Goal: Task Accomplishment & Management: Manage account settings

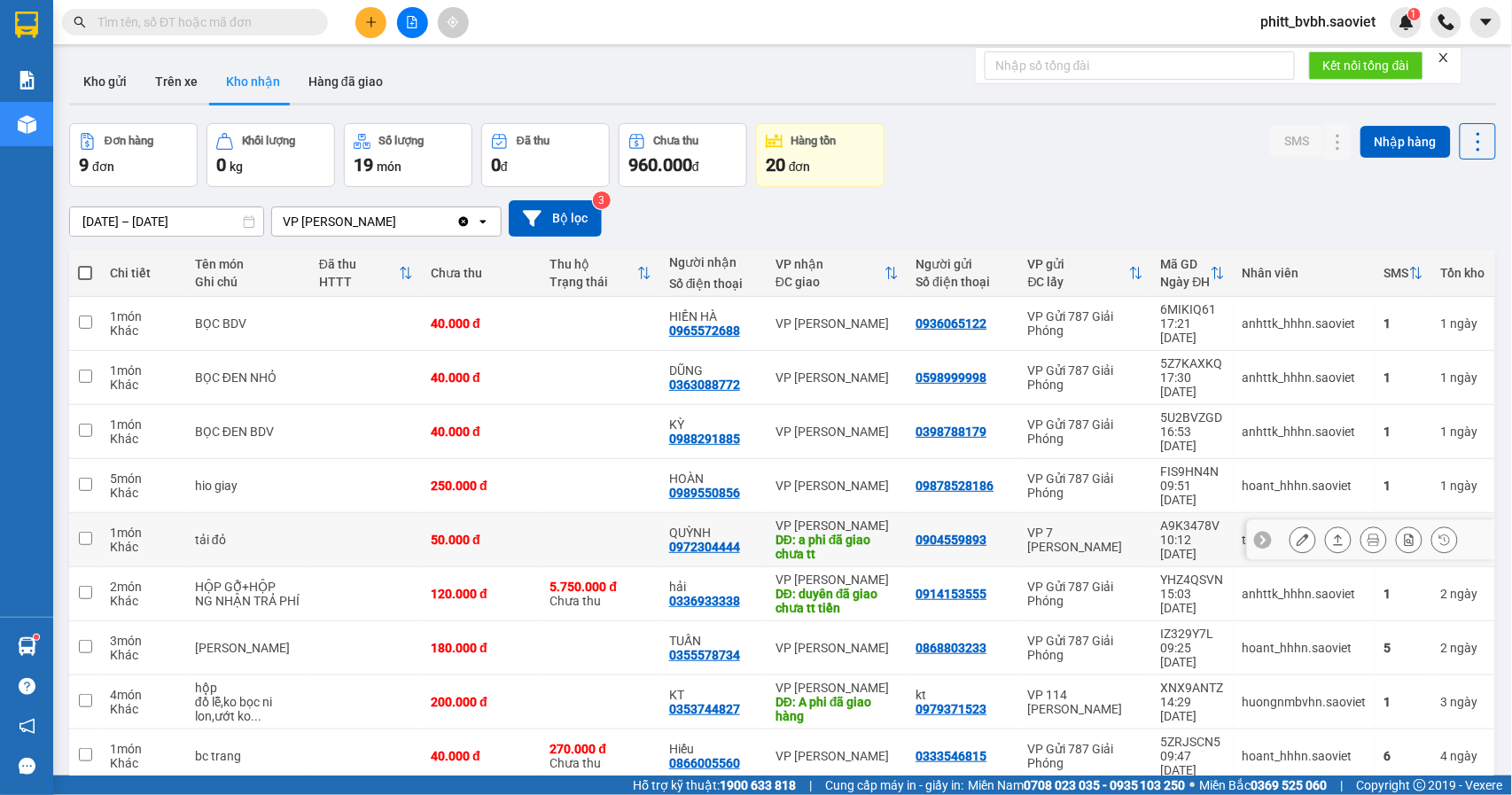
click at [886, 513] on td "VP [PERSON_NAME]: a phi đã giao chưa tt" at bounding box center [836, 540] width 140 height 54
checkbox input "true"
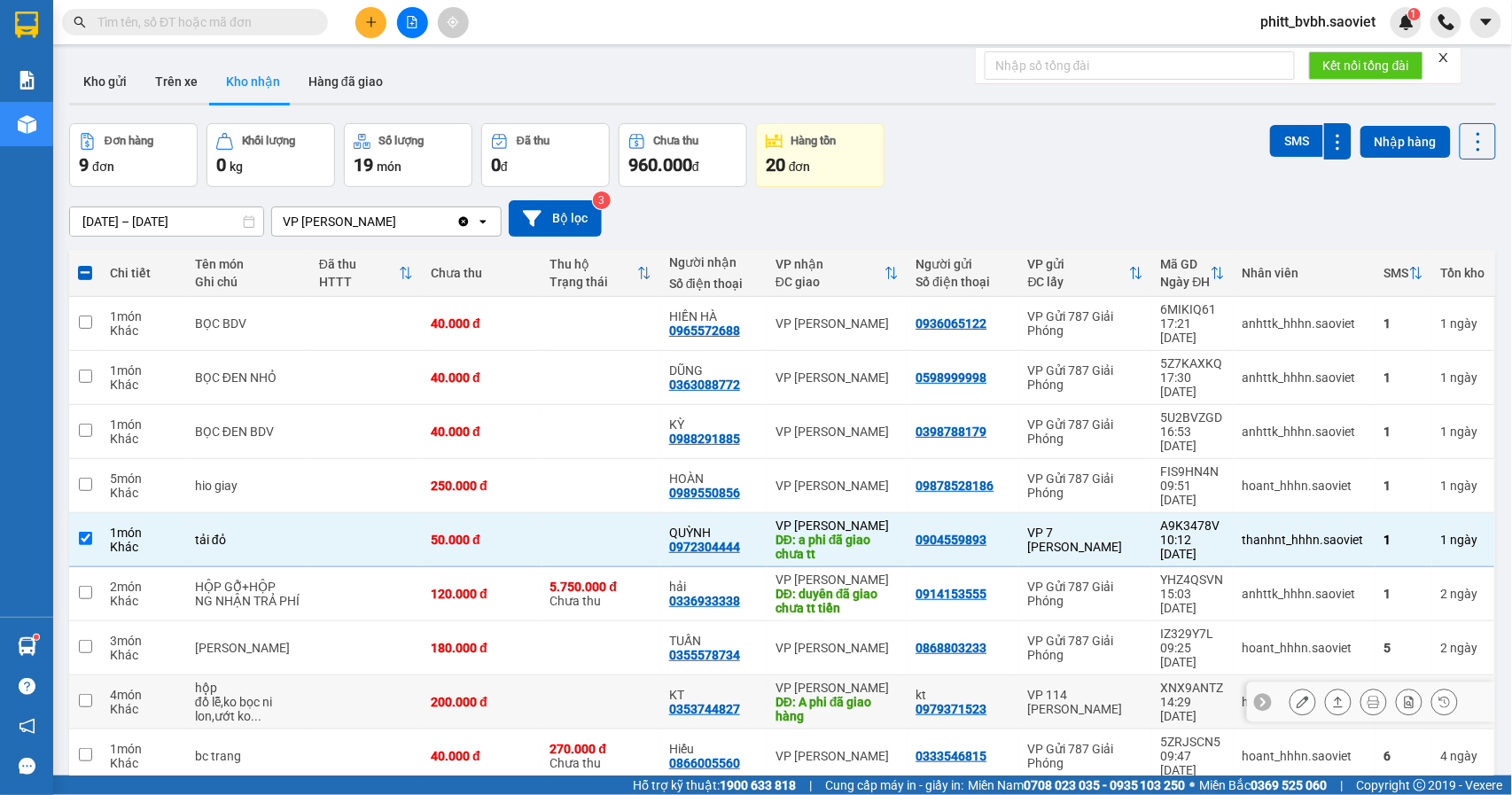
click at [849, 695] on div "DĐ: A phi đã giao hàng" at bounding box center [836, 709] width 122 height 29
checkbox input "true"
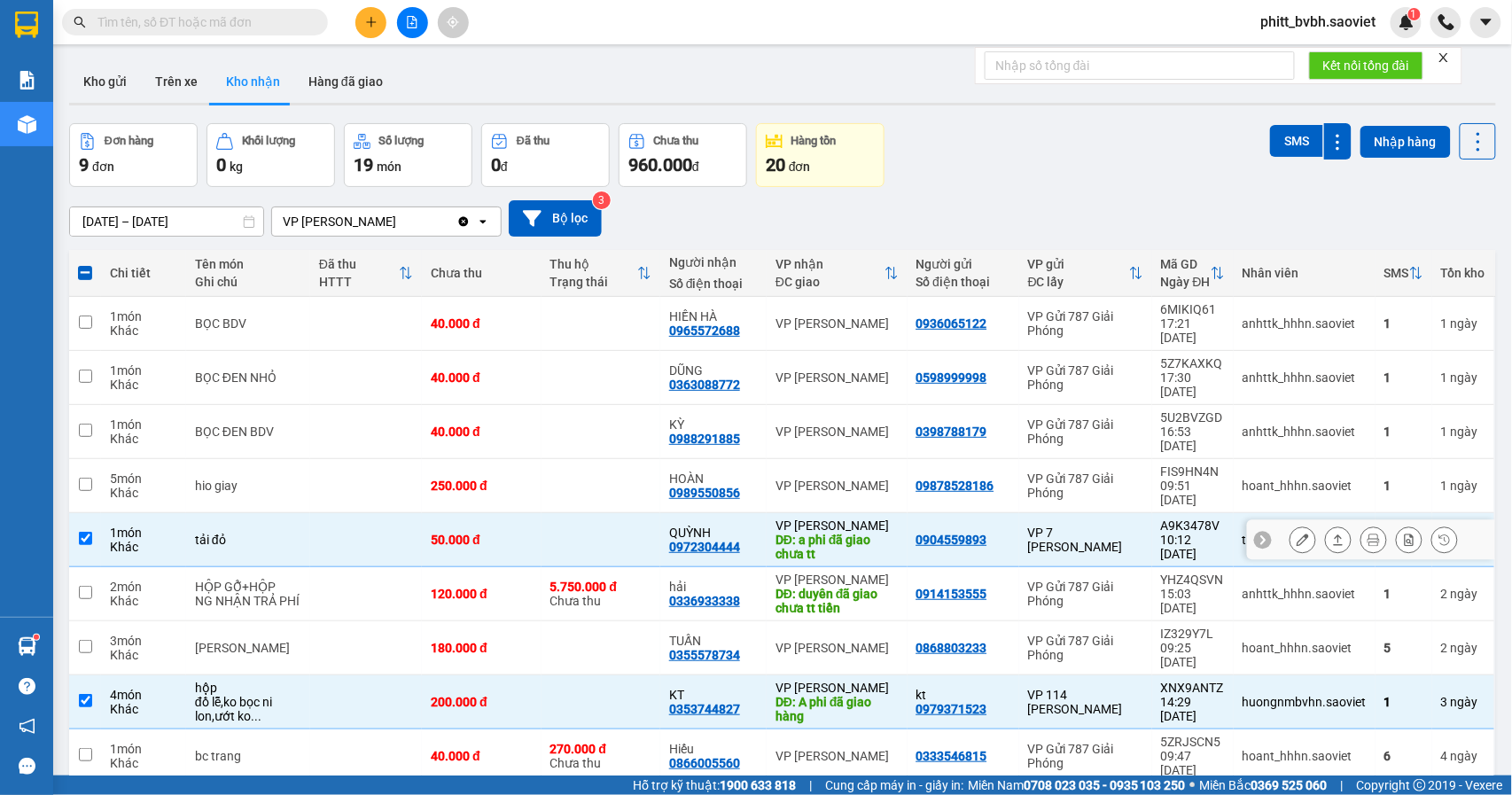
click at [554, 513] on td at bounding box center [601, 540] width 119 height 54
checkbox input "false"
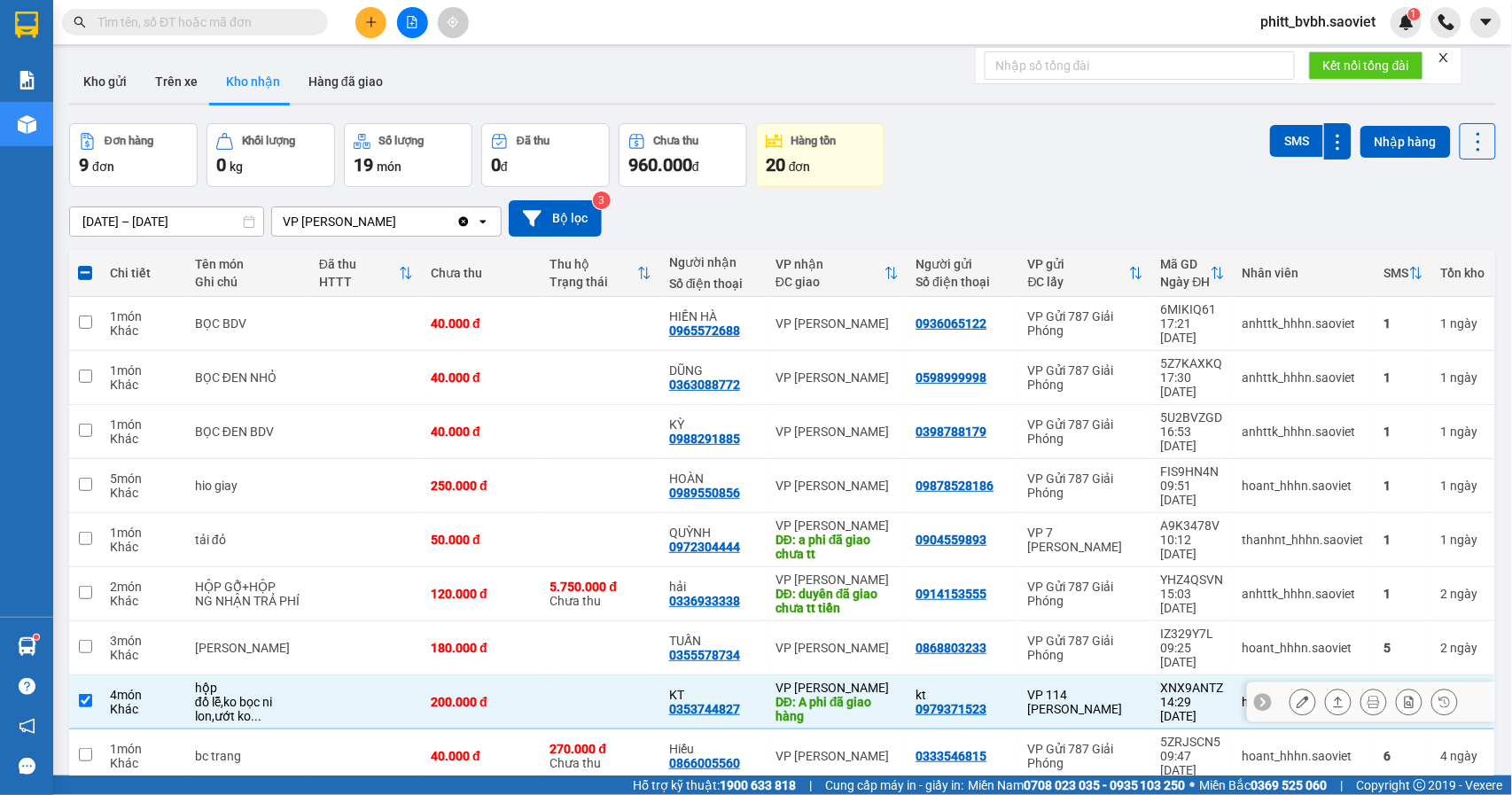
click at [508, 695] on div "200.000 đ" at bounding box center [482, 701] width 101 height 14
checkbox input "false"
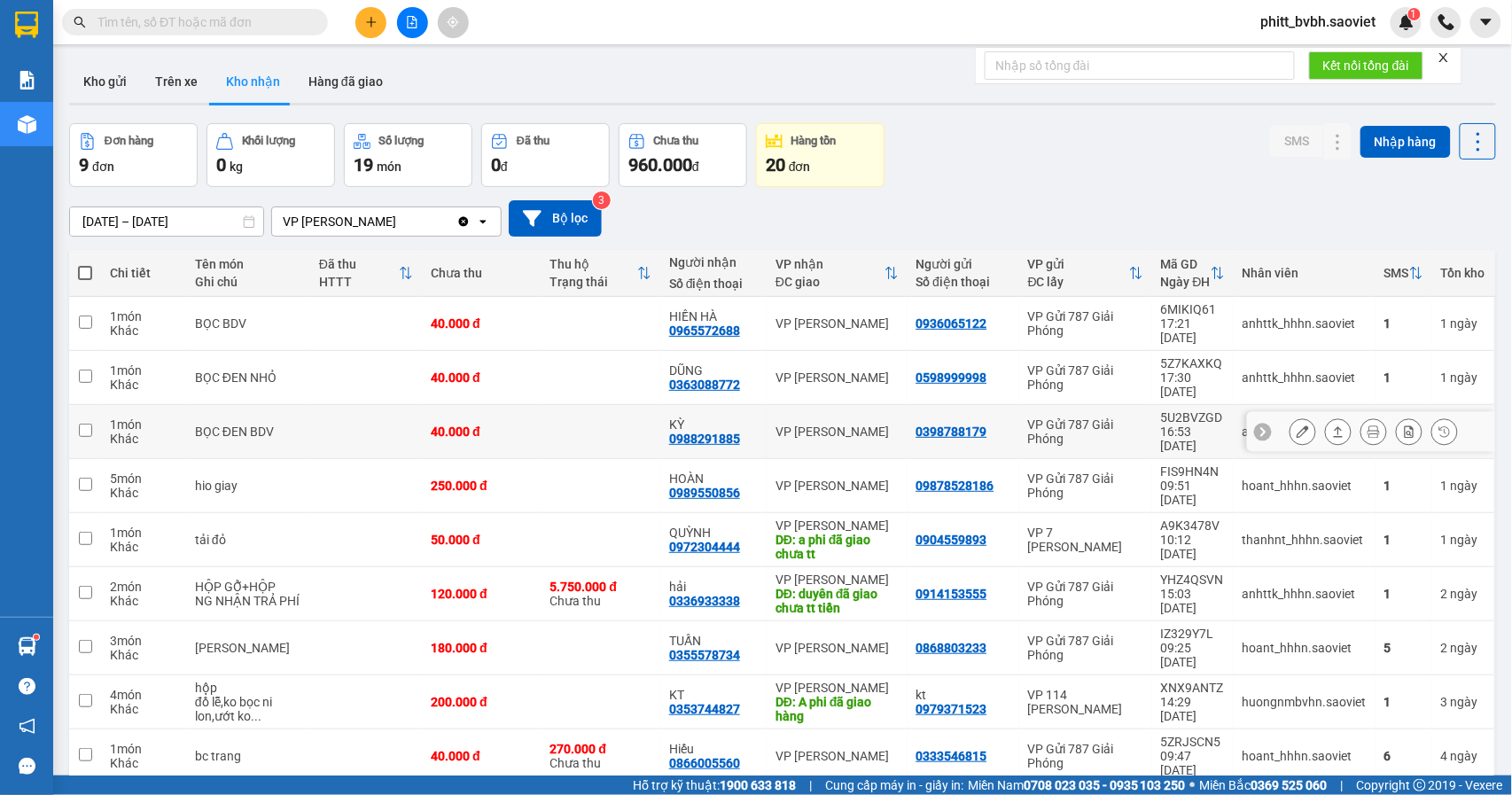
click at [568, 405] on td at bounding box center [601, 432] width 119 height 54
checkbox input "true"
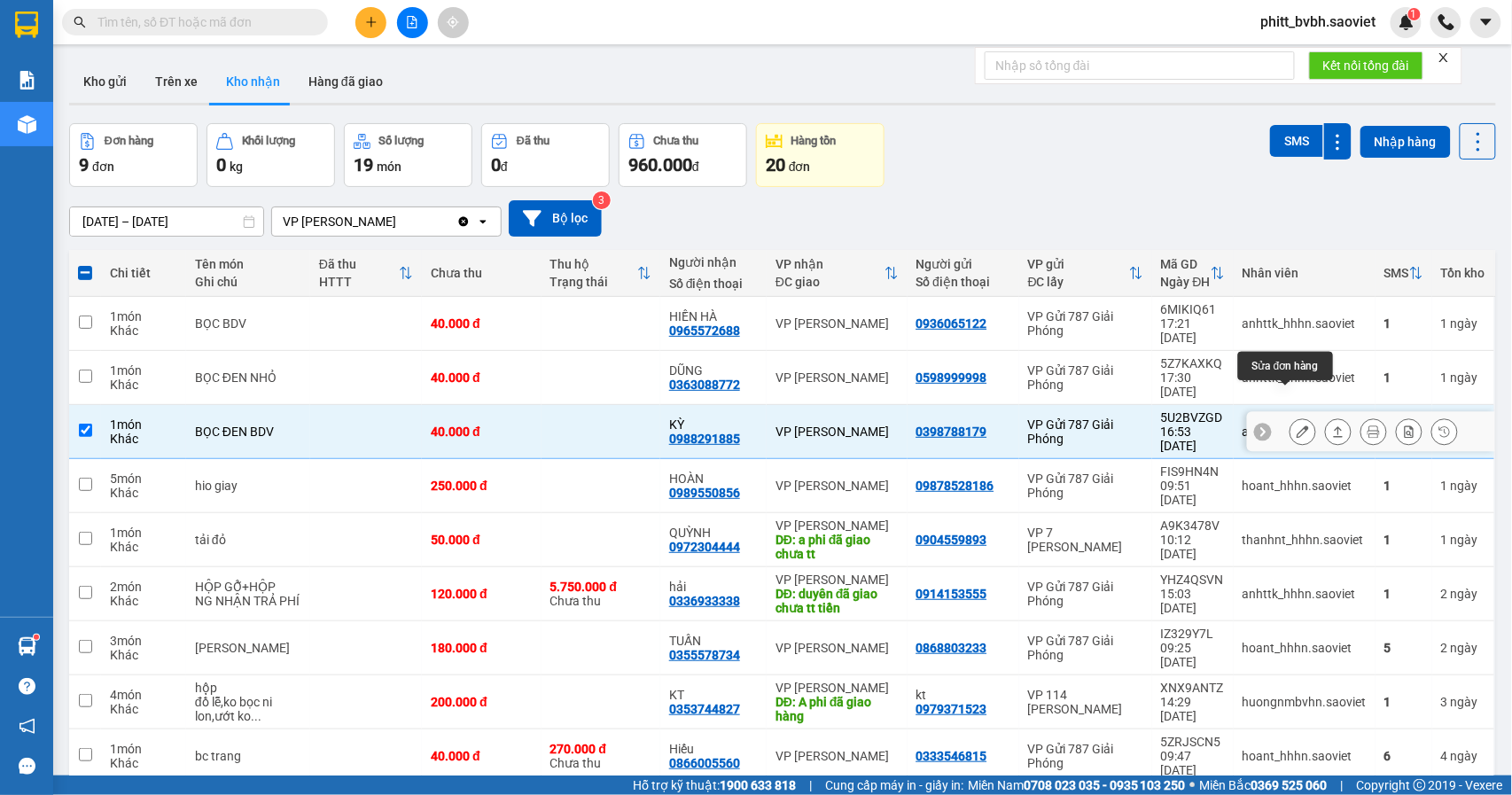
click at [1297, 425] on icon at bounding box center [1303, 431] width 12 height 12
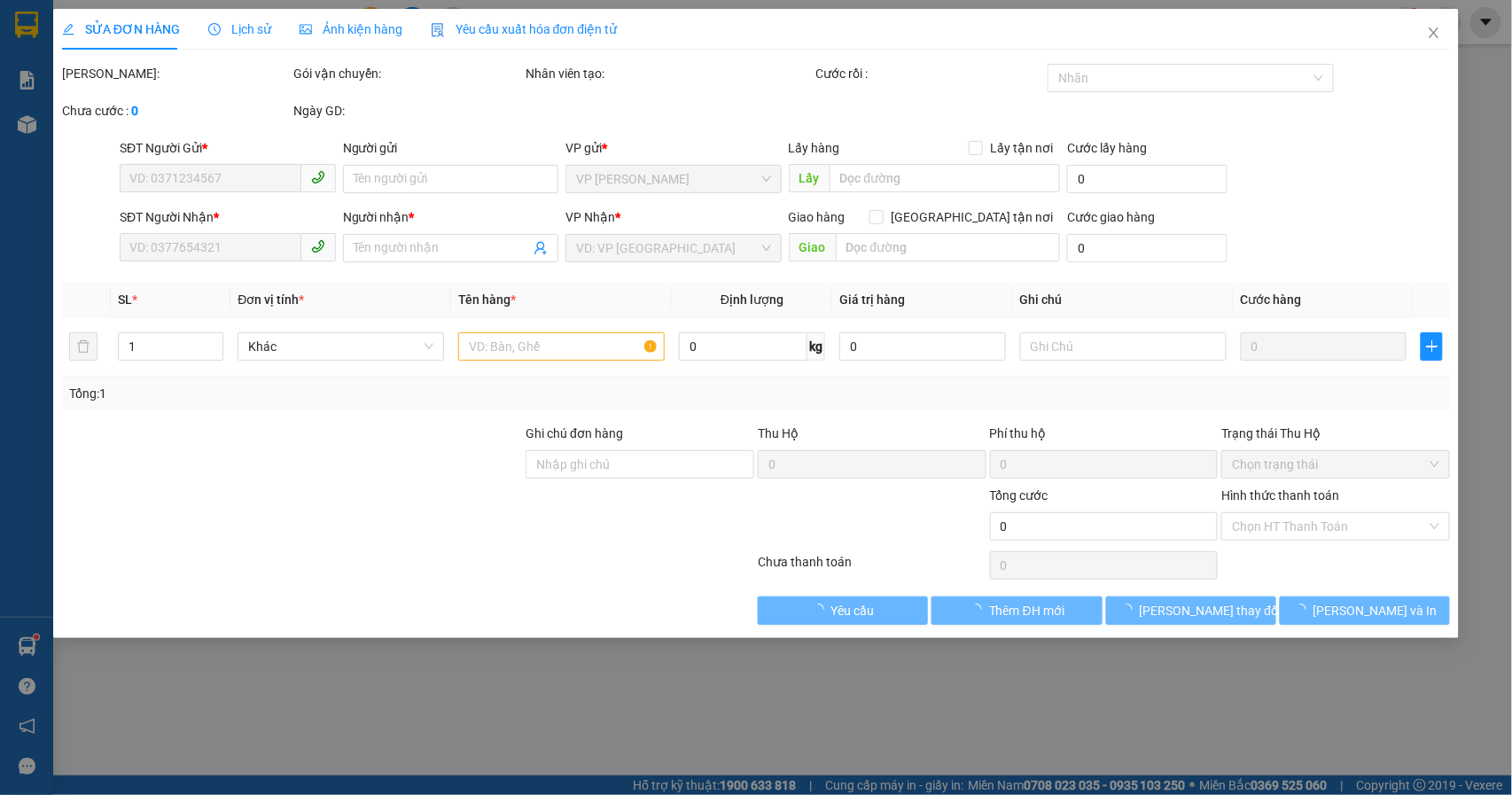
type input "0398788179"
type input "0988291885"
type input "KỲ"
type input "40.000"
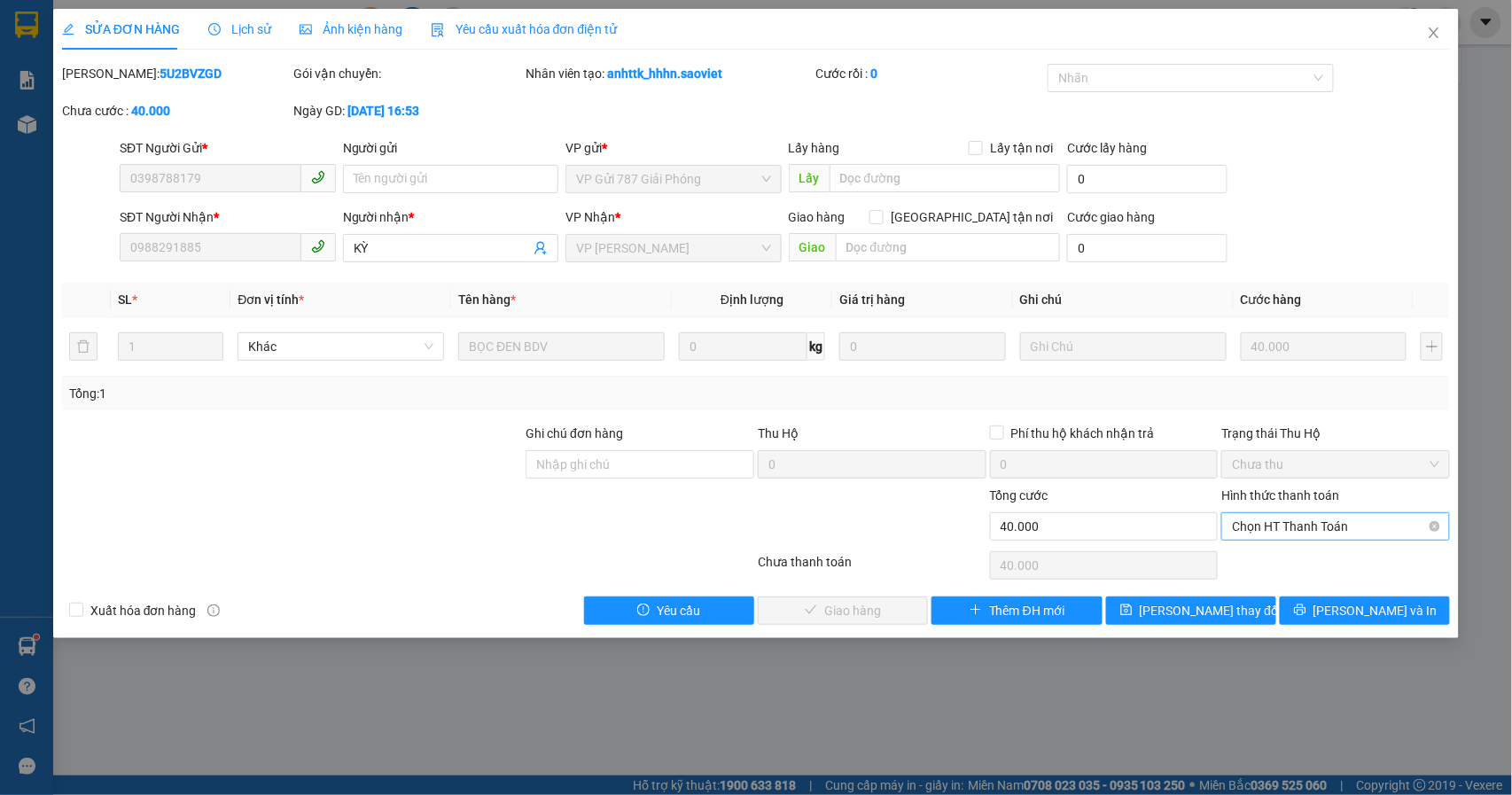
click at [1342, 540] on span "Chọn HT Thanh Toán" at bounding box center [1335, 526] width 207 height 27
click at [1305, 568] on div "Tại văn phòng" at bounding box center [1336, 564] width 207 height 19
type input "0"
click at [884, 617] on span "[PERSON_NAME] và Giao hàng" at bounding box center [876, 611] width 170 height 19
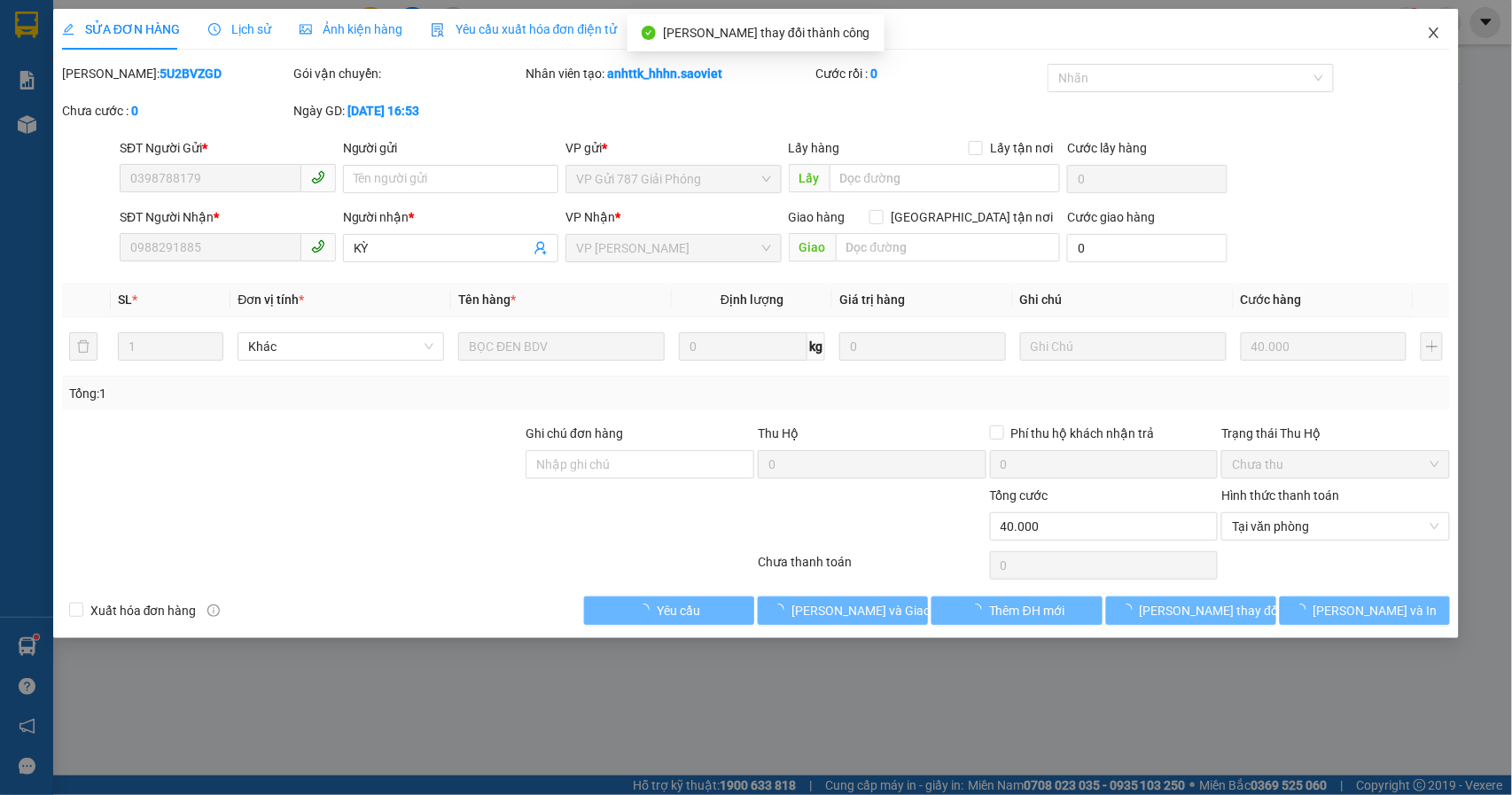
click at [1425, 41] on span "Close" at bounding box center [1435, 33] width 50 height 50
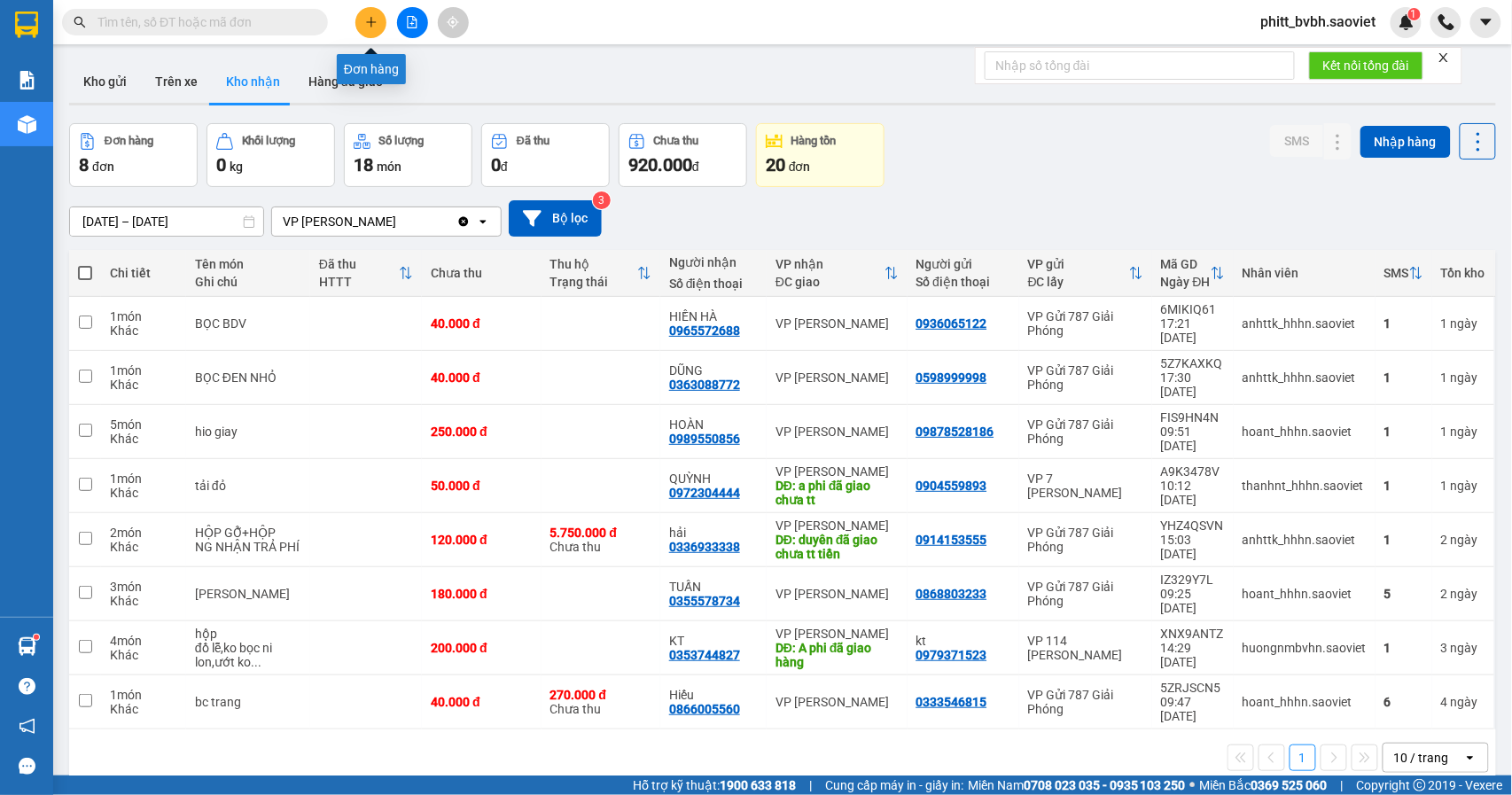
click at [367, 19] on icon "plus" at bounding box center [371, 22] width 12 height 12
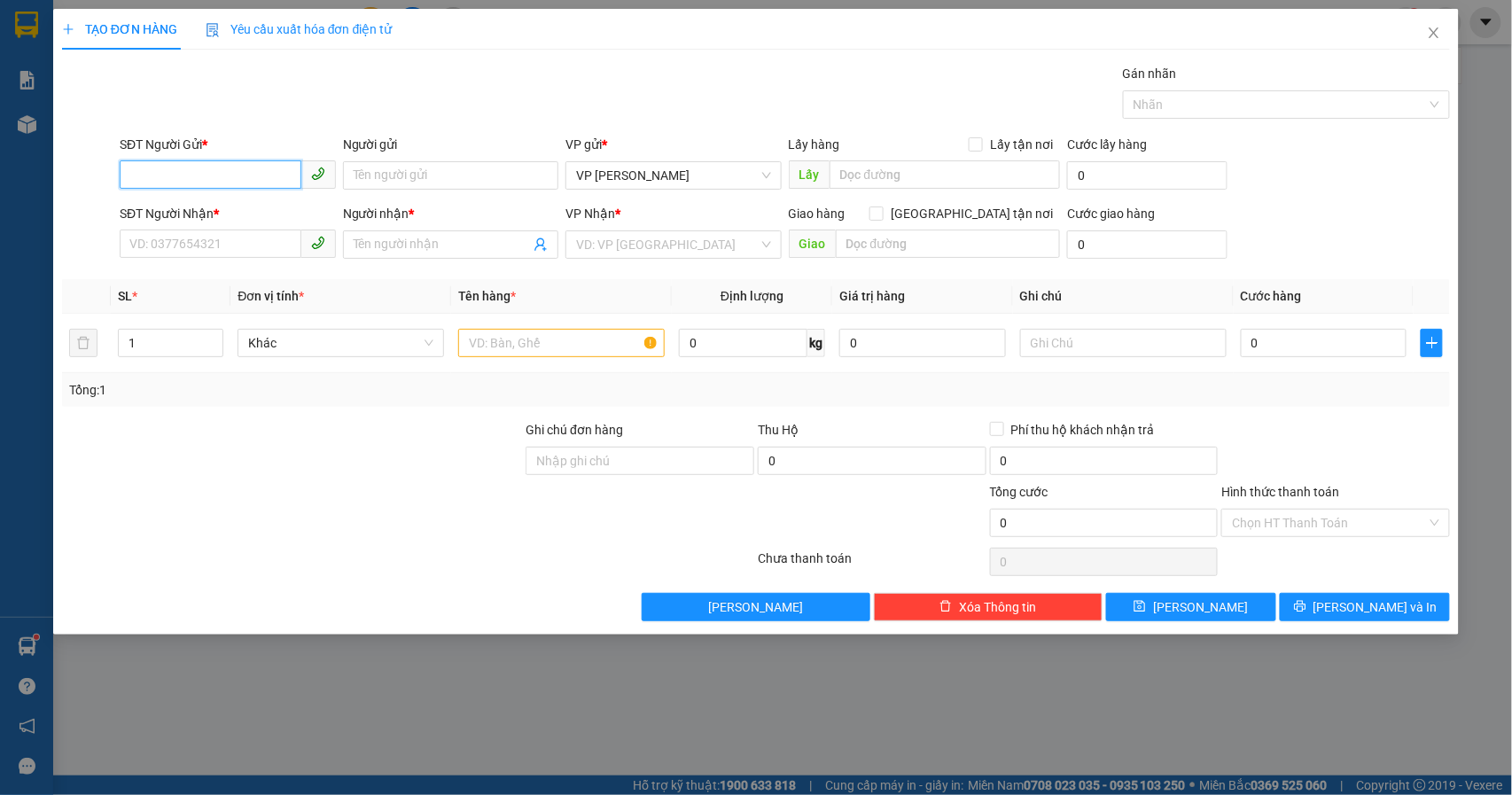
click at [248, 171] on input "SĐT Người Gửi *" at bounding box center [210, 175] width 182 height 29
click at [228, 245] on input "SĐT Người Nhận *" at bounding box center [210, 244] width 182 height 29
click at [224, 178] on input "03969699201" at bounding box center [210, 175] width 182 height 29
drag, startPoint x: 226, startPoint y: 179, endPoint x: 128, endPoint y: 197, distance: 99.6
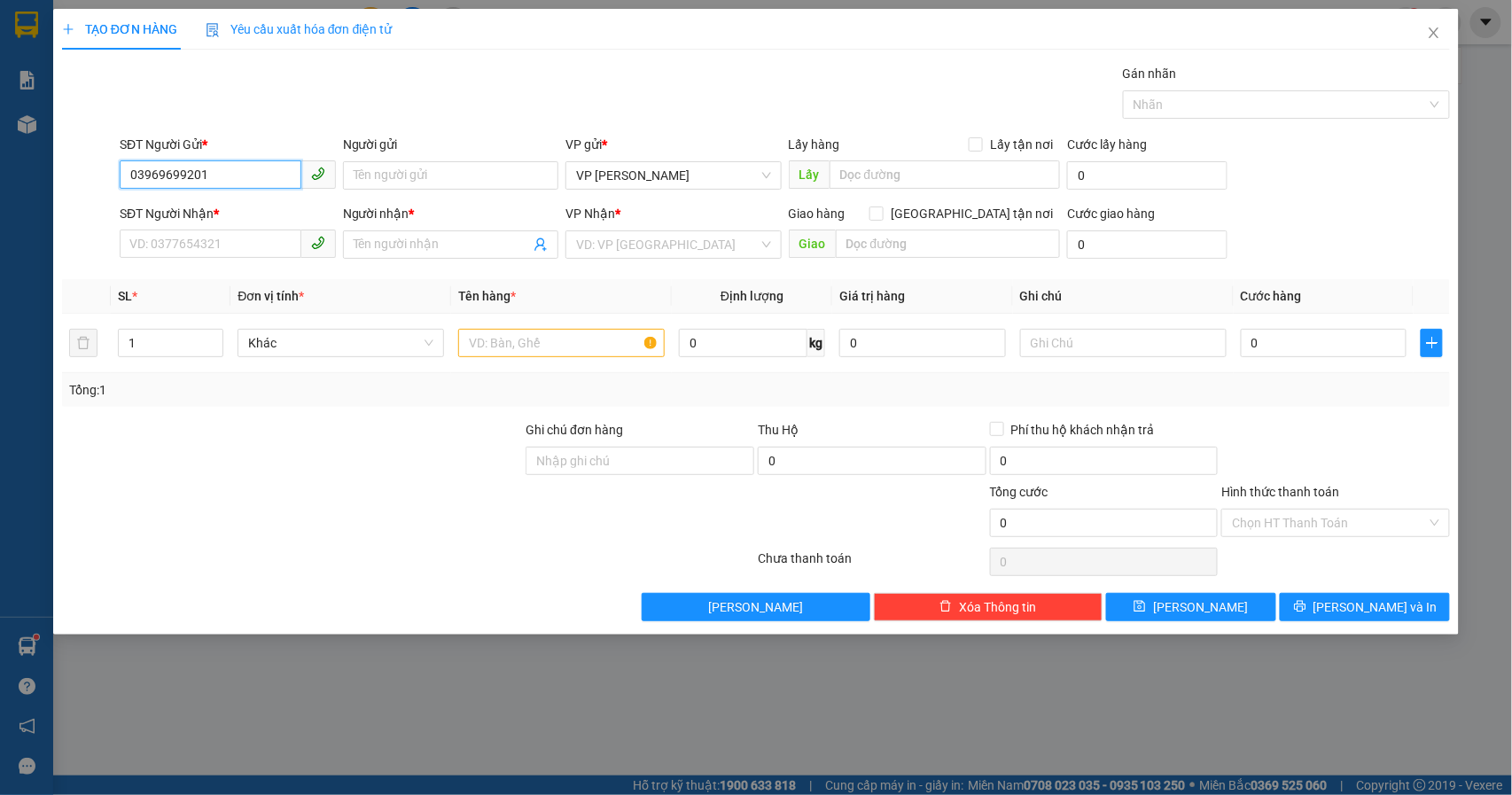
click at [128, 197] on div "SĐT Người Gửi * 03969699201 03969699201" at bounding box center [227, 165] width 216 height 62
type input "0399699201"
click at [170, 216] on div "0399699201" at bounding box center [227, 211] width 195 height 19
type input "0964920118"
type input "QUYNH ANH"
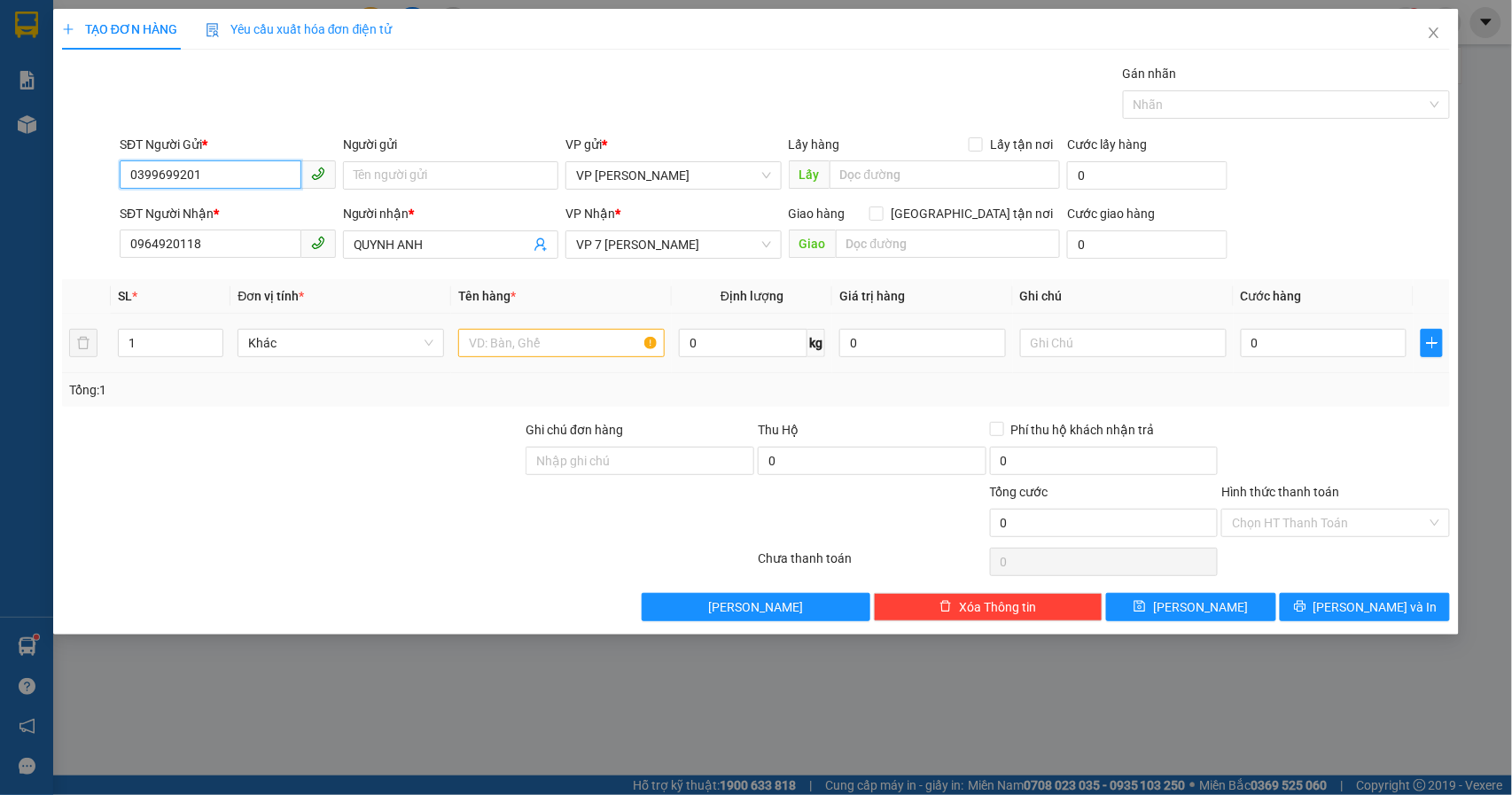
type input "0399699201"
click at [521, 349] on input "text" at bounding box center [561, 343] width 206 height 29
type input "xốp liền"
click at [1285, 338] on input "0" at bounding box center [1324, 343] width 166 height 29
type input "5"
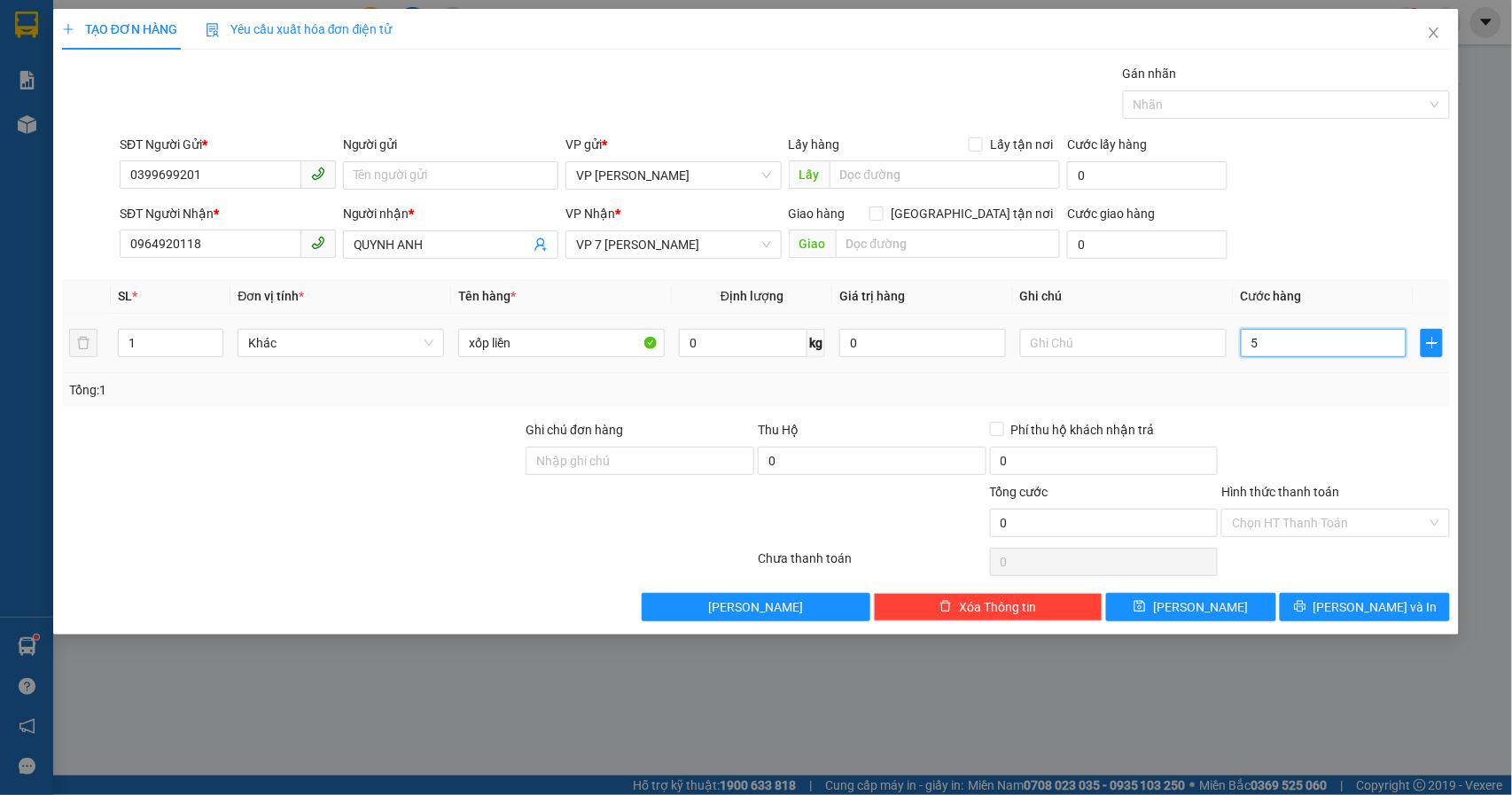
type input "5"
type input "50"
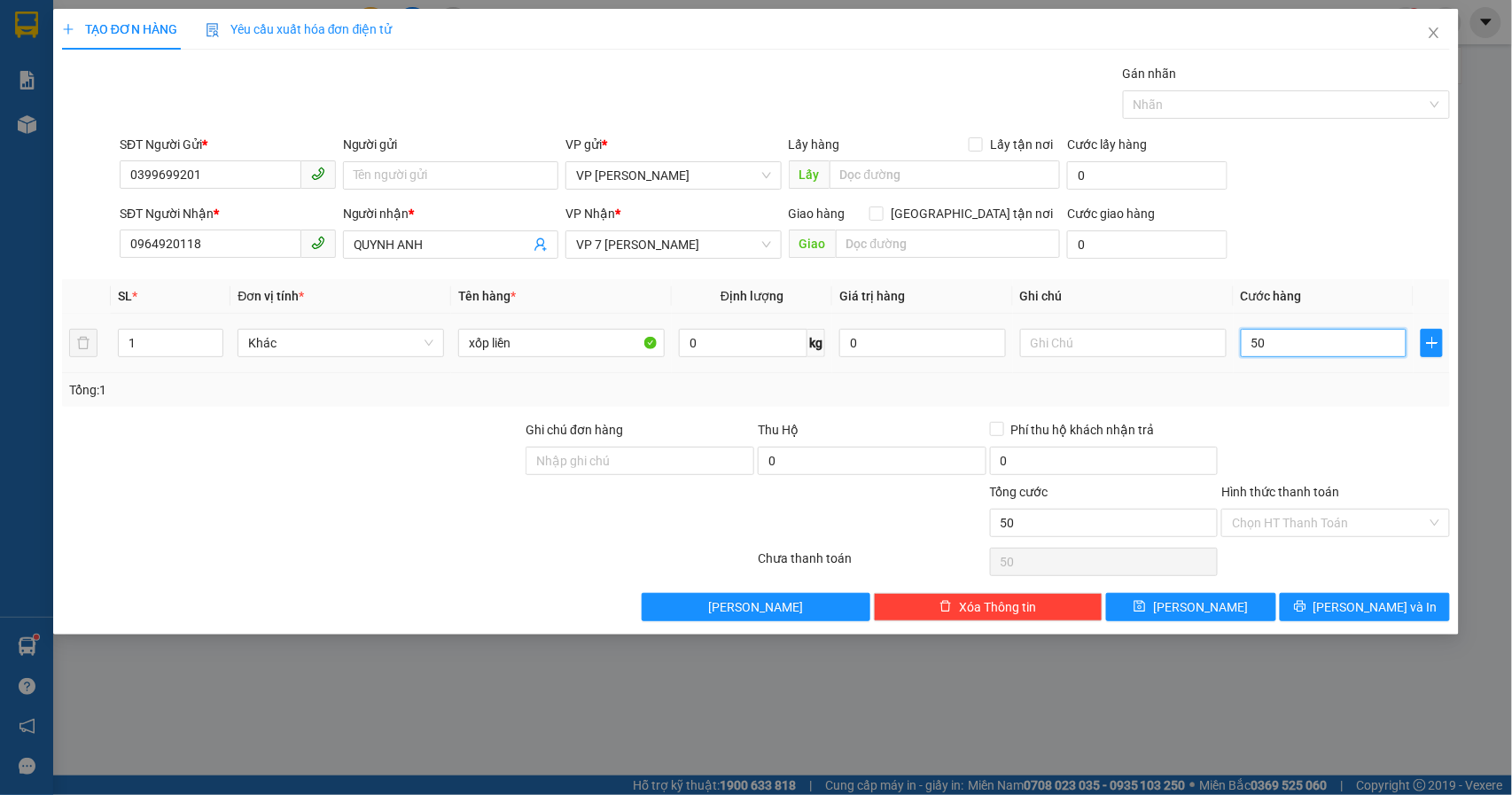
type input "500"
type input "5.000"
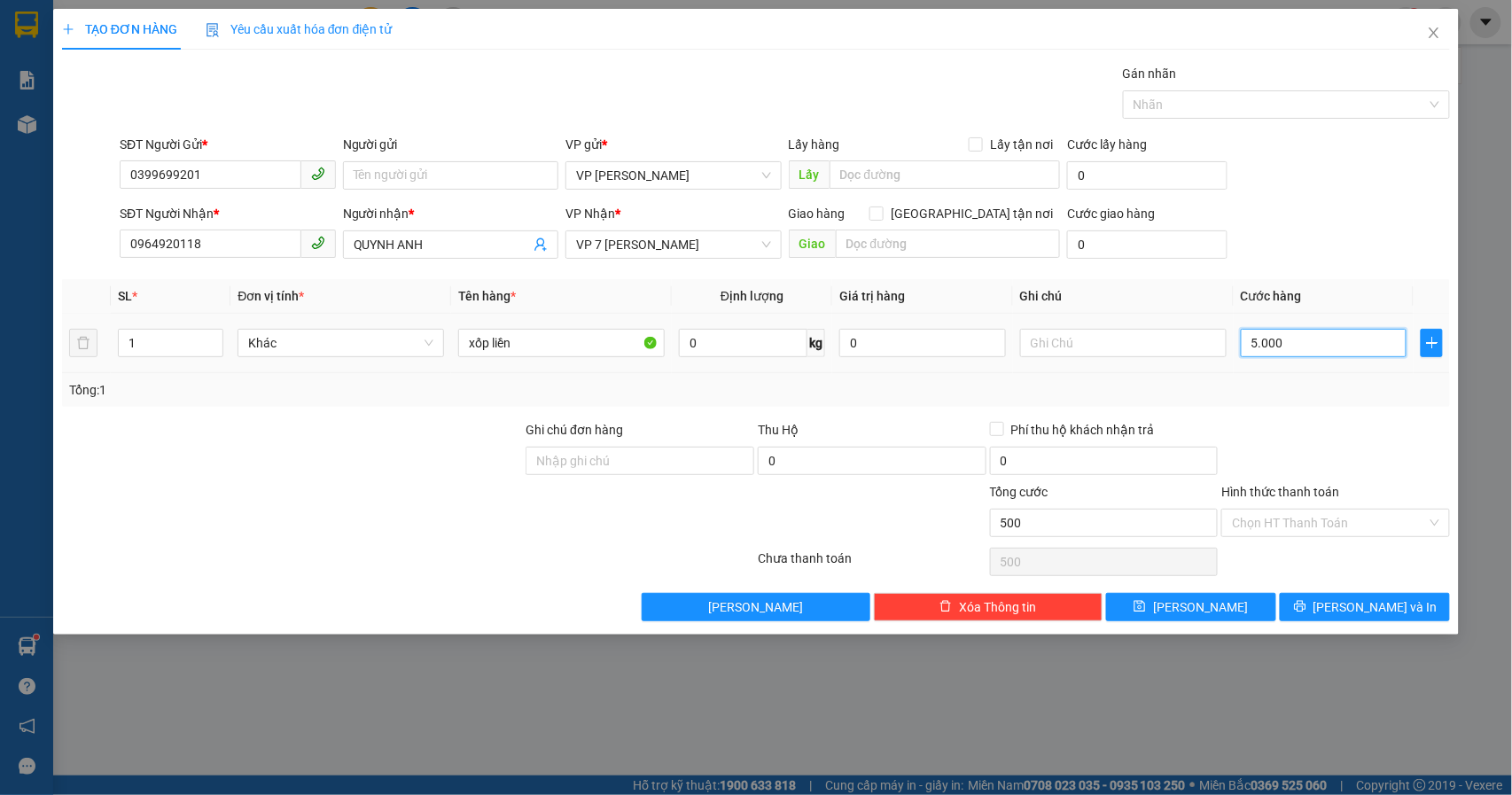
type input "5.000"
type input "50.000"
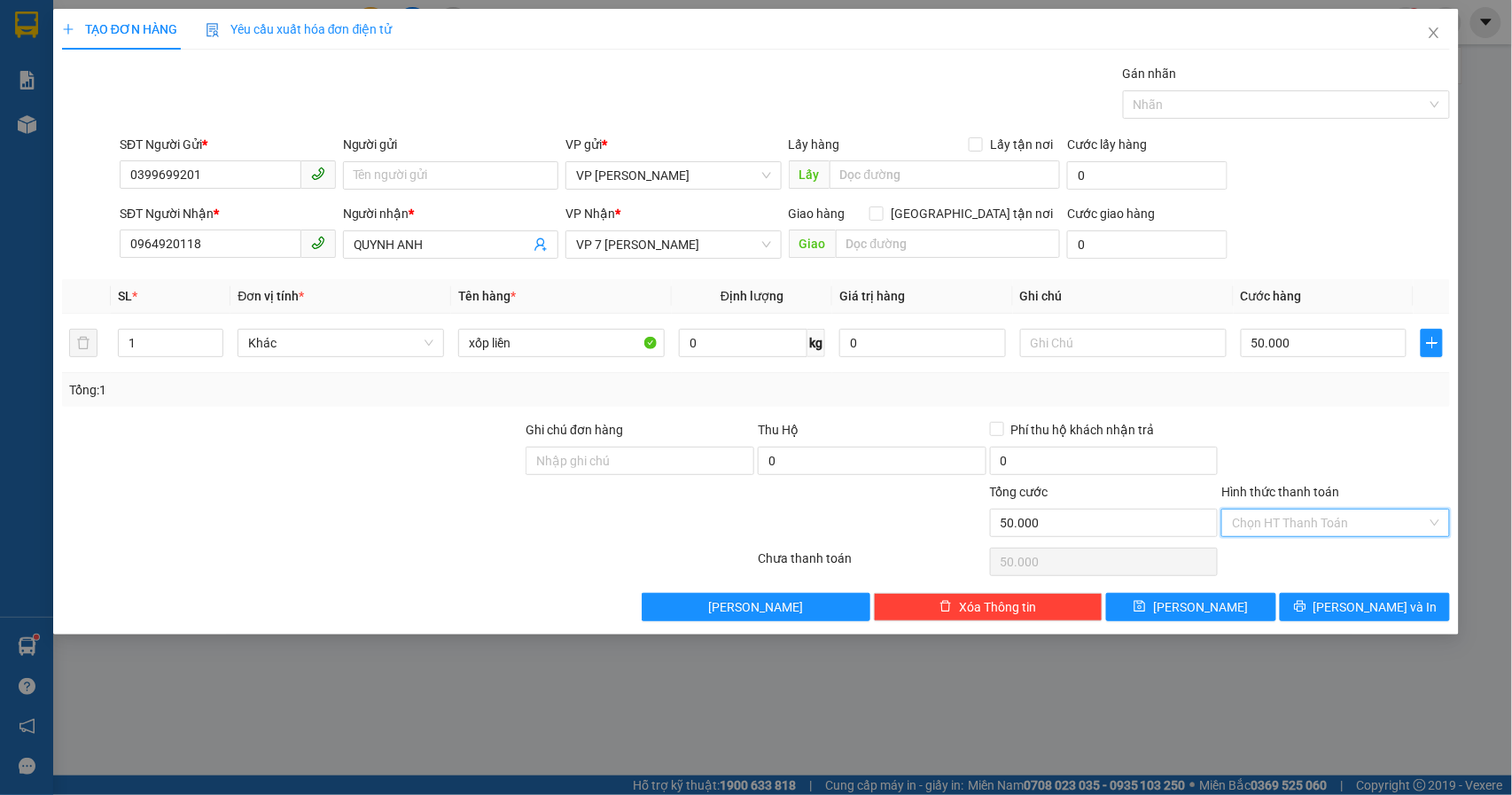
click at [1330, 522] on input "Hình thức thanh toán" at bounding box center [1329, 523] width 195 height 27
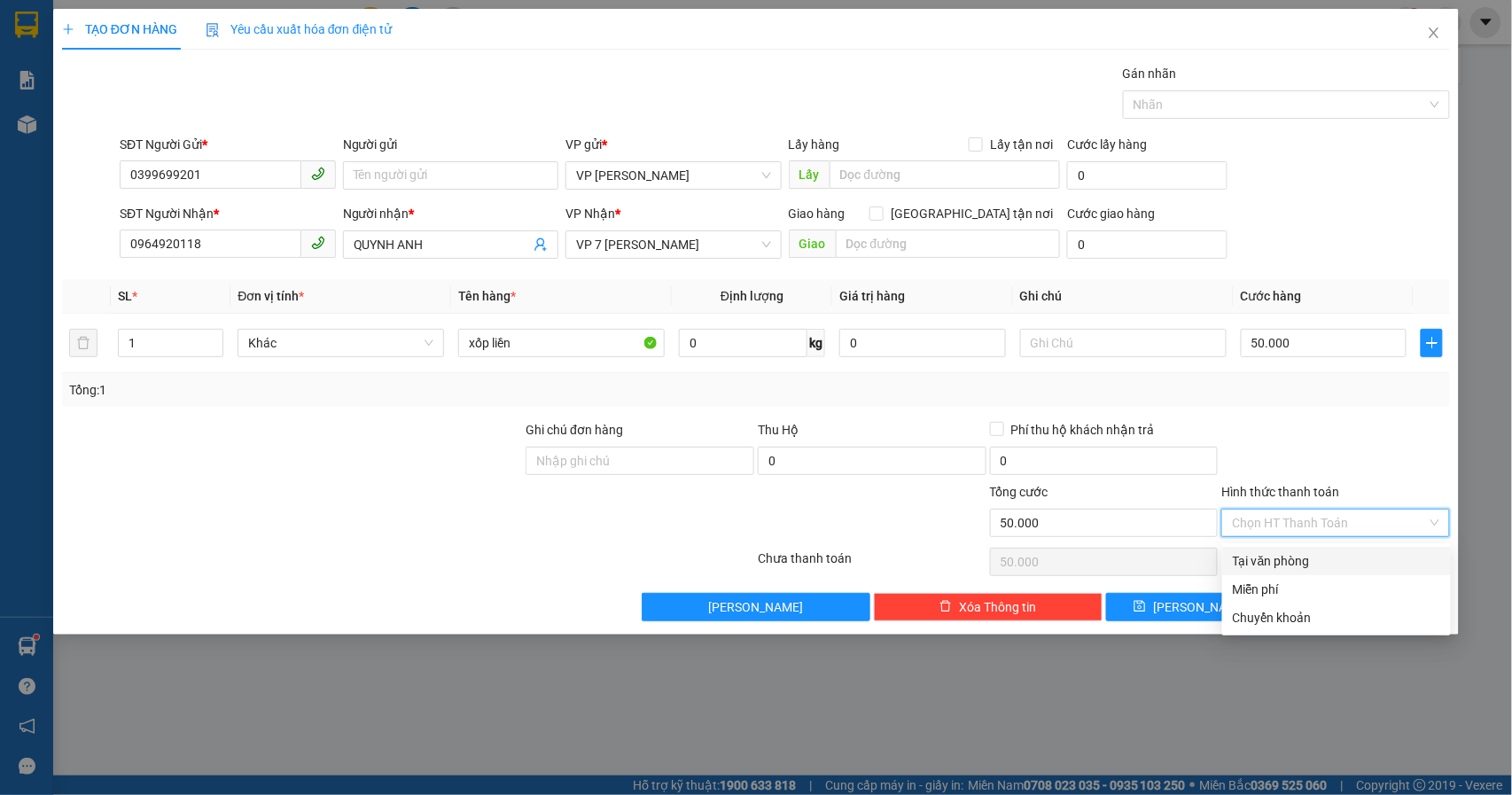
drag, startPoint x: 1310, startPoint y: 565, endPoint x: 1321, endPoint y: 578, distance: 17.0
click at [1310, 566] on div "Tại văn phòng" at bounding box center [1336, 561] width 207 height 19
type input "0"
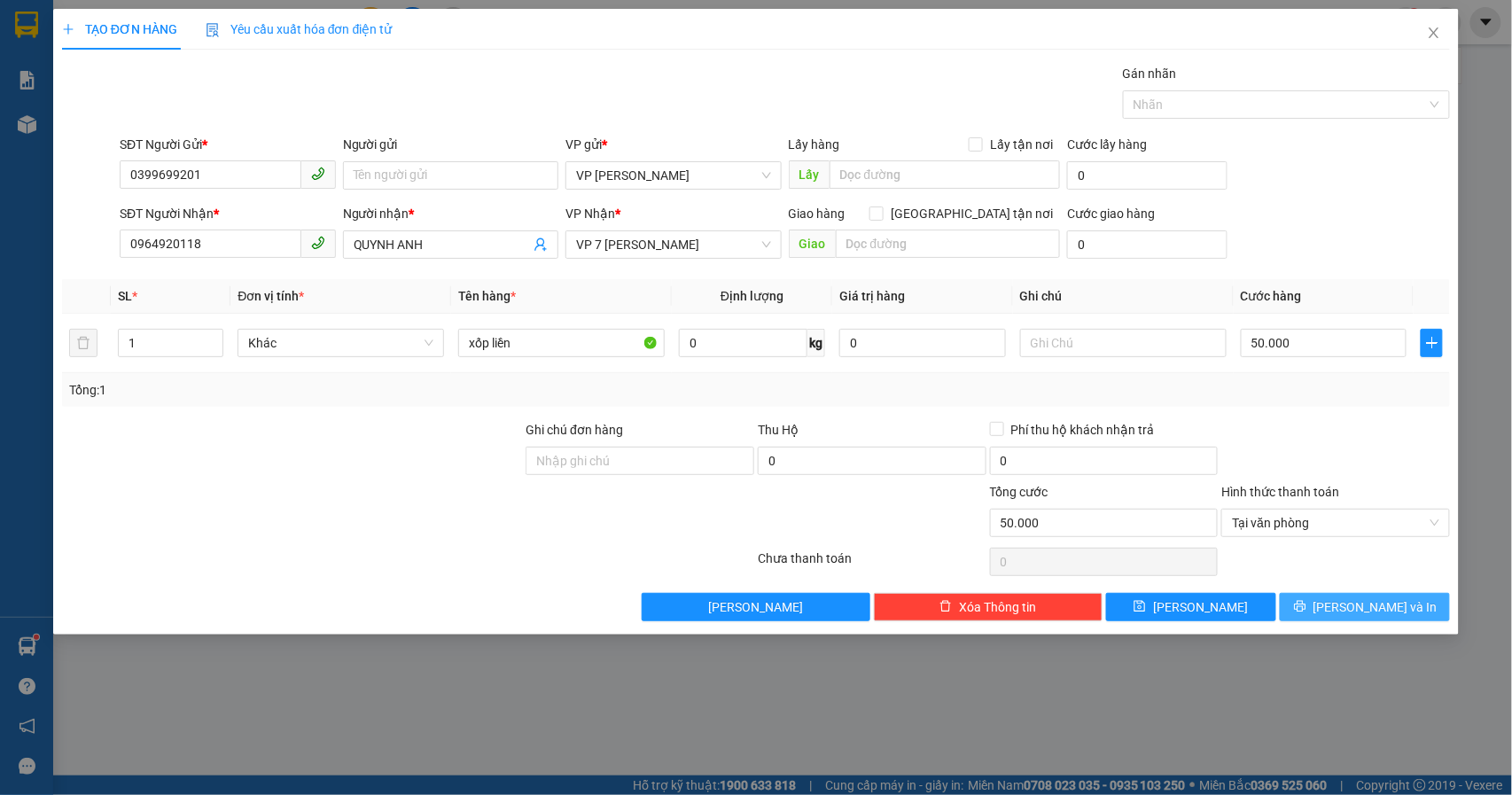
click at [1373, 611] on span "[PERSON_NAME] và In" at bounding box center [1375, 607] width 124 height 19
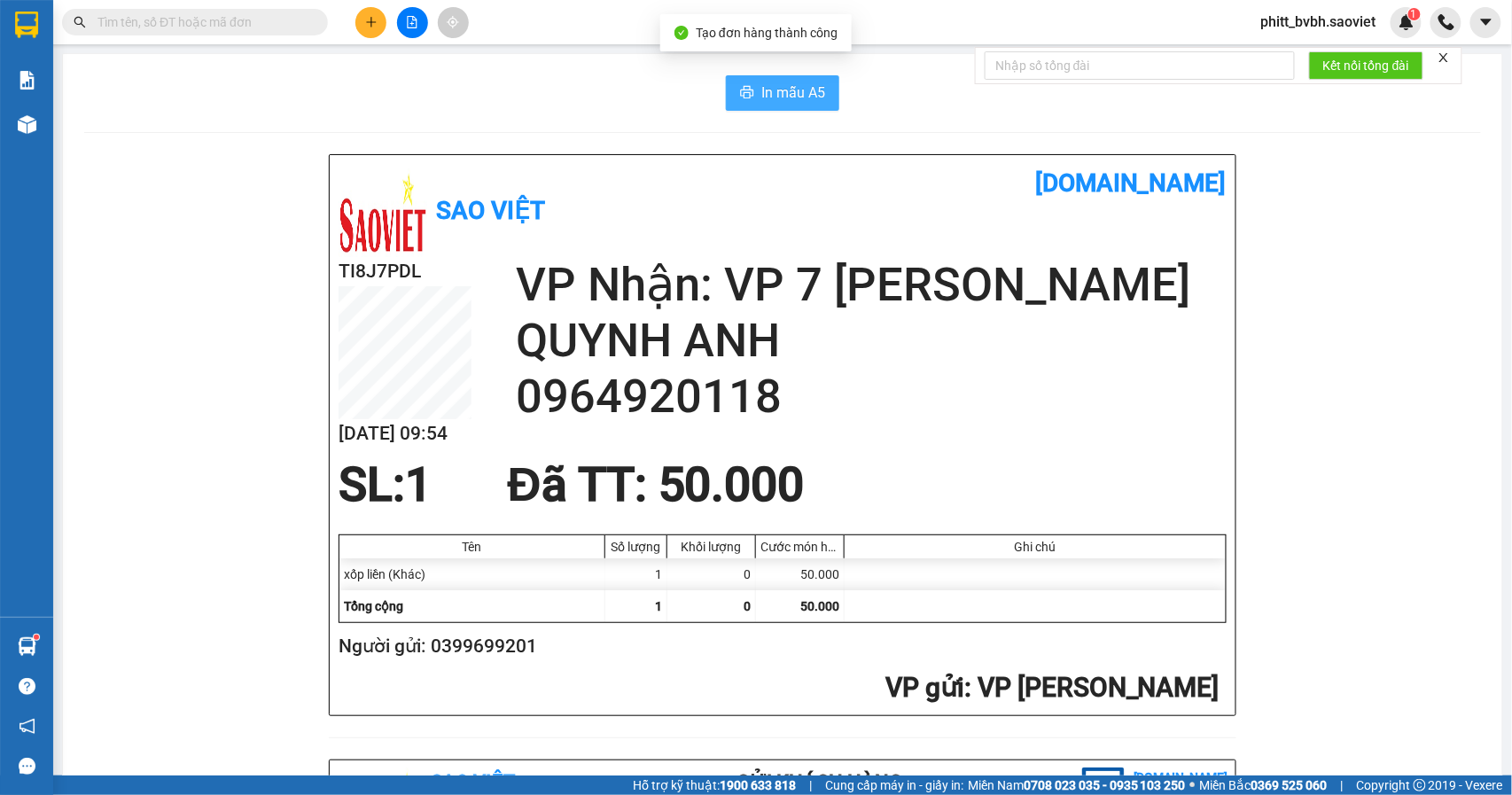
click at [785, 103] on span "In mẫu A5" at bounding box center [793, 92] width 64 height 22
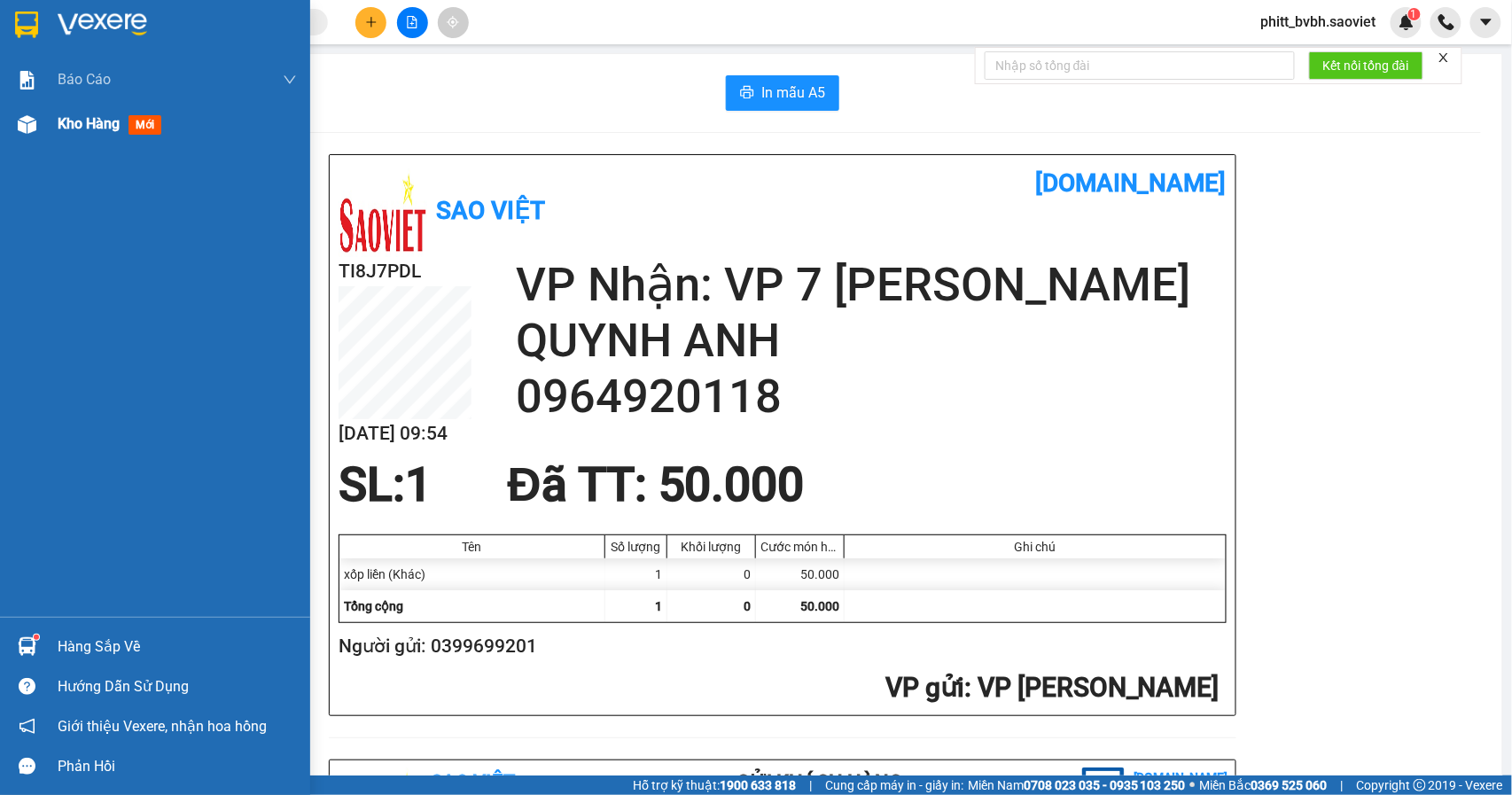
click at [44, 121] on div "Kho hàng mới" at bounding box center [155, 124] width 311 height 44
click at [87, 121] on span "Kho hàng" at bounding box center [88, 124] width 62 height 17
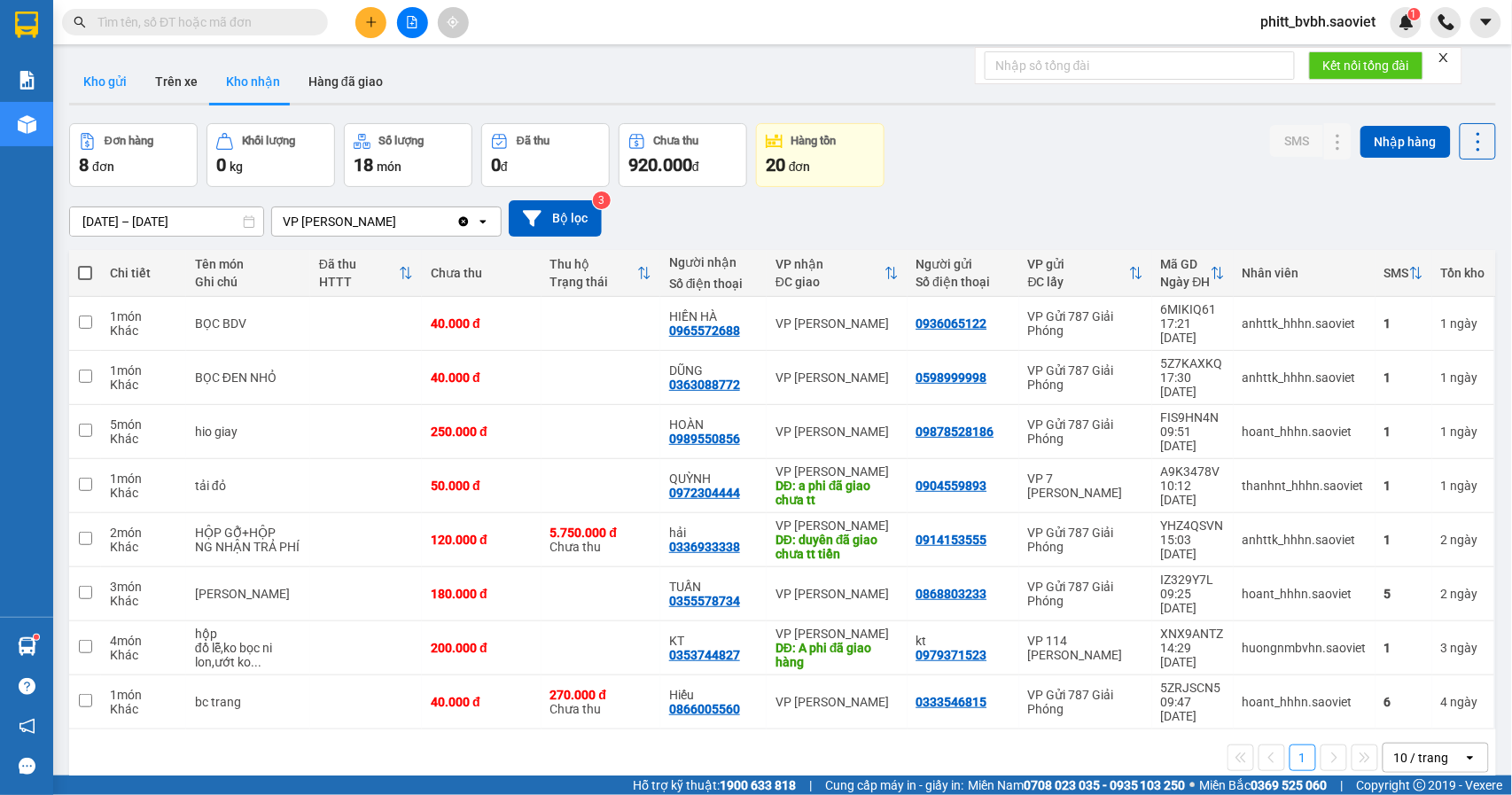
click at [111, 86] on button "Kho gửi" at bounding box center [104, 81] width 72 height 43
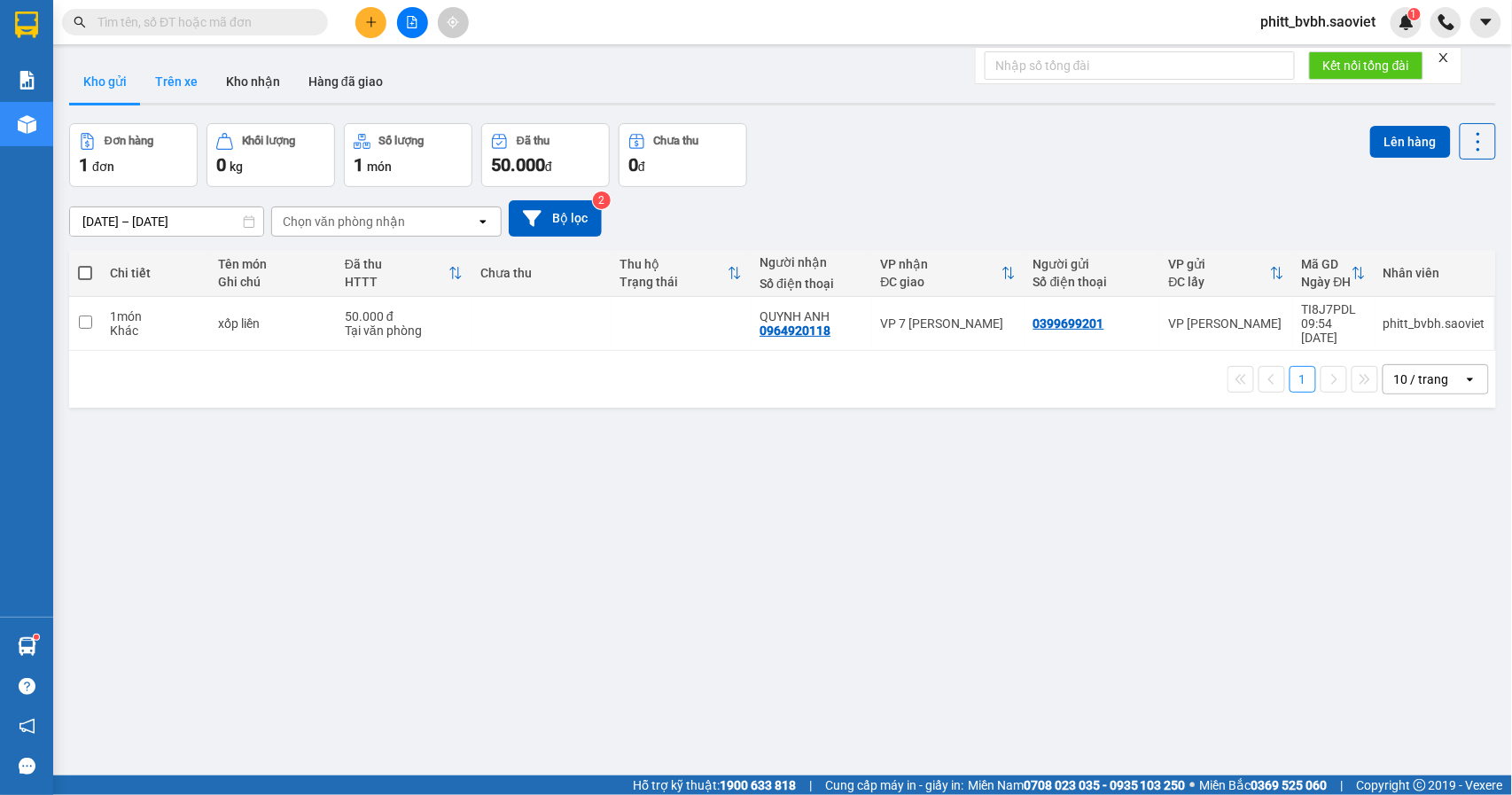
click at [166, 79] on button "Trên xe" at bounding box center [176, 81] width 71 height 43
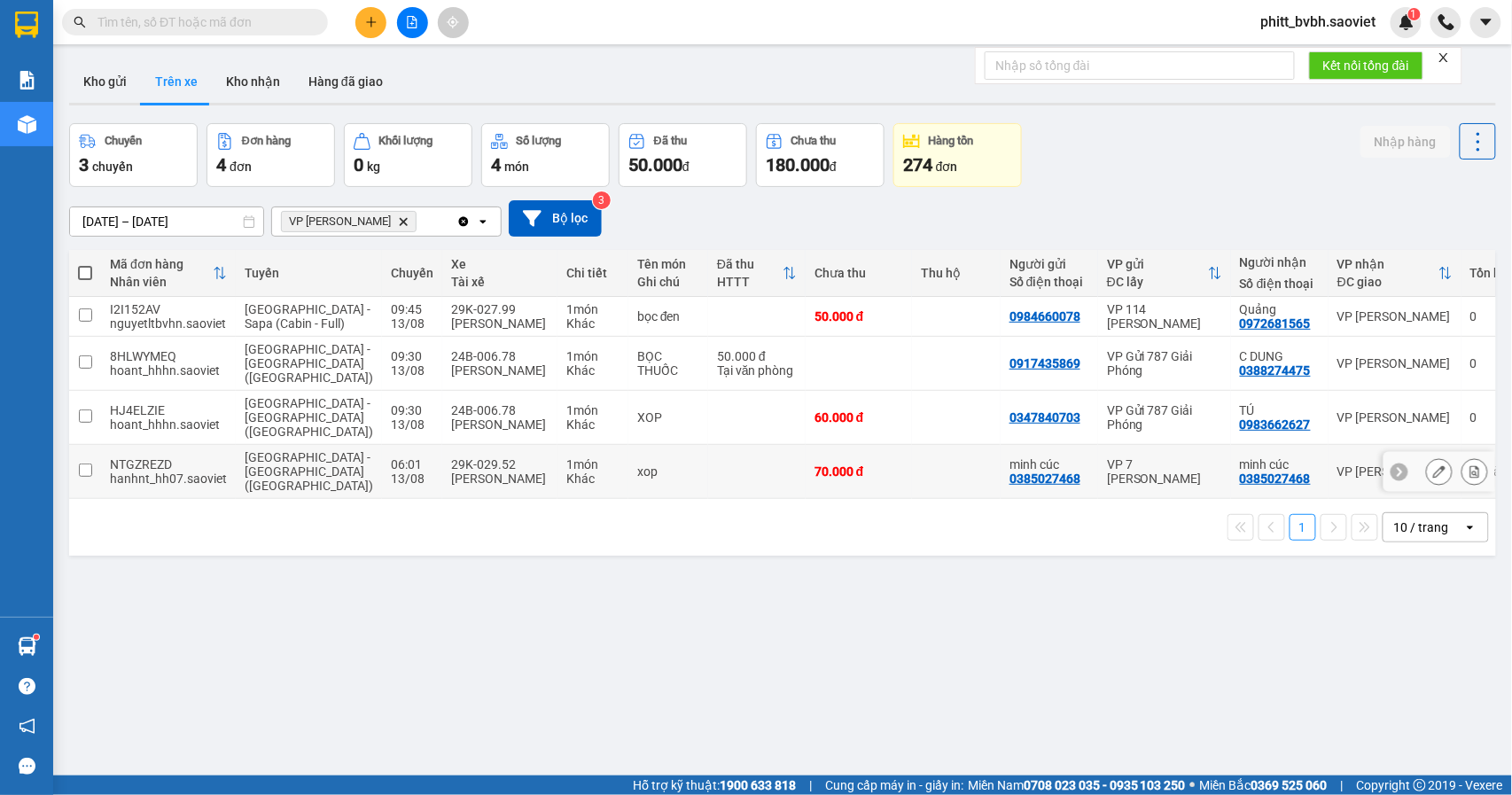
click at [708, 459] on td at bounding box center [757, 472] width 97 height 54
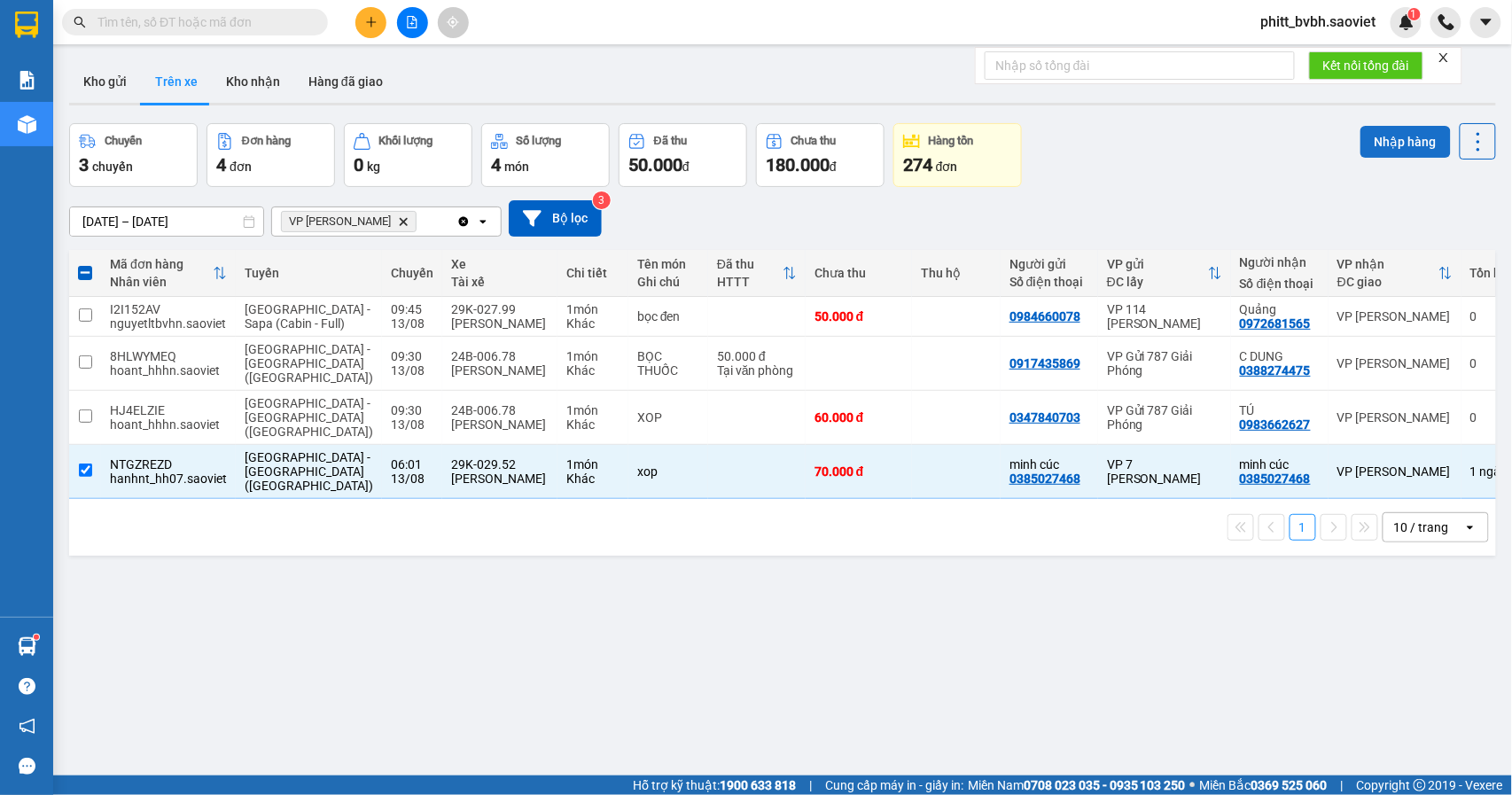
click at [1388, 147] on button "Nhập hàng" at bounding box center [1406, 141] width 91 height 32
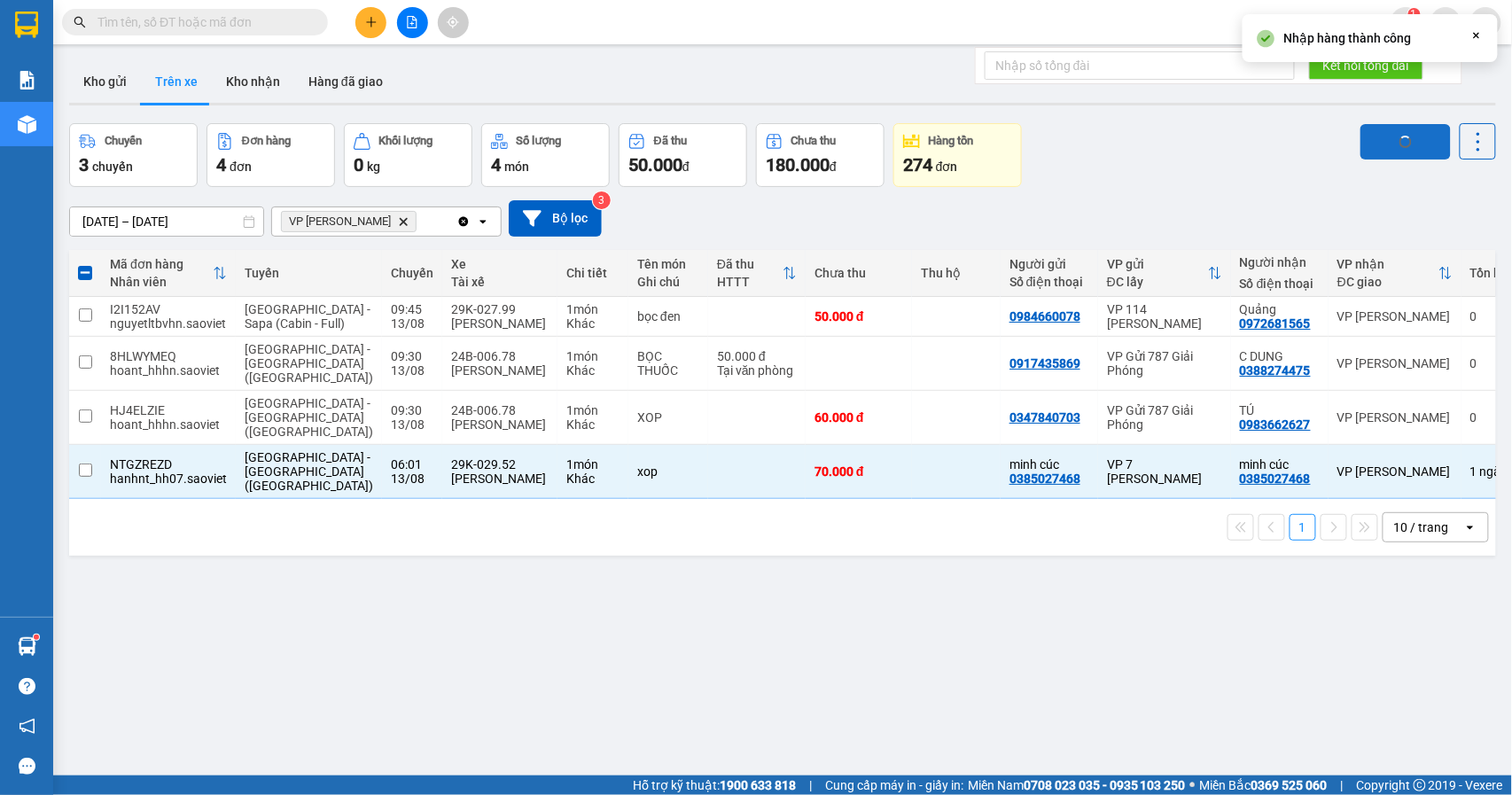
checkbox input "false"
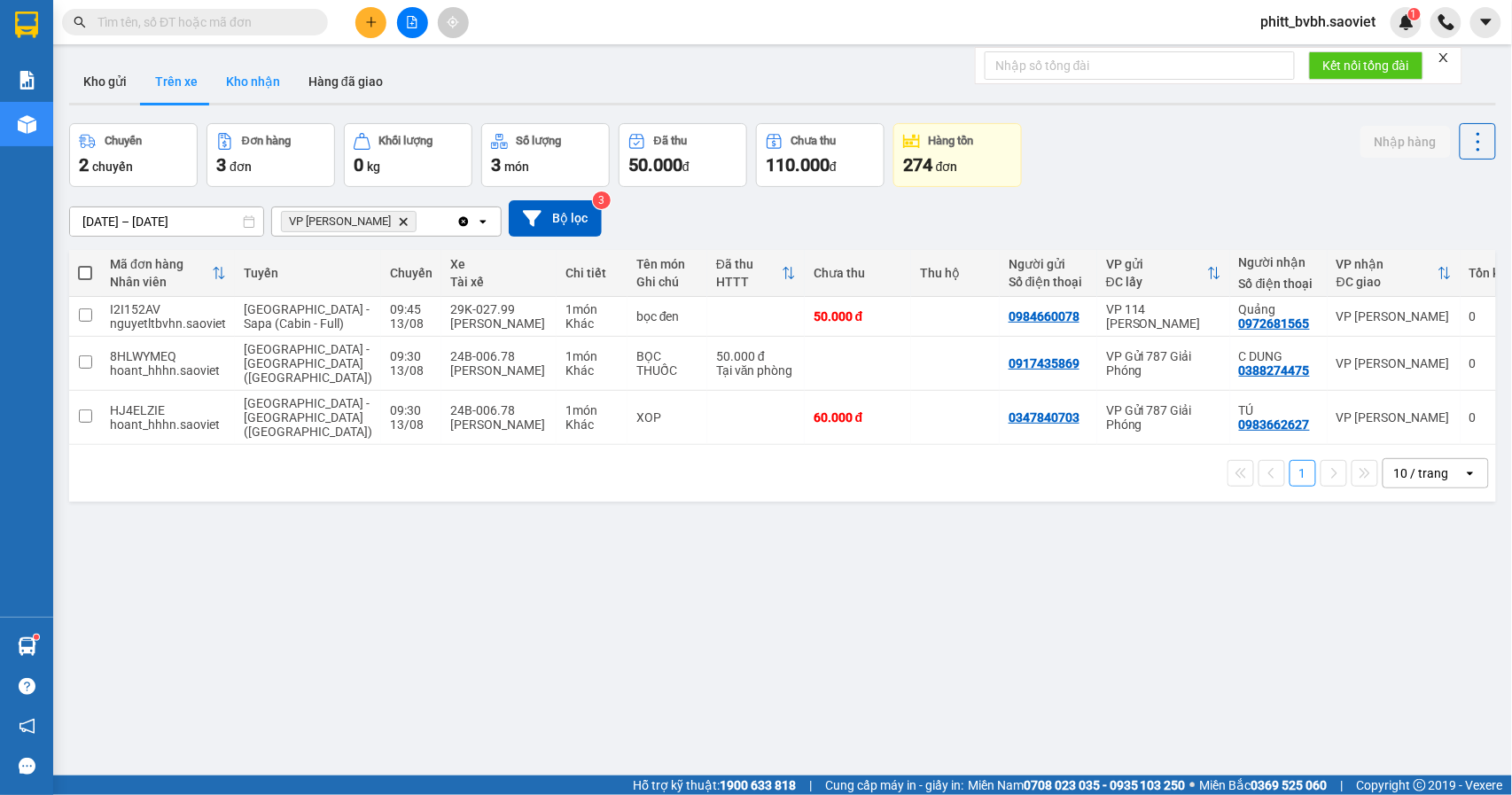
click at [257, 66] on button "Kho nhận" at bounding box center [253, 81] width 82 height 43
type input "[DATE] – [DATE]"
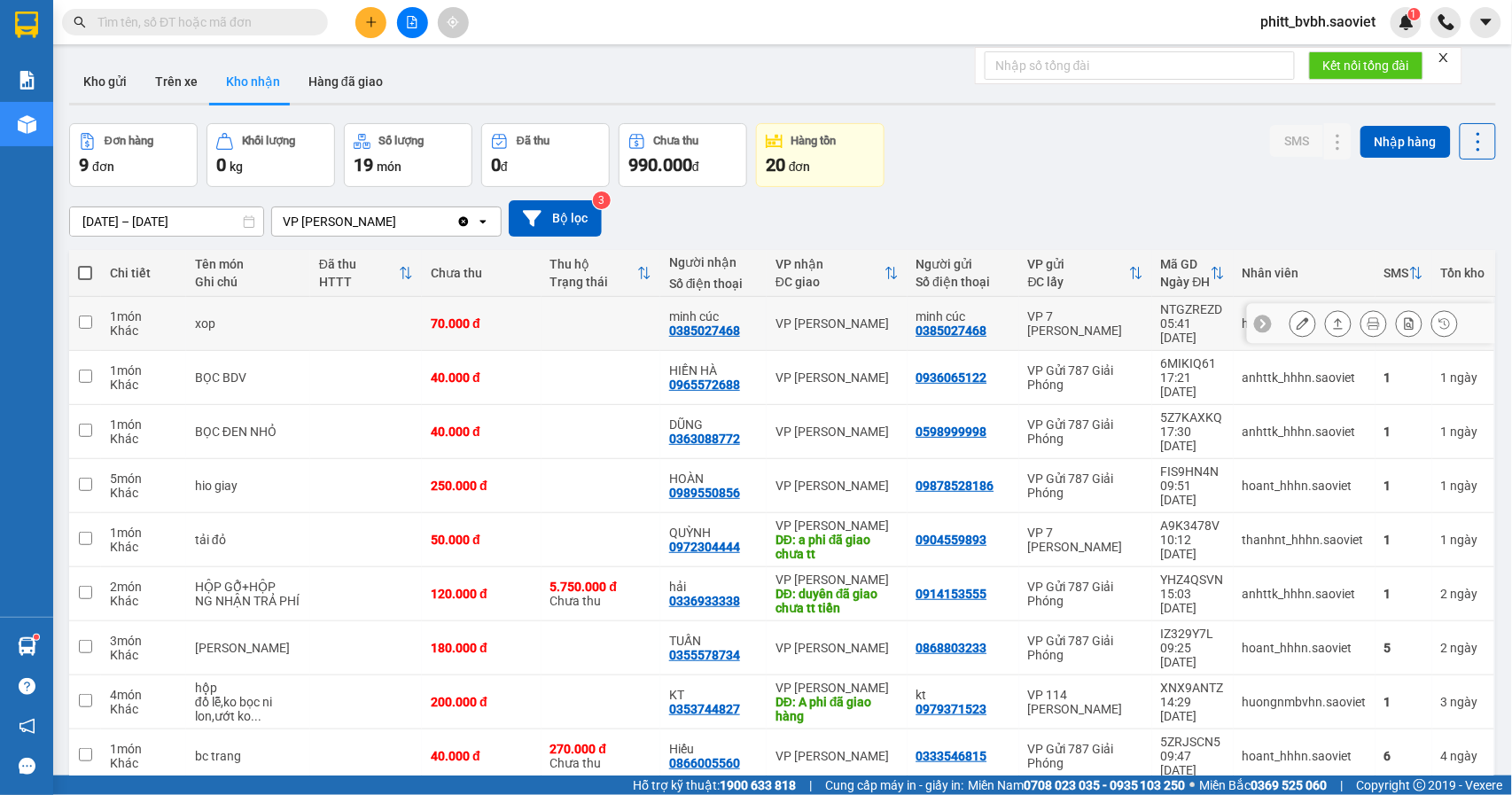
click at [543, 321] on td at bounding box center [601, 324] width 119 height 54
checkbox input "true"
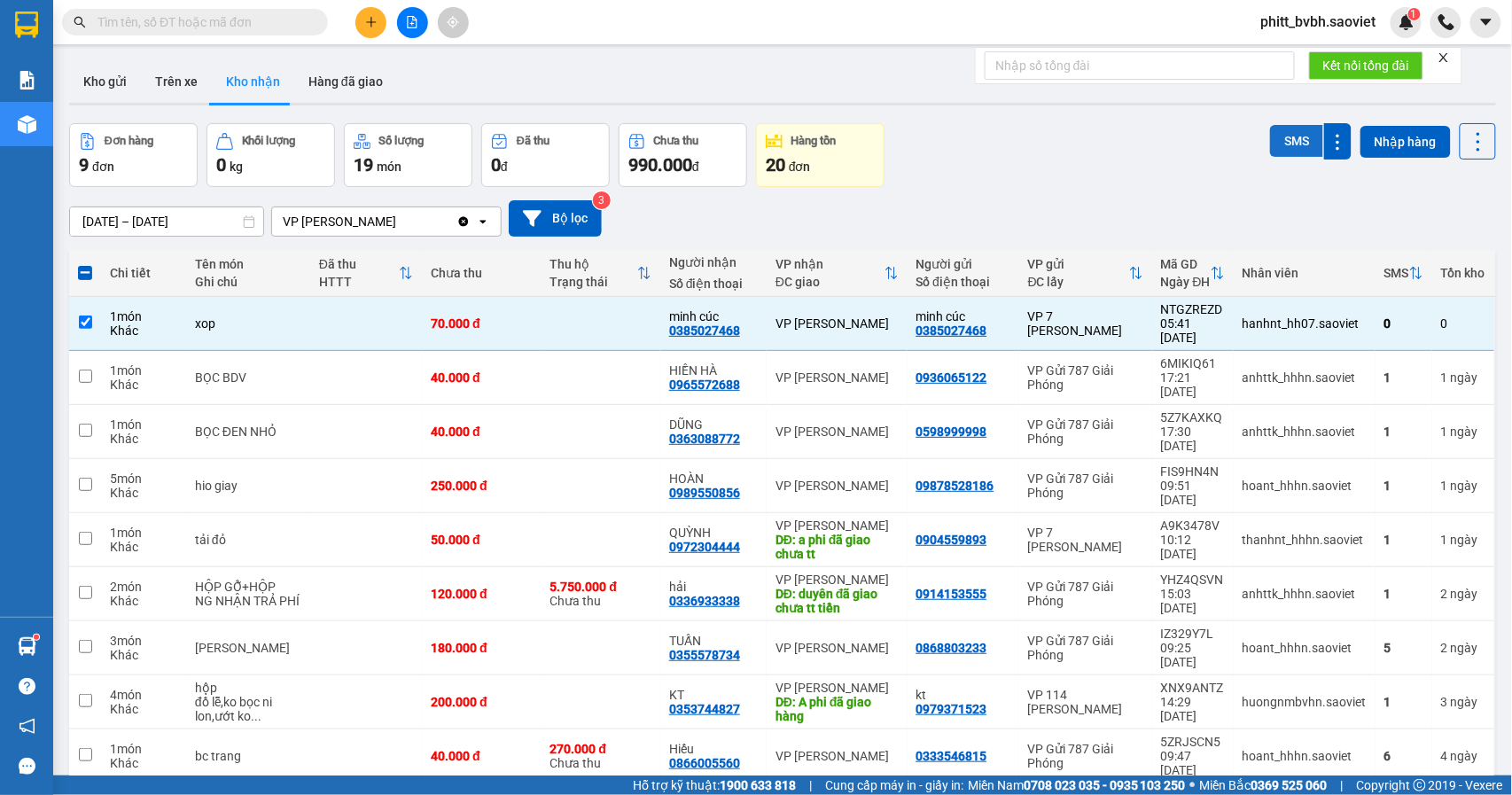
click at [1278, 135] on button "SMS" at bounding box center [1297, 140] width 54 height 32
click at [92, 97] on button "Kho gửi" at bounding box center [104, 81] width 72 height 43
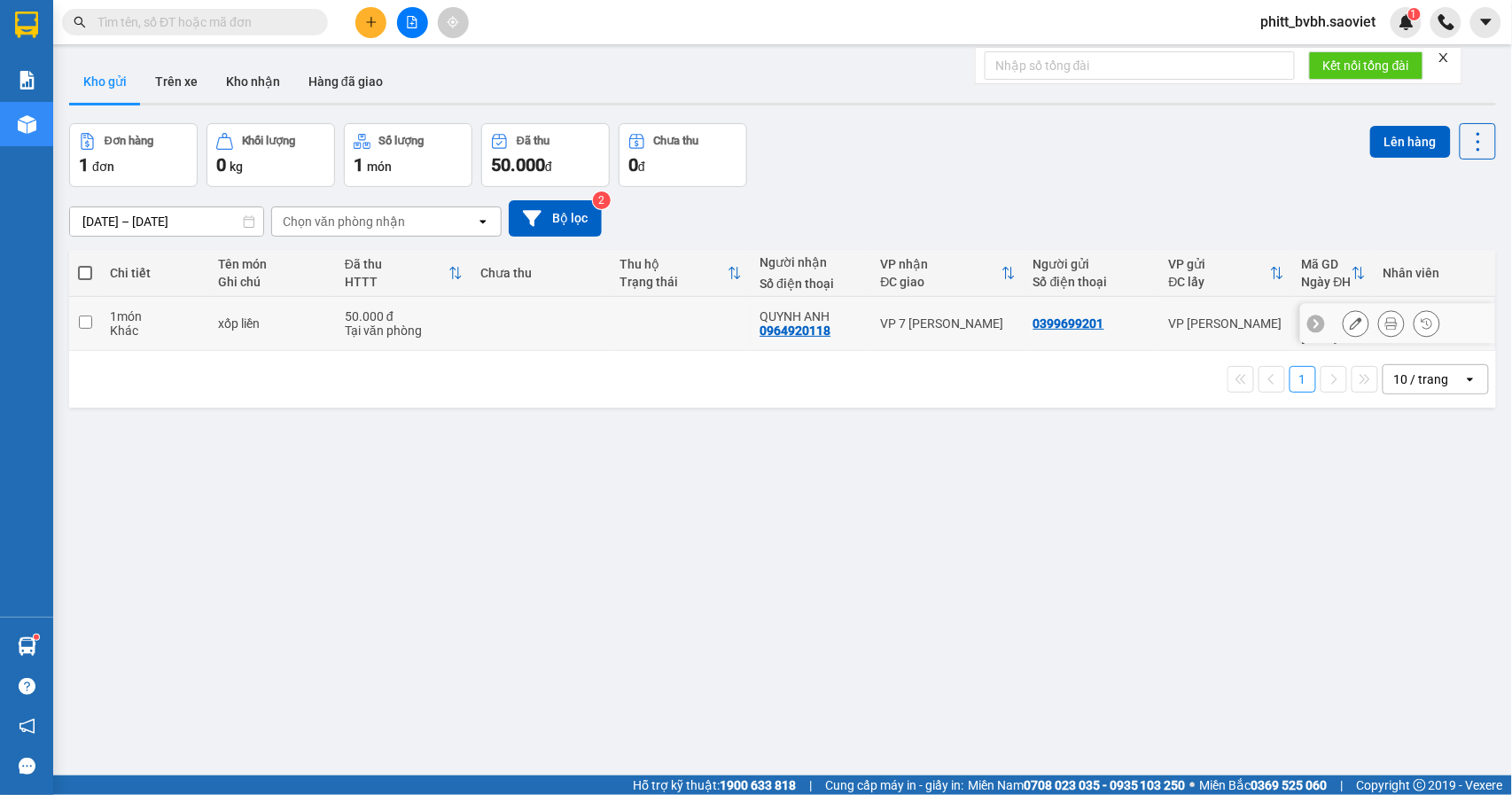
click at [560, 320] on td at bounding box center [541, 324] width 140 height 54
checkbox input "true"
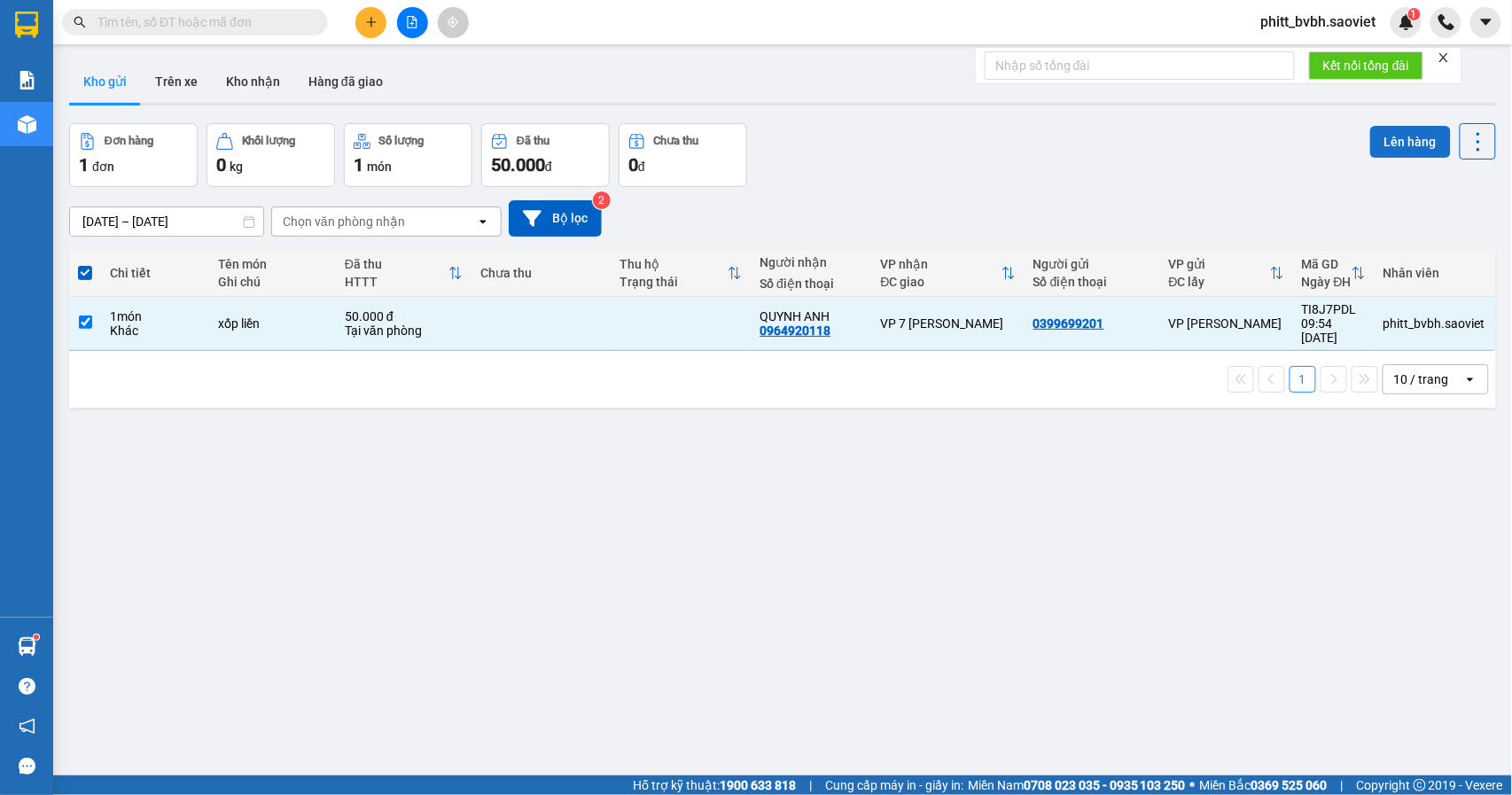
click at [1371, 139] on button "Lên hàng" at bounding box center [1411, 141] width 80 height 32
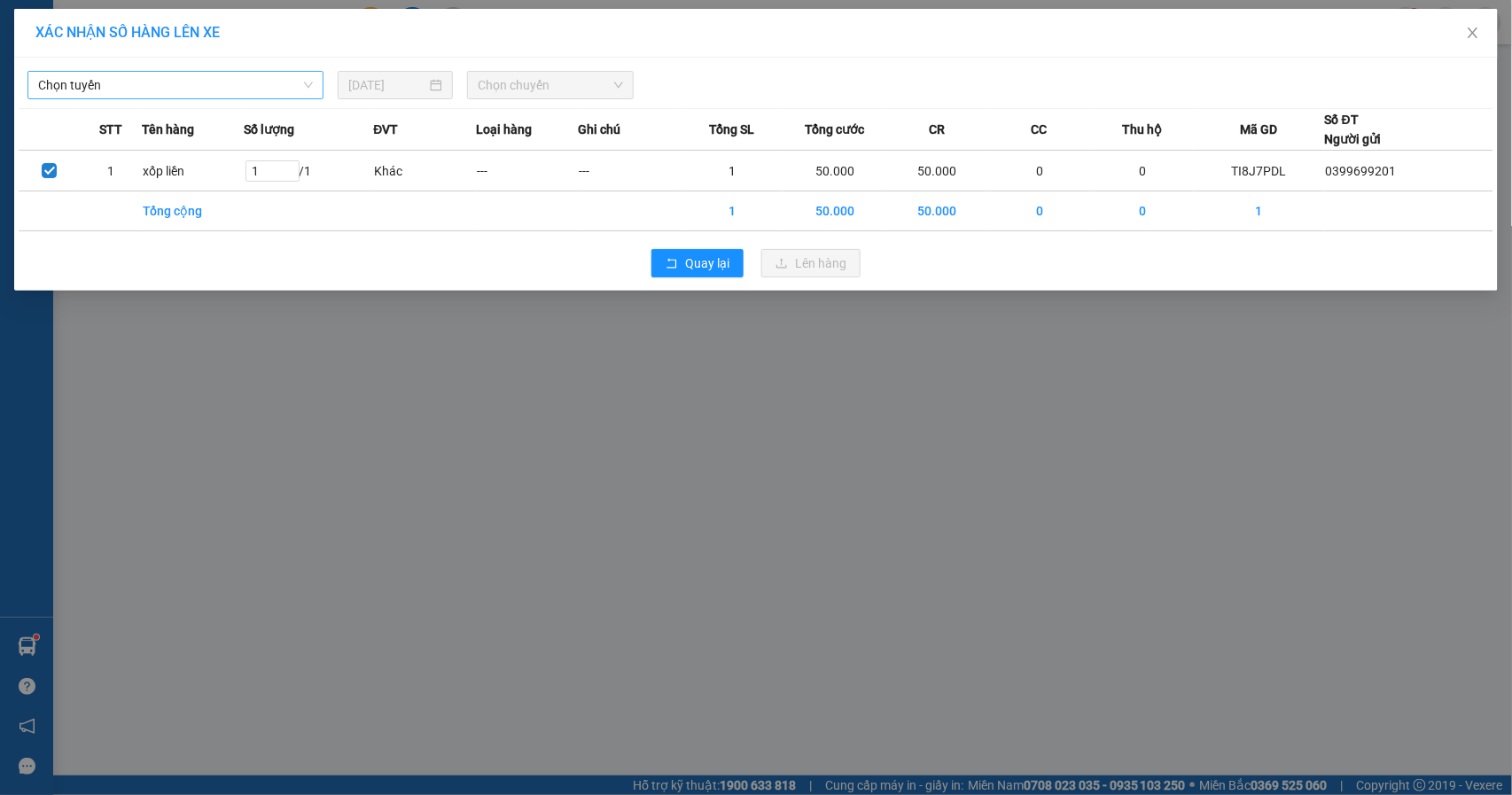
click at [246, 94] on span "Chọn tuyến" at bounding box center [175, 85] width 274 height 27
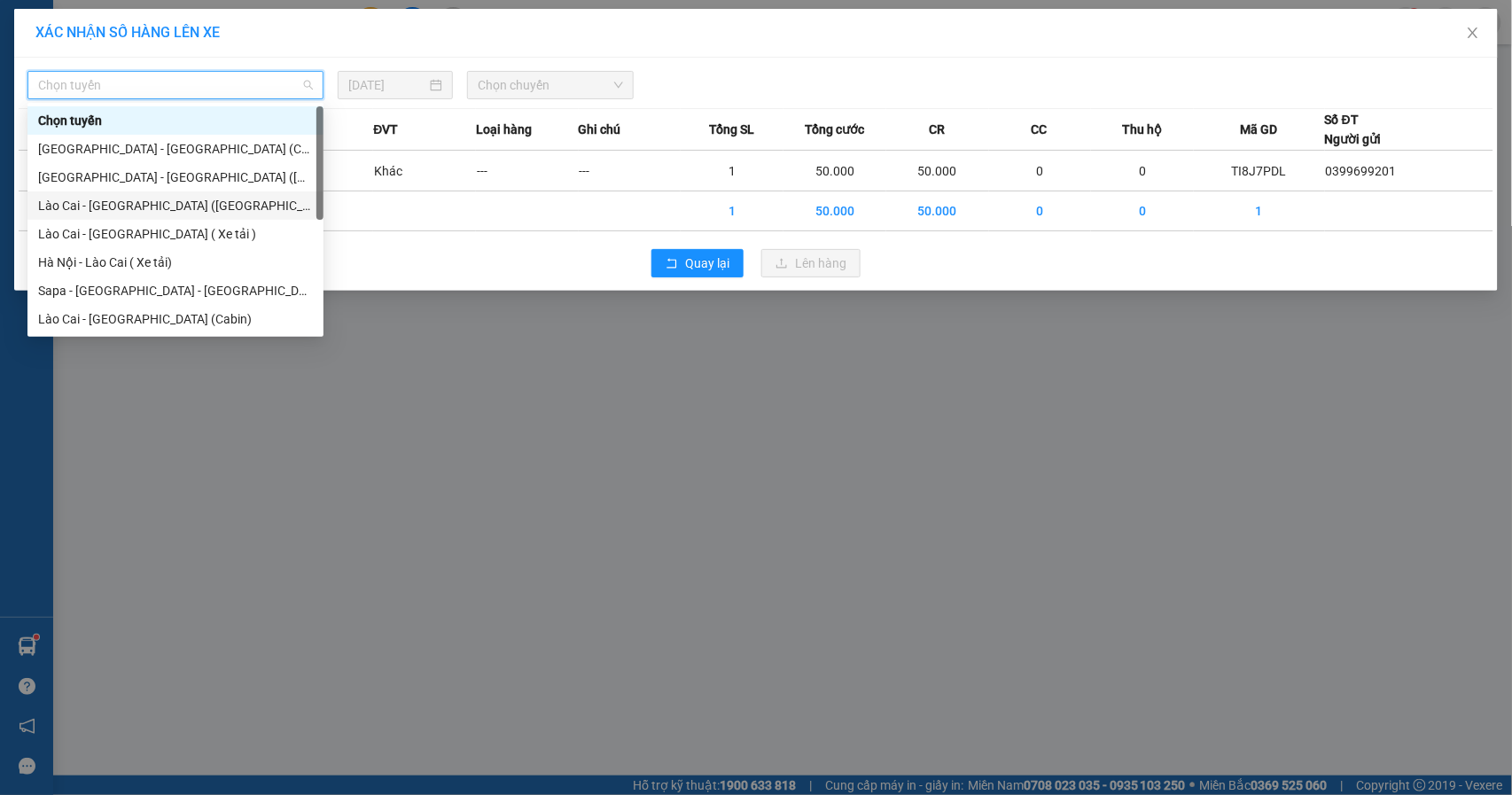
click at [160, 206] on div "Lào Cai - [GEOGRAPHIC_DATA] ([GEOGRAPHIC_DATA])" at bounding box center [175, 205] width 274 height 19
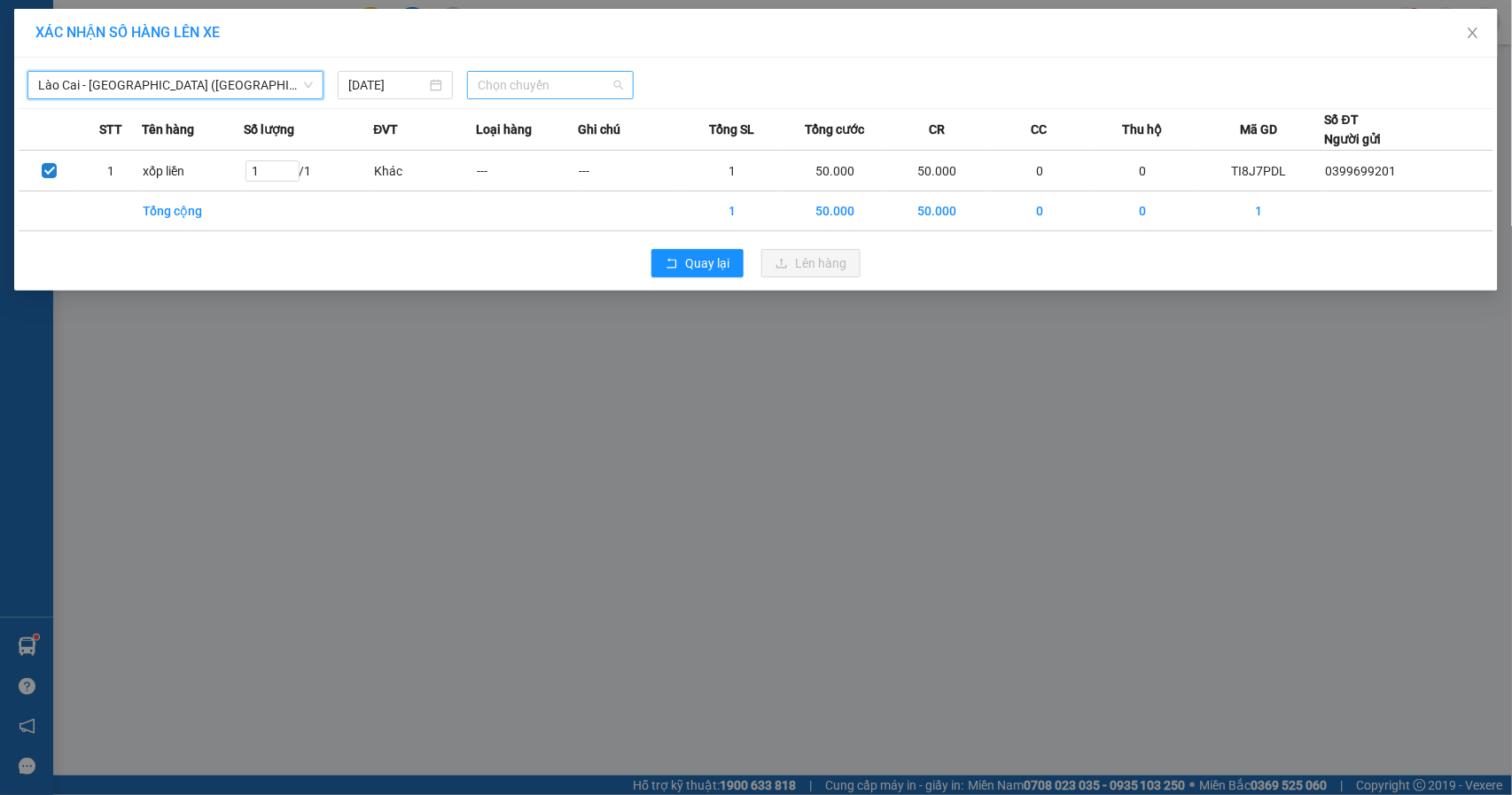
click at [502, 79] on span "Chọn chuyến" at bounding box center [551, 85] width 145 height 27
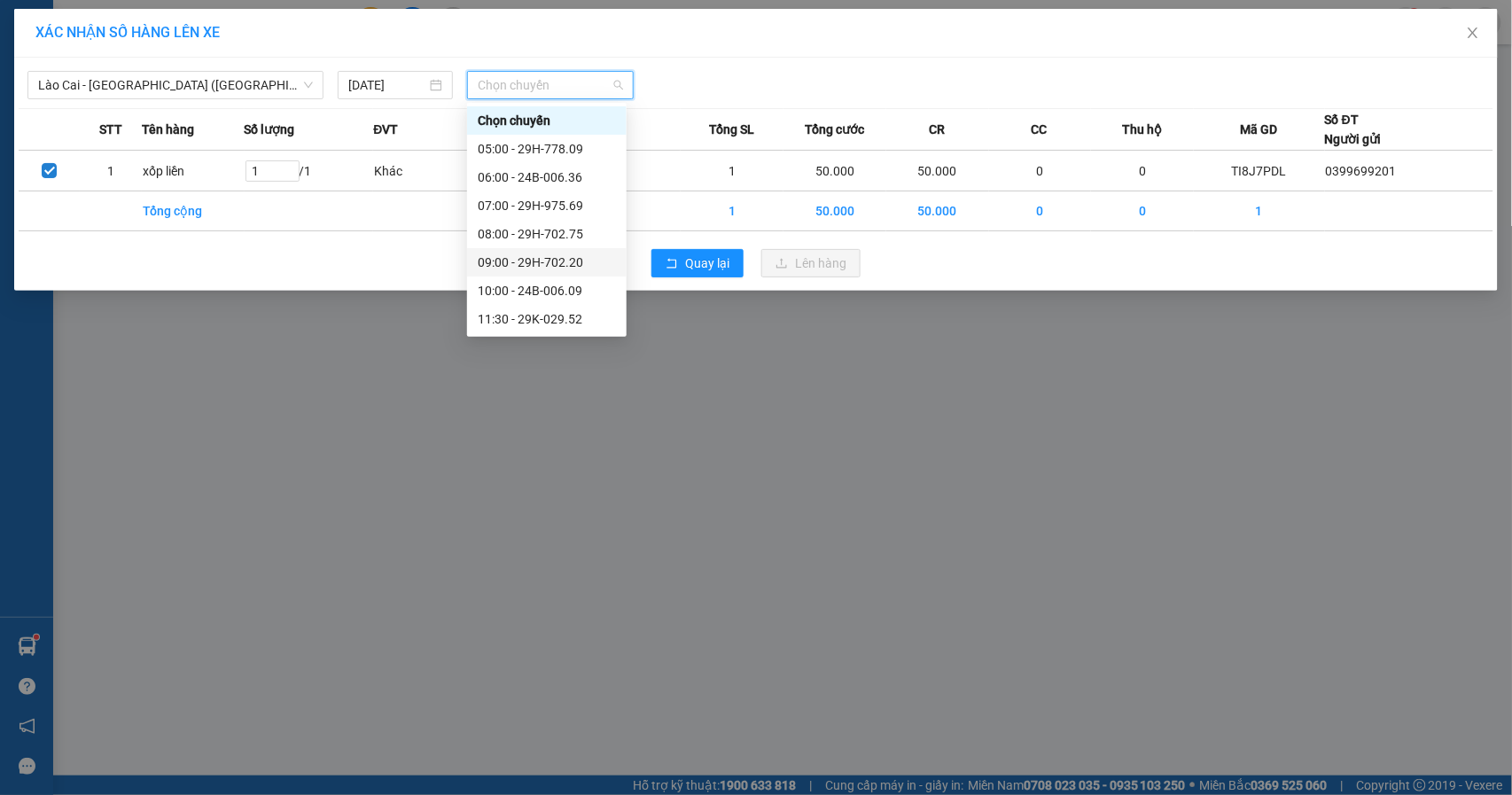
click at [576, 269] on div "09:00 - 29H-702.20" at bounding box center [547, 262] width 139 height 19
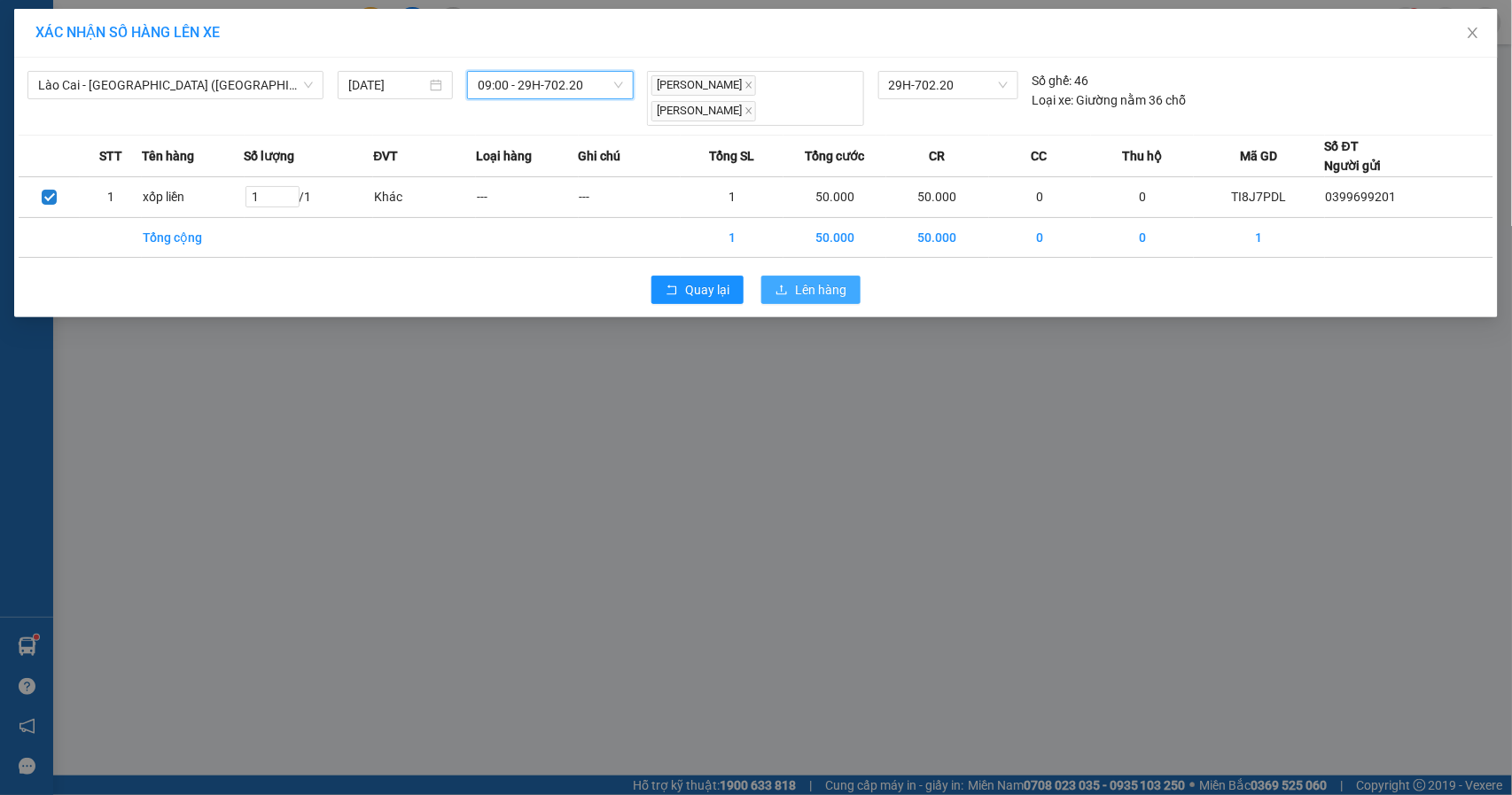
click at [813, 285] on span "Lên hàng" at bounding box center [821, 290] width 52 height 19
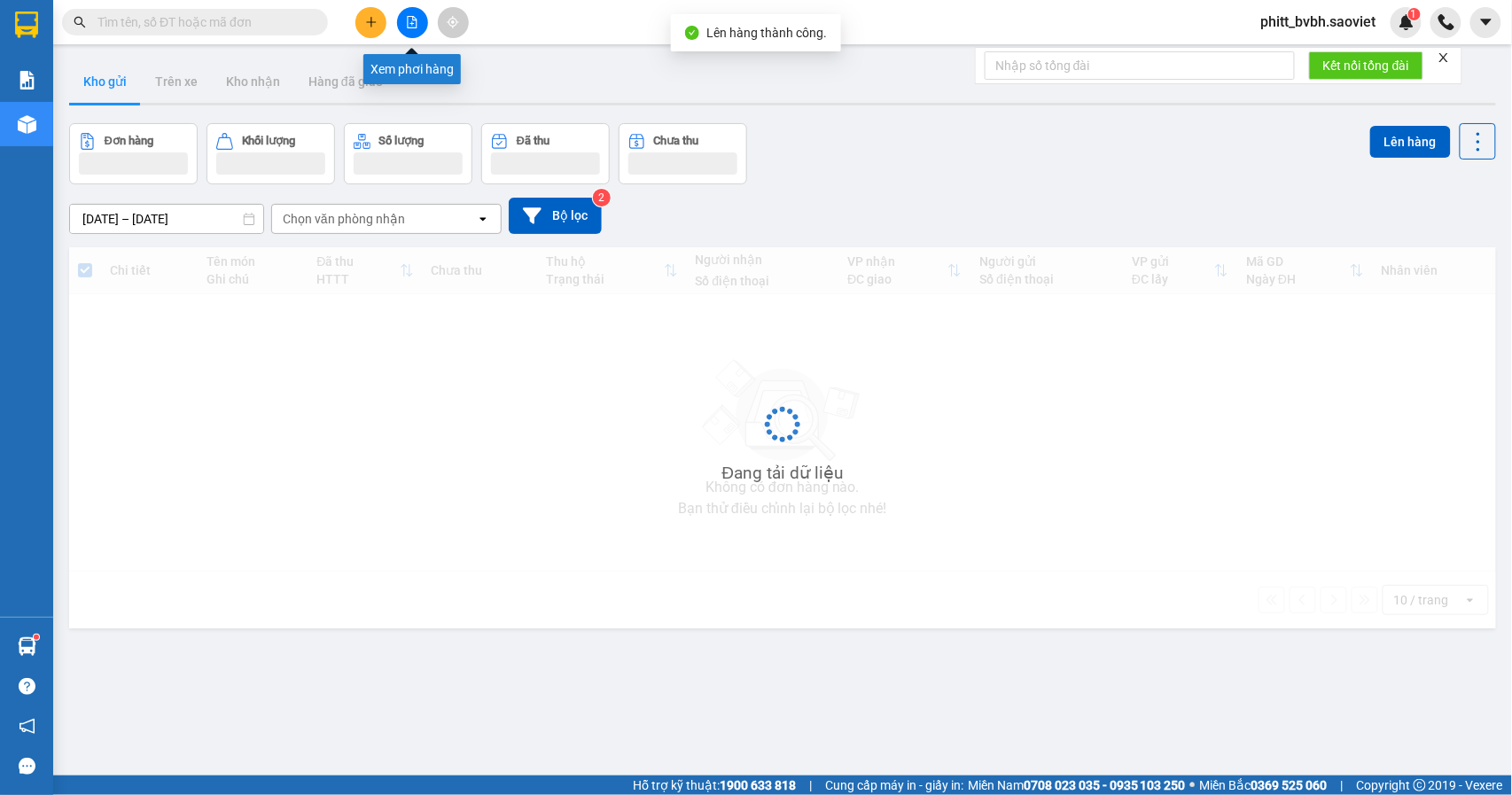
click at [411, 32] on button at bounding box center [412, 22] width 31 height 31
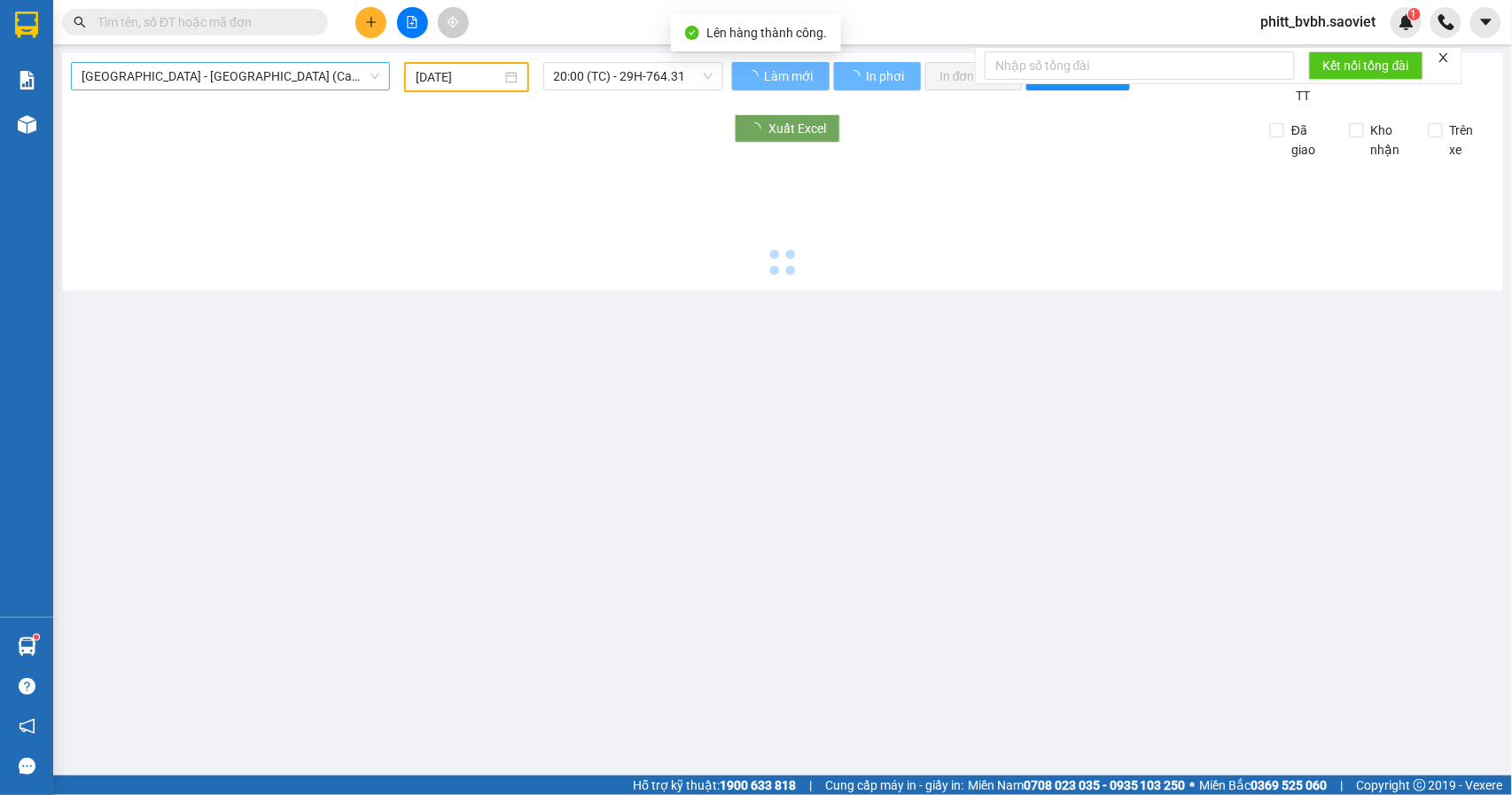
click at [287, 75] on span "[GEOGRAPHIC_DATA] - [GEOGRAPHIC_DATA] (Cabin)" at bounding box center [230, 76] width 298 height 27
type input "[DATE]"
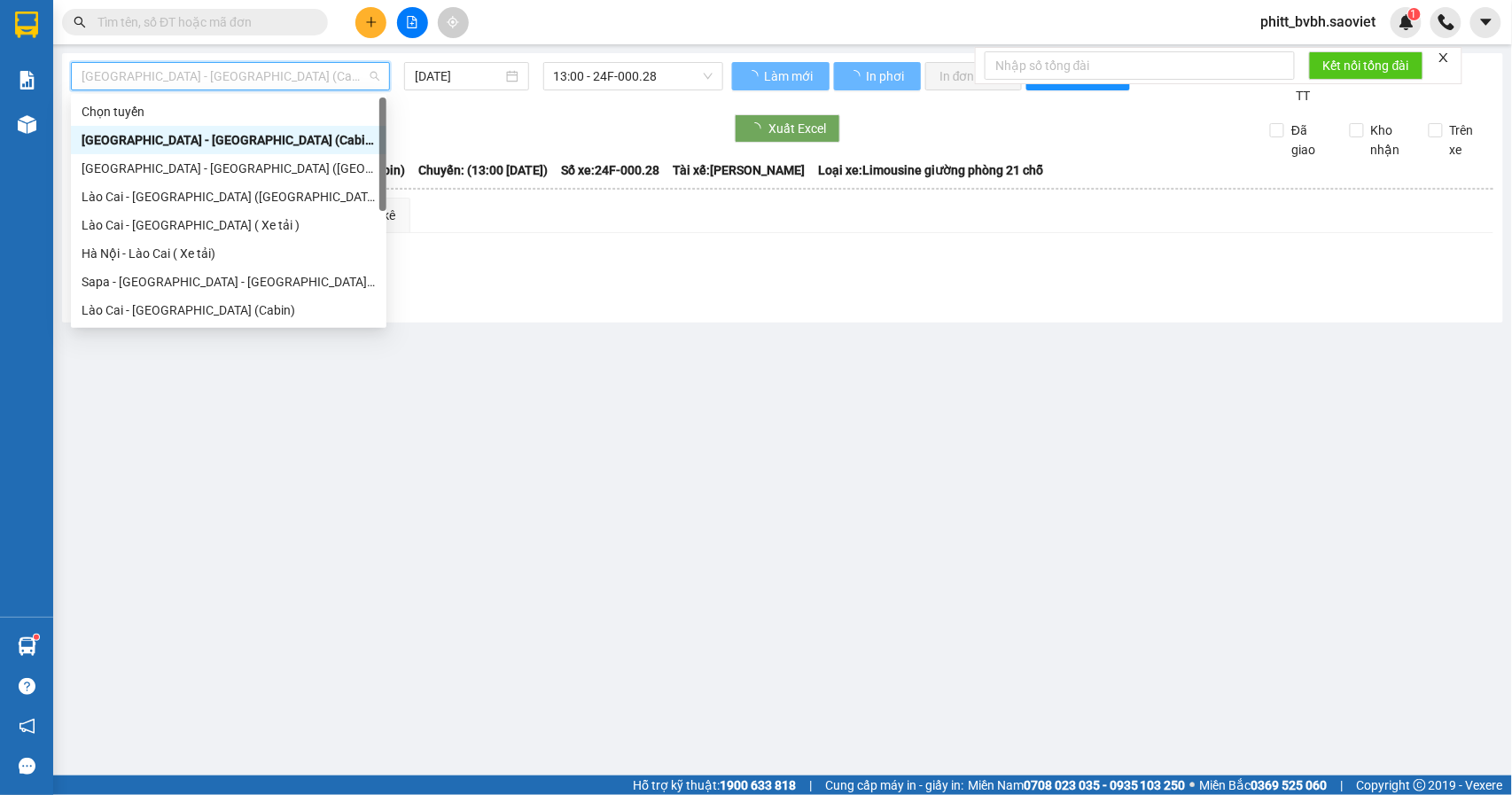
click at [274, 76] on span "[GEOGRAPHIC_DATA] - [GEOGRAPHIC_DATA] (Cabin)" at bounding box center [230, 76] width 298 height 27
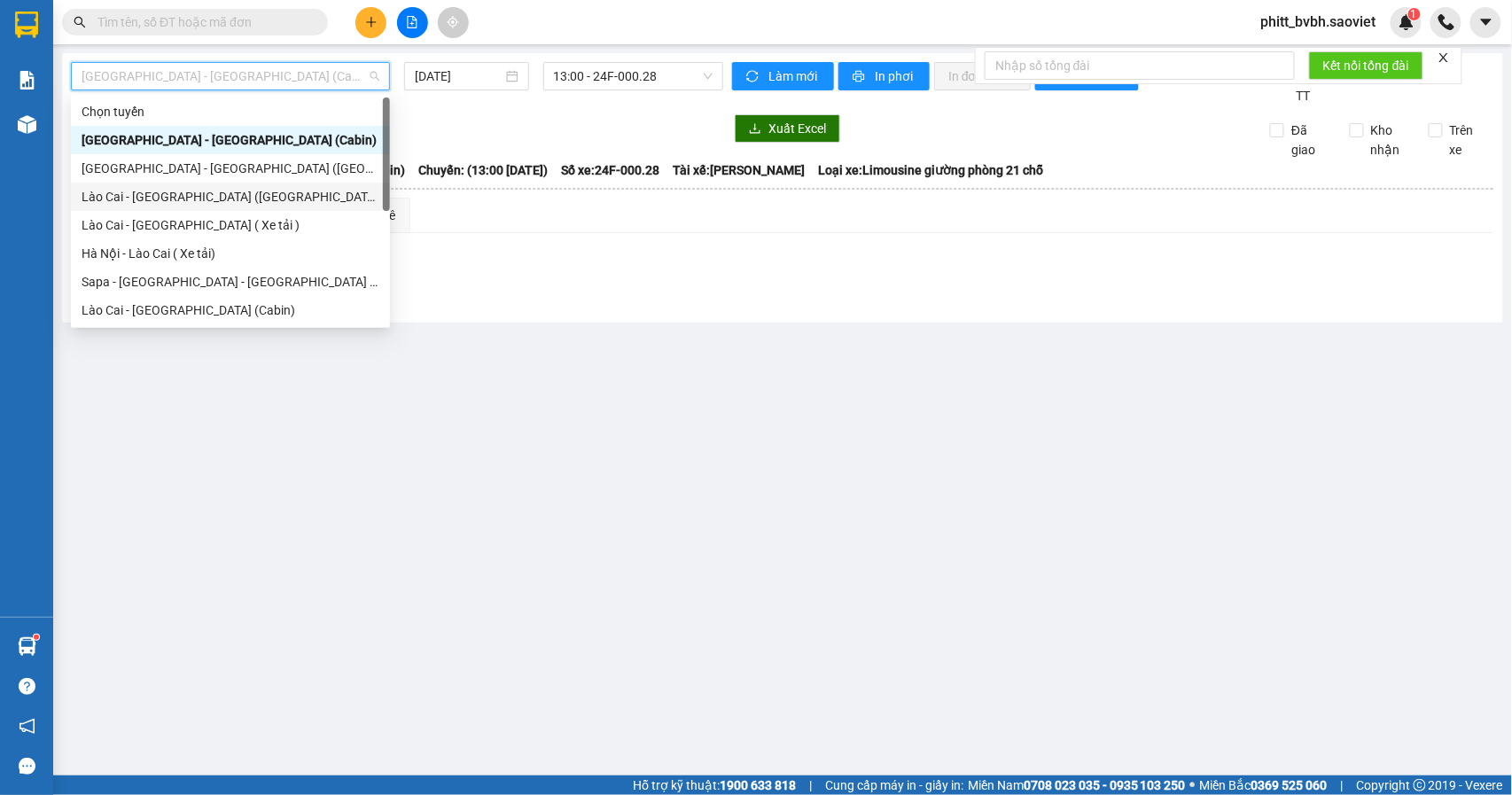
click at [225, 200] on div "Lào Cai - [GEOGRAPHIC_DATA] ([GEOGRAPHIC_DATA])" at bounding box center [230, 197] width 298 height 19
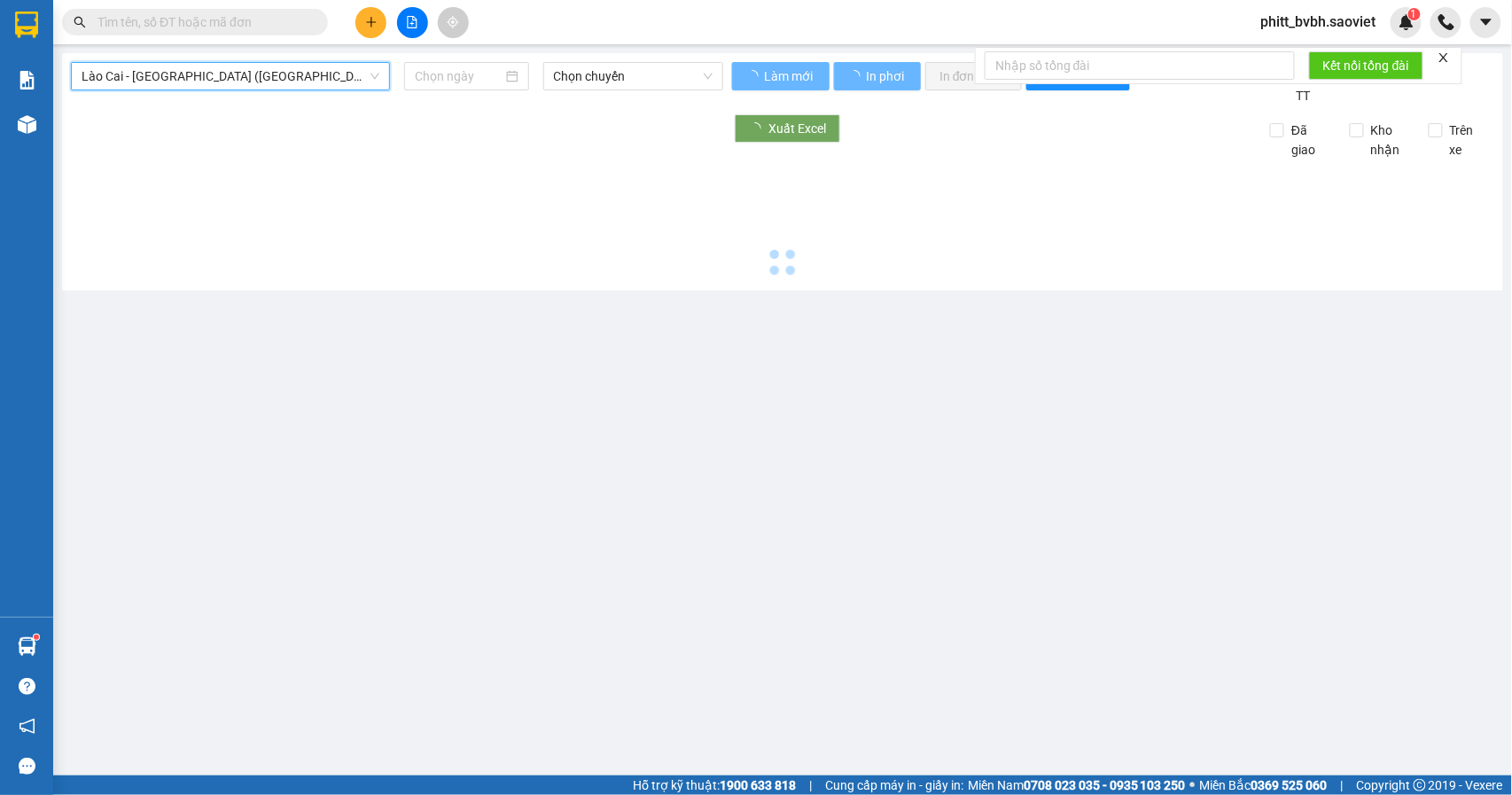
type input "[DATE]"
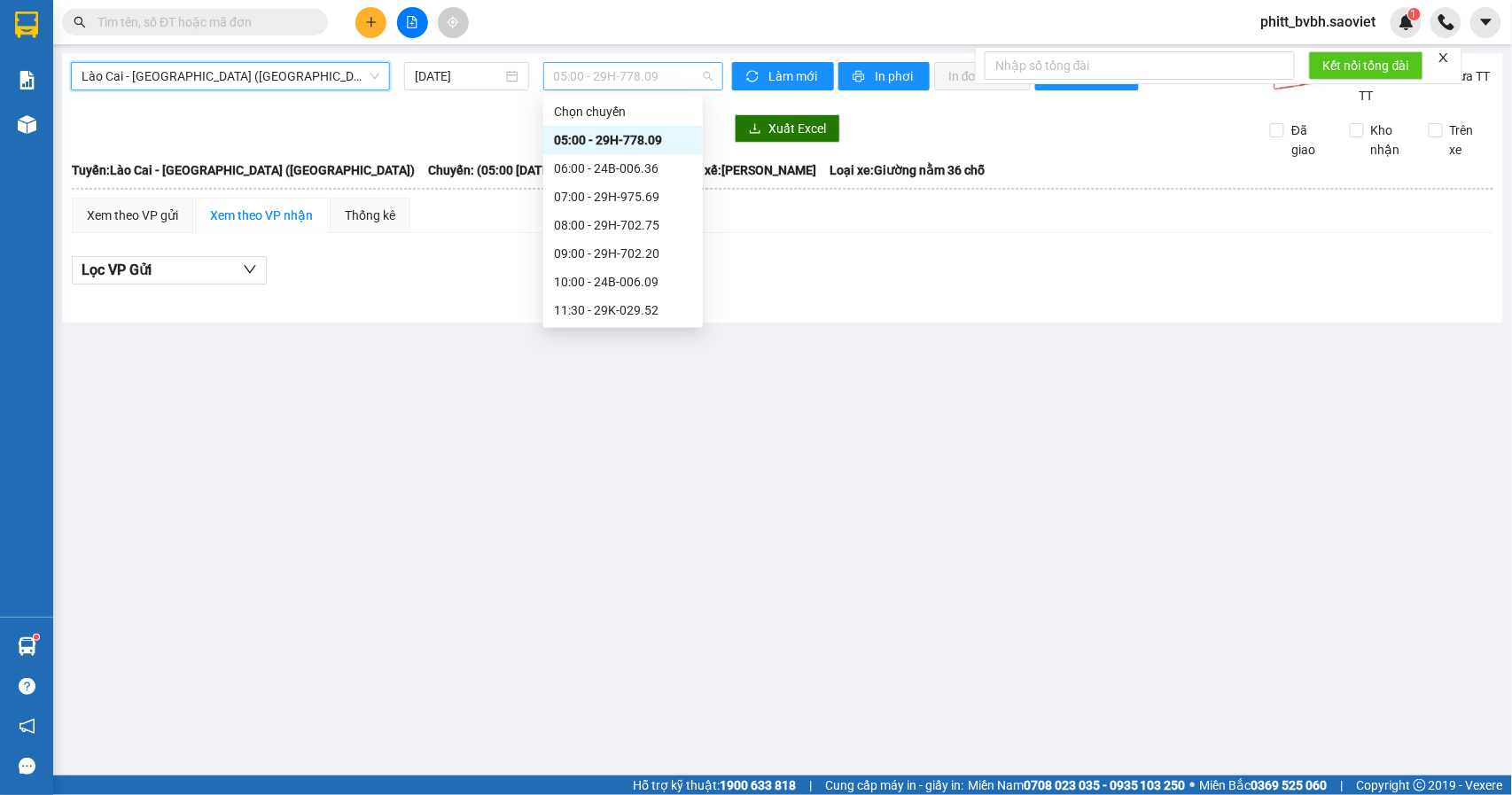
click at [612, 71] on span "05:00 - 29H-778.09" at bounding box center [634, 76] width 159 height 27
click at [657, 255] on div "09:00 - 29H-702.20" at bounding box center [623, 253] width 139 height 19
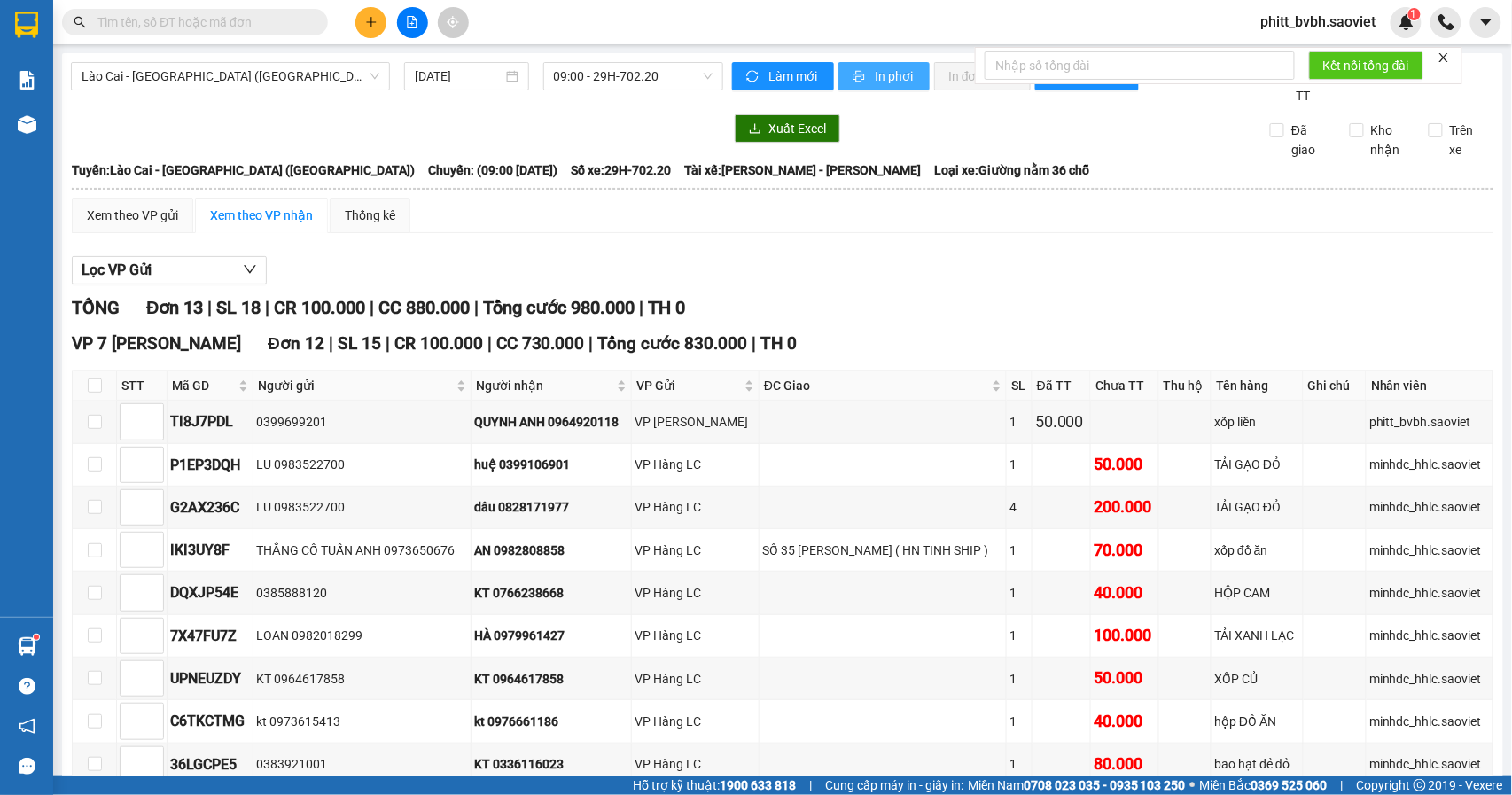
click at [875, 79] on span "In phơi" at bounding box center [895, 76] width 41 height 19
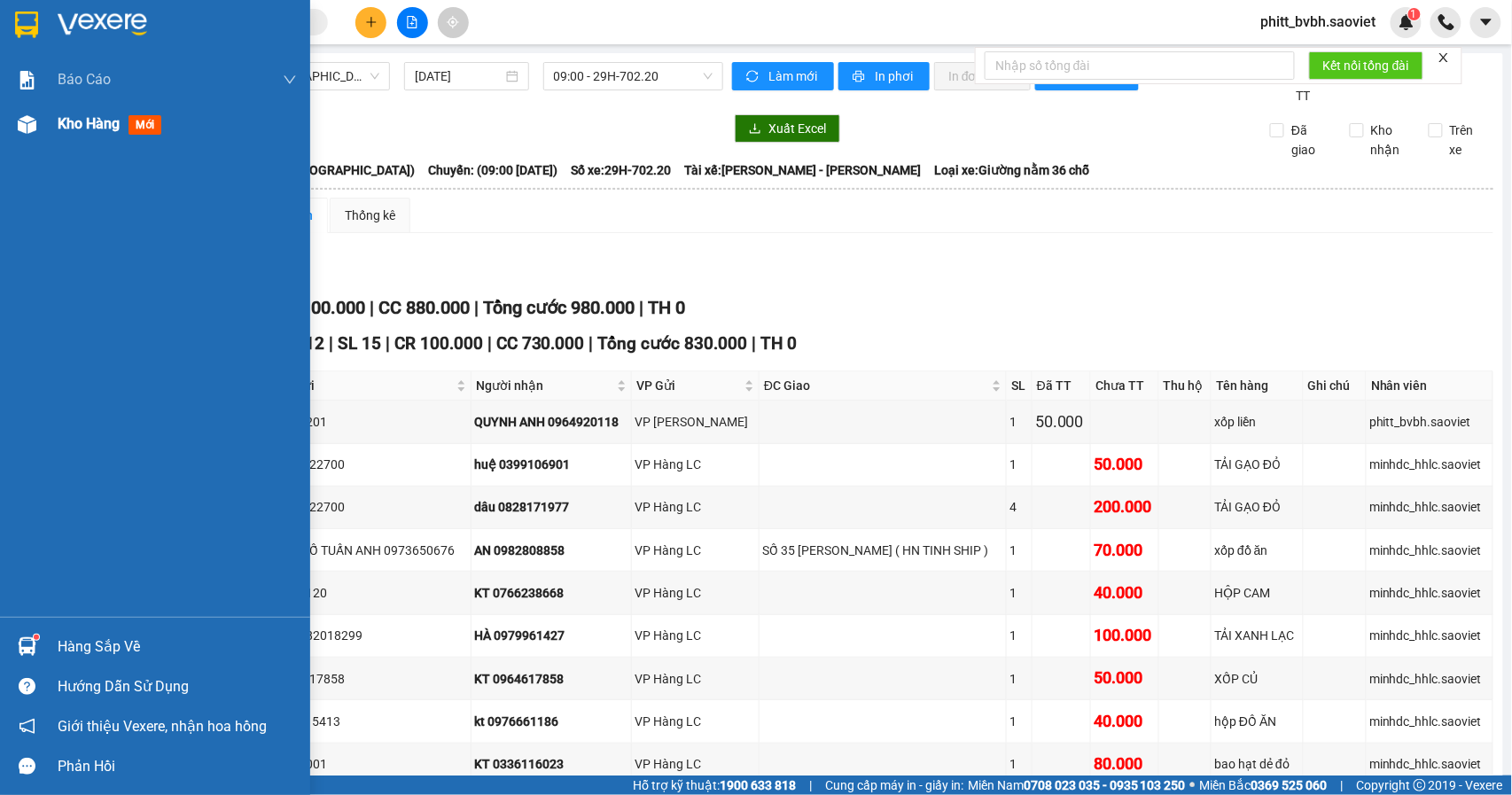
click at [82, 120] on span "Kho hàng" at bounding box center [88, 124] width 62 height 17
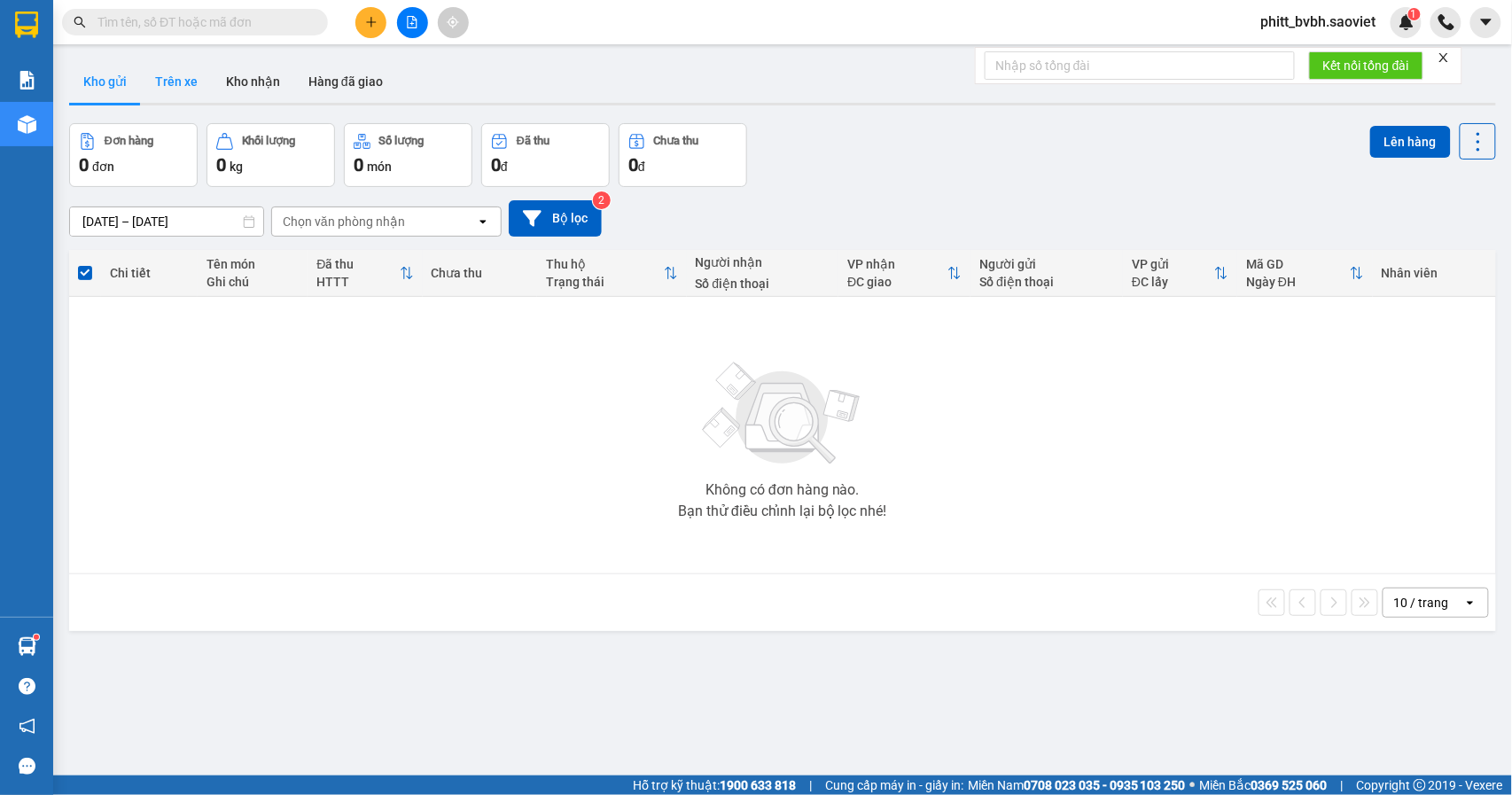
click at [177, 72] on button "Trên xe" at bounding box center [176, 81] width 71 height 43
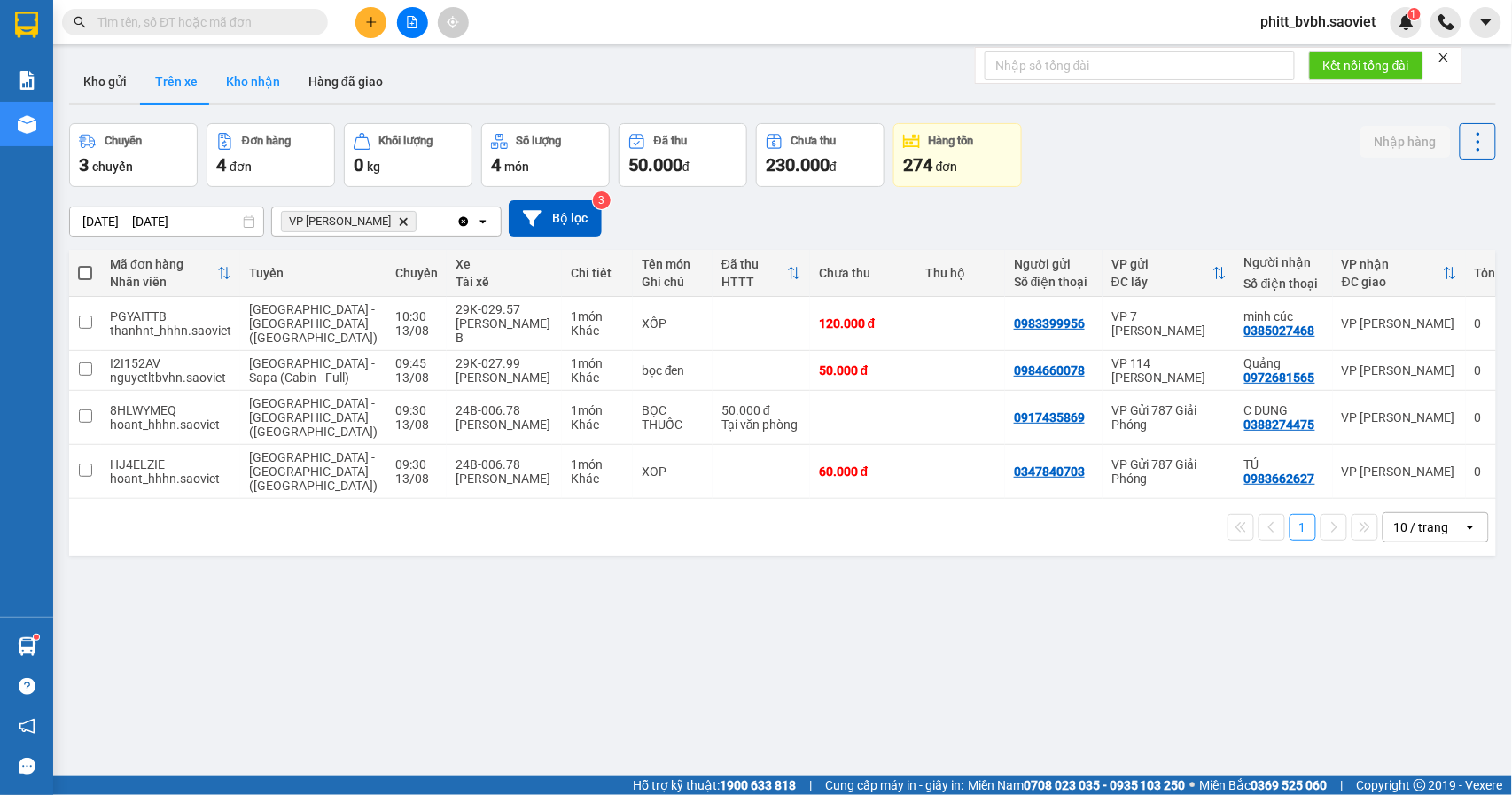
click at [274, 72] on button "Kho nhận" at bounding box center [253, 81] width 82 height 43
type input "[DATE] – [DATE]"
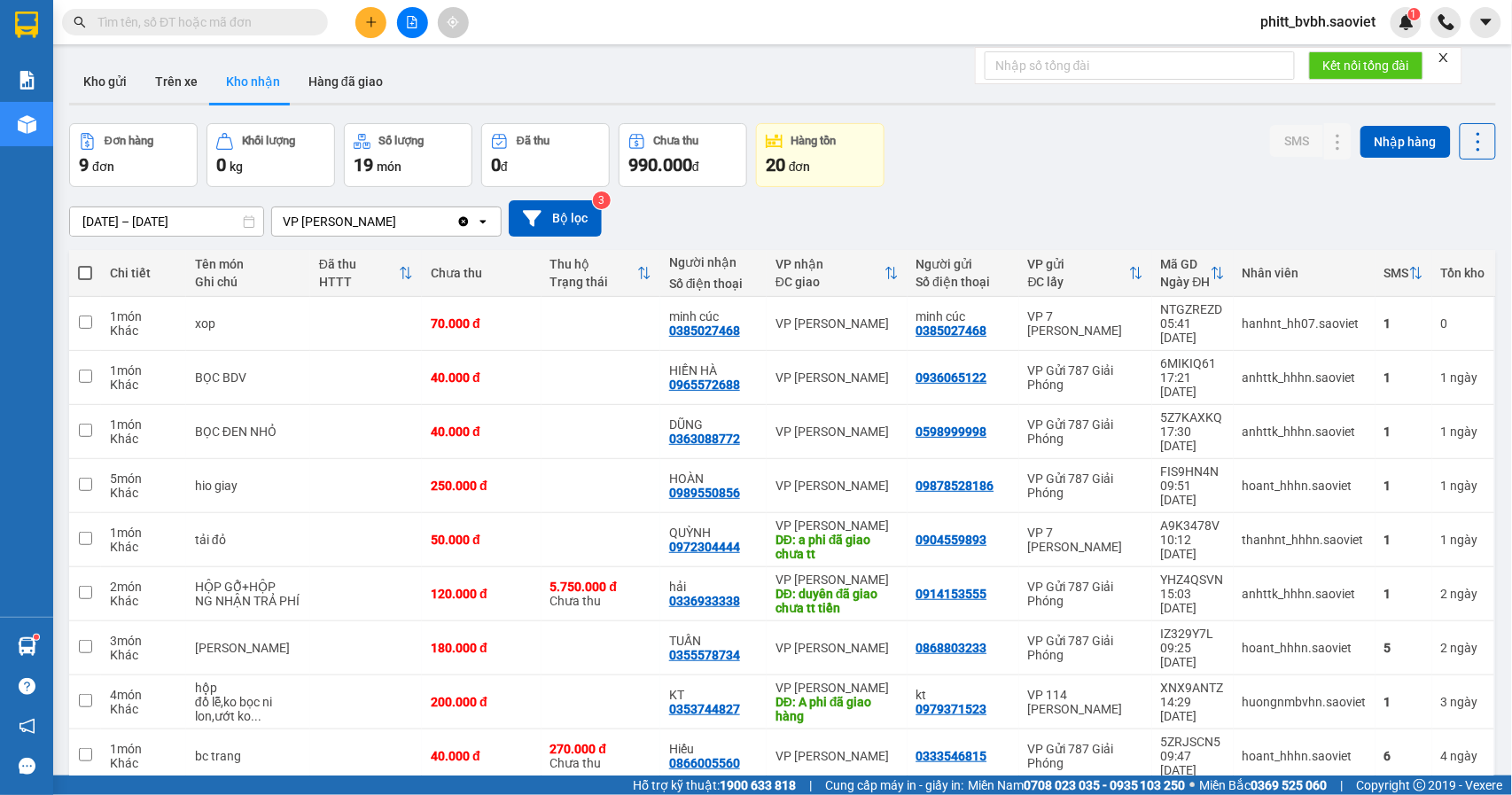
click at [228, 7] on div "Kết quả tìm kiếm ( 0 ) Bộ lọc No Data" at bounding box center [173, 22] width 346 height 31
click at [226, 12] on input "text" at bounding box center [202, 22] width 209 height 19
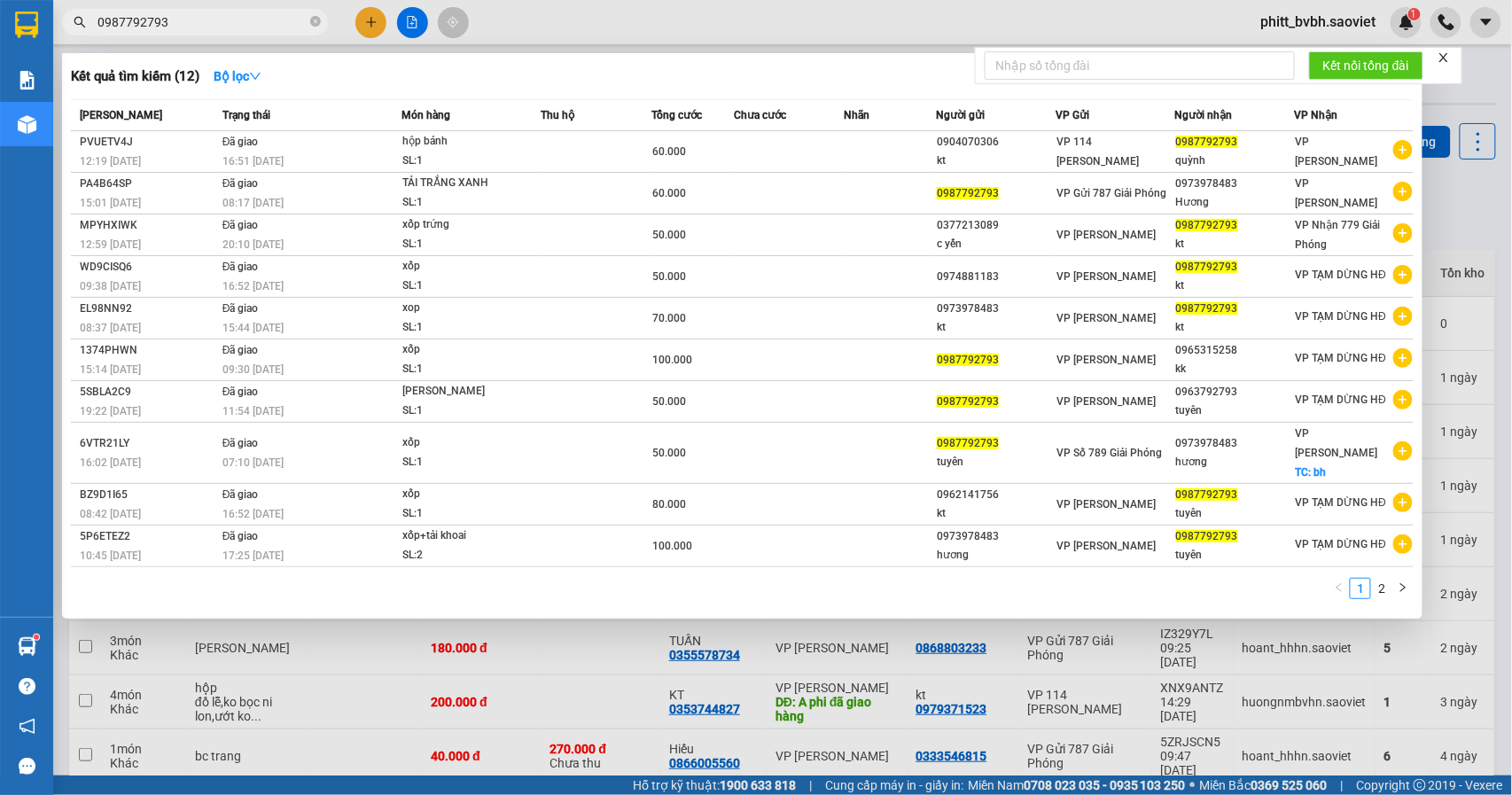
type input "0987792793"
drag, startPoint x: 1508, startPoint y: 289, endPoint x: 1511, endPoint y: 380, distance: 91.0
click at [1511, 380] on div at bounding box center [756, 398] width 1512 height 795
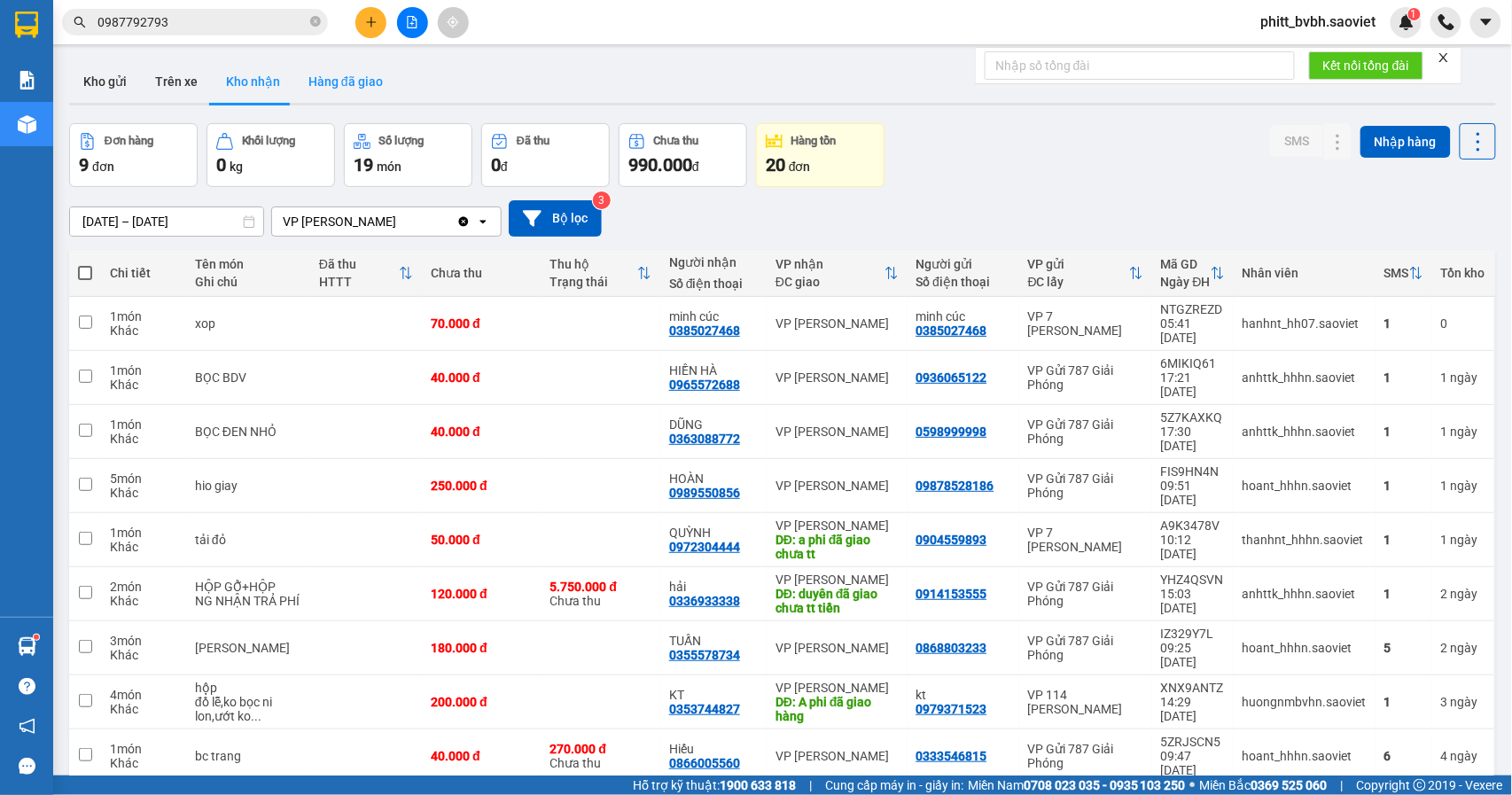
click at [335, 71] on button "Hàng đã giao" at bounding box center [346, 81] width 103 height 43
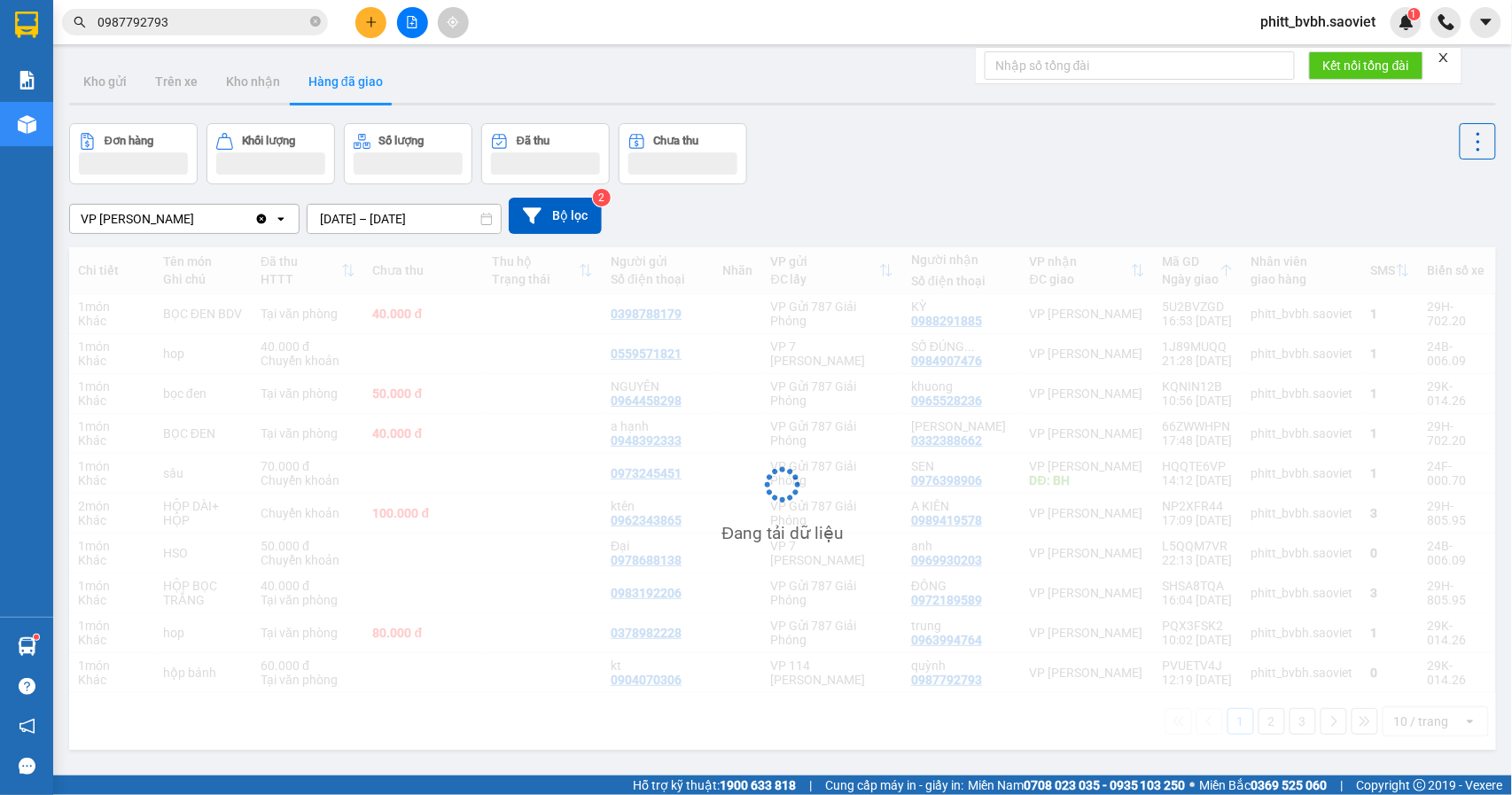
click at [355, 217] on input "[DATE] – [DATE]" at bounding box center [404, 219] width 193 height 29
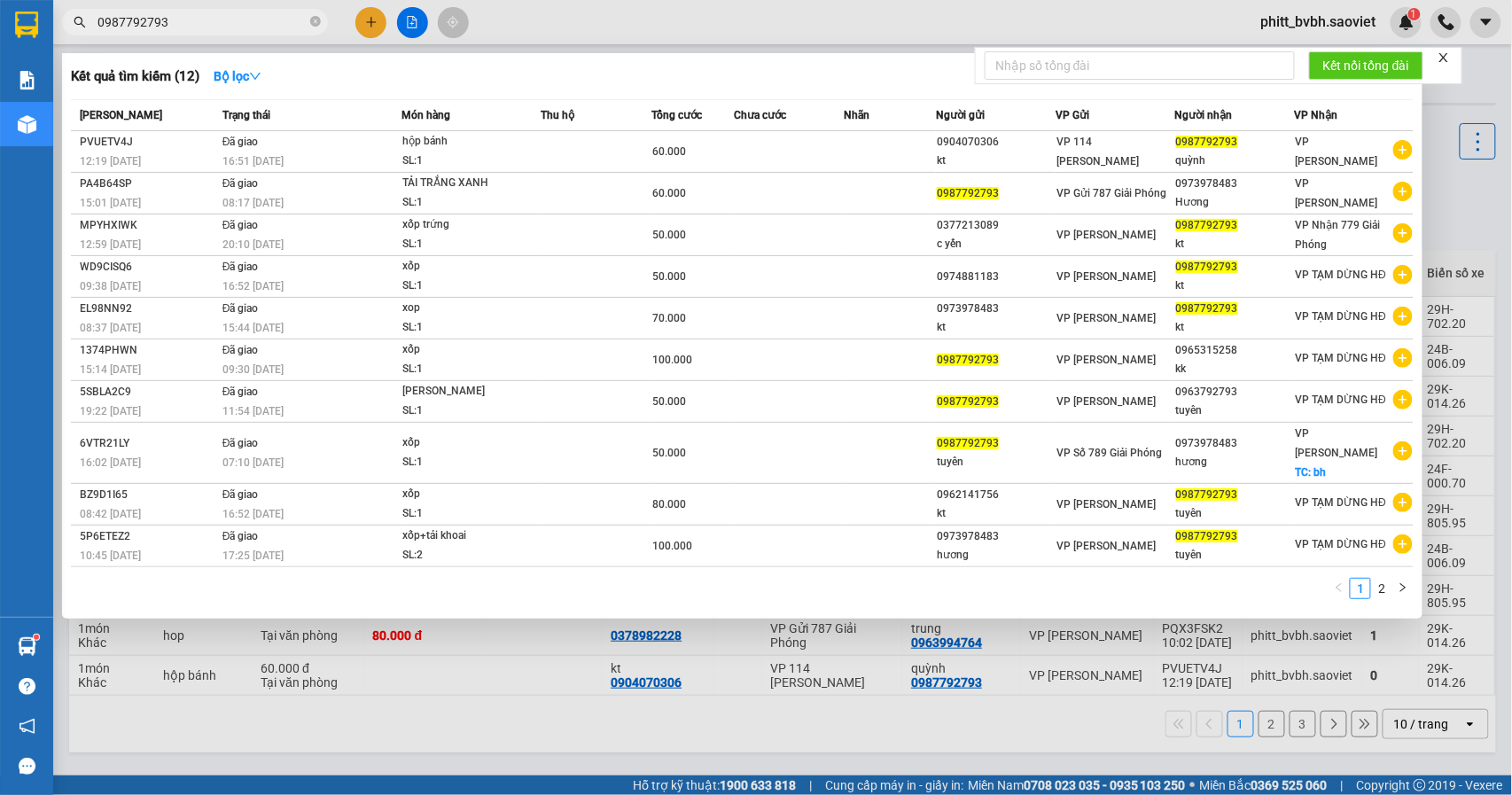
click at [218, 31] on input "0987792793" at bounding box center [202, 22] width 209 height 19
click at [482, 639] on div at bounding box center [756, 398] width 1512 height 795
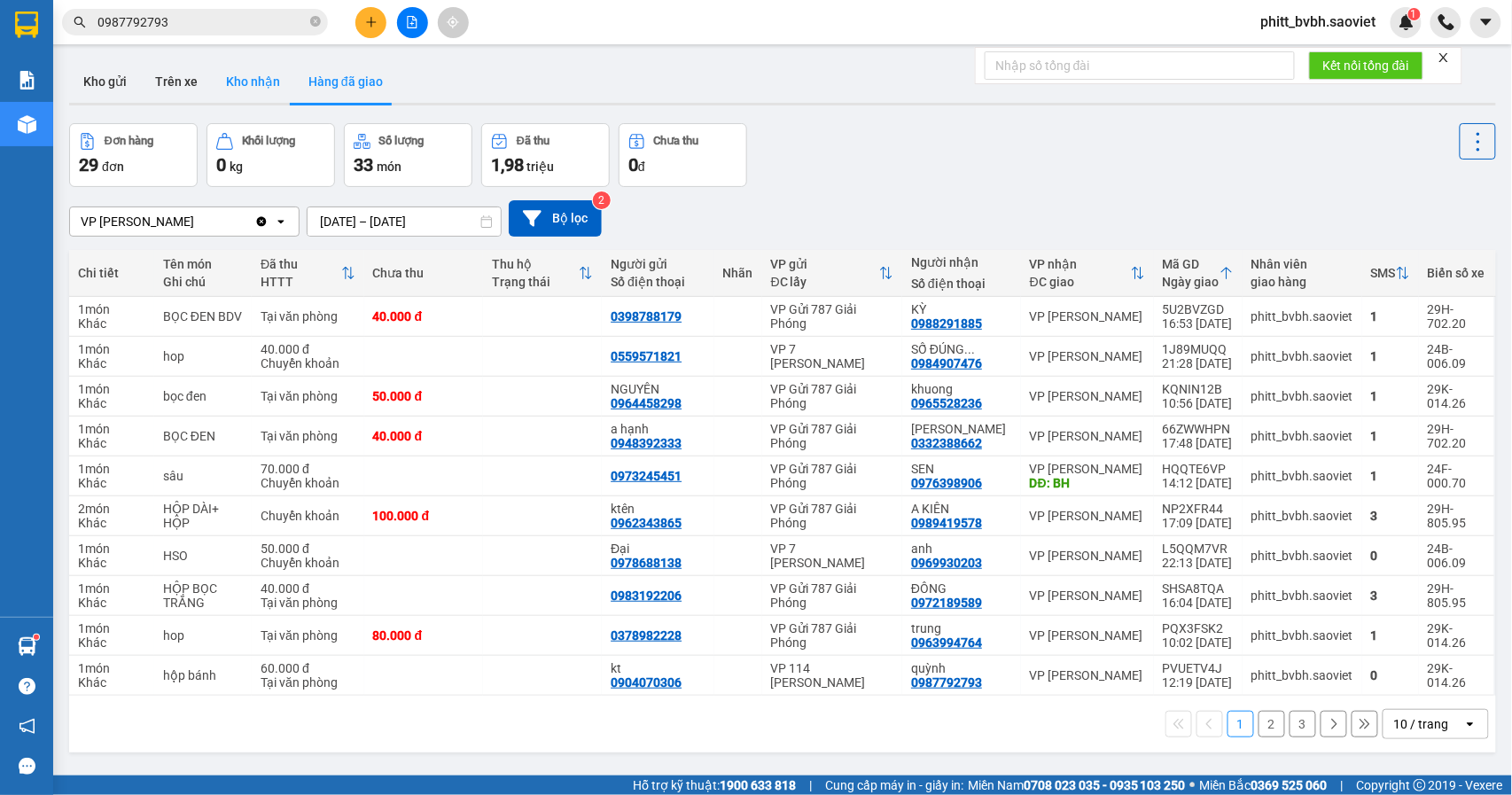
click at [234, 92] on button "Kho nhận" at bounding box center [253, 81] width 82 height 43
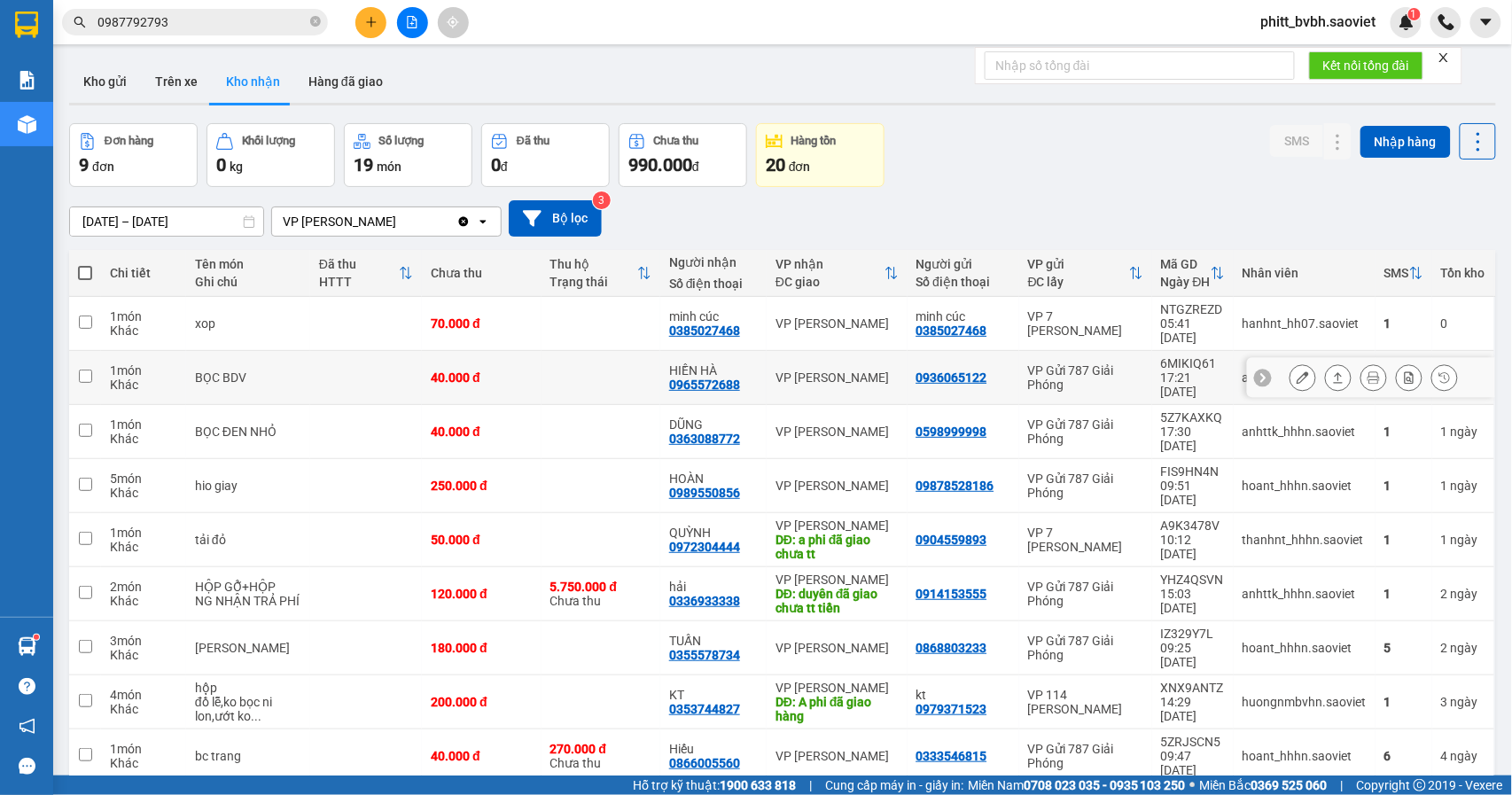
click at [571, 351] on td at bounding box center [601, 377] width 119 height 54
checkbox input "true"
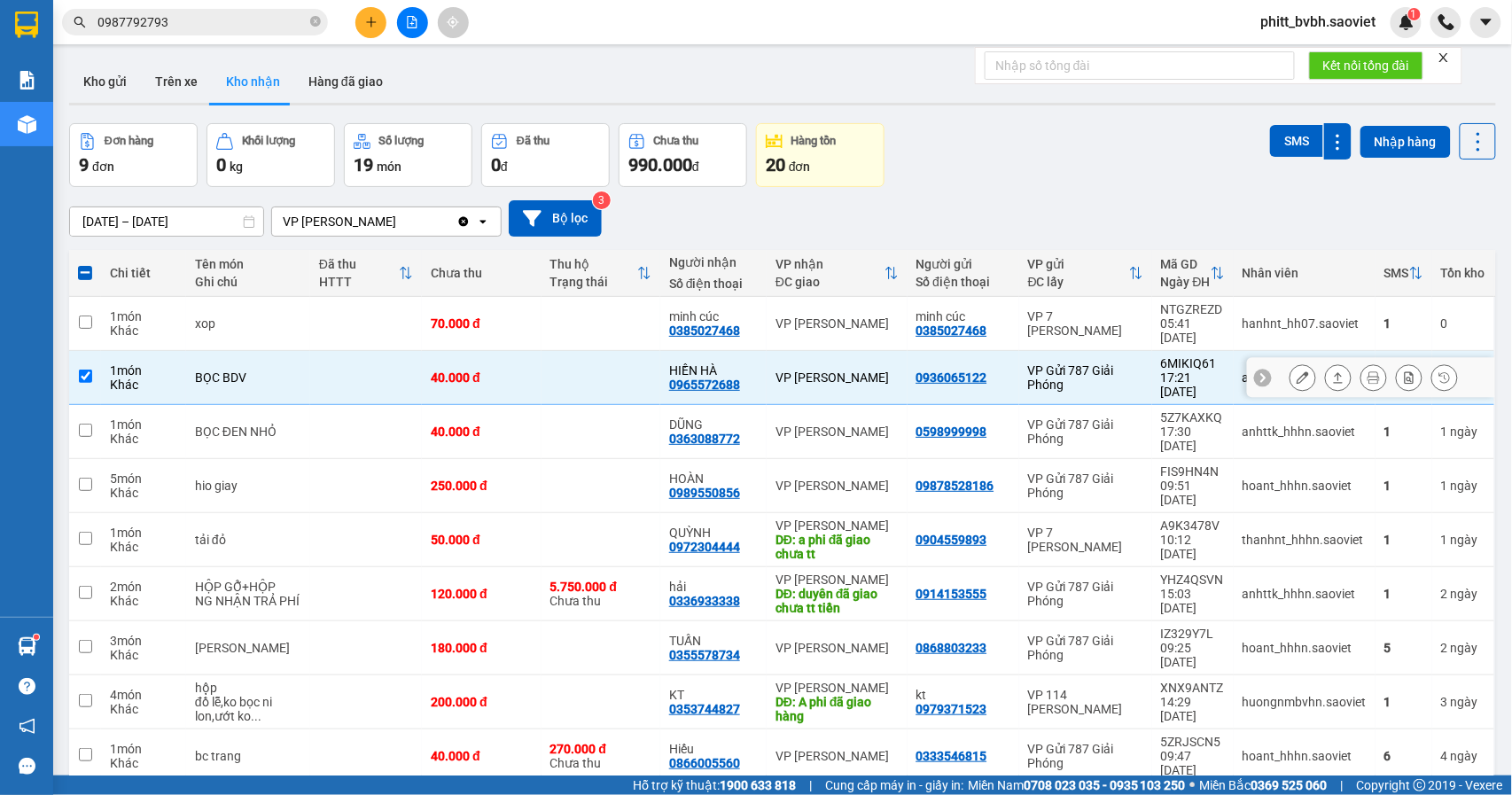
click at [1297, 372] on icon at bounding box center [1303, 377] width 12 height 12
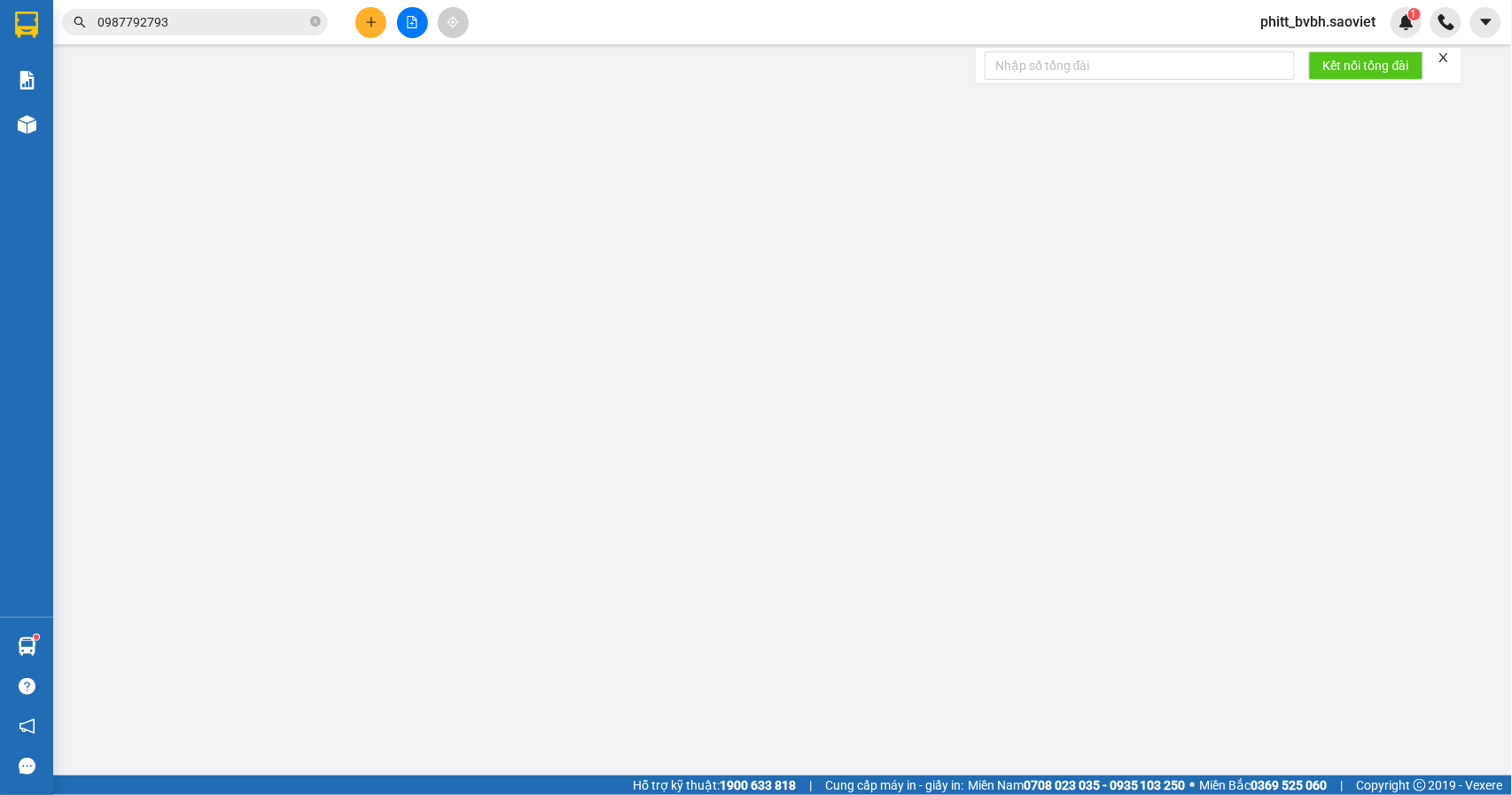
type input "0936065122"
type input "0965572688"
type input "HIỀN HÀ"
type input "40.000"
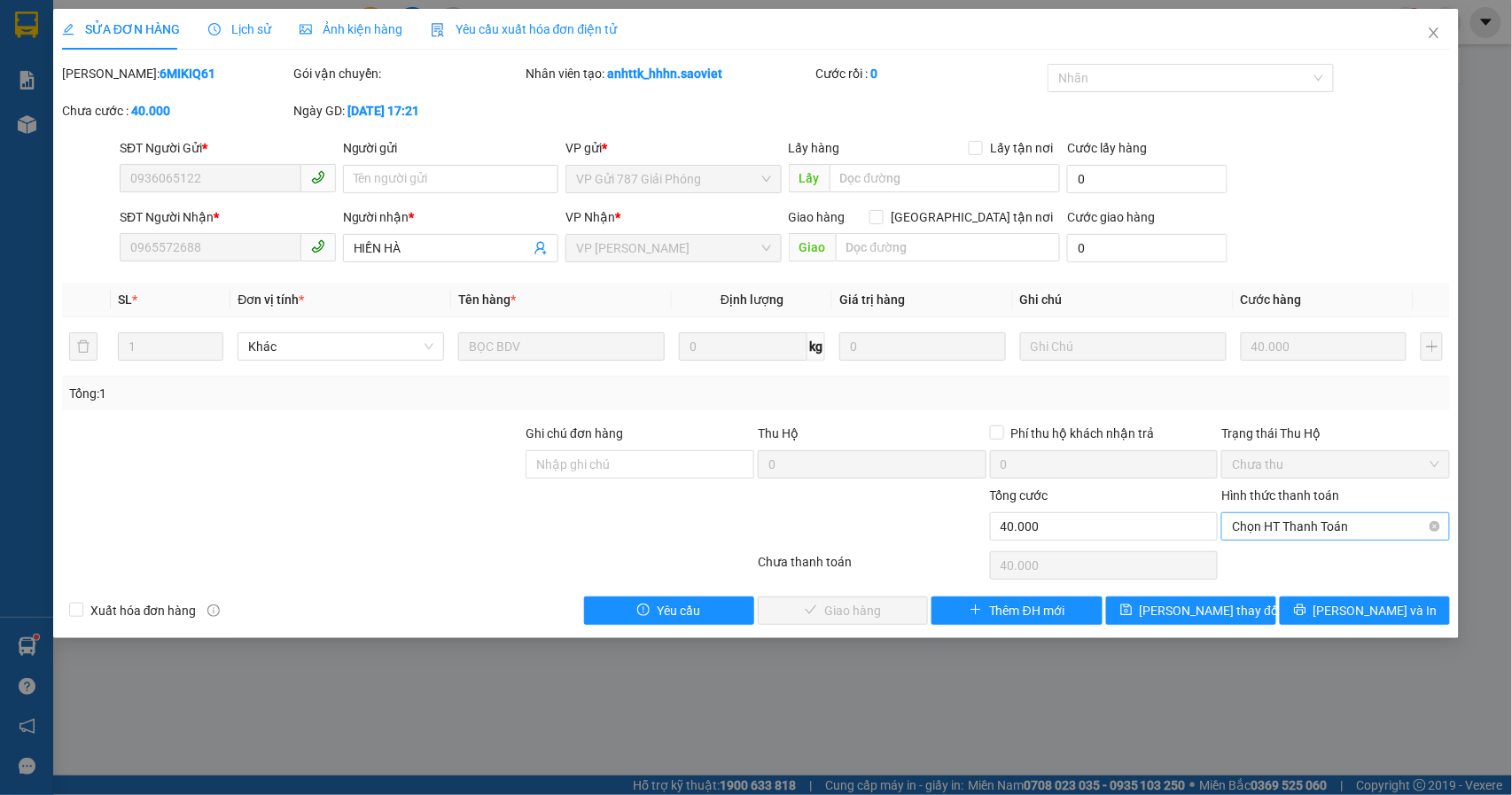
click at [1312, 518] on span "Chọn HT Thanh Toán" at bounding box center [1335, 526] width 207 height 27
click at [1276, 560] on div "Tại văn phòng" at bounding box center [1336, 564] width 207 height 19
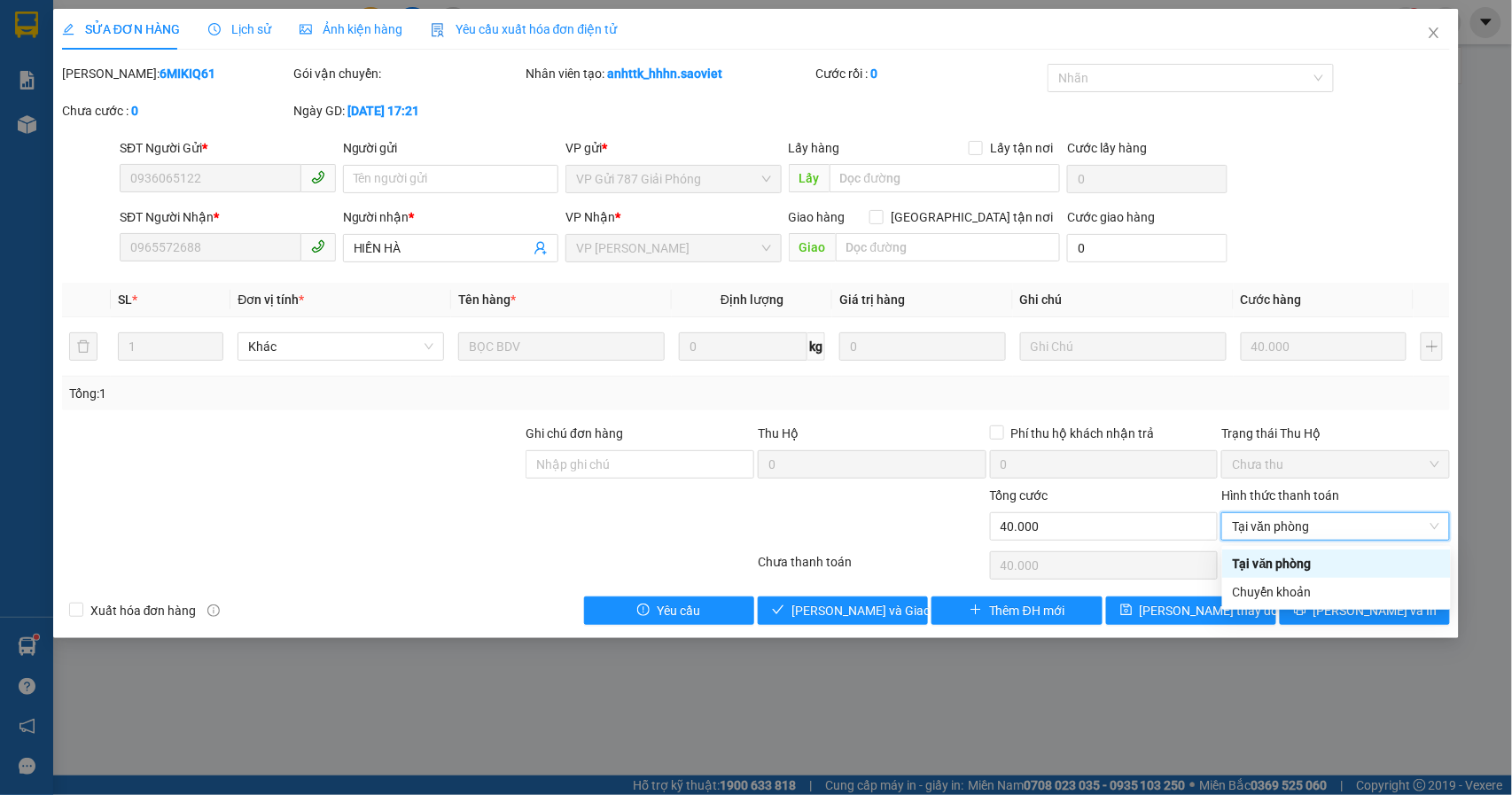
type input "0"
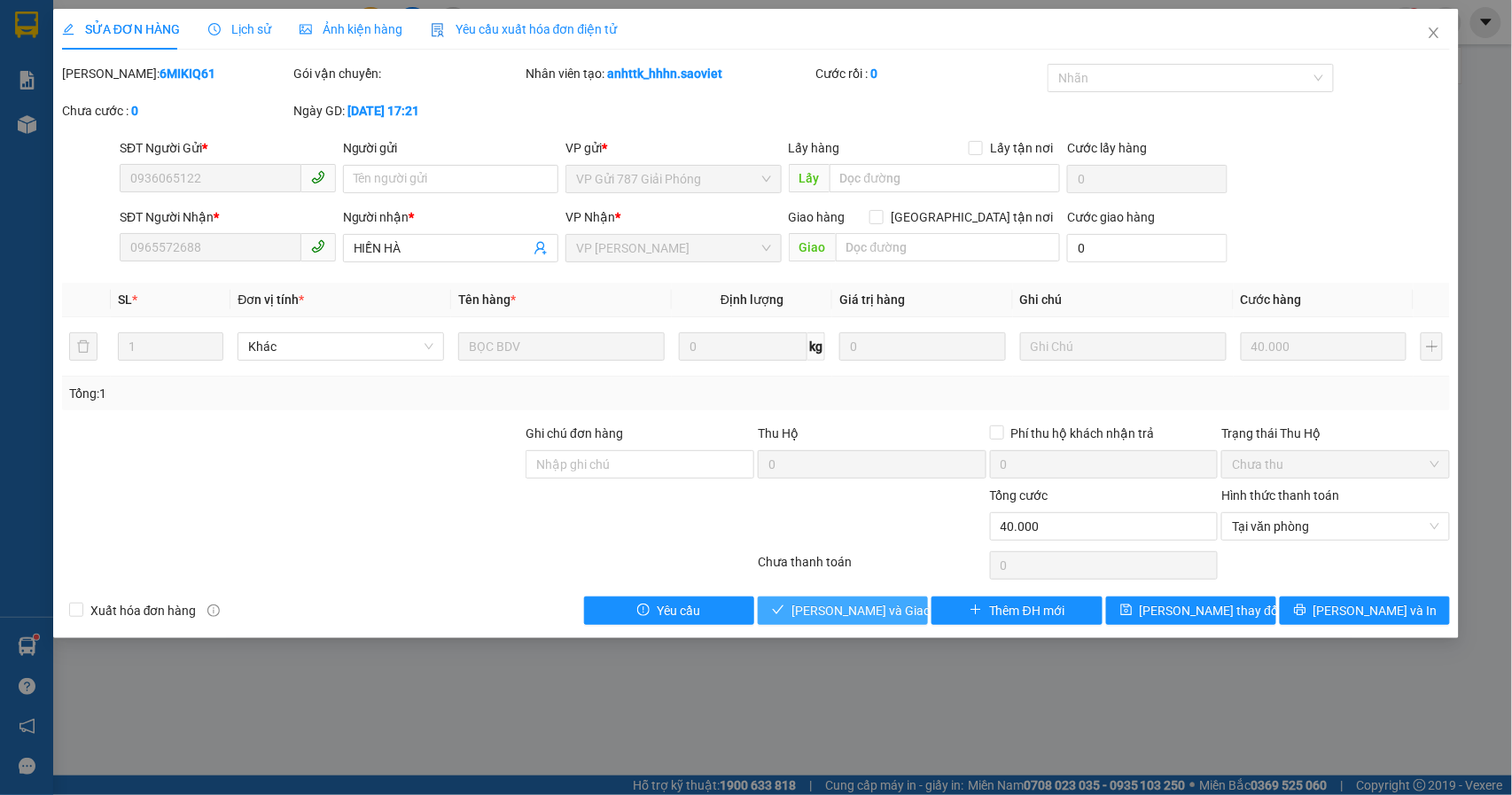
click at [879, 615] on span "[PERSON_NAME] và Giao hàng" at bounding box center [876, 611] width 170 height 19
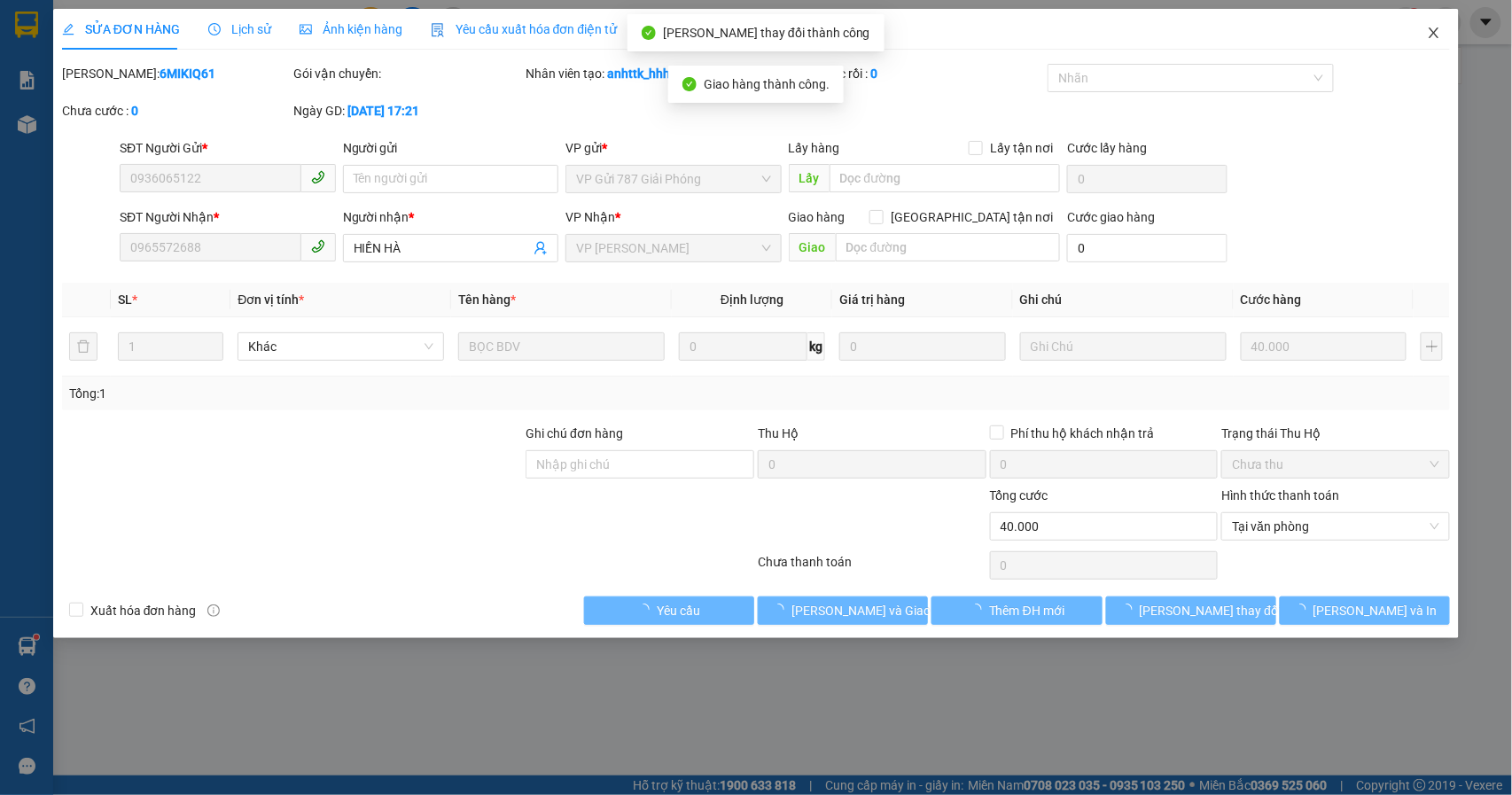
click at [1430, 35] on icon "close" at bounding box center [1434, 32] width 14 height 14
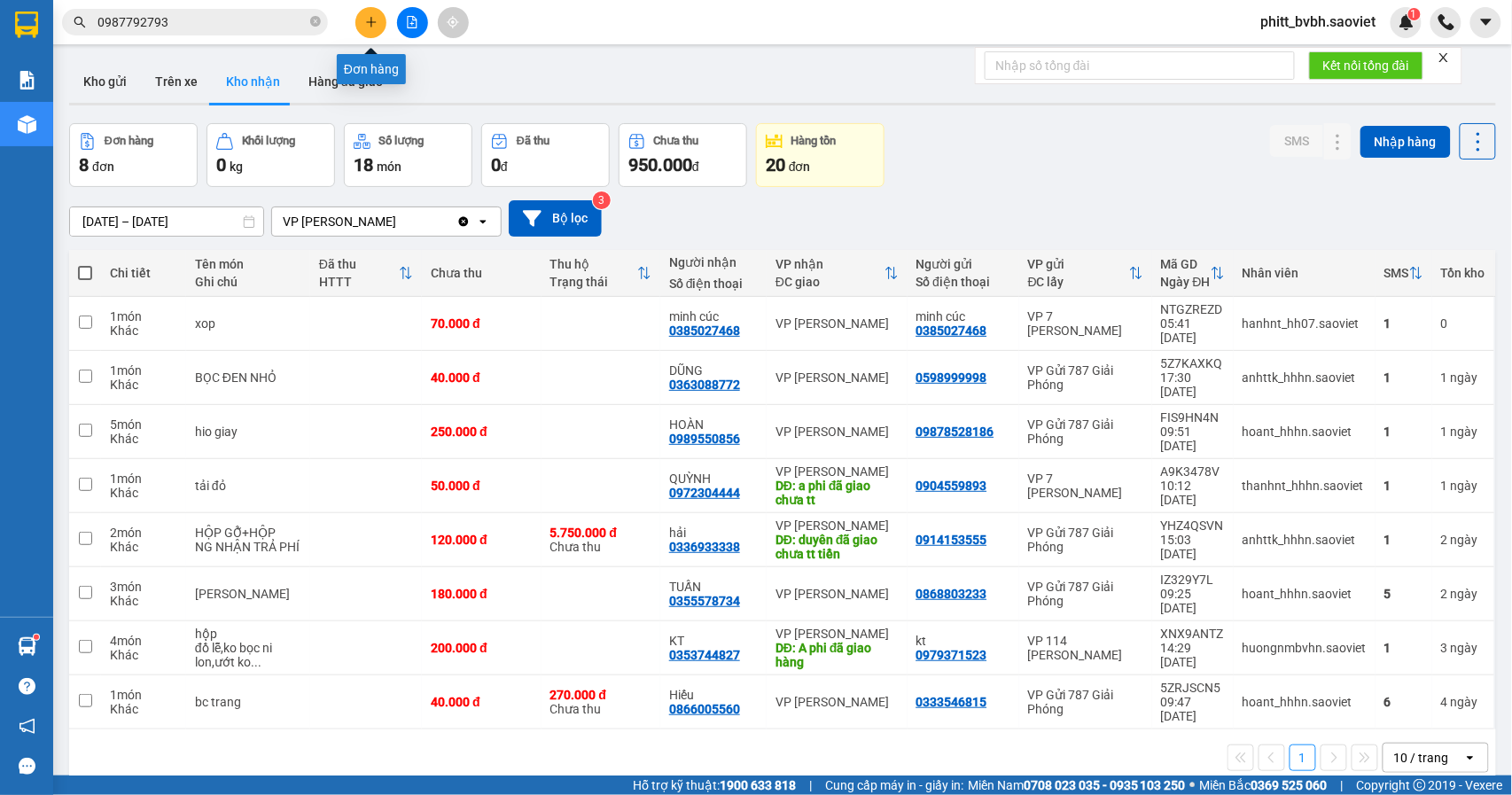
click at [365, 25] on icon "plus" at bounding box center [371, 22] width 12 height 12
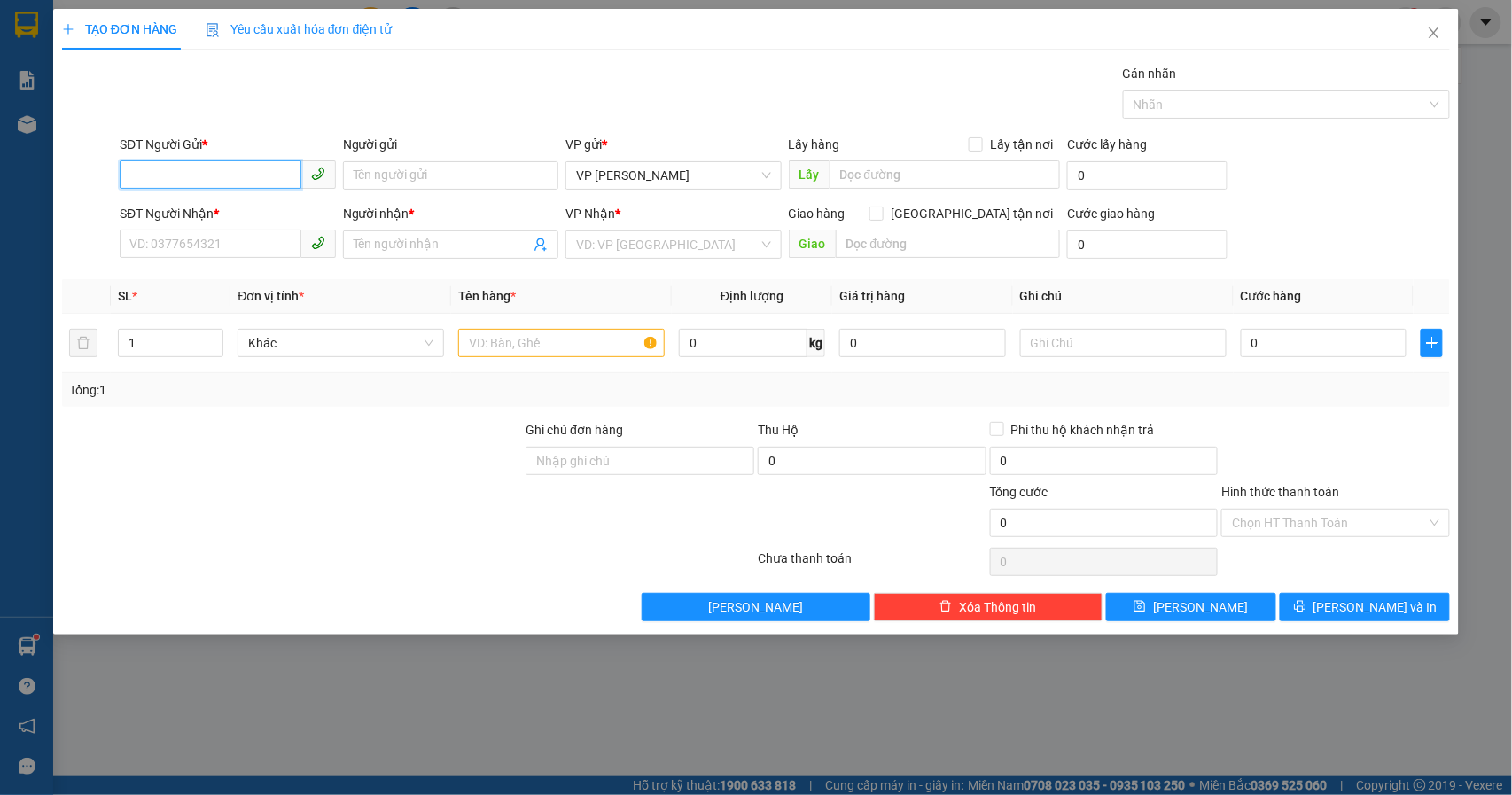
drag, startPoint x: 218, startPoint y: 178, endPoint x: 230, endPoint y: 164, distance: 18.4
click at [218, 177] on input "SĐT Người Gửi *" at bounding box center [210, 175] width 182 height 29
type input "0975008325"
click at [247, 249] on input "SĐT Người Nhận *" at bounding box center [210, 244] width 182 height 29
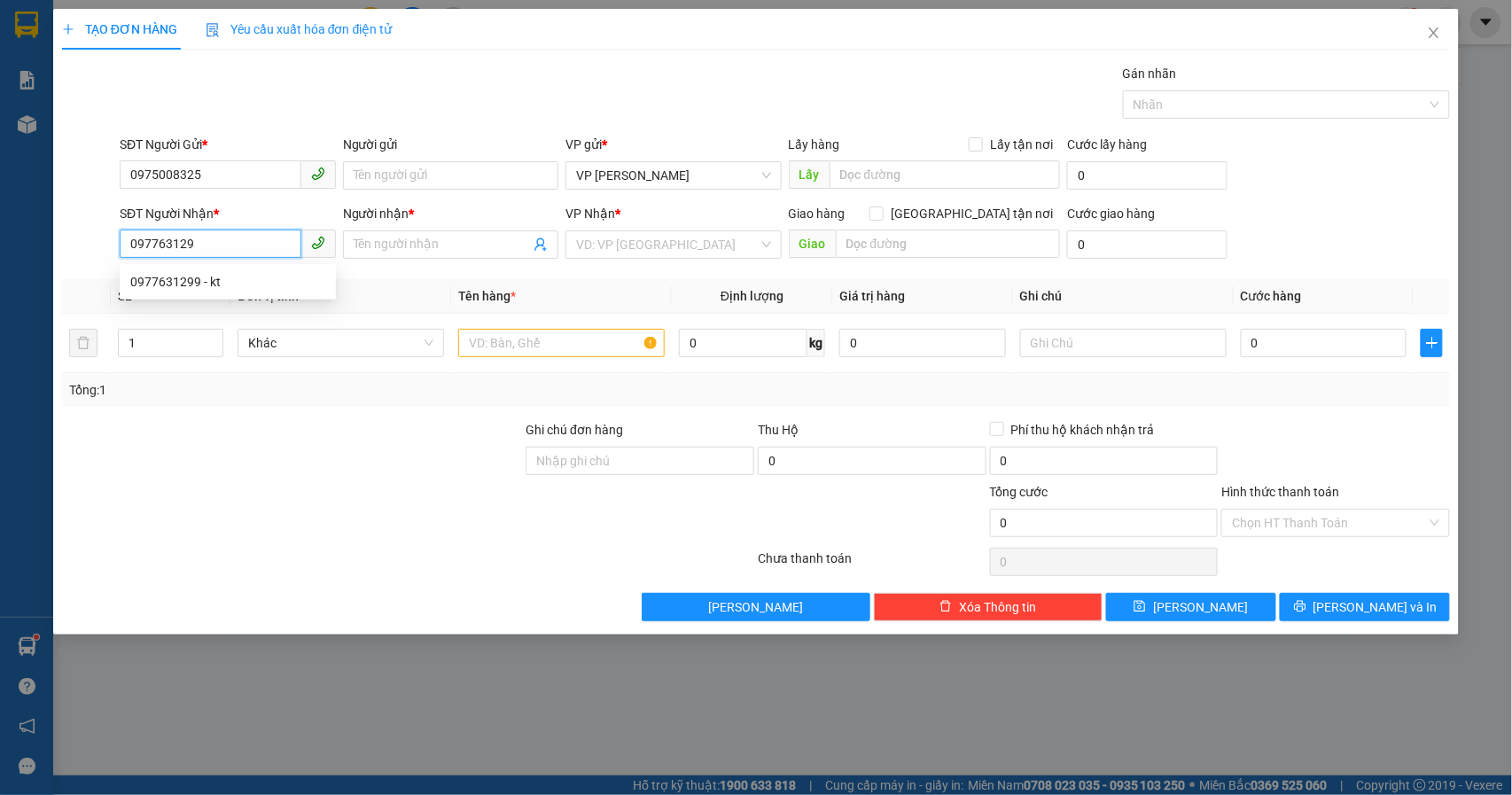
type input "0977631299"
click at [140, 269] on div "0977631299 - kt" at bounding box center [227, 282] width 216 height 29
type input "kt"
type input "0977631299"
click at [521, 346] on input "text" at bounding box center [561, 343] width 206 height 29
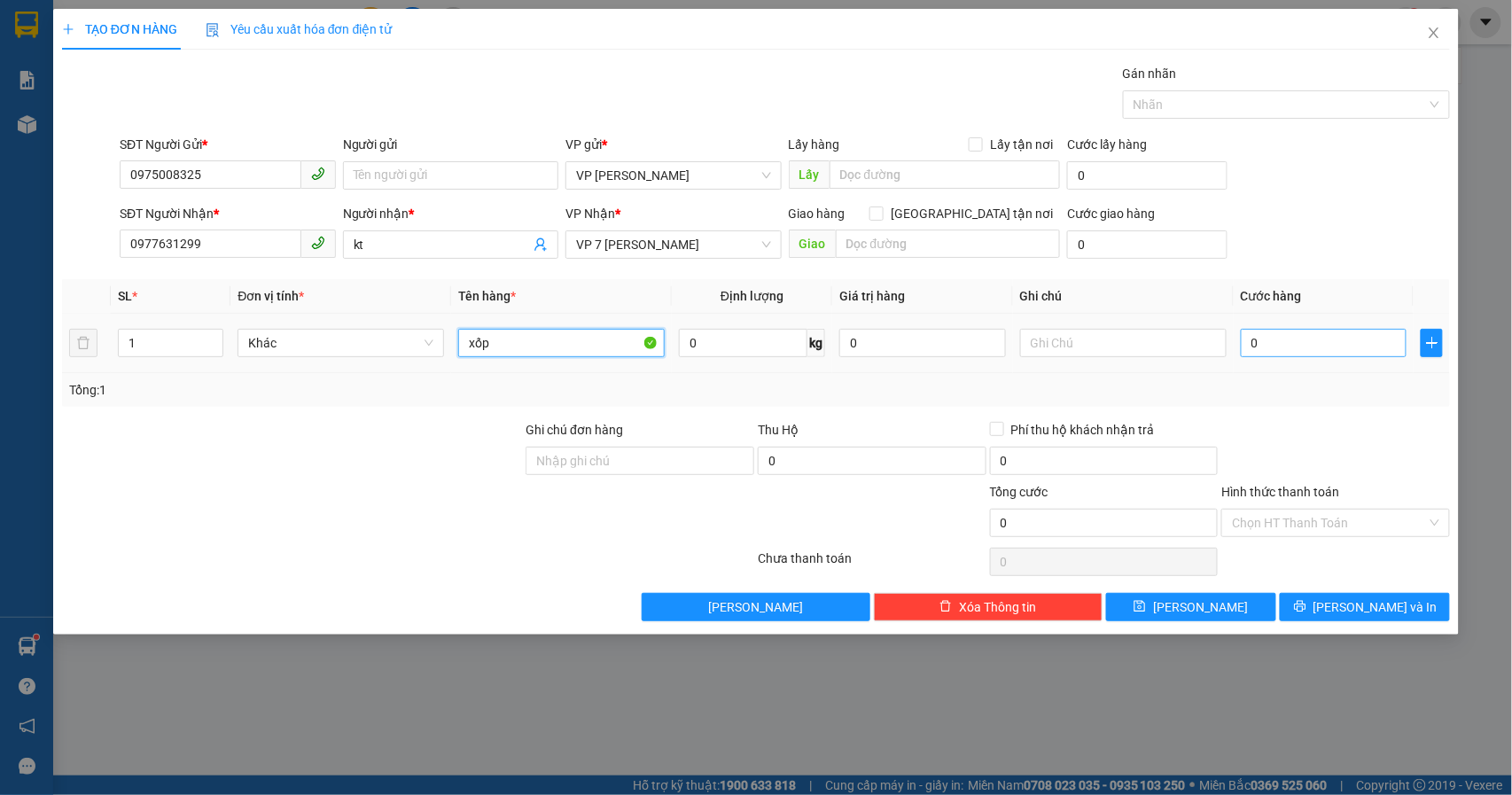
type input "xốp"
click at [1313, 344] on input "0" at bounding box center [1324, 343] width 166 height 29
type input "98"
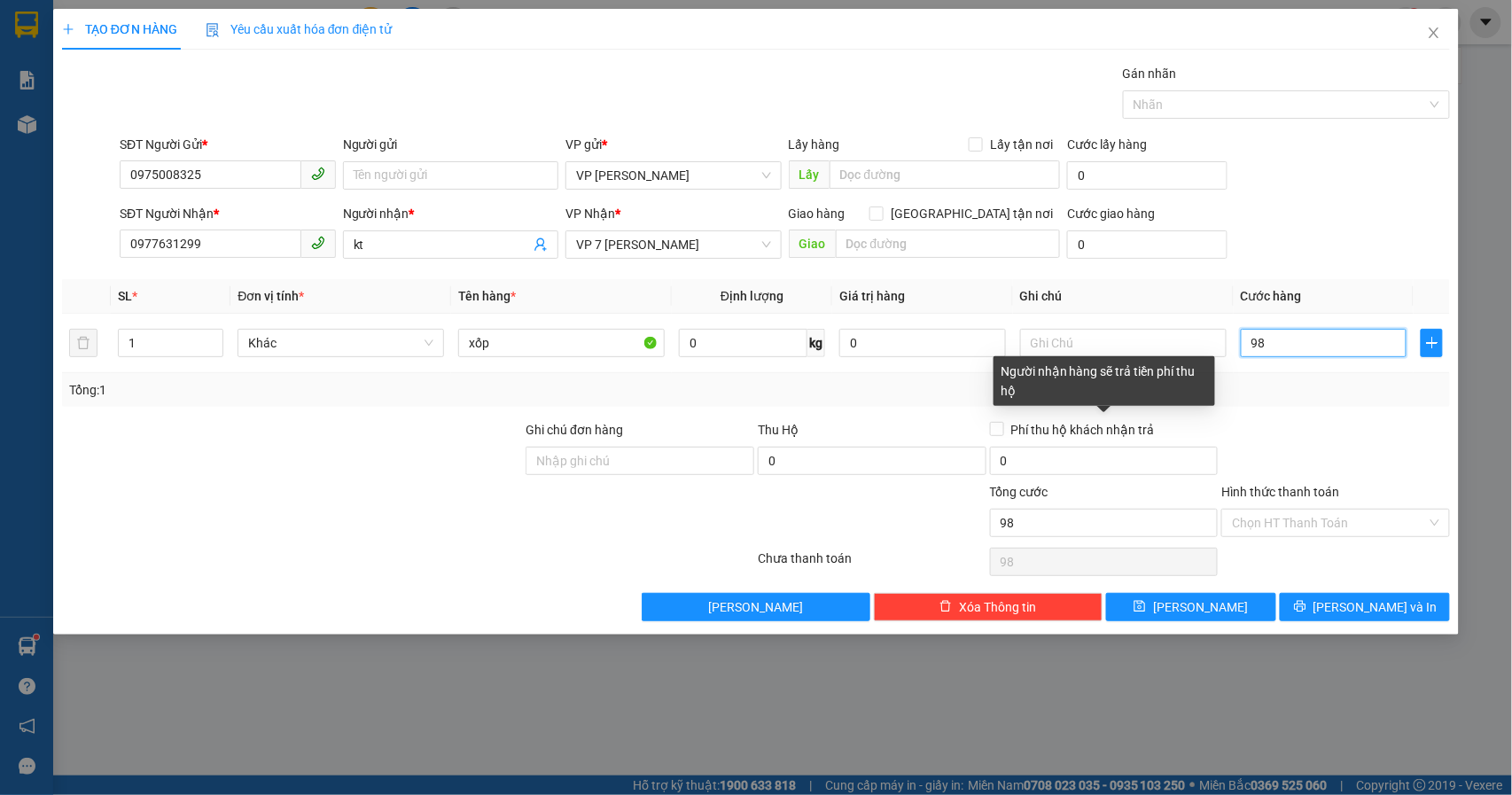
type input "9"
type input "0"
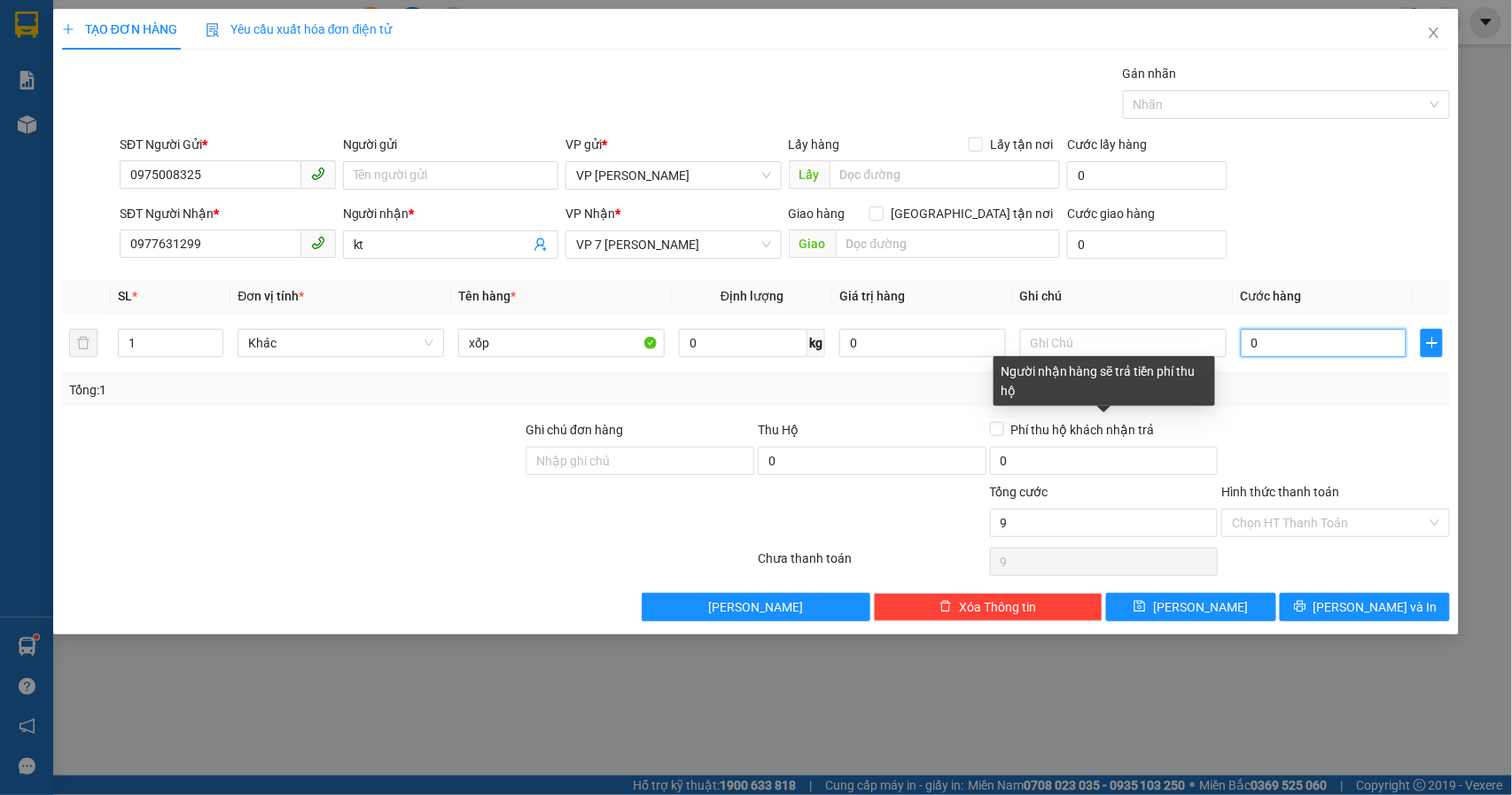
type input "0"
type input "08"
type input "8"
type input "0.800"
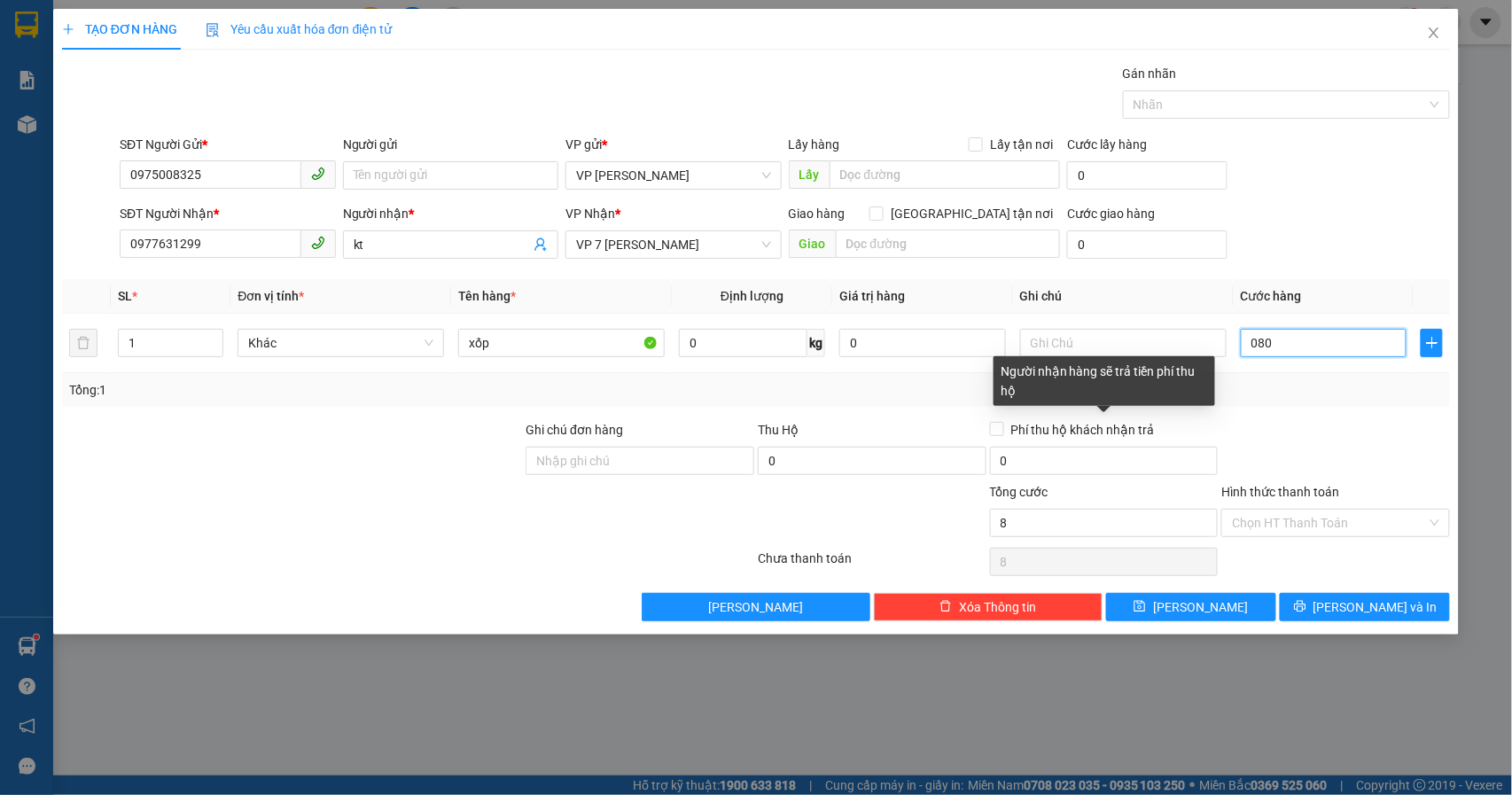
type input "800"
type input "08.000"
type input "8.000"
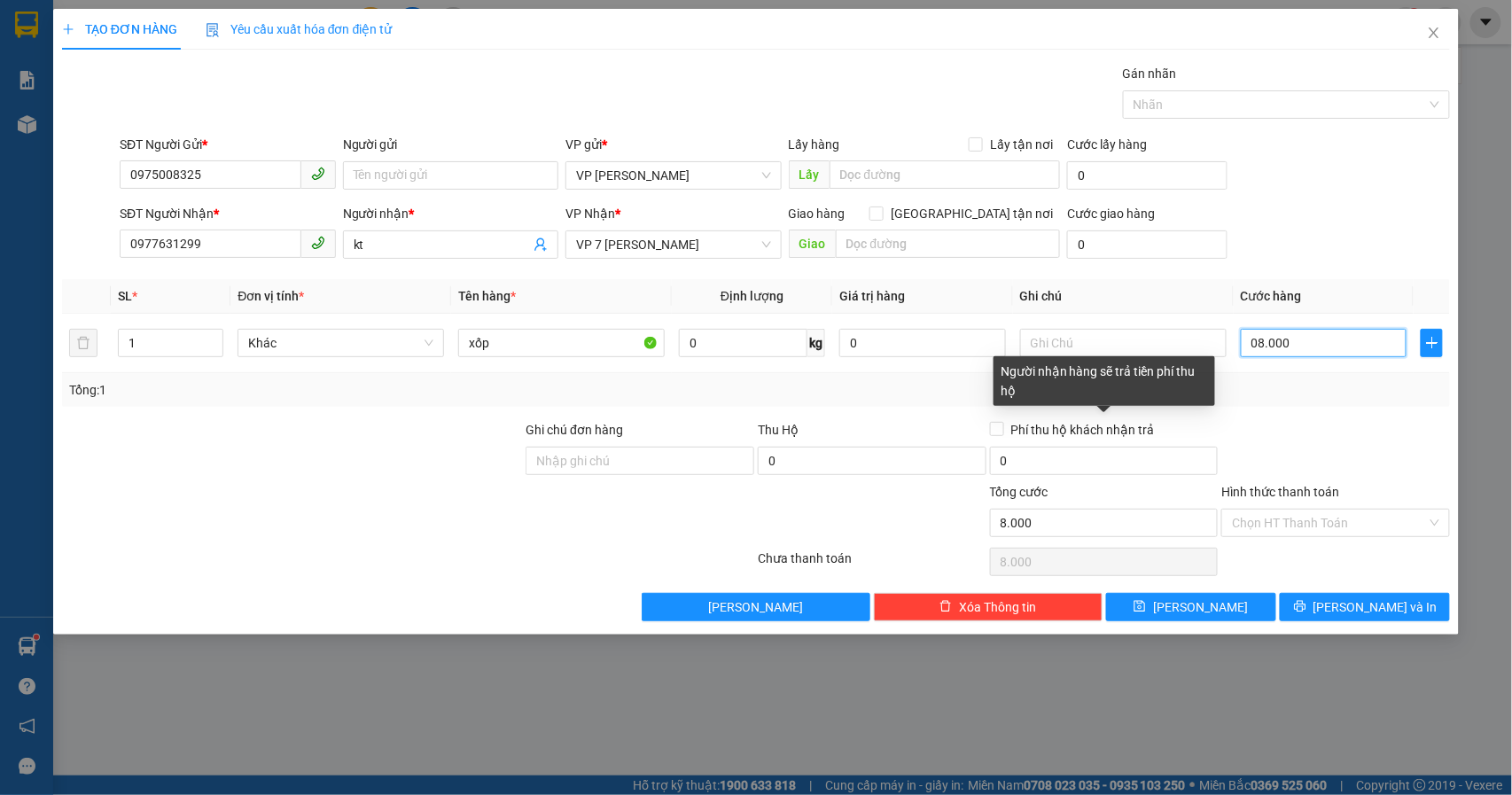
type input "080.000"
type input "80.000"
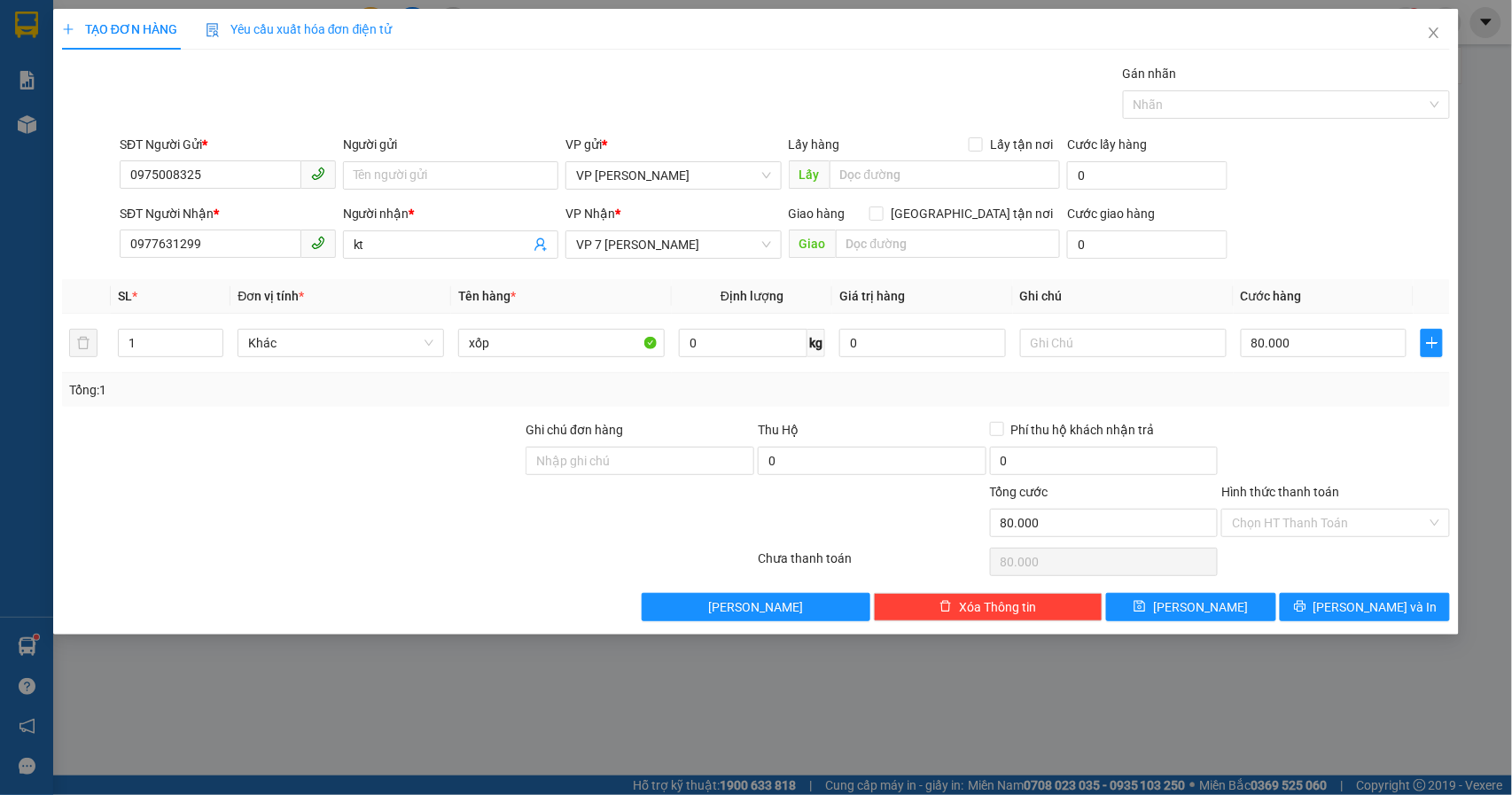
click at [1435, 210] on div "SĐT Người Nhận * 0977631299 Người nhận * kt VP Nhận * VP 7 [PERSON_NAME] Giao h…" at bounding box center [784, 234] width 1337 height 62
type input "7"
type input "70"
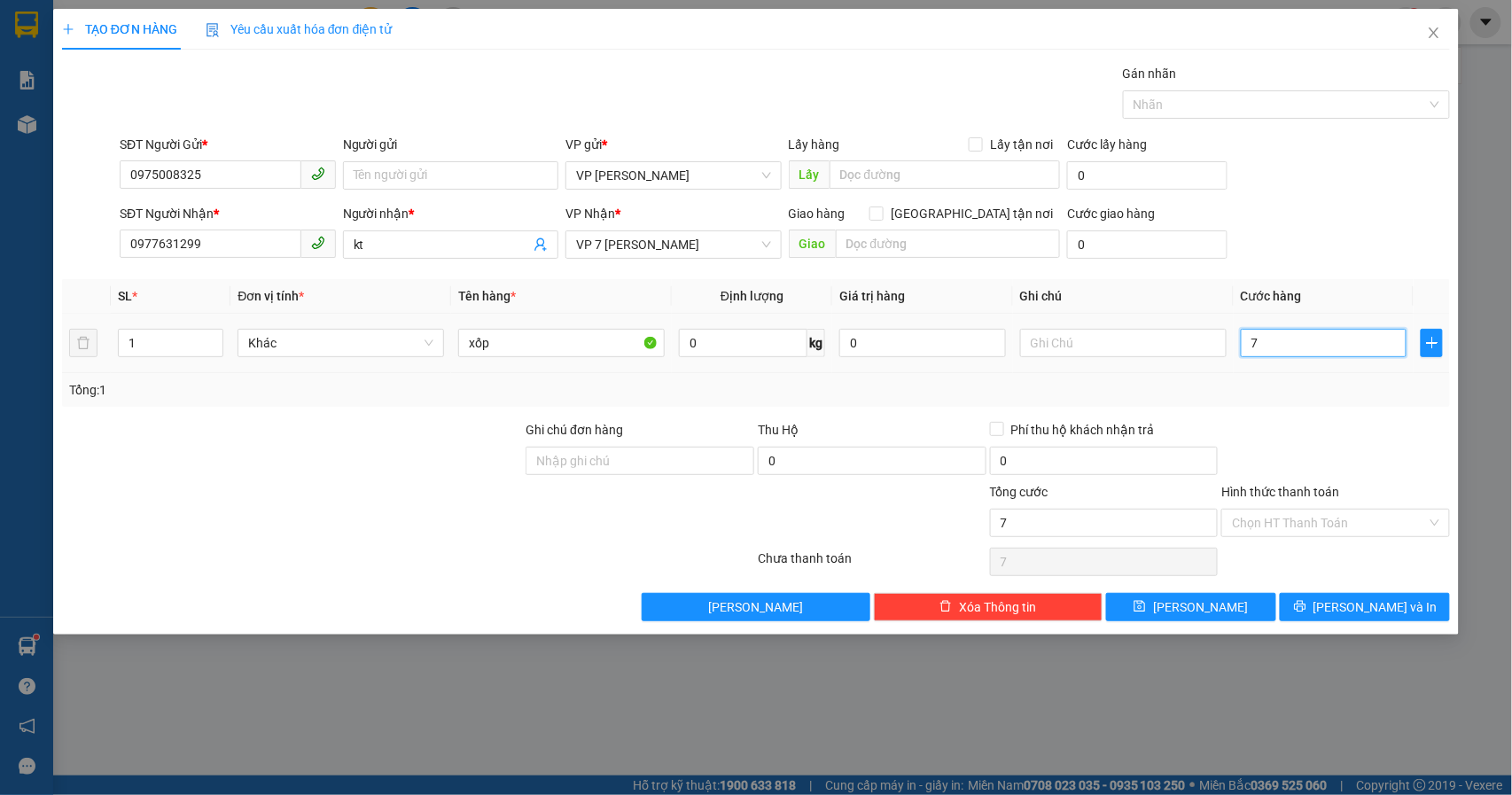
type input "70"
type input "700"
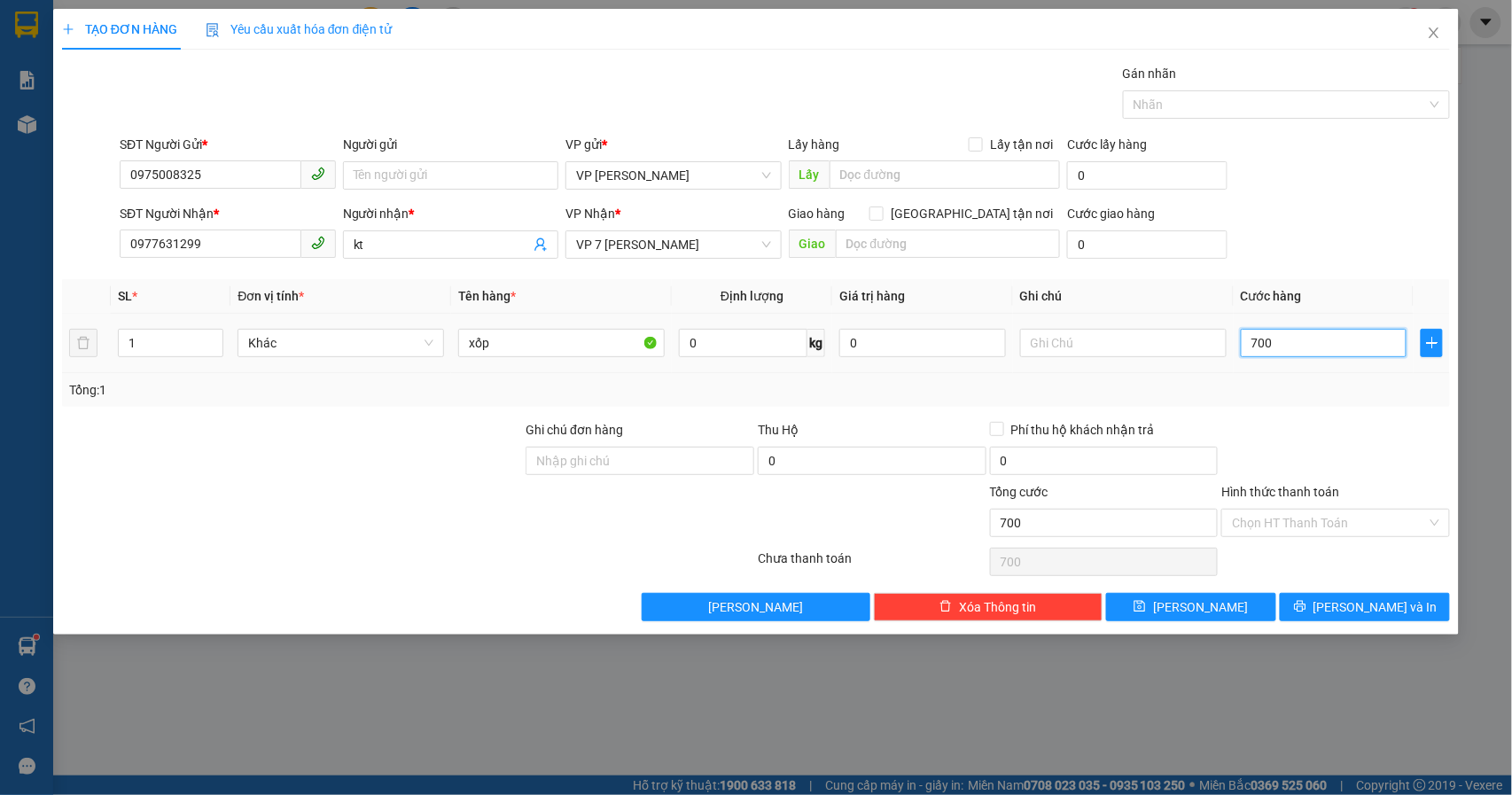
type input "7.000"
type input "70.000"
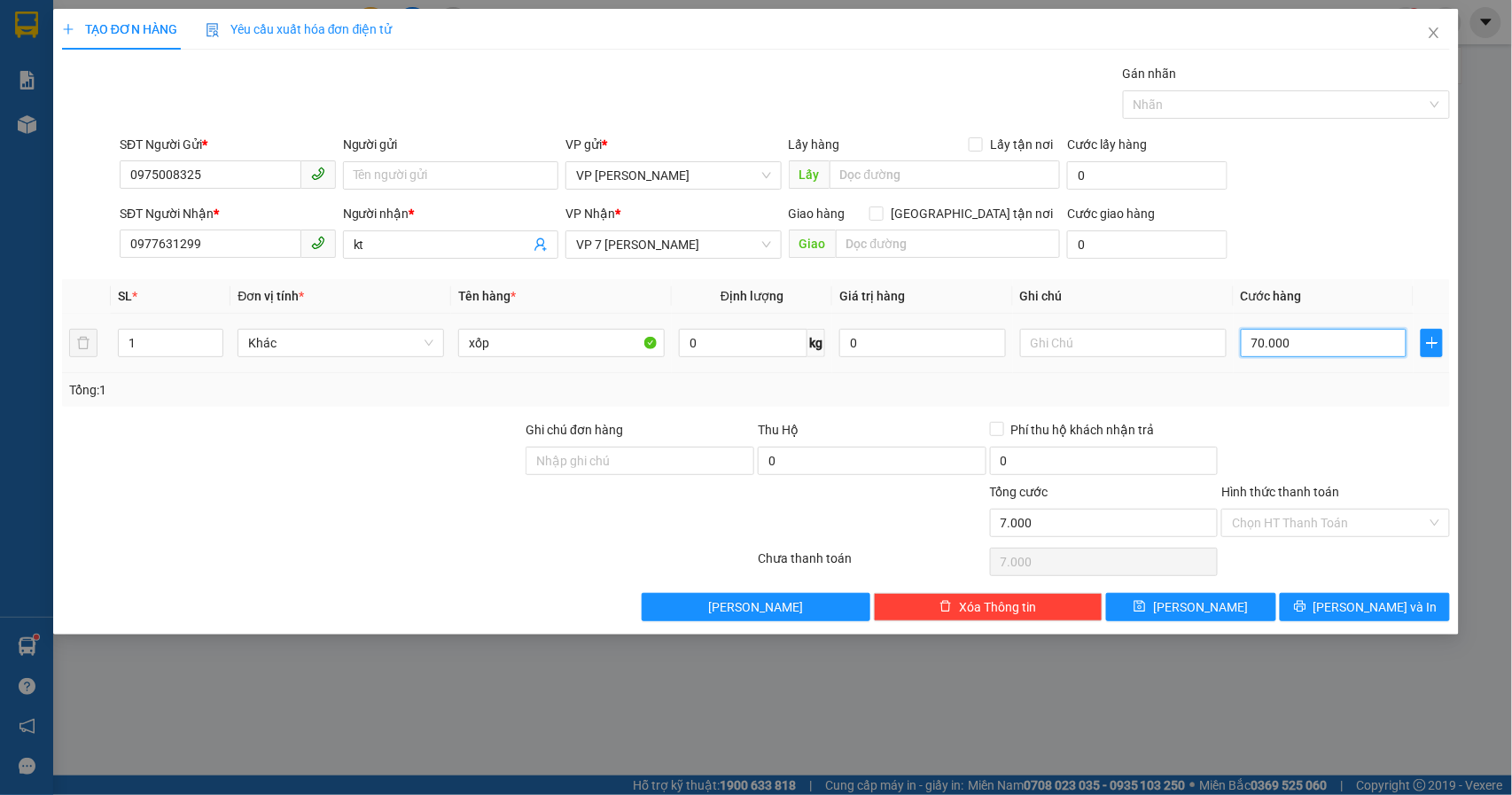
type input "70.000"
click at [1369, 541] on div "Hình thức thanh toán Chọn HT Thanh Toán" at bounding box center [1335, 512] width 228 height 62
click at [1342, 536] on input "Hình thức thanh toán" at bounding box center [1329, 523] width 195 height 27
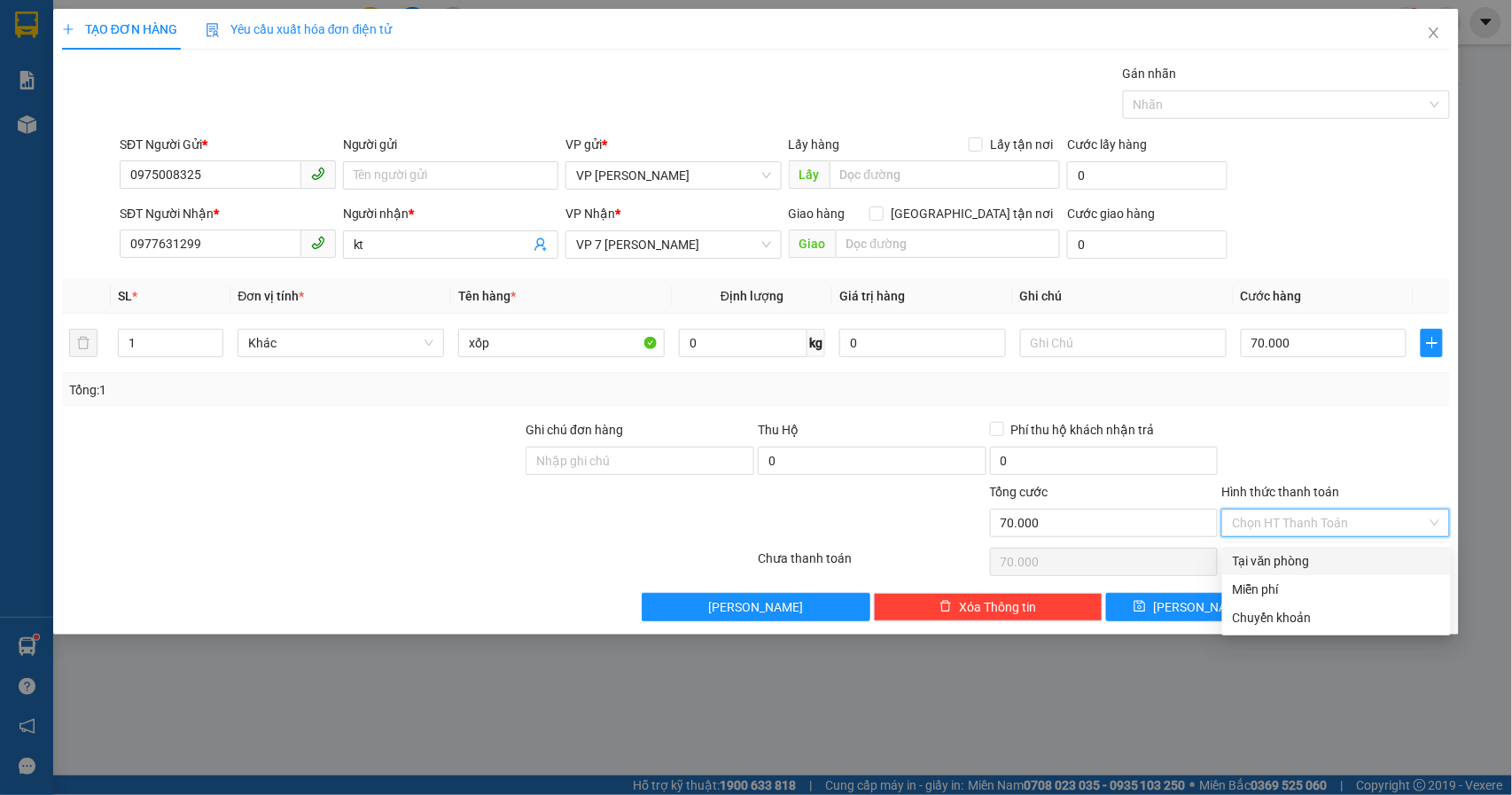
drag, startPoint x: 1307, startPoint y: 560, endPoint x: 1329, endPoint y: 587, distance: 34.8
click at [1307, 564] on div "Tại văn phòng" at bounding box center [1336, 561] width 207 height 19
type input "0"
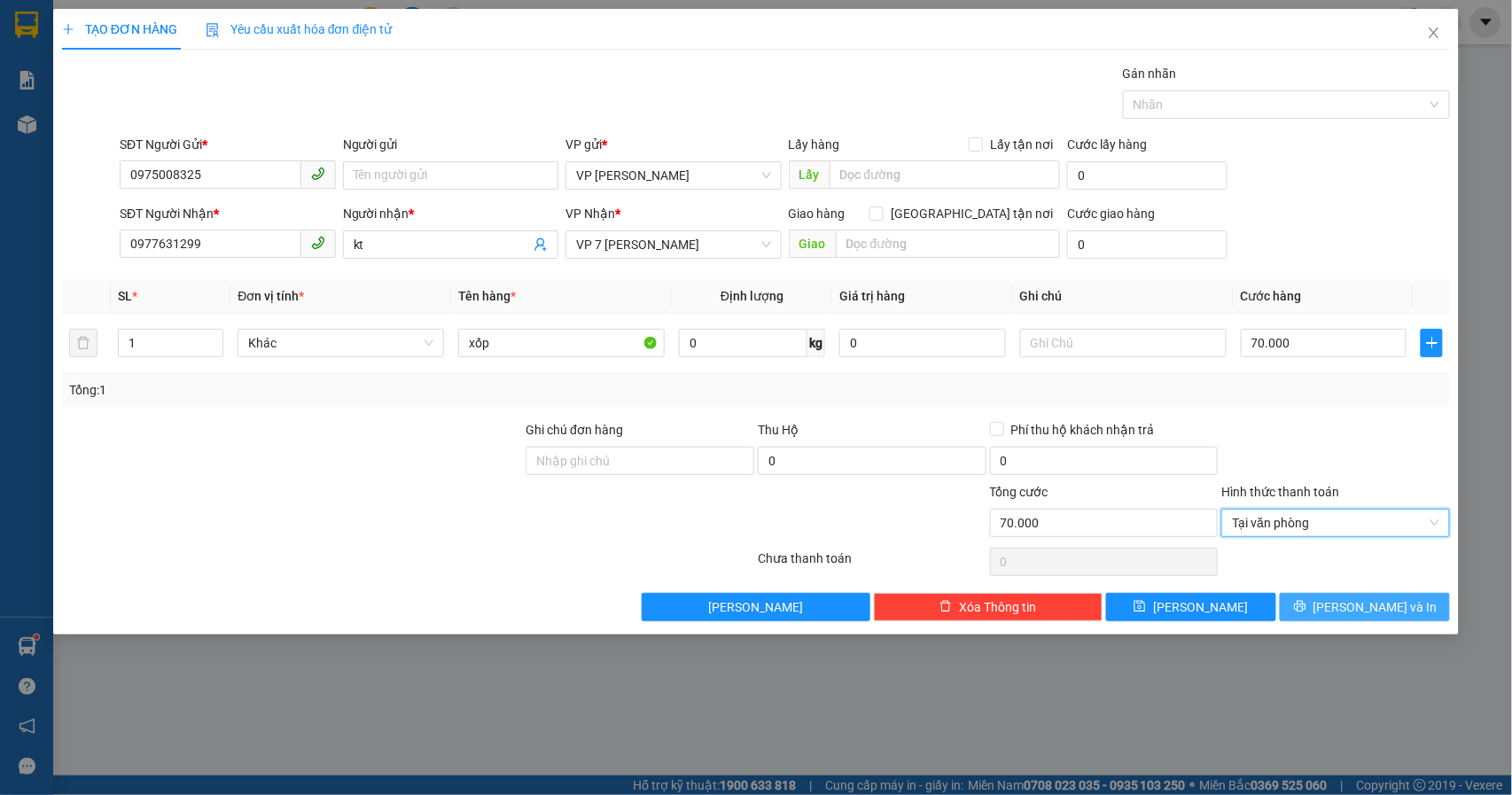
drag, startPoint x: 1367, startPoint y: 620, endPoint x: 1410, endPoint y: 543, distance: 88.2
click at [1377, 589] on div "Transit Pickup Surcharge Ids Transit Deliver Surcharge Ids Transit Deliver Surc…" at bounding box center [756, 342] width 1389 height 557
click at [1352, 628] on div "TẠO ĐƠN HÀNG Yêu cầu xuất hóa đơn điện tử Transit Pickup Surcharge Ids Transit …" at bounding box center [757, 321] width 1407 height 626
click at [1359, 615] on span "[PERSON_NAME] và In" at bounding box center [1375, 607] width 124 height 19
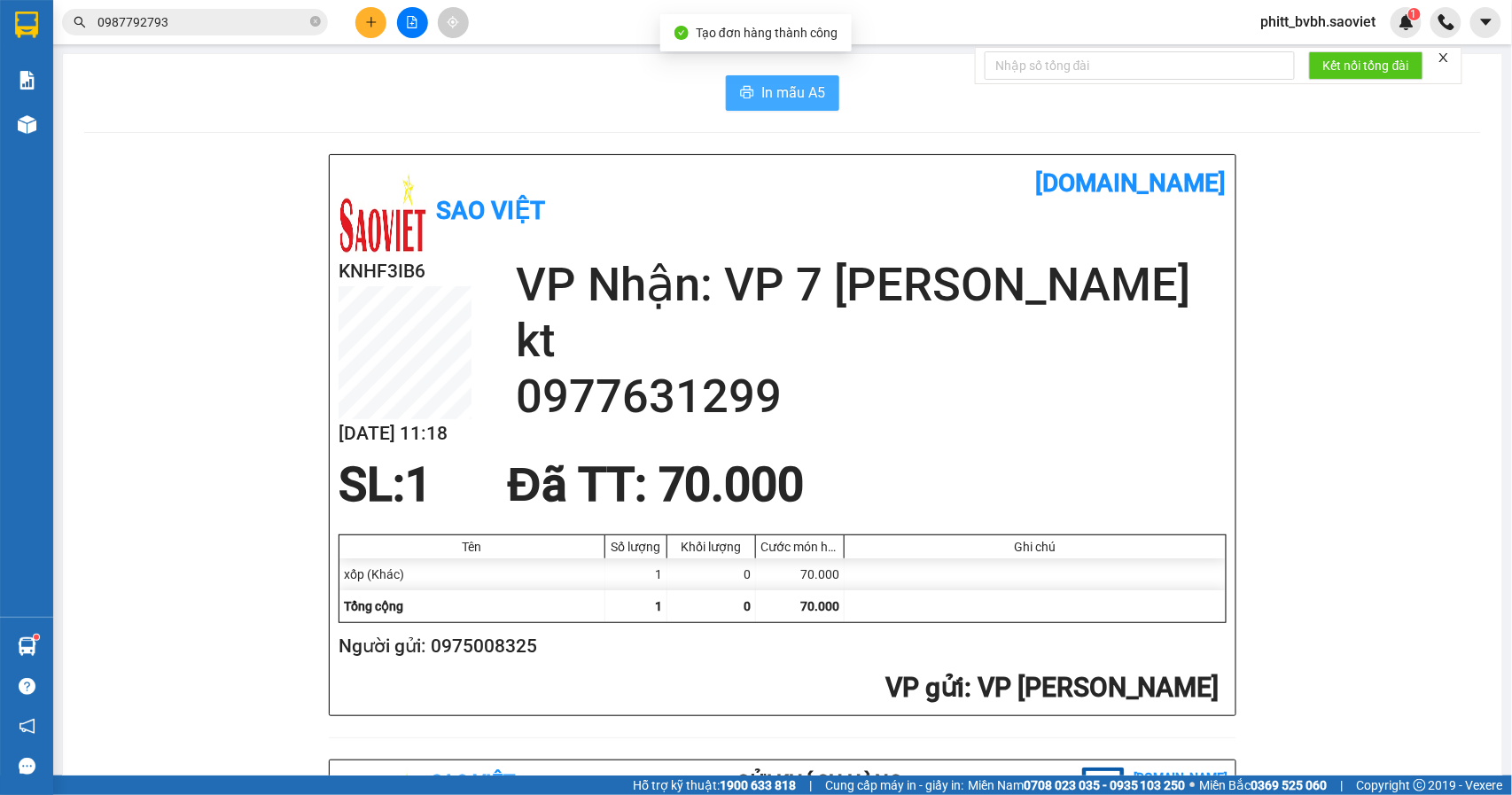
click at [790, 91] on span "In mẫu A5" at bounding box center [793, 92] width 64 height 22
click at [408, 30] on button at bounding box center [412, 22] width 31 height 31
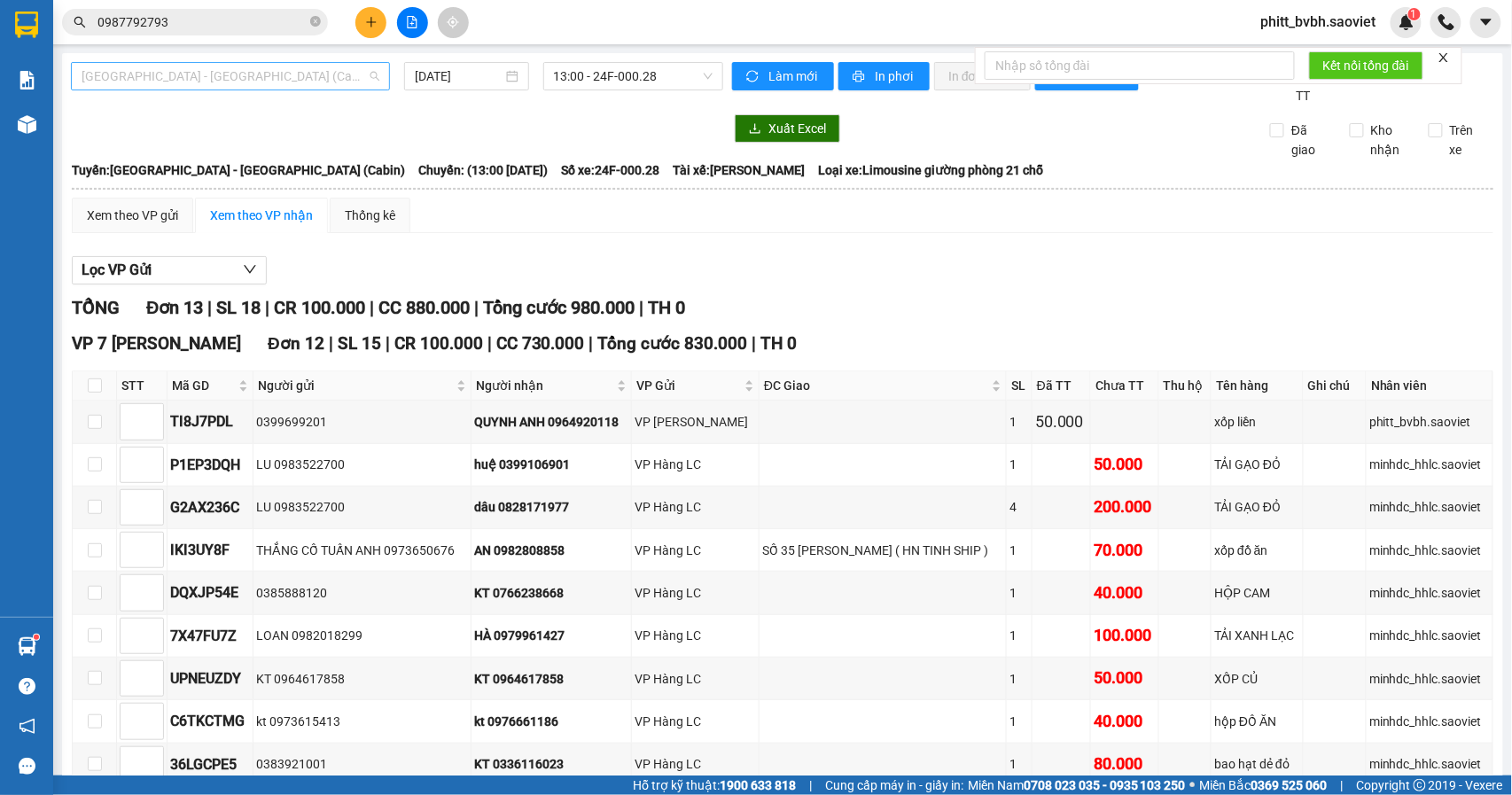
click at [209, 79] on span "[GEOGRAPHIC_DATA] - [GEOGRAPHIC_DATA] (Cabin)" at bounding box center [230, 76] width 298 height 27
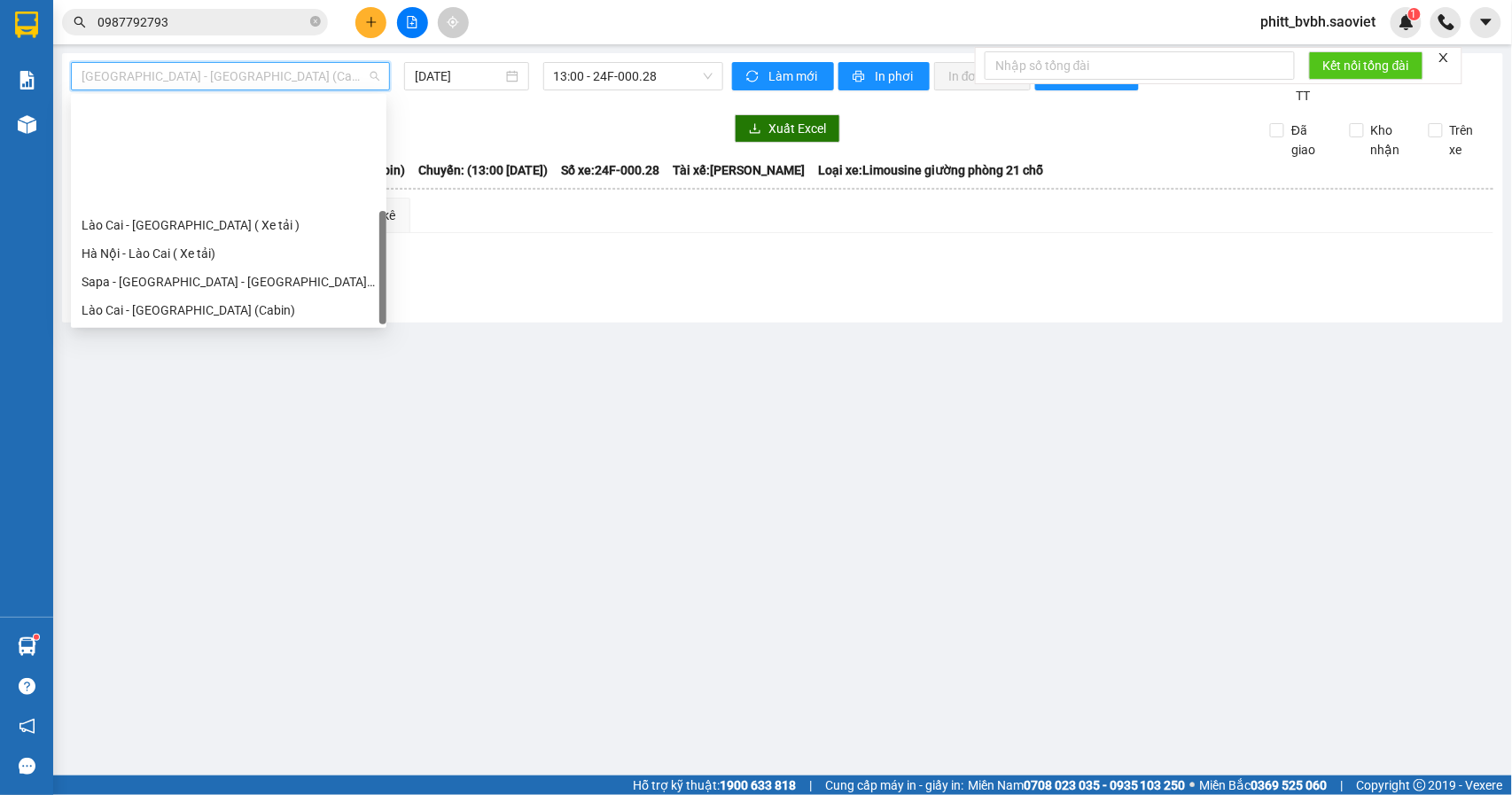
scroll to position [141, 0]
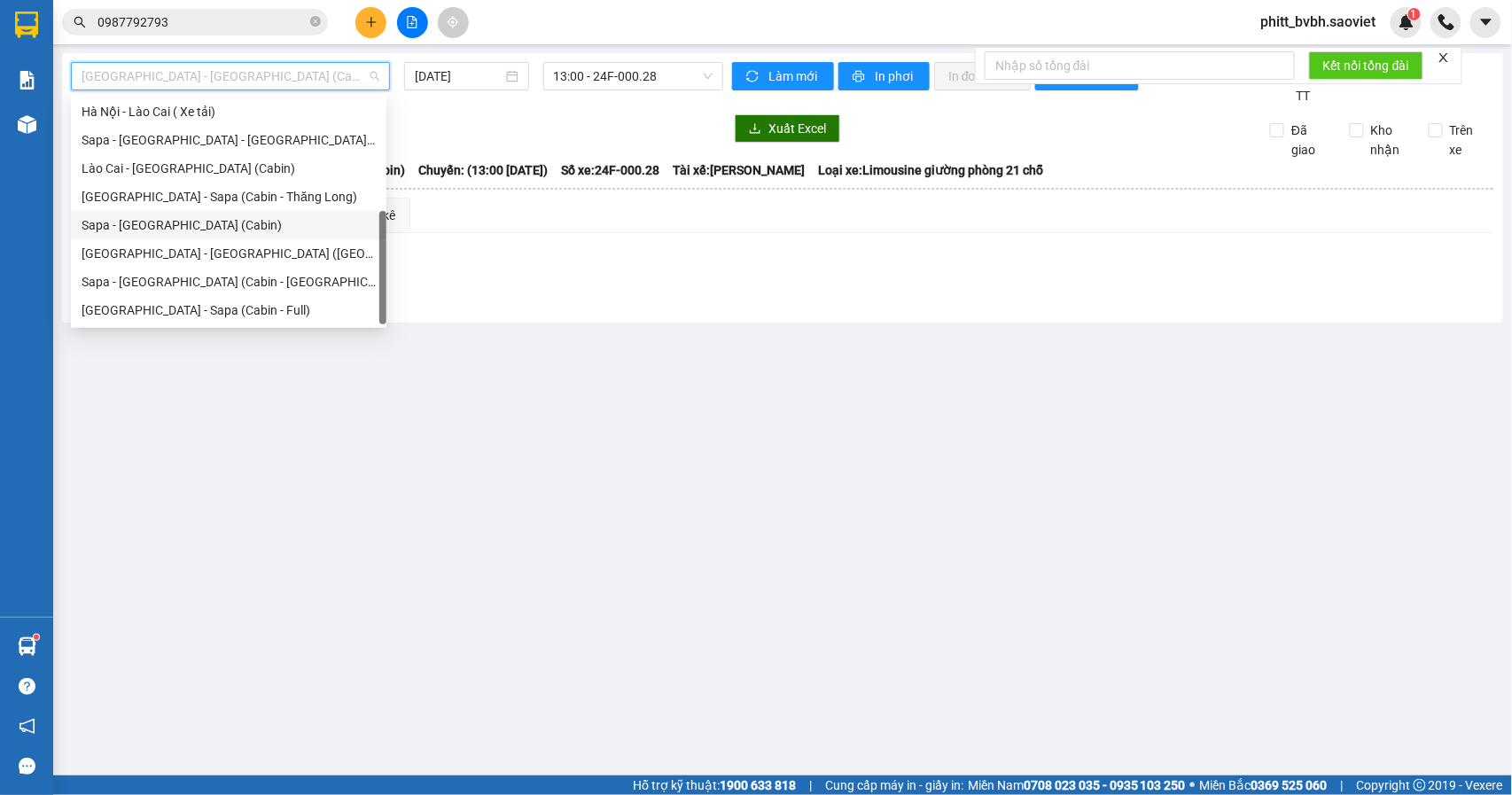
click at [189, 215] on div "Sapa - [GEOGRAPHIC_DATA] (Cabin)" at bounding box center [228, 225] width 294 height 19
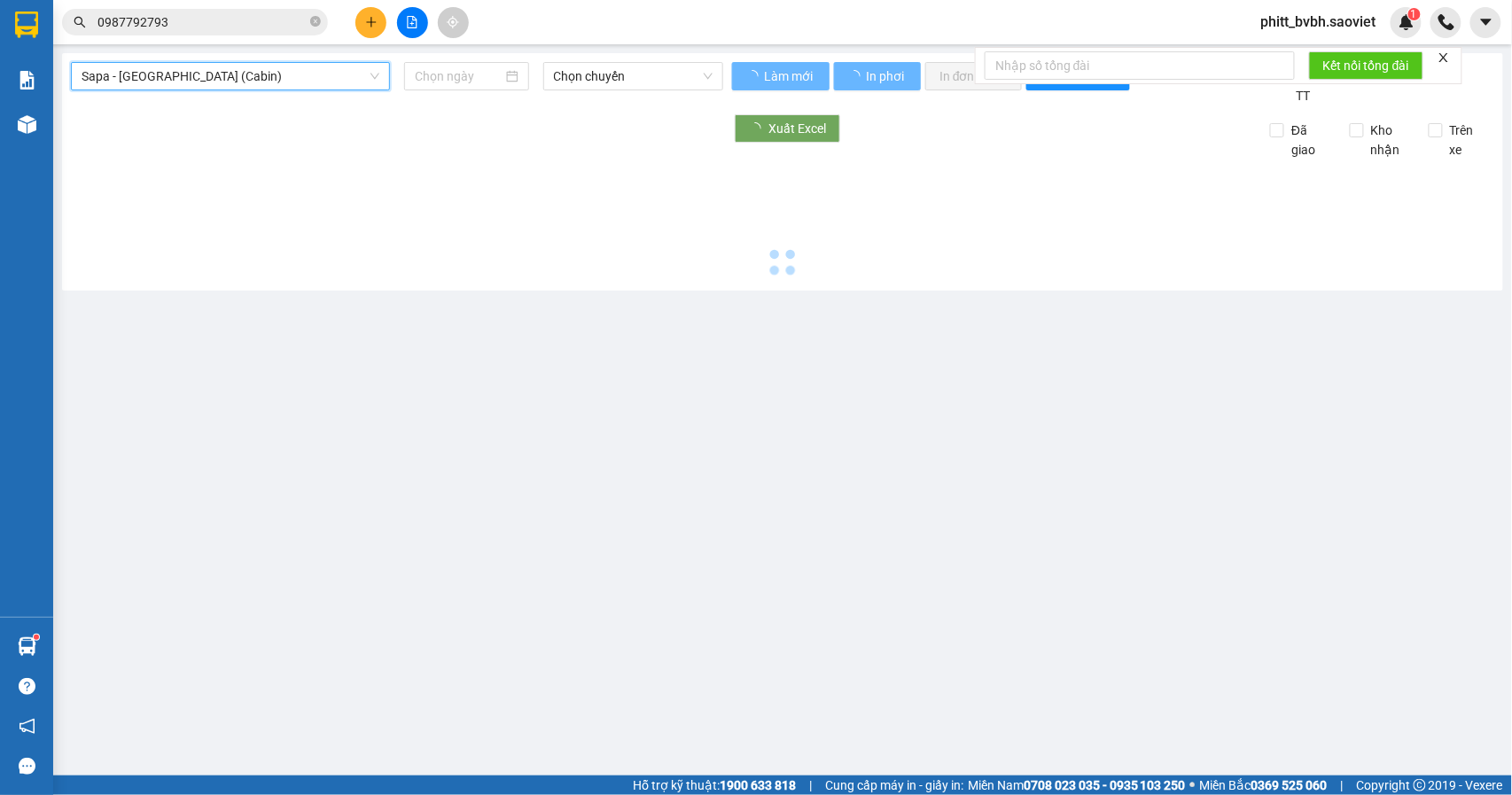
type input "[DATE]"
click at [615, 73] on span "Chọn chuyến" at bounding box center [634, 76] width 159 height 27
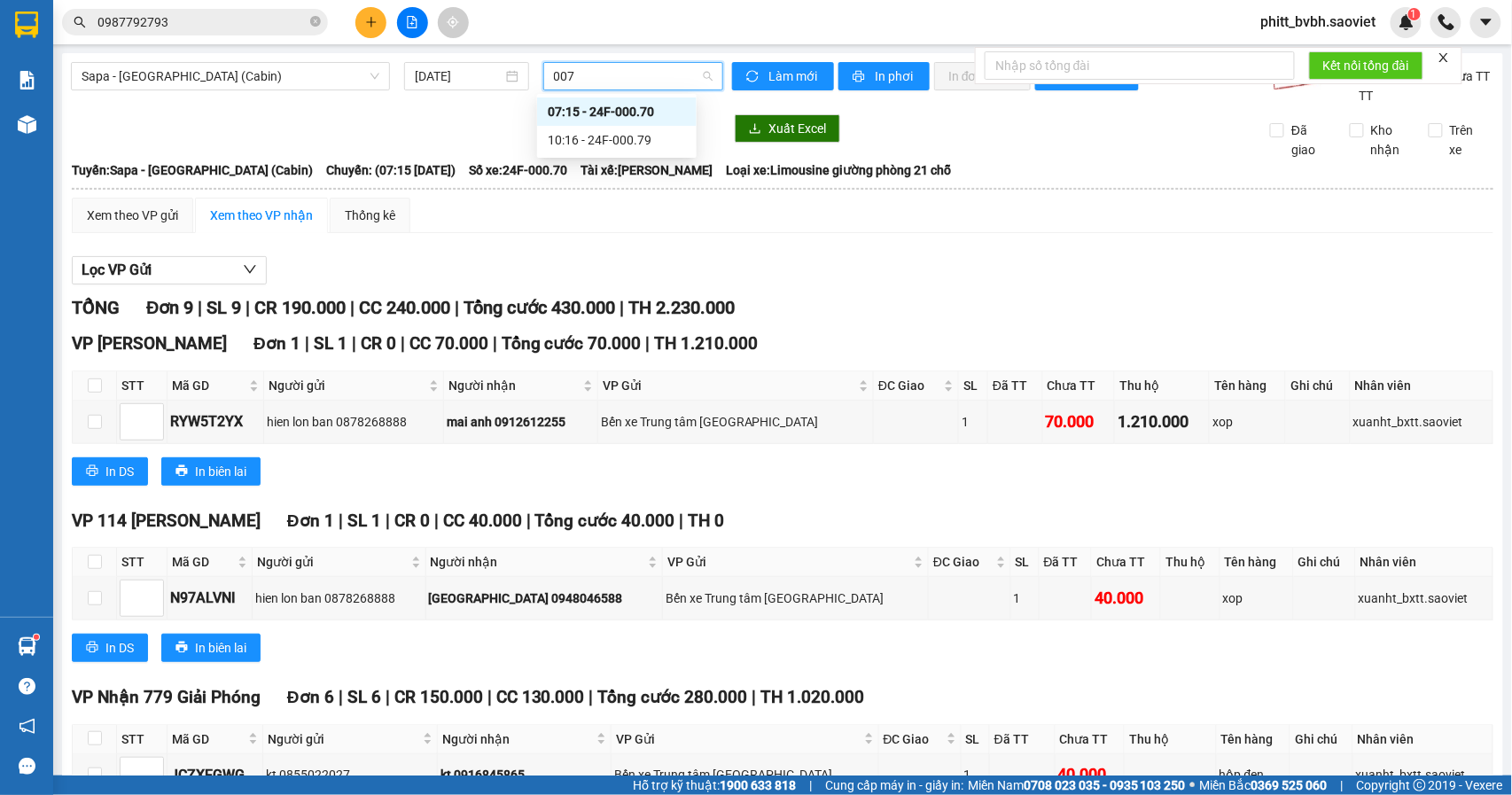
type input "0079"
click at [600, 99] on div "10:16 - 24F-000.79" at bounding box center [616, 112] width 160 height 29
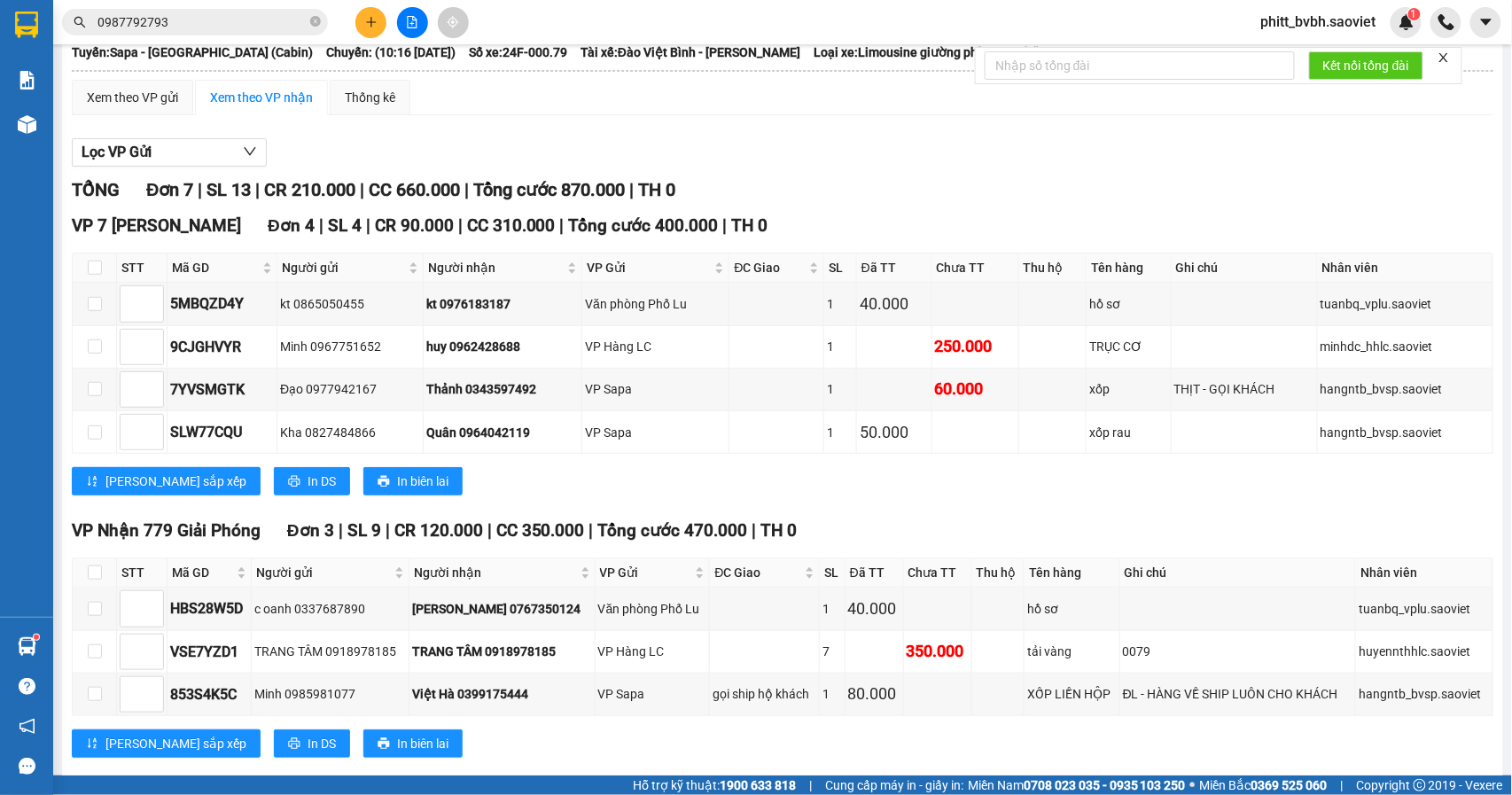
scroll to position [157, 0]
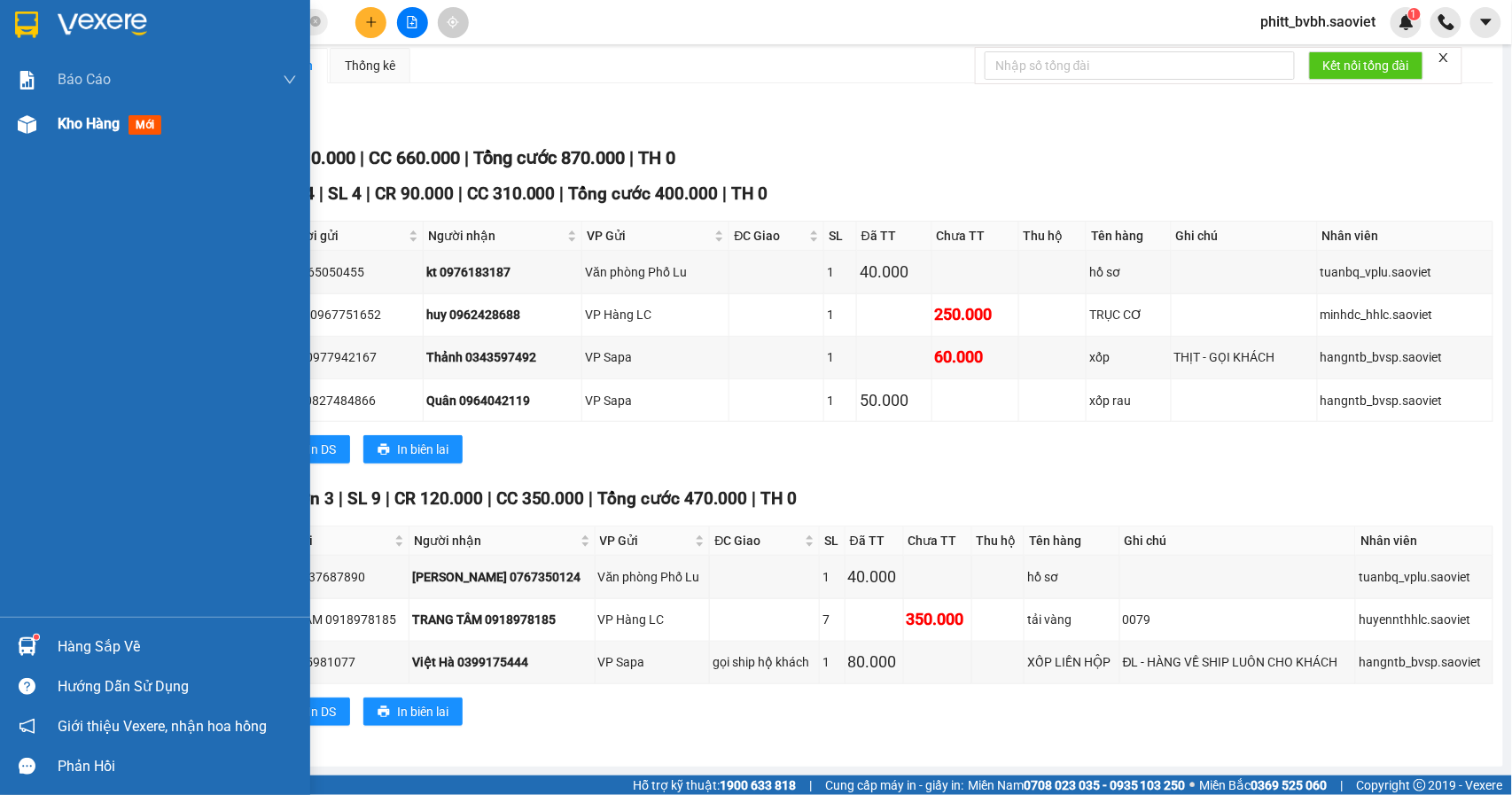
click at [57, 128] on span "Kho hàng" at bounding box center [88, 124] width 62 height 17
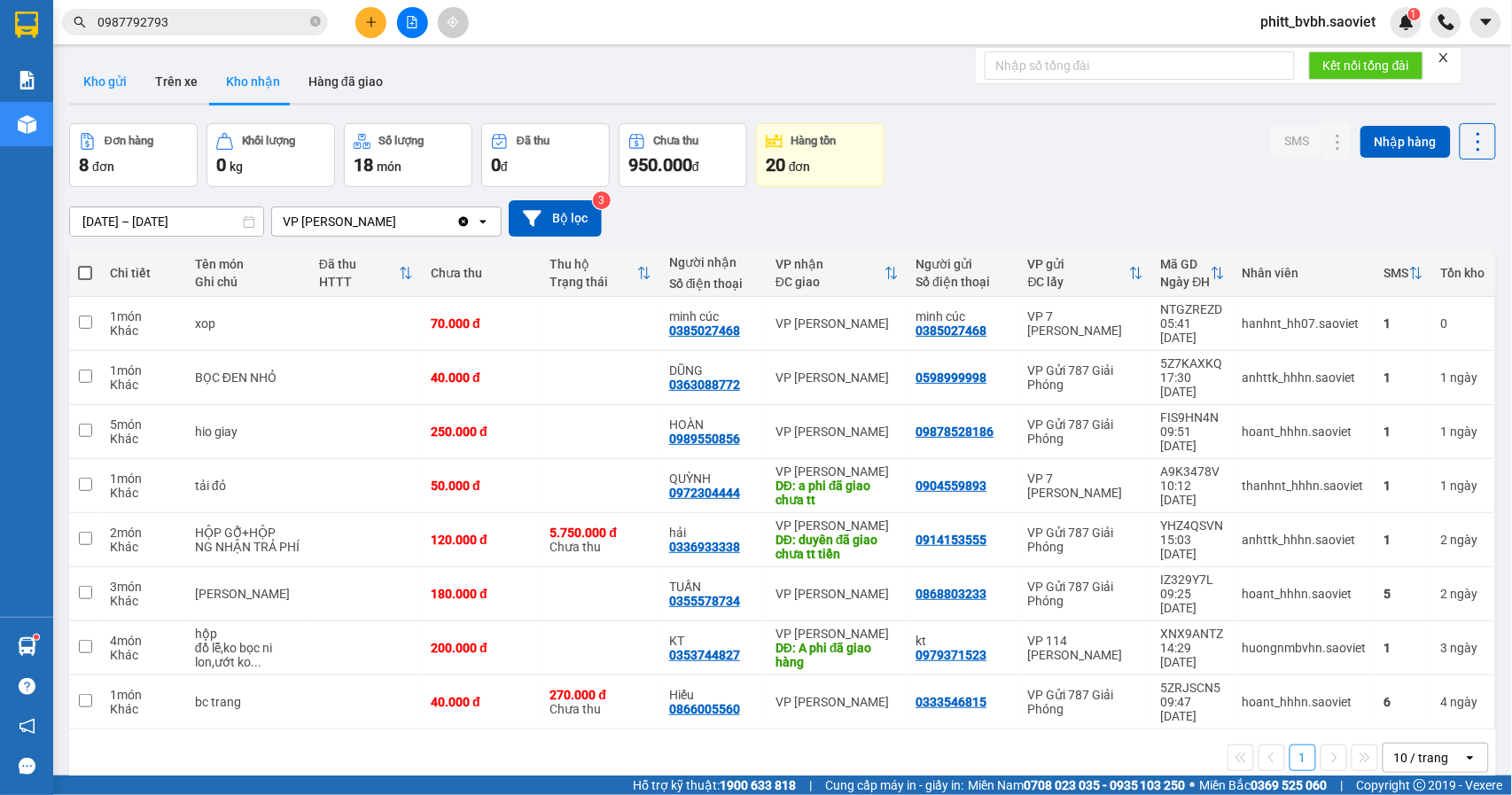
click at [99, 89] on button "Kho gửi" at bounding box center [104, 81] width 72 height 43
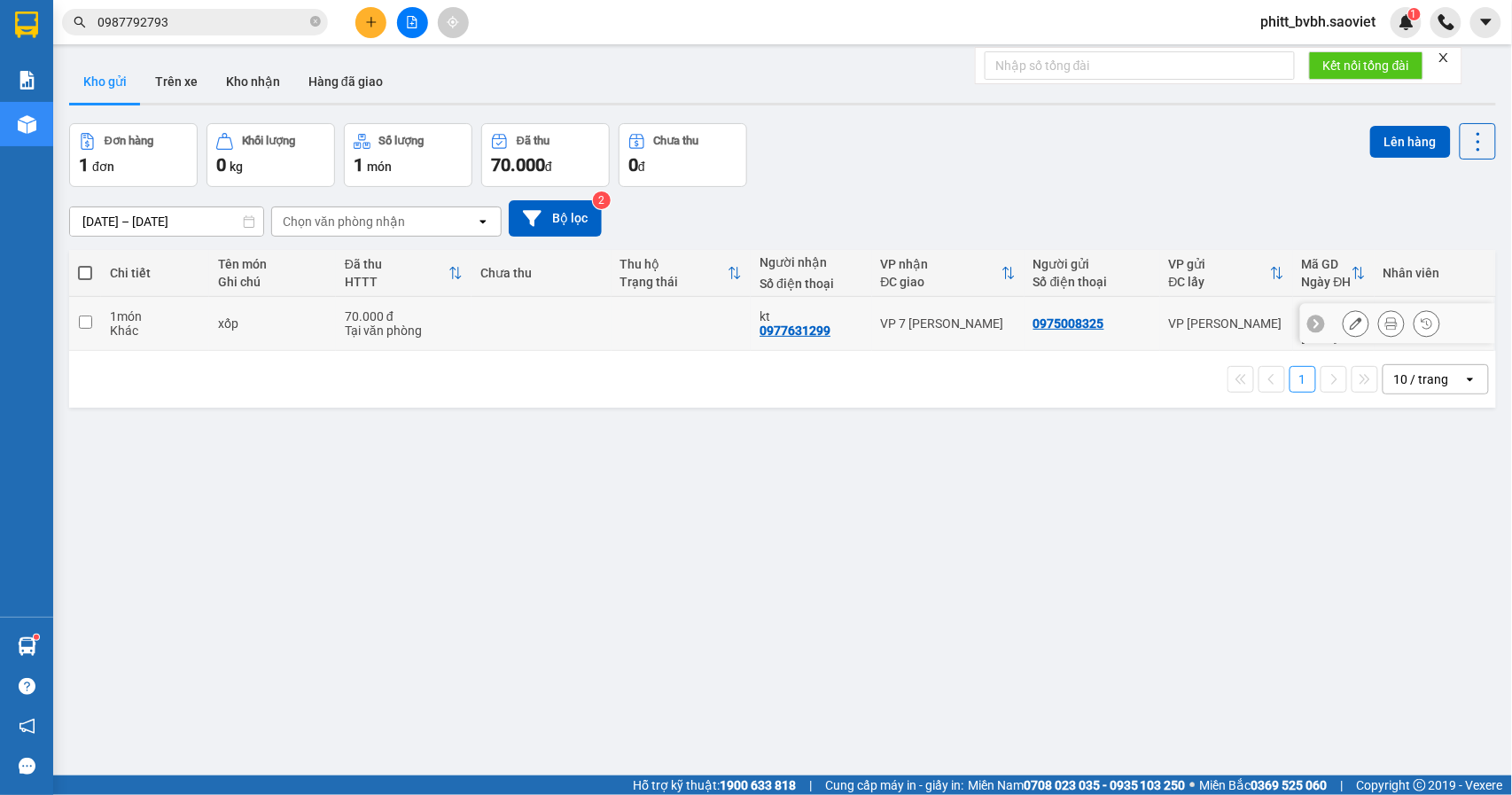
click at [583, 328] on td at bounding box center [541, 324] width 140 height 54
checkbox input "true"
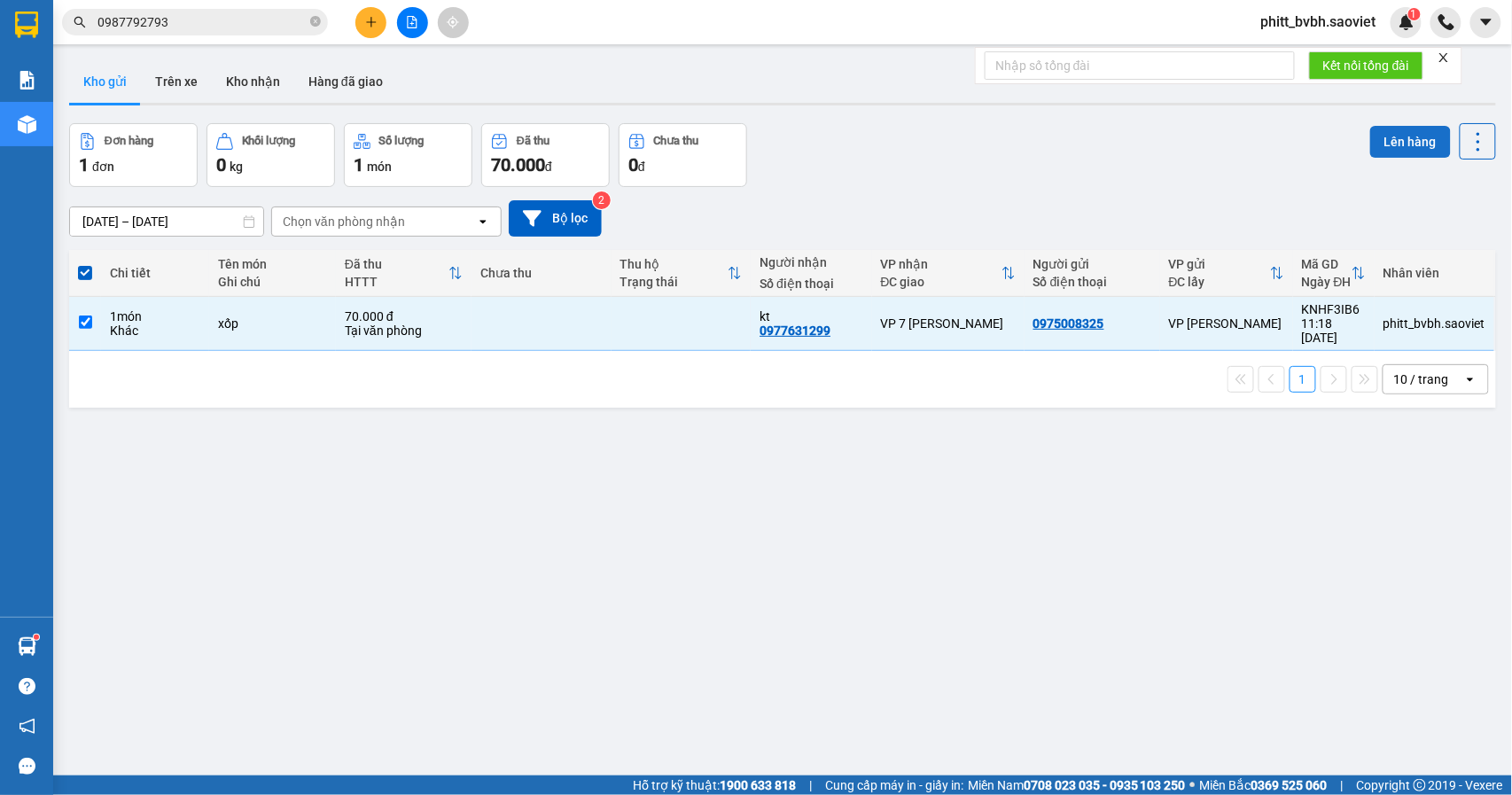
click at [1387, 146] on button "Lên hàng" at bounding box center [1411, 141] width 80 height 32
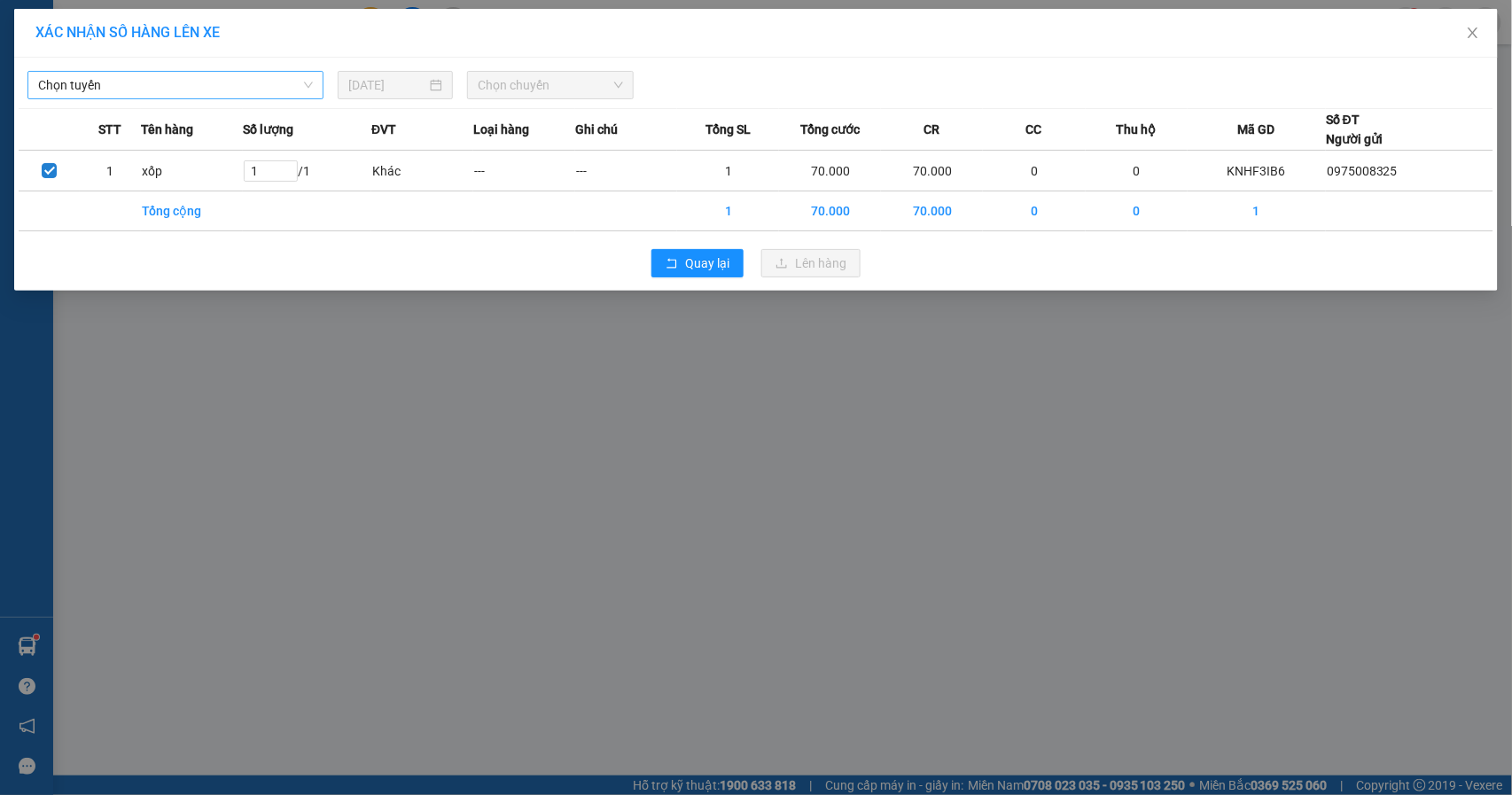
click at [176, 91] on span "Chọn tuyến" at bounding box center [175, 85] width 274 height 27
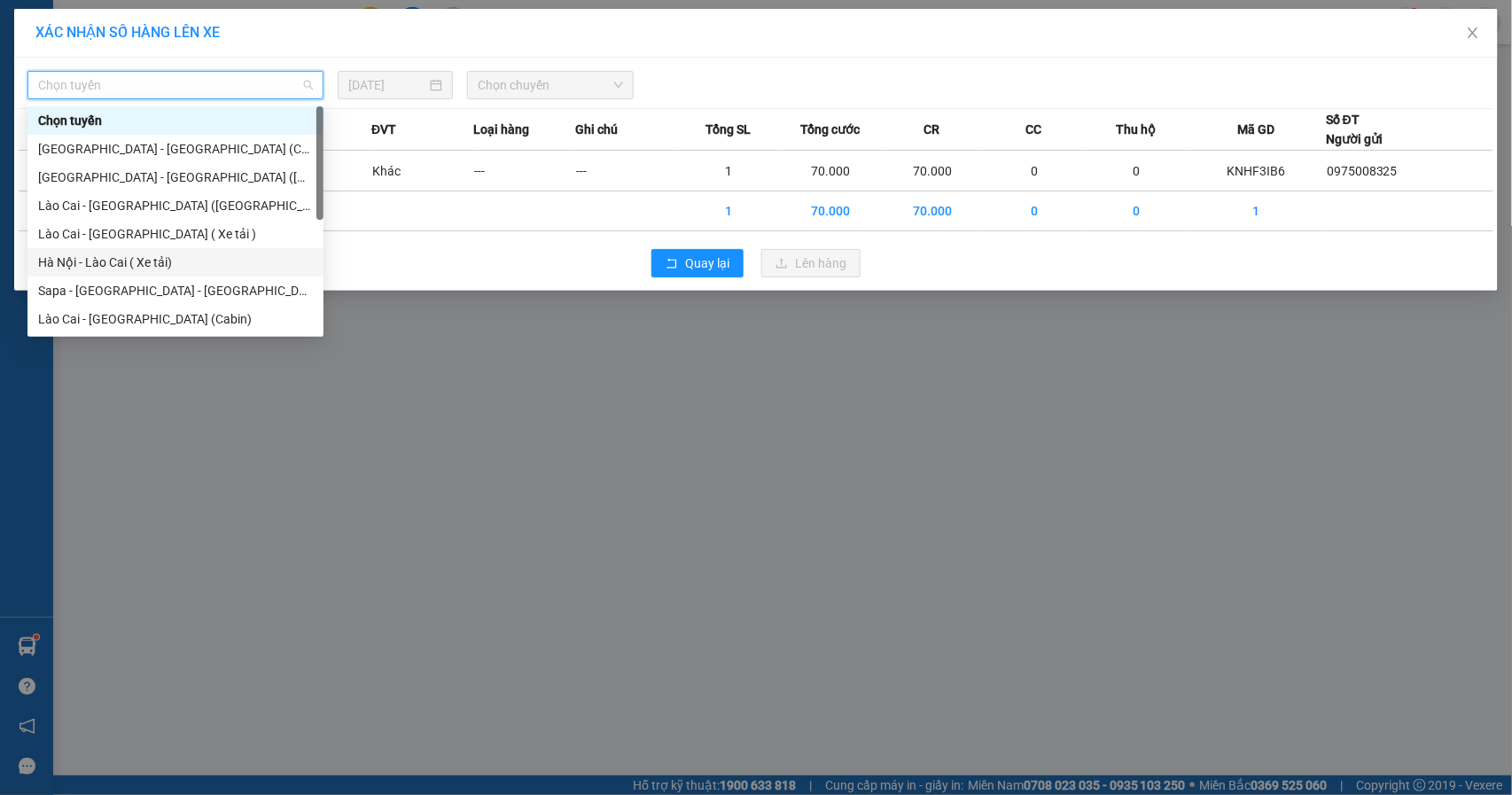
scroll to position [141, 0]
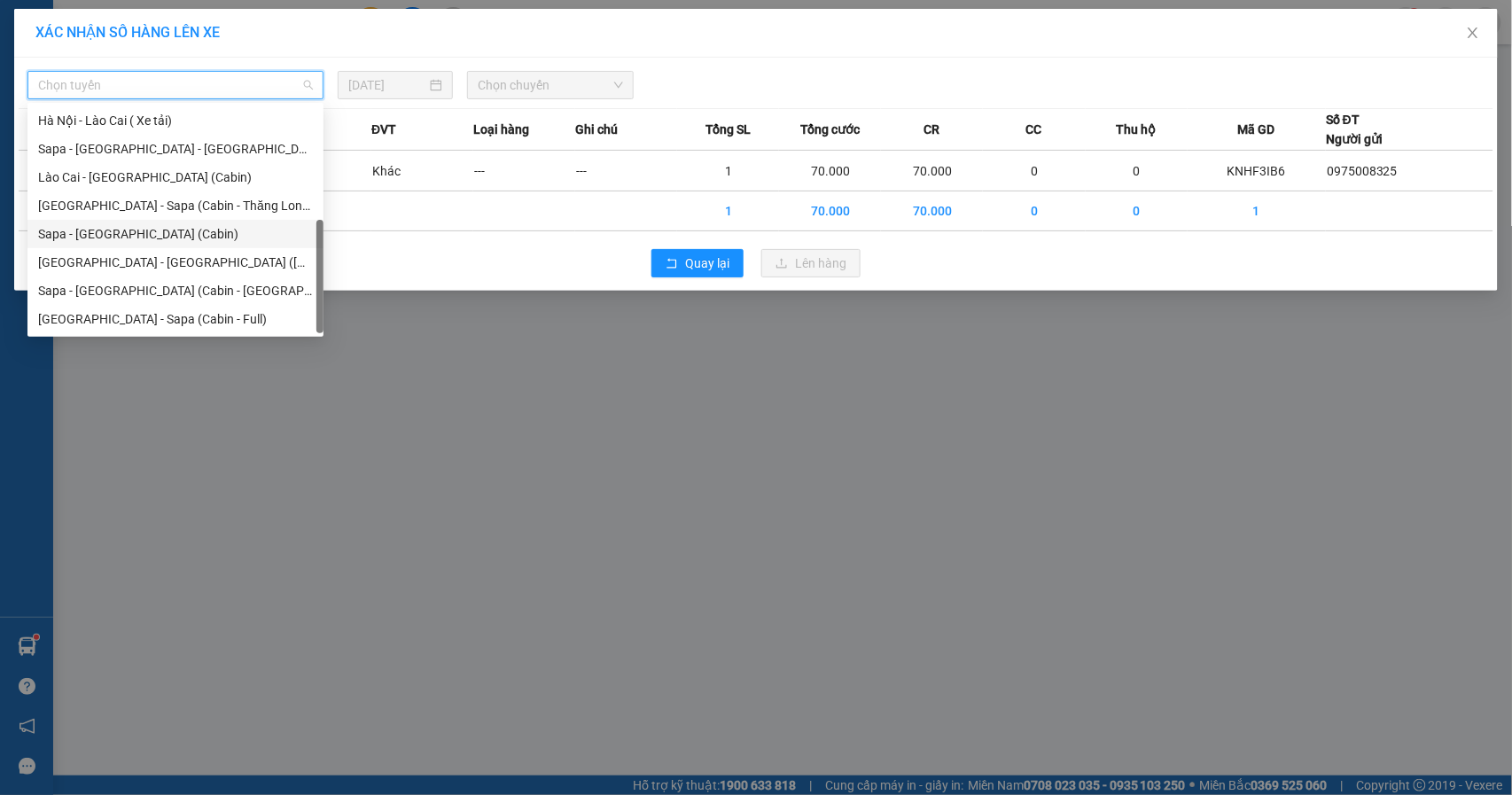
click at [142, 242] on div "Sapa - [GEOGRAPHIC_DATA] (Cabin)" at bounding box center [175, 234] width 274 height 19
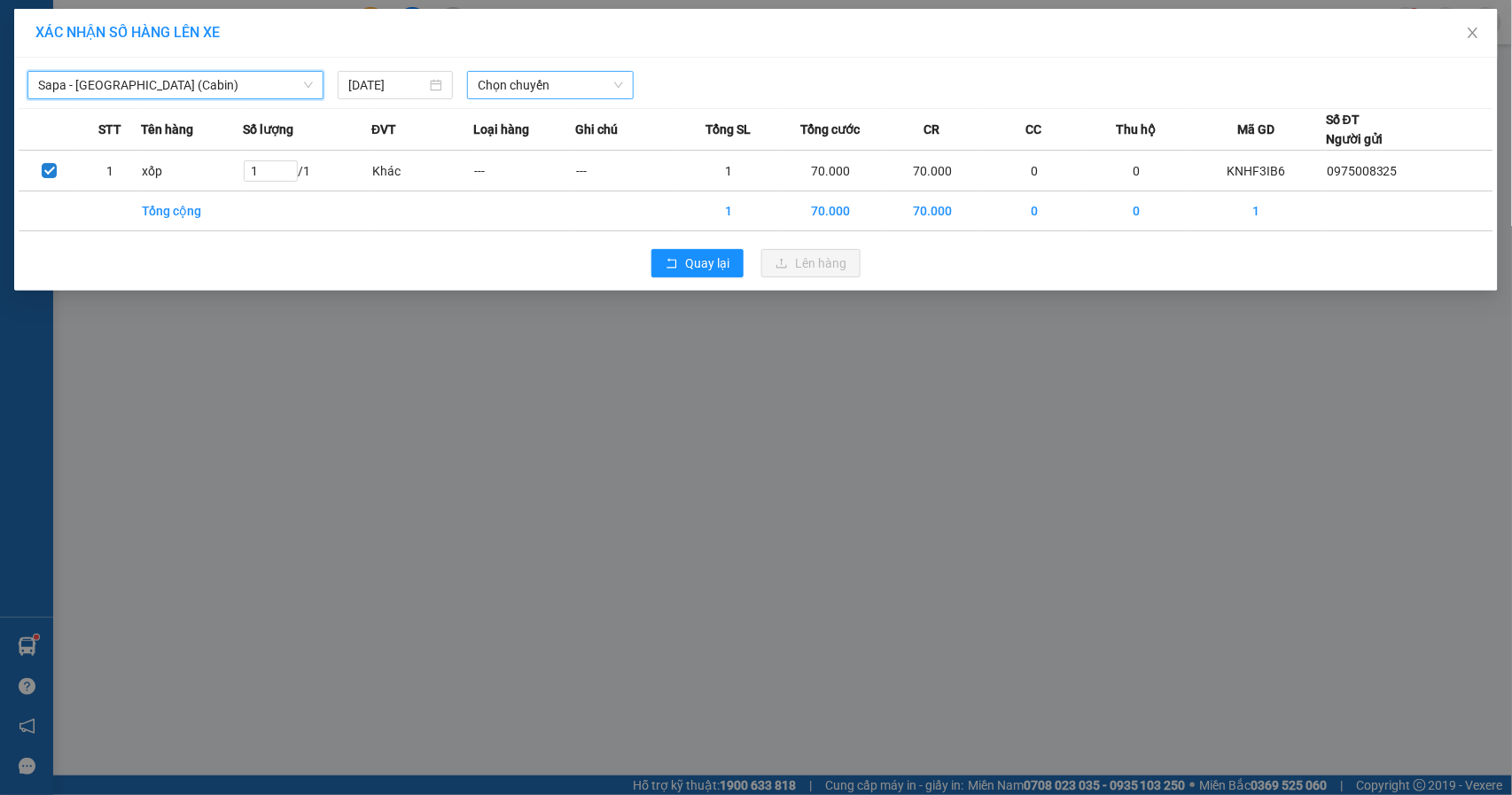
click at [576, 81] on span "Chọn chuyến" at bounding box center [551, 85] width 145 height 27
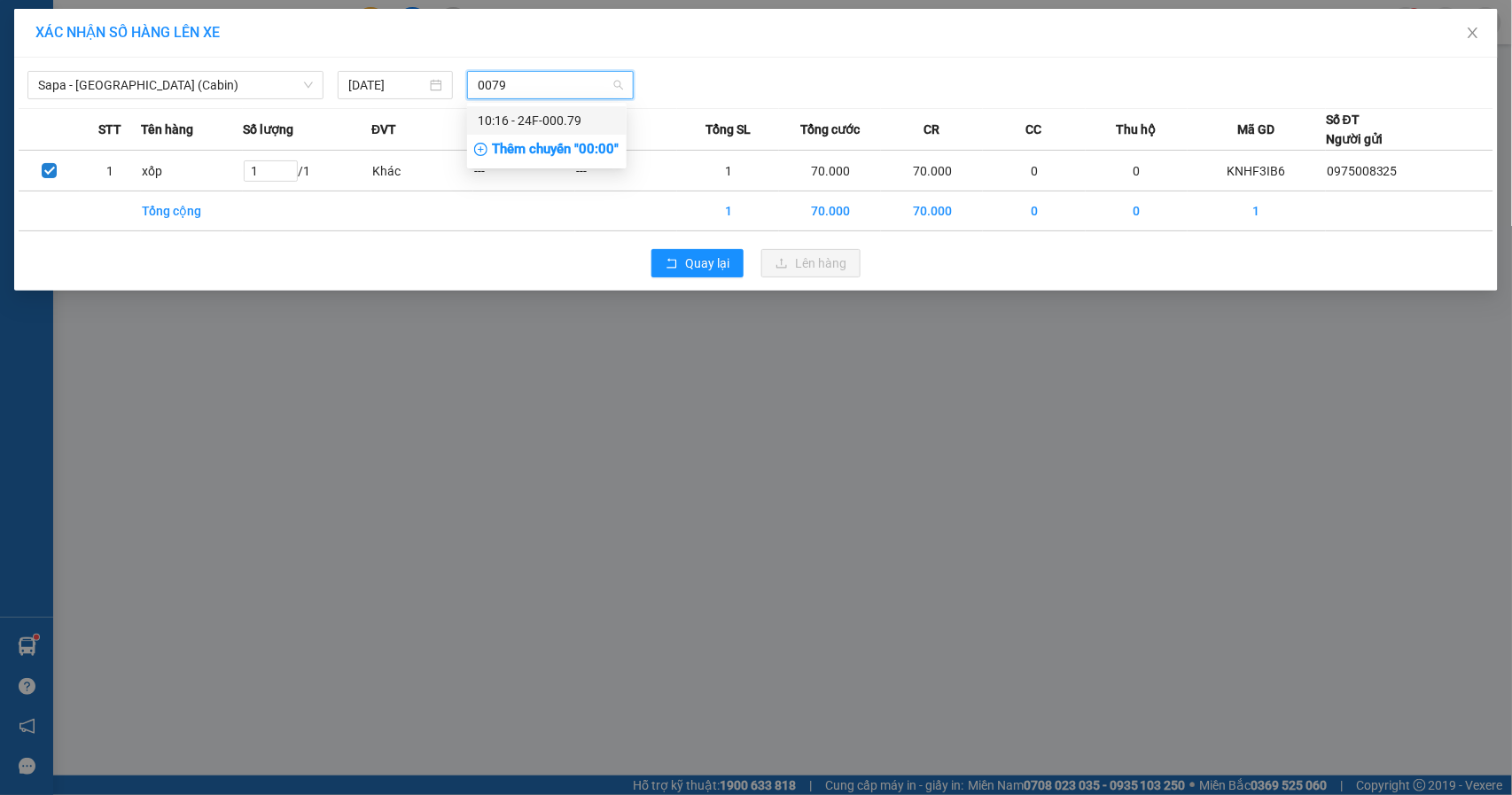
type input "0079"
click at [550, 78] on span "Chọn chuyến" at bounding box center [551, 85] width 145 height 27
type input "0079"
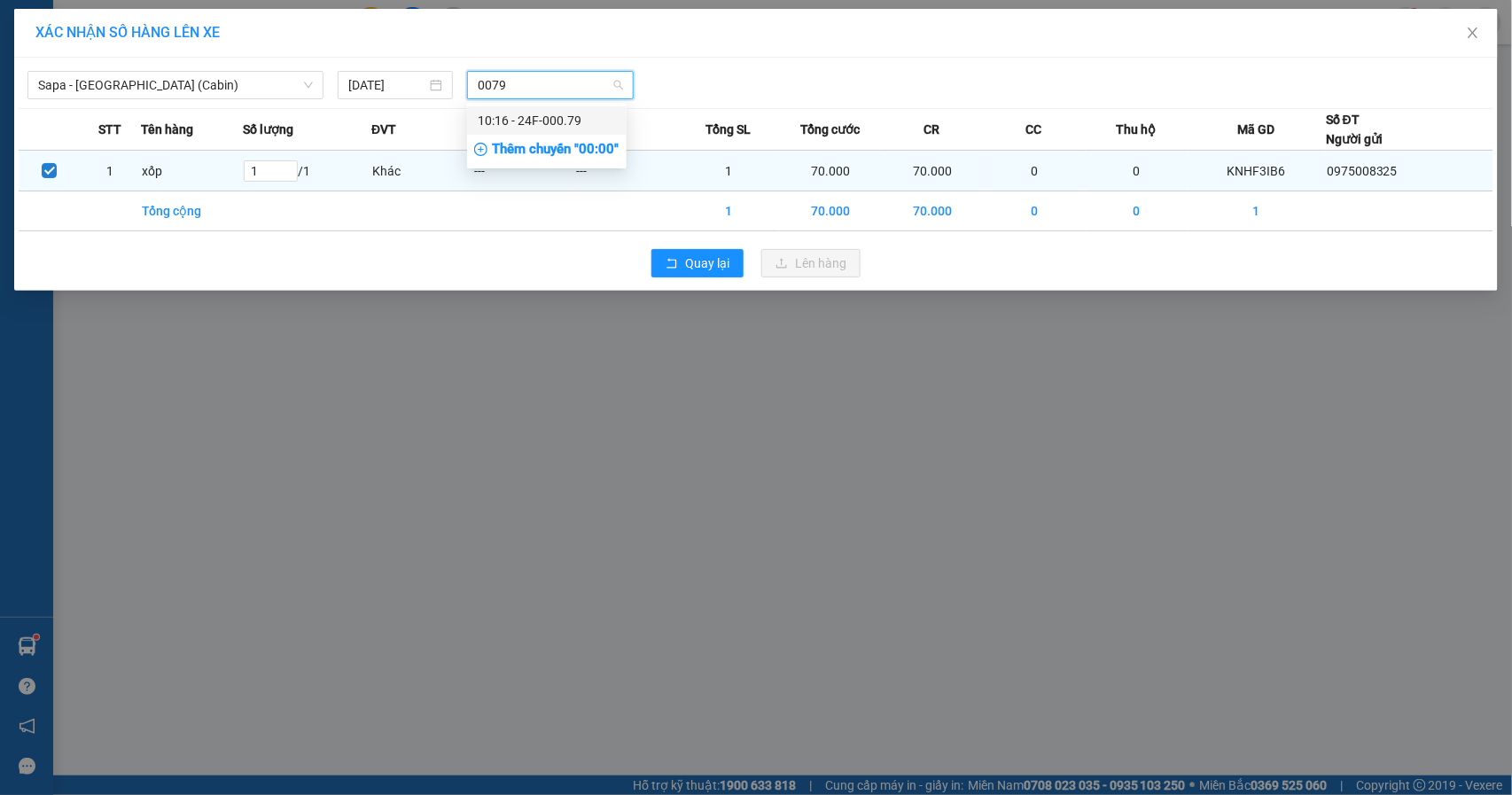
drag, startPoint x: 537, startPoint y: 114, endPoint x: 645, endPoint y: 205, distance: 141.2
click at [537, 122] on div "10:16 - 24F-000.79" at bounding box center [547, 120] width 139 height 19
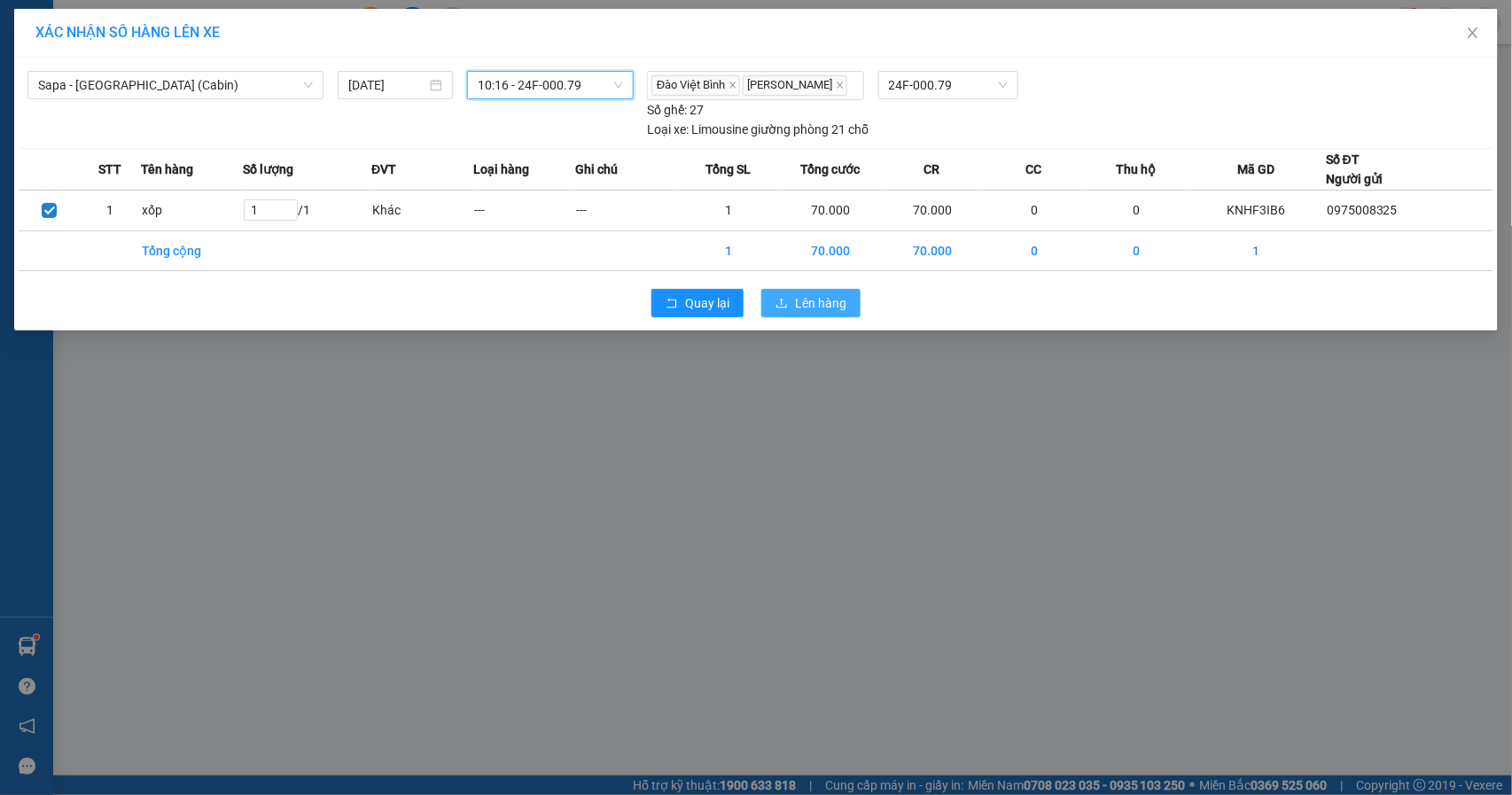
click at [819, 299] on span "Lên hàng" at bounding box center [821, 303] width 52 height 19
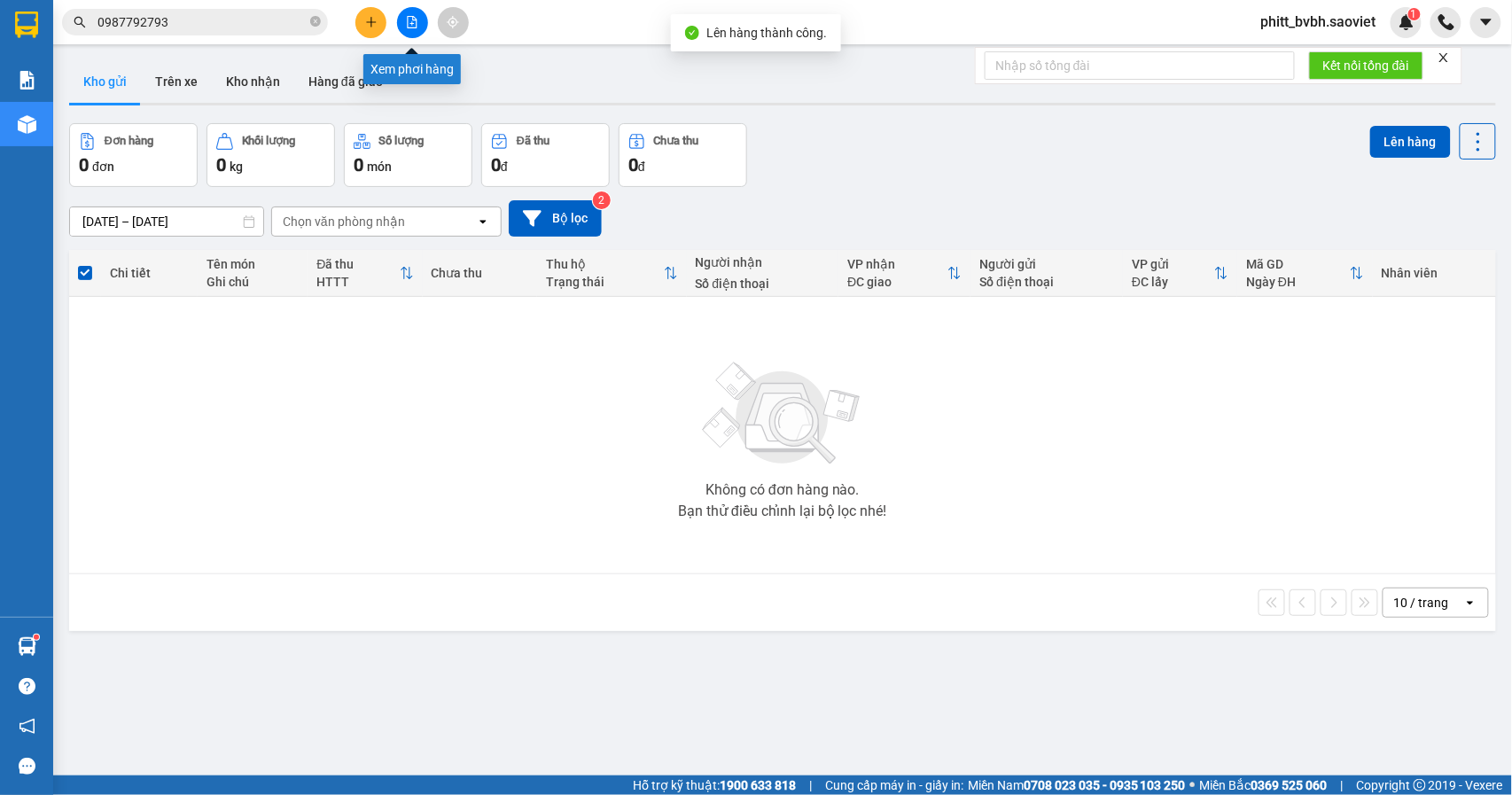
click at [399, 25] on button at bounding box center [412, 22] width 31 height 31
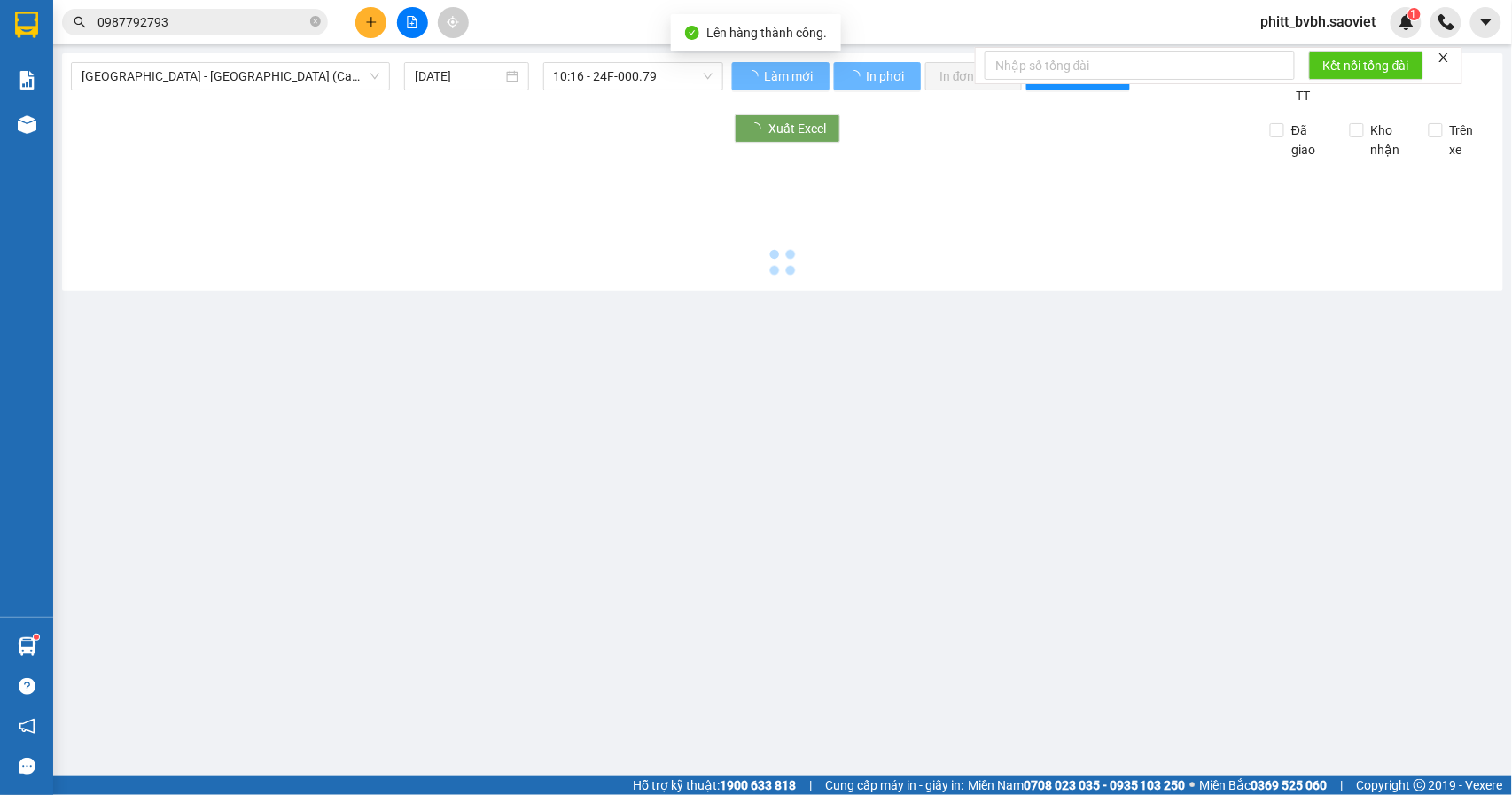
click at [232, 79] on span "[GEOGRAPHIC_DATA] - [GEOGRAPHIC_DATA] (Cabin)" at bounding box center [230, 76] width 298 height 27
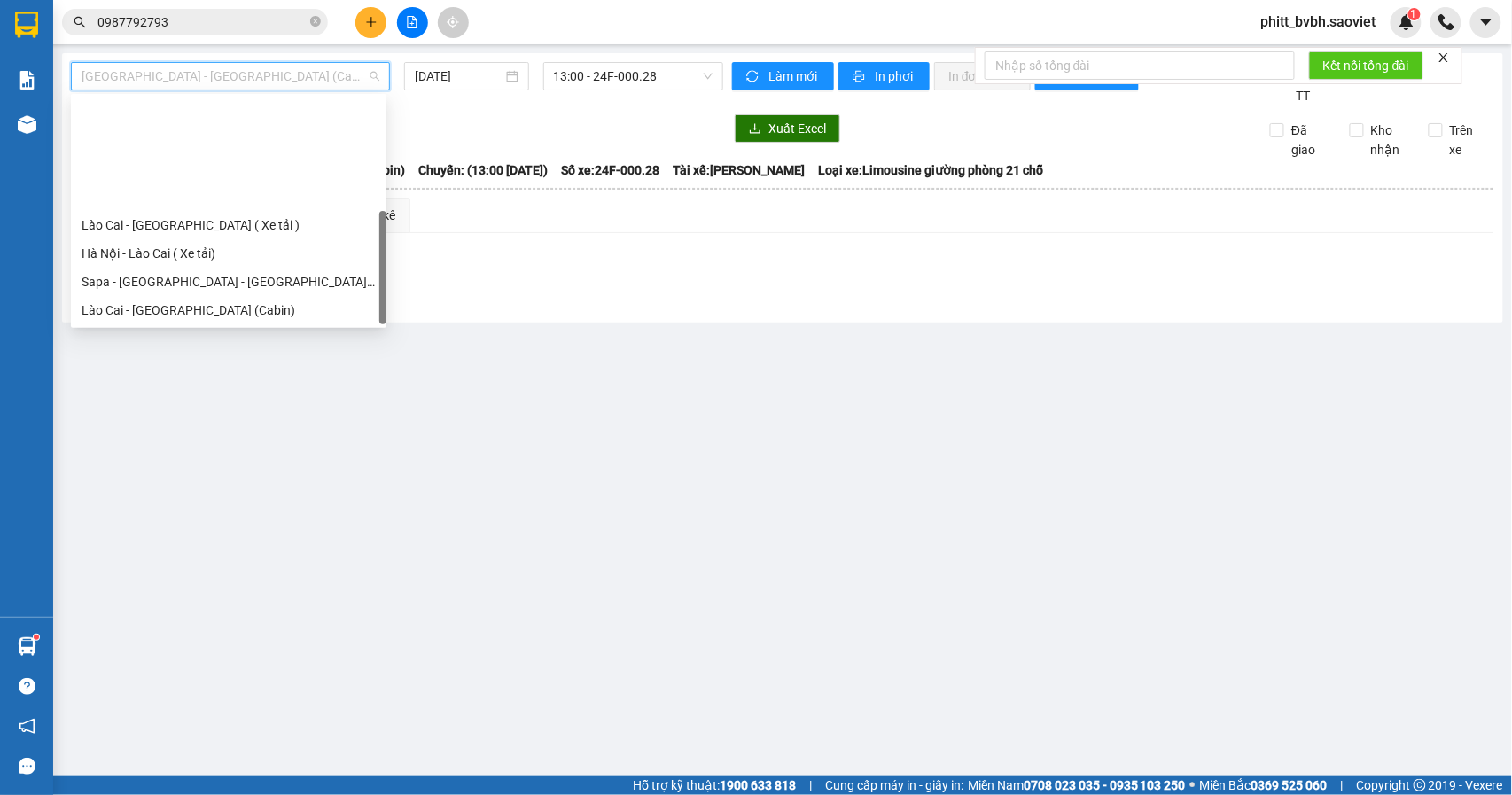
scroll to position [141, 0]
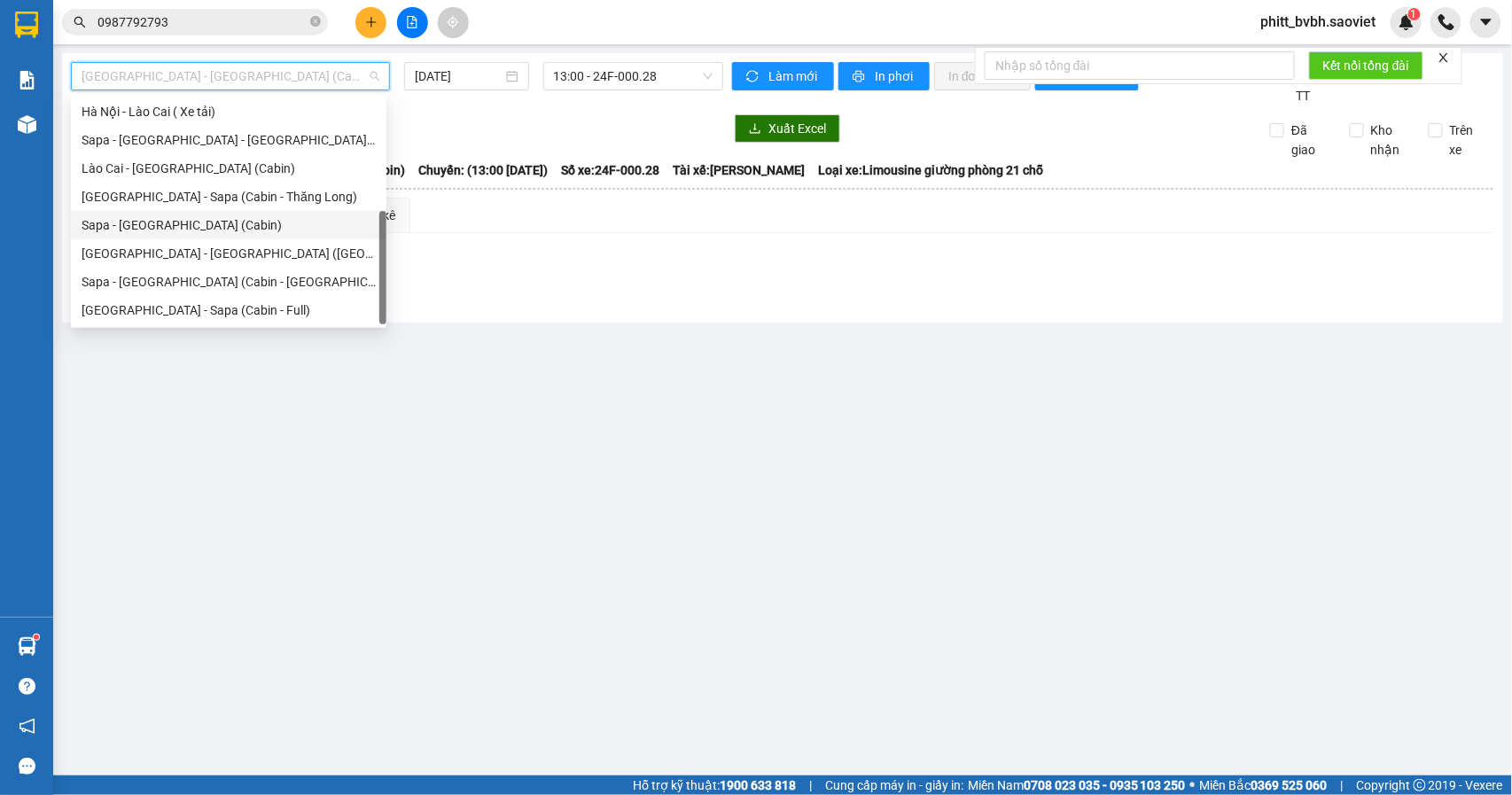
click at [220, 220] on div "Sapa - [GEOGRAPHIC_DATA] (Cabin)" at bounding box center [228, 225] width 294 height 19
type input "[DATE]"
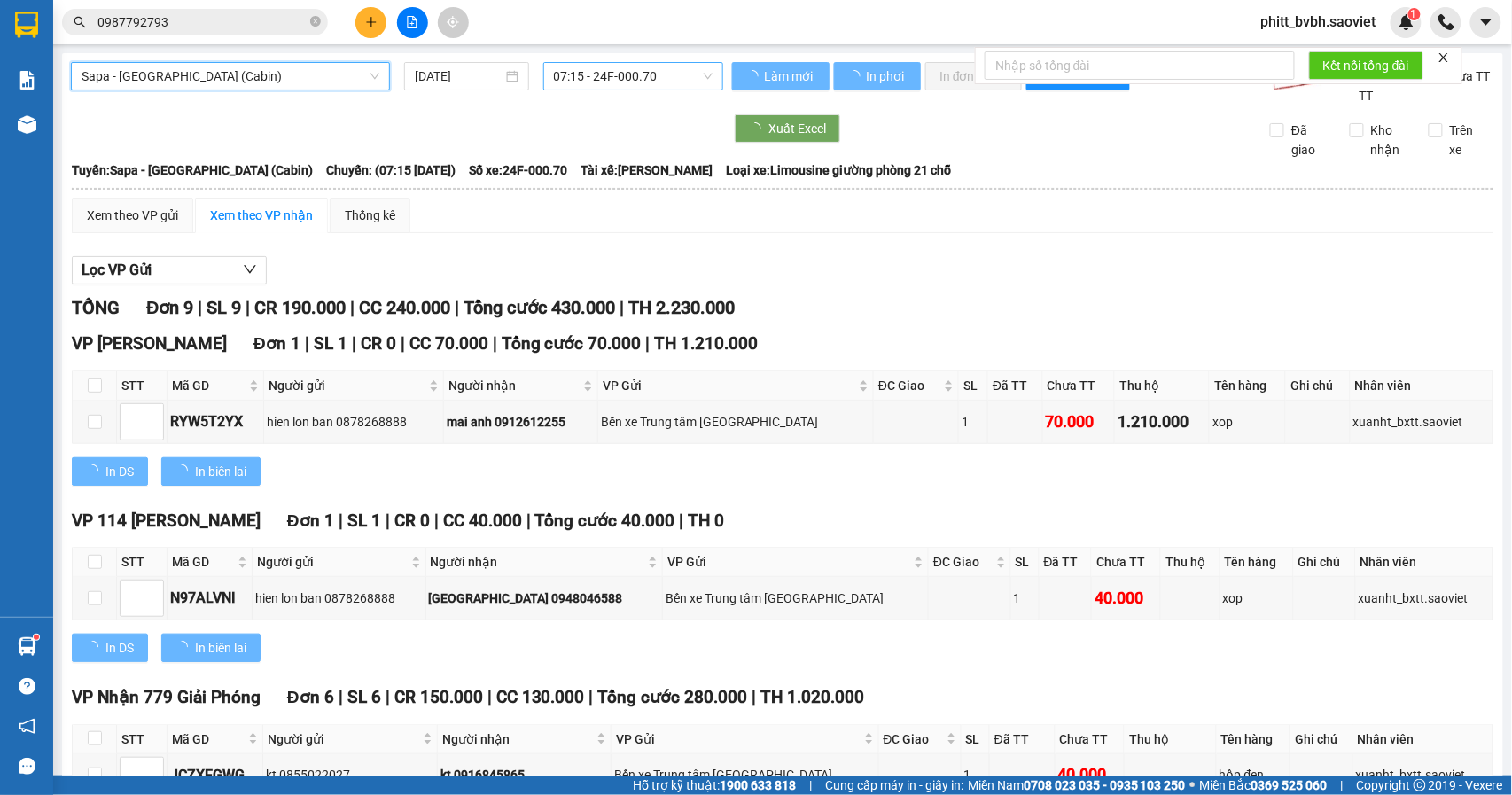
click at [621, 79] on span "07:15 - 24F-000.70" at bounding box center [634, 76] width 159 height 27
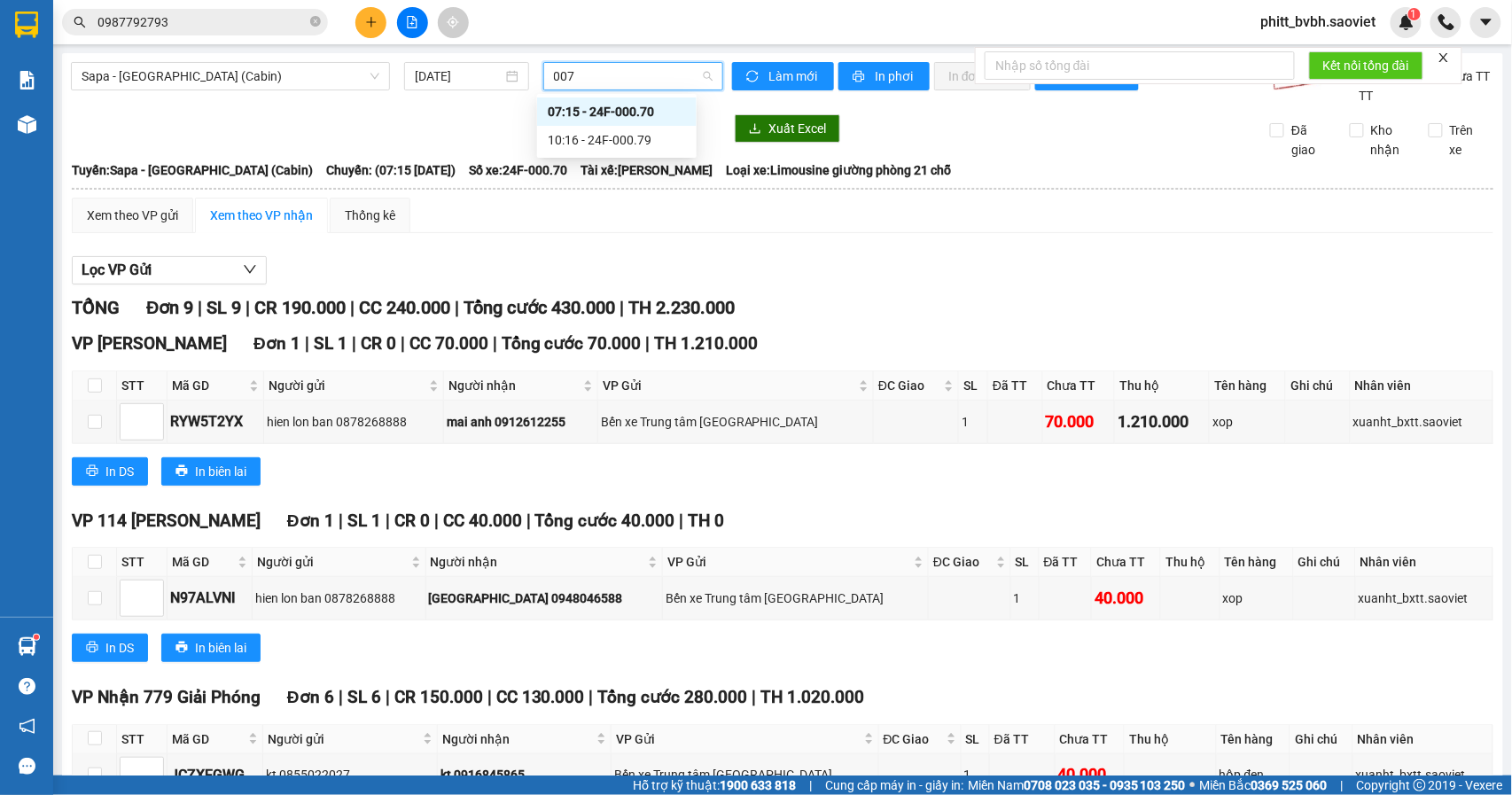
type input "0079"
click at [653, 118] on div "10:16 - 24F-000.79" at bounding box center [616, 112] width 139 height 19
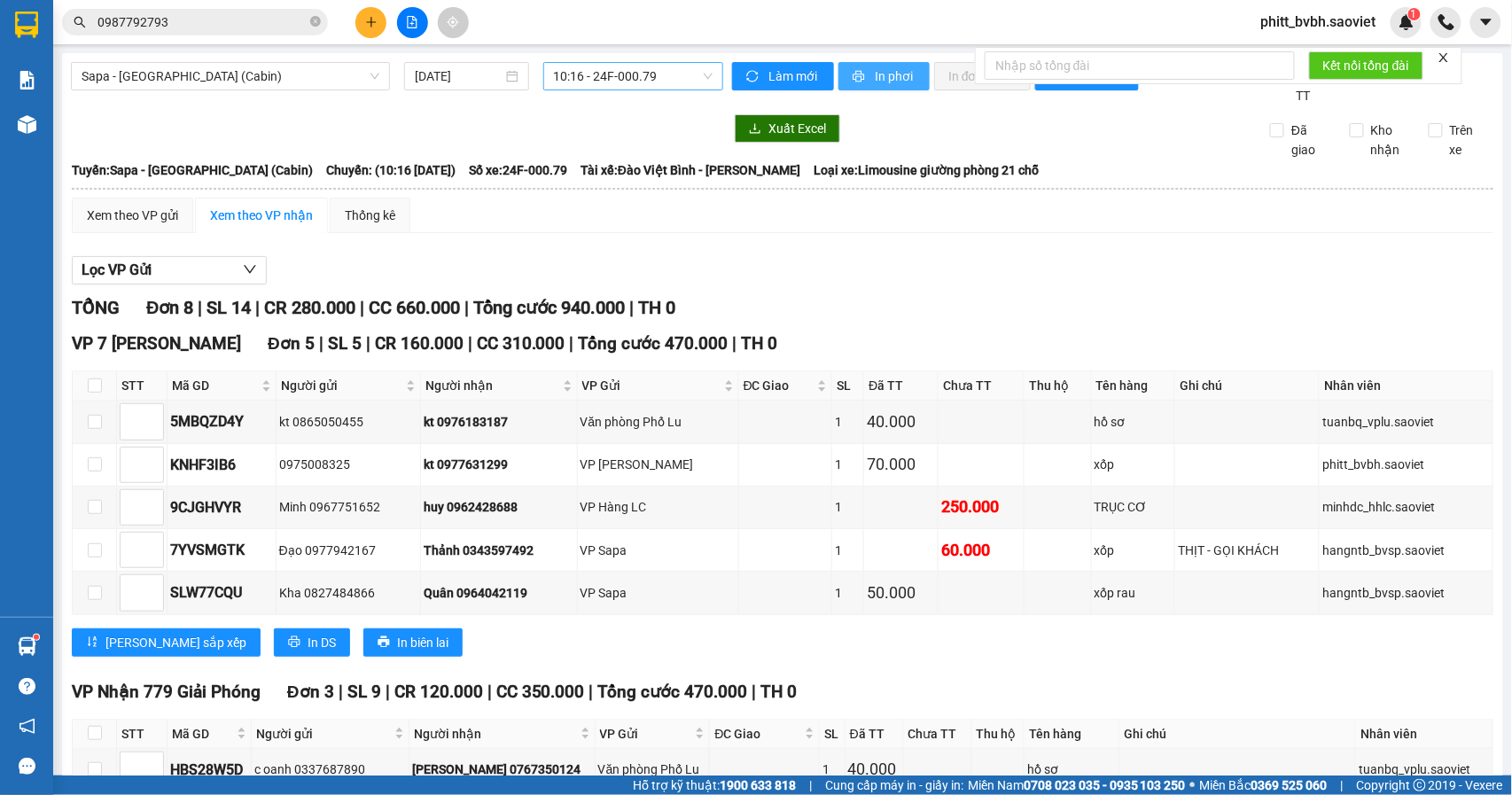
click at [880, 82] on span "In phơi" at bounding box center [895, 76] width 41 height 19
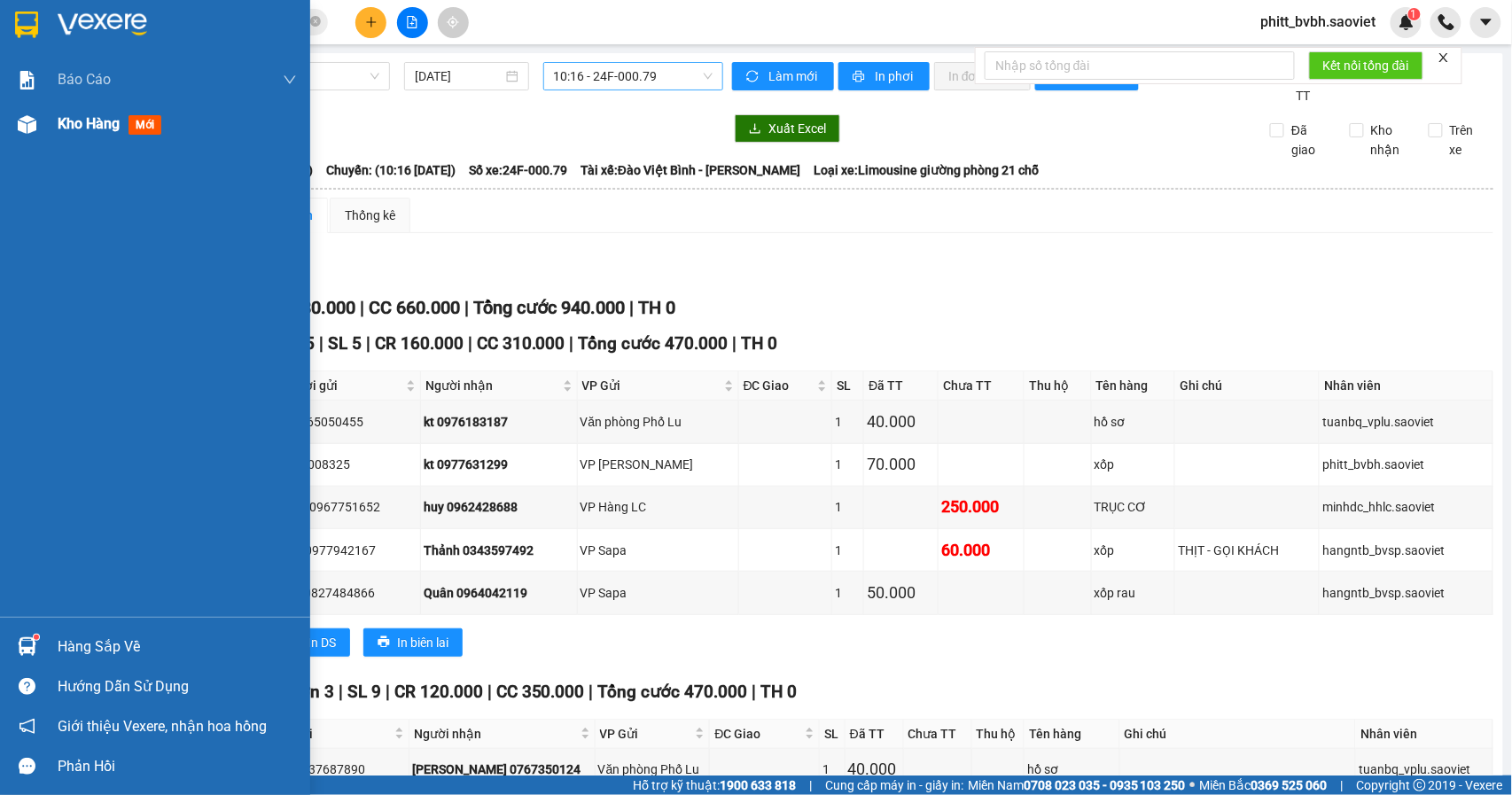
click at [79, 120] on span "Kho hàng" at bounding box center [88, 124] width 62 height 17
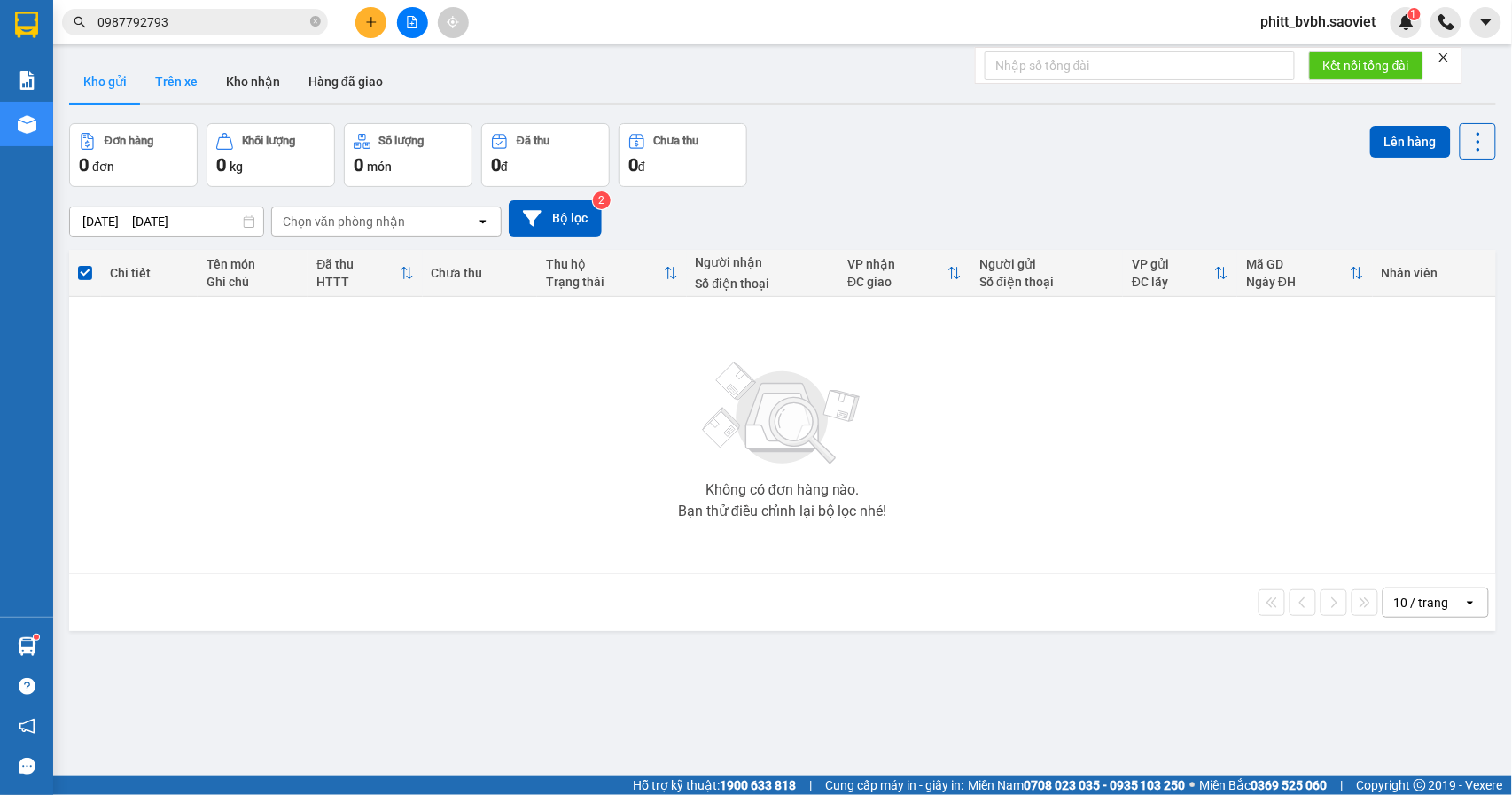
click at [195, 93] on button "Trên xe" at bounding box center [176, 81] width 71 height 43
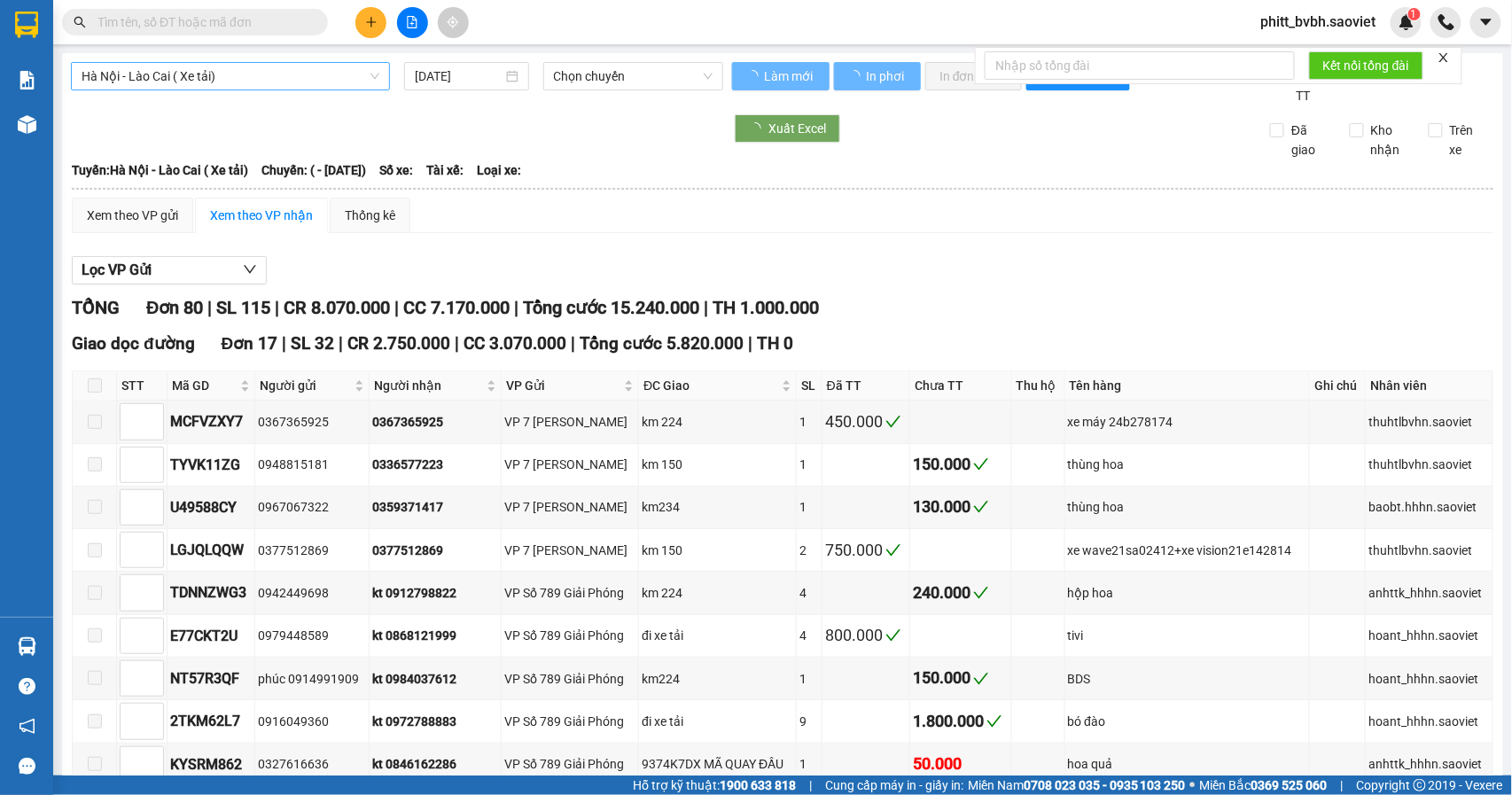
click at [242, 82] on span "Hà Nội - Lào Cai ( Xe tải)" at bounding box center [230, 76] width 298 height 27
type input "[DATE]"
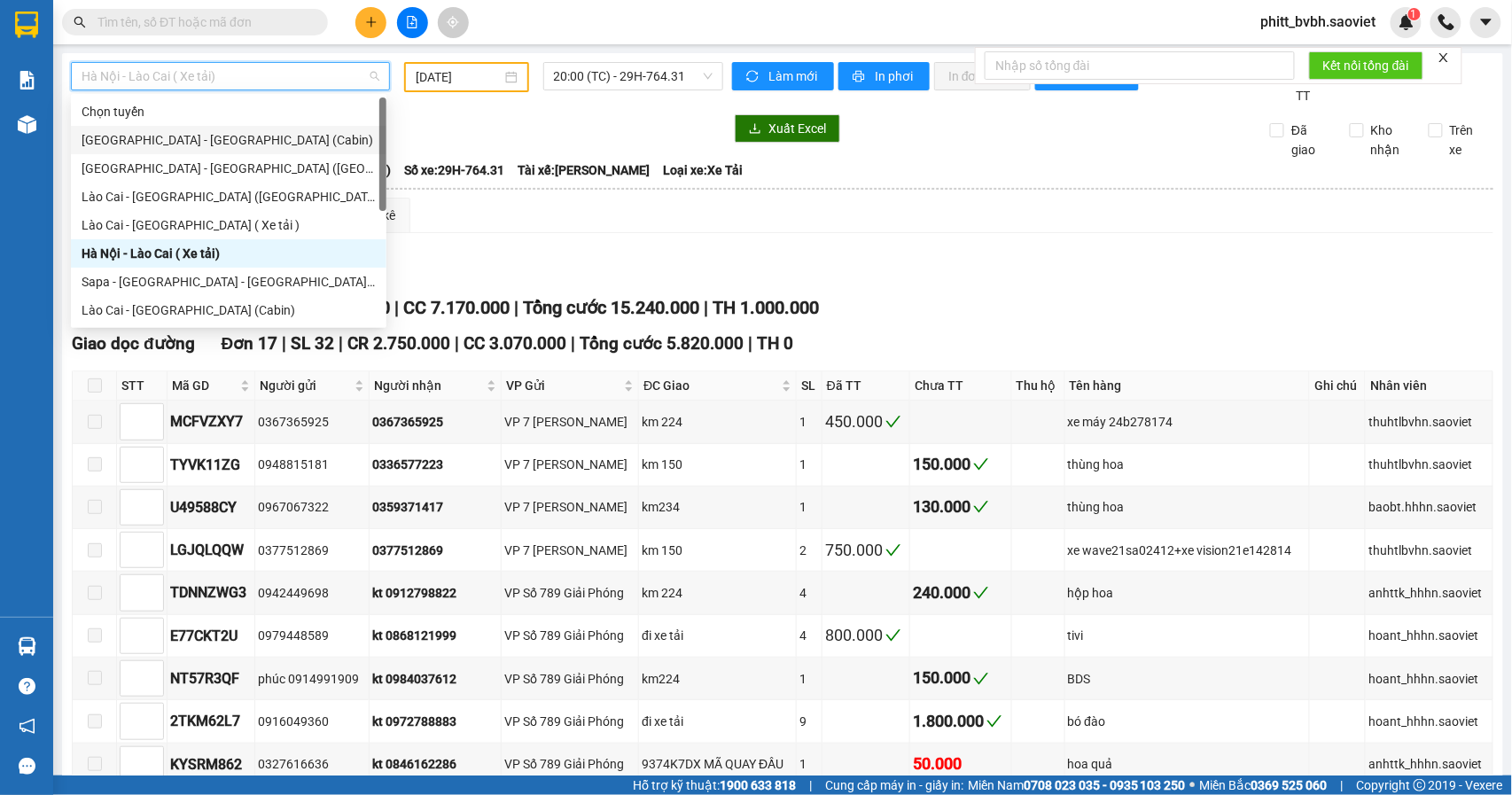
scroll to position [118, 0]
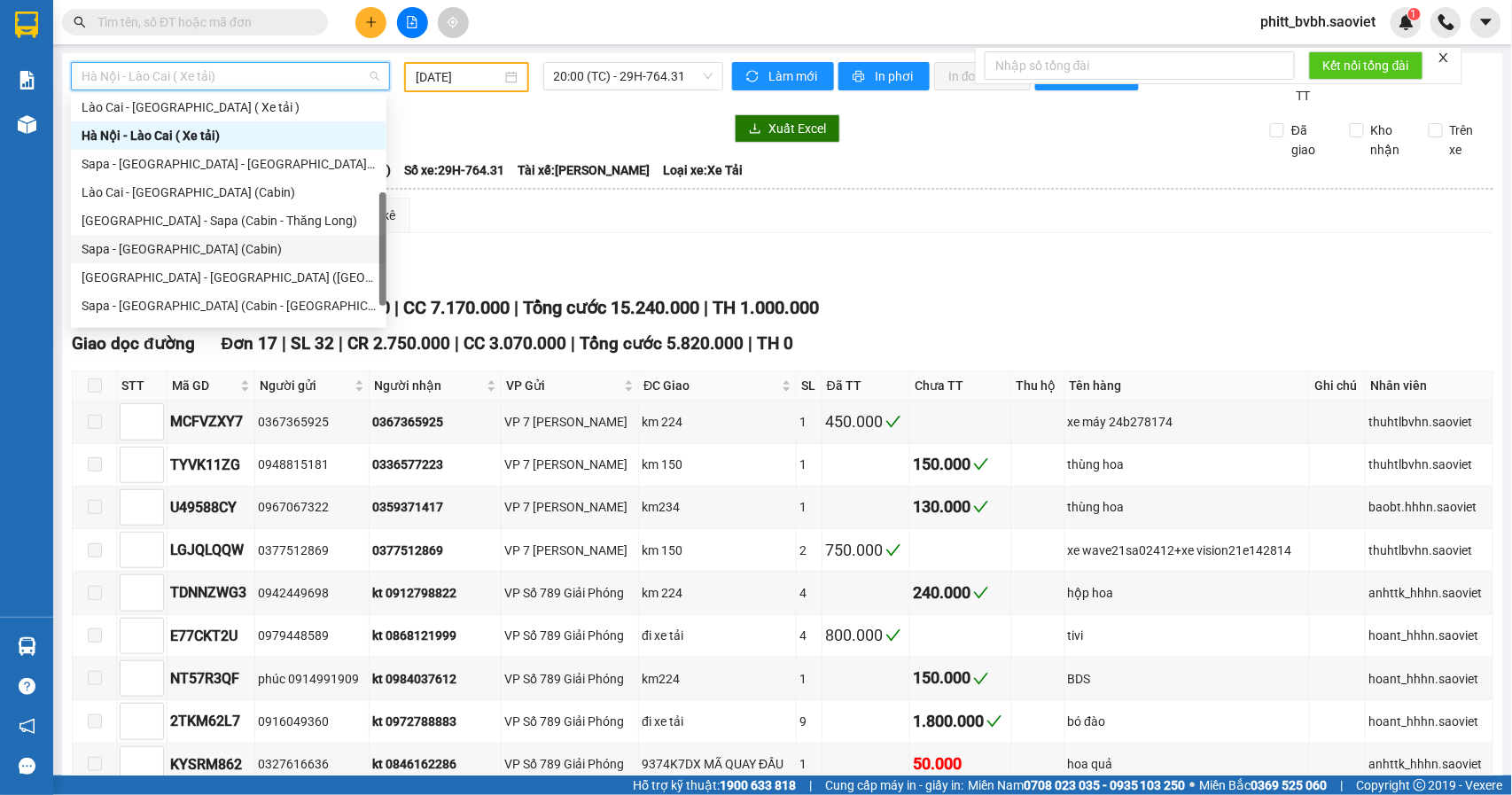
click at [218, 249] on div "Sapa - [GEOGRAPHIC_DATA] (Cabin)" at bounding box center [228, 248] width 294 height 19
type input "[DATE]"
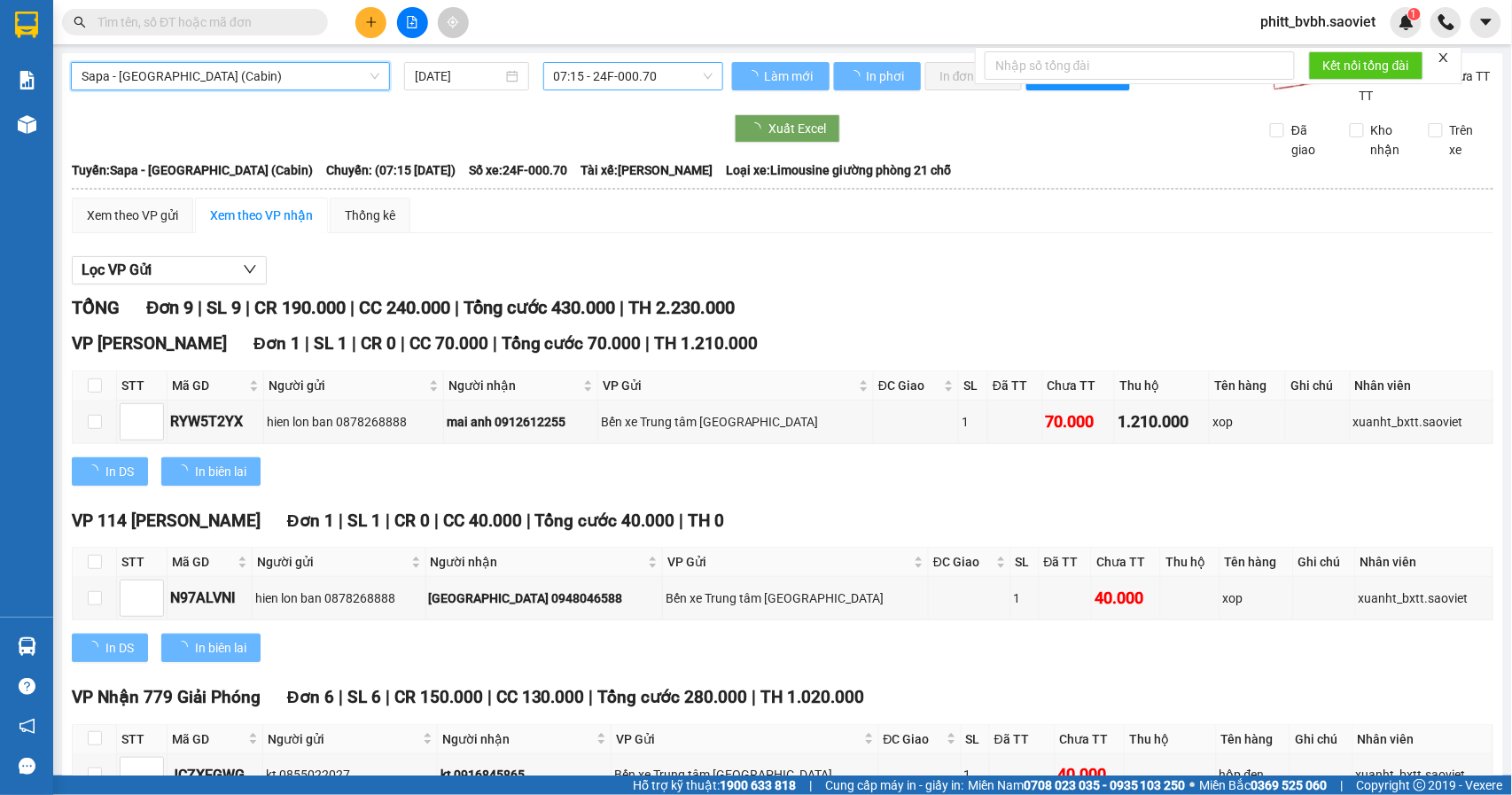
click at [661, 79] on span "07:15 - 24F-000.70" at bounding box center [634, 76] width 159 height 27
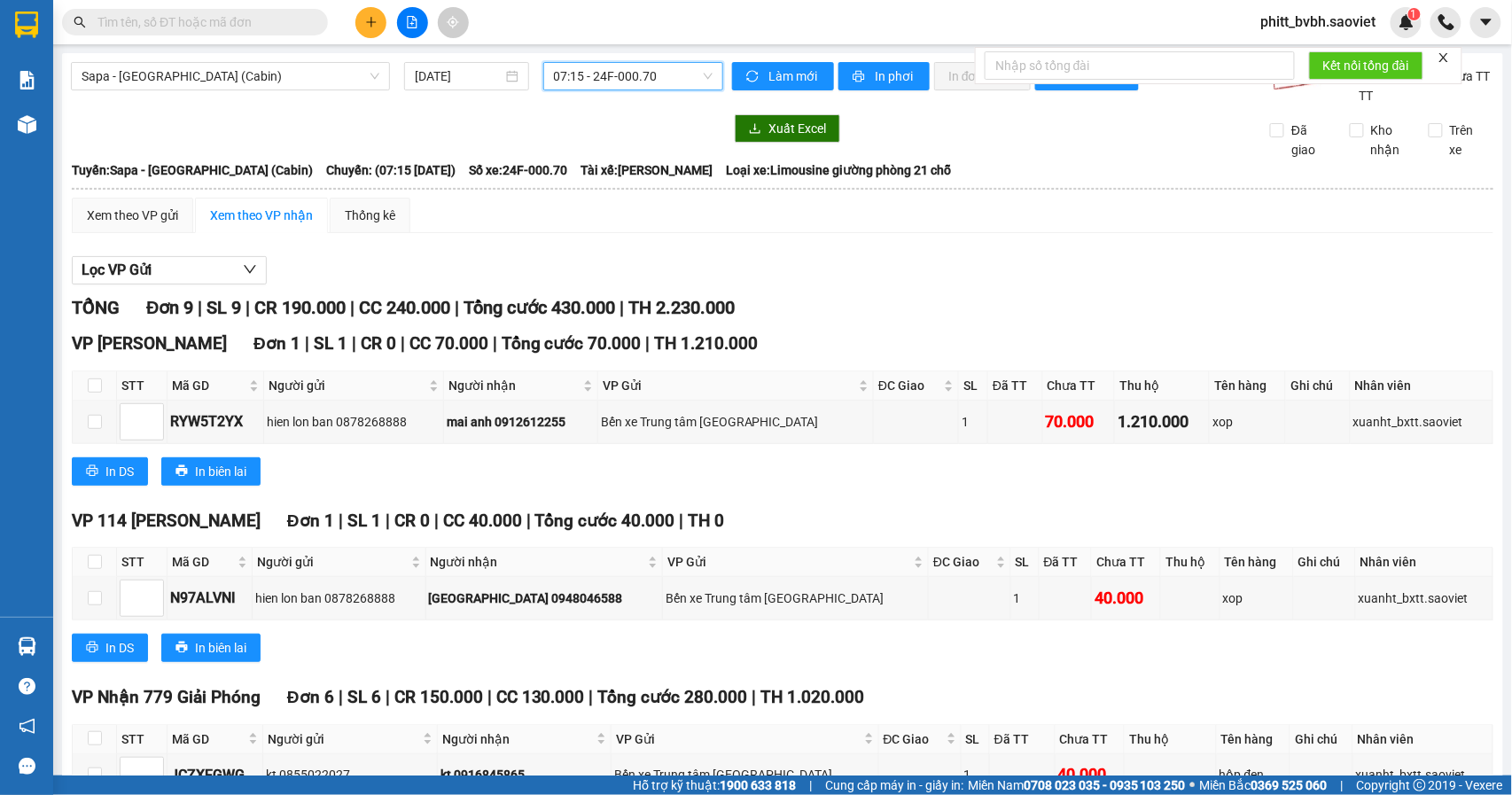
click at [616, 79] on span "07:15 - 24F-000.70" at bounding box center [634, 76] width 159 height 27
type input "96166"
click at [654, 118] on div "11:15 - 29H-961.66" at bounding box center [616, 112] width 139 height 19
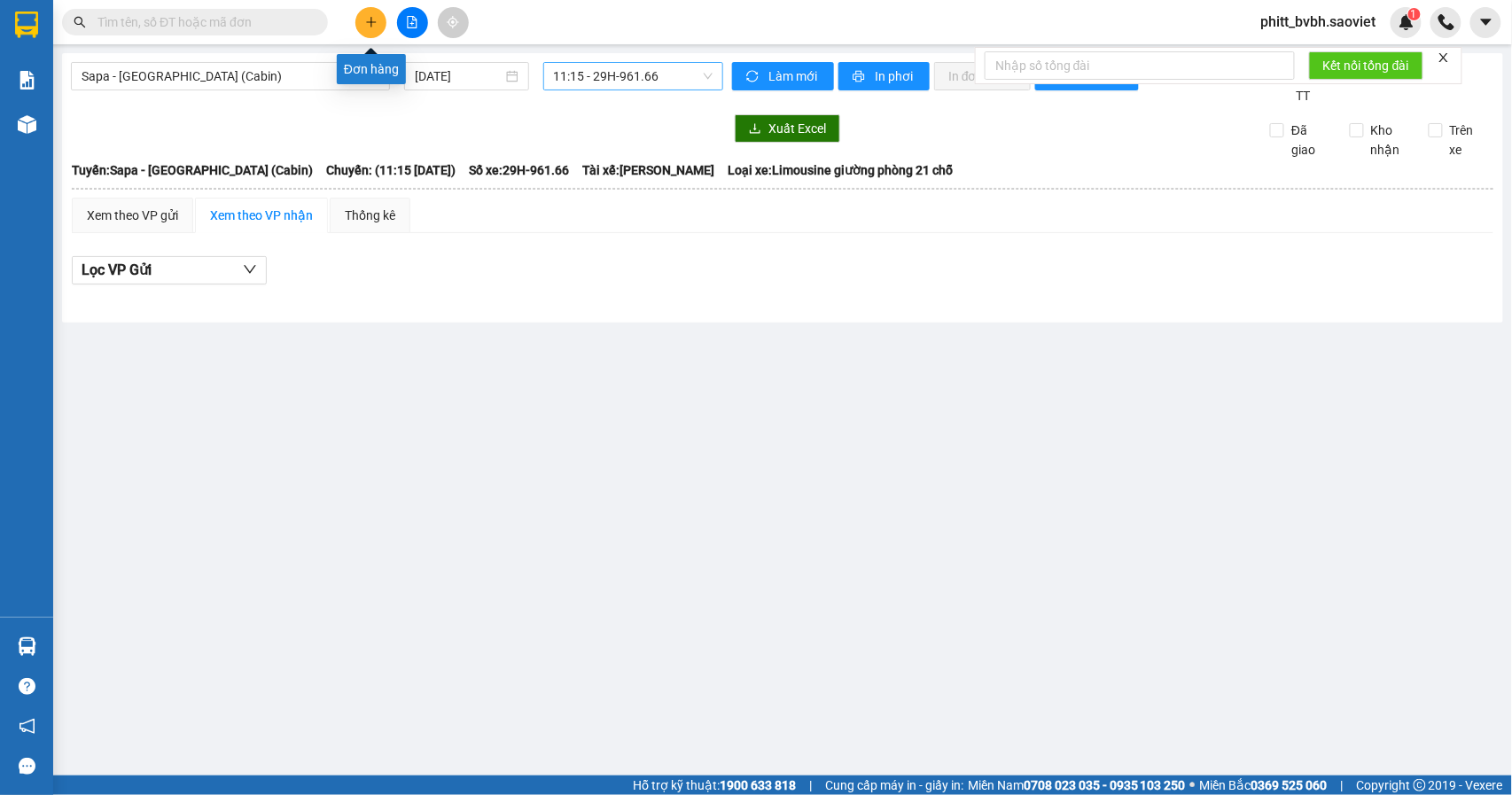
click at [362, 26] on button at bounding box center [371, 22] width 31 height 31
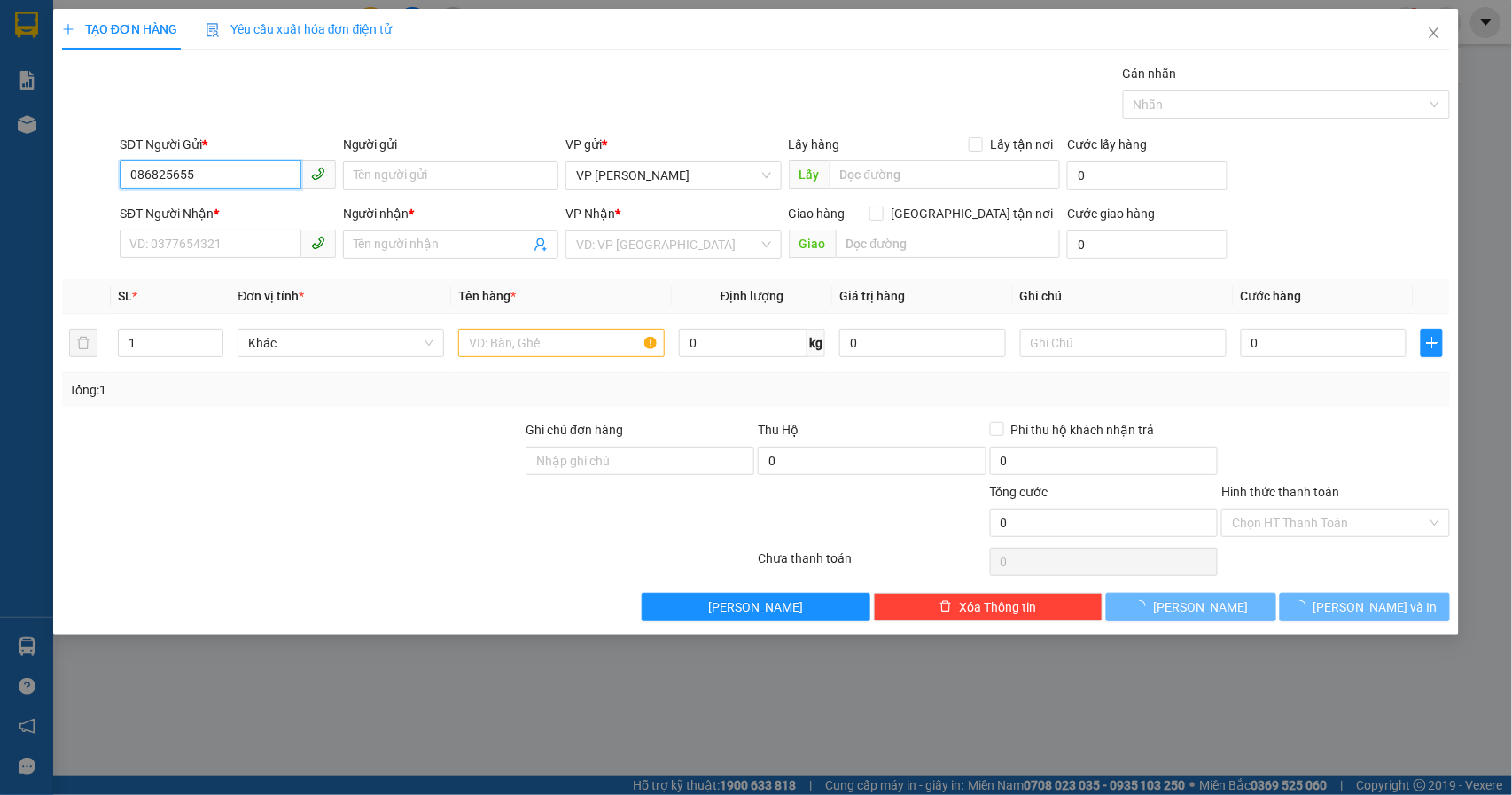
type input "0868256559"
click at [234, 207] on div "0868256559 - kt" at bounding box center [227, 211] width 195 height 19
type input "kt"
type input "0394662855"
type input "mai"
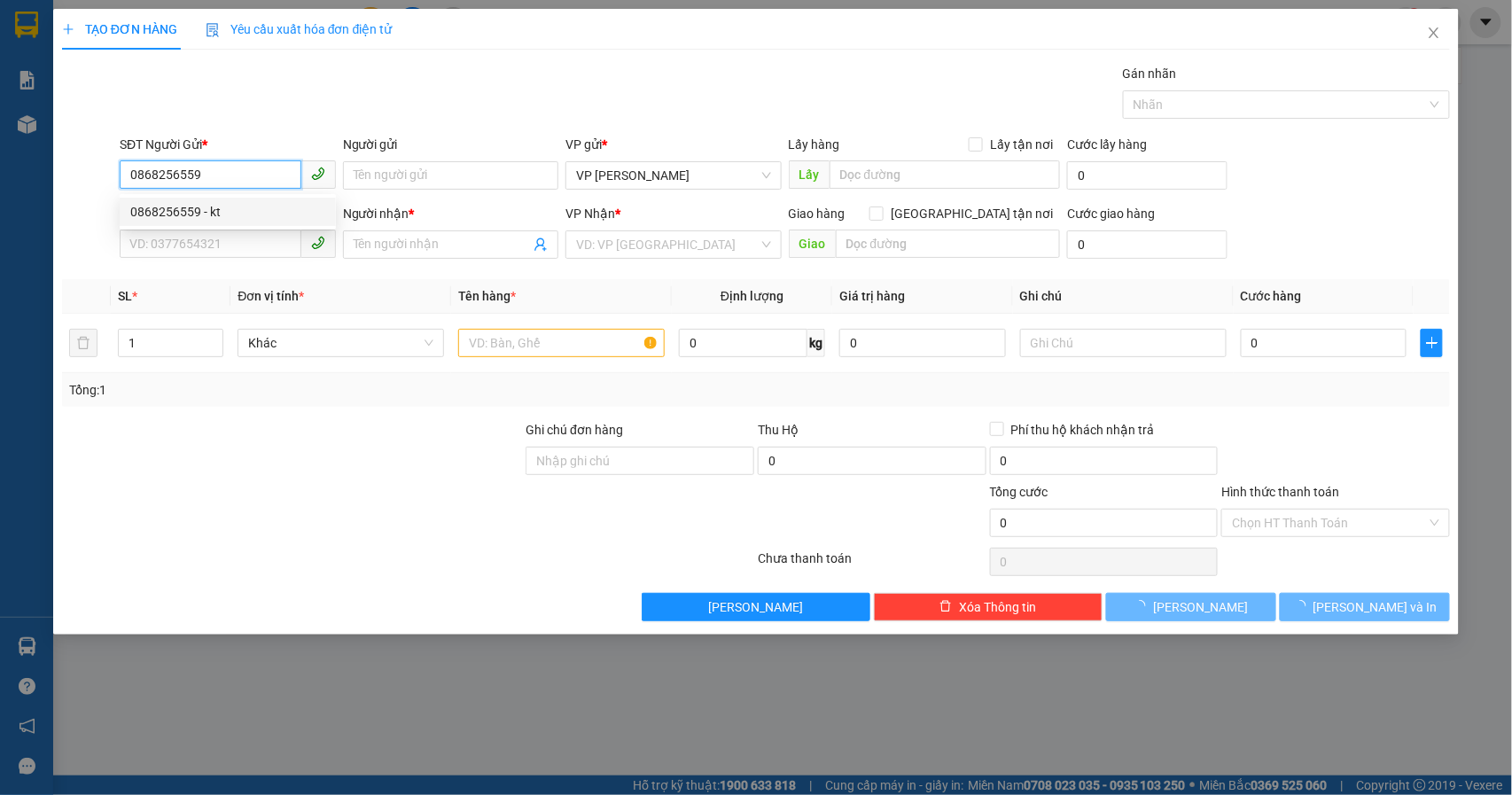
type input "a"
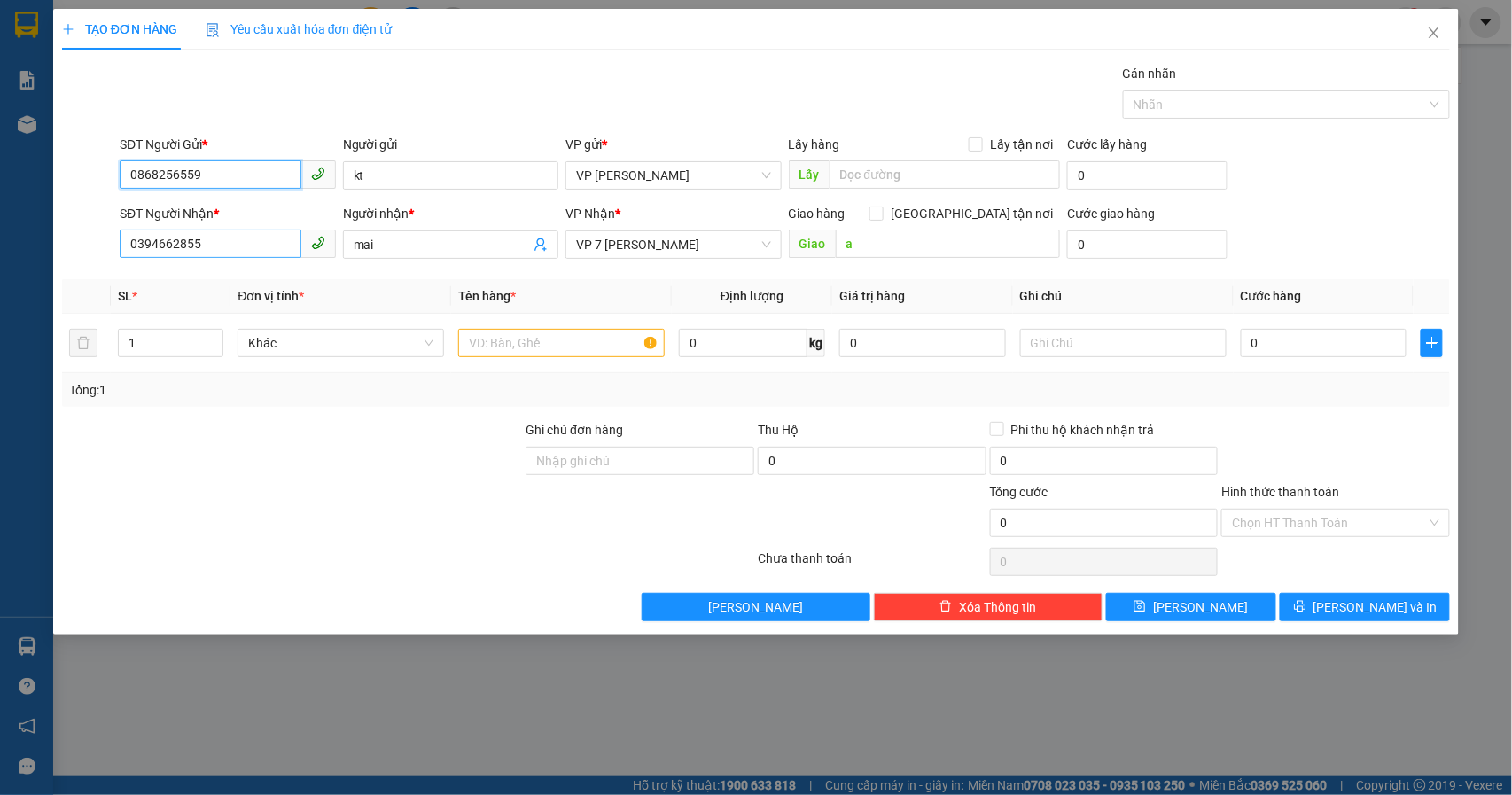
type input "0868256559"
click at [213, 239] on input "0394662855" at bounding box center [210, 244] width 182 height 29
type input "0868256379"
drag, startPoint x: 196, startPoint y: 286, endPoint x: 270, endPoint y: 323, distance: 82.7
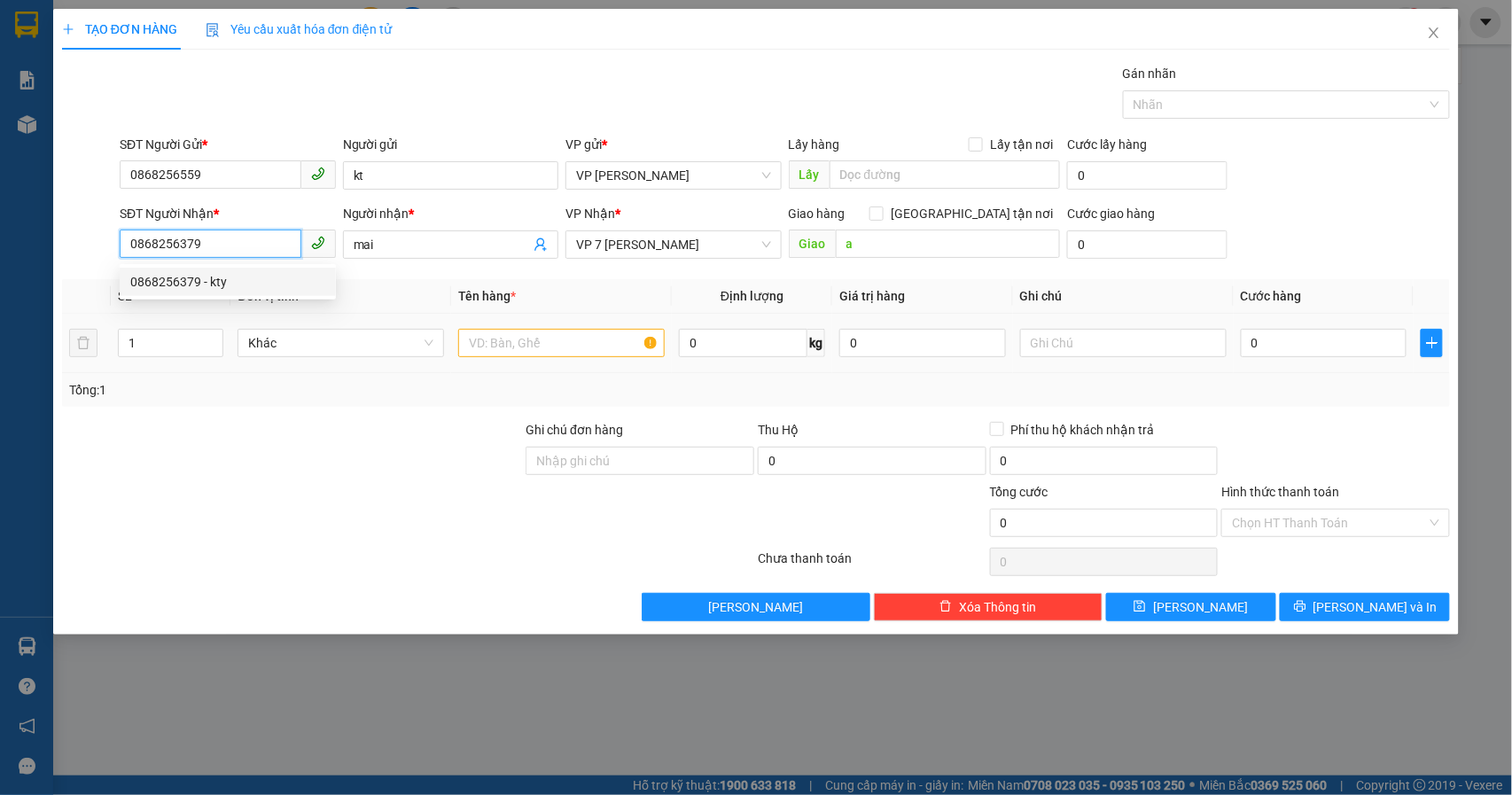
click at [203, 286] on div "0868256379 - kty" at bounding box center [227, 282] width 195 height 19
type input "kty"
click at [234, 284] on div "0868256379 - kty" at bounding box center [227, 282] width 195 height 19
type input "0868256379"
click at [586, 353] on input "text" at bounding box center [561, 343] width 206 height 29
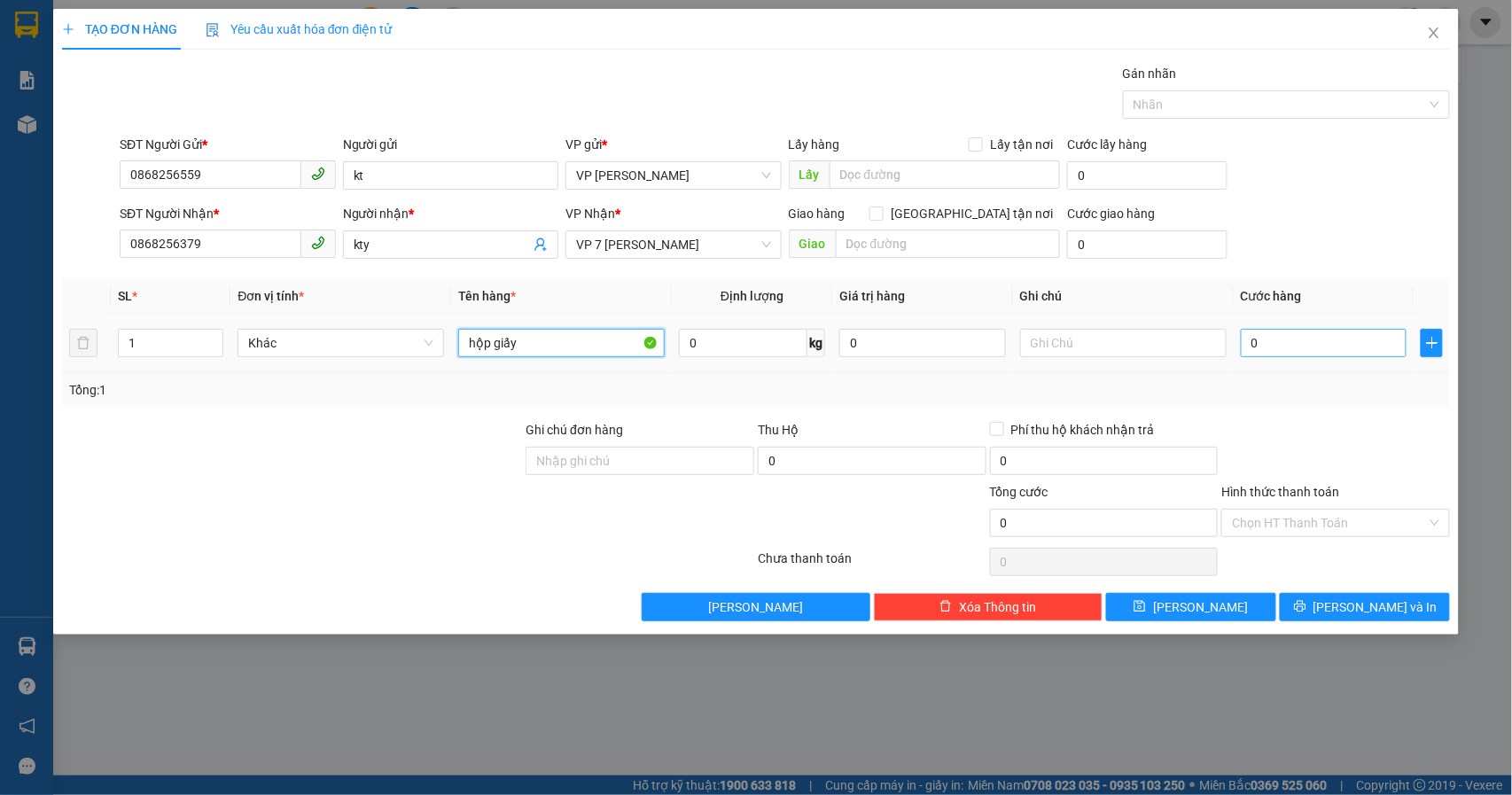
type input "hộp giấy"
click at [1309, 348] on input "0" at bounding box center [1324, 343] width 166 height 29
type input "4"
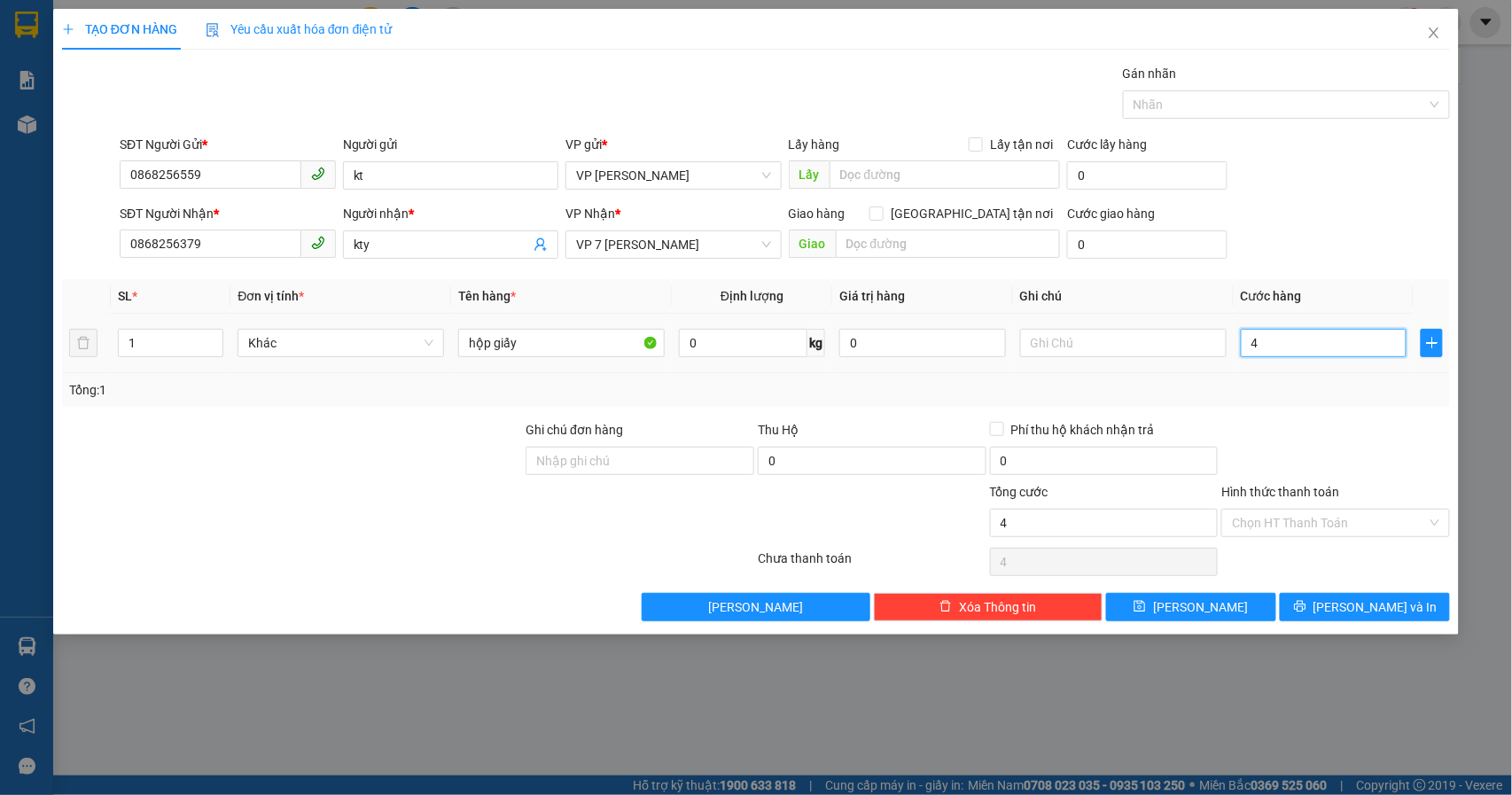
type input "40"
type input "400"
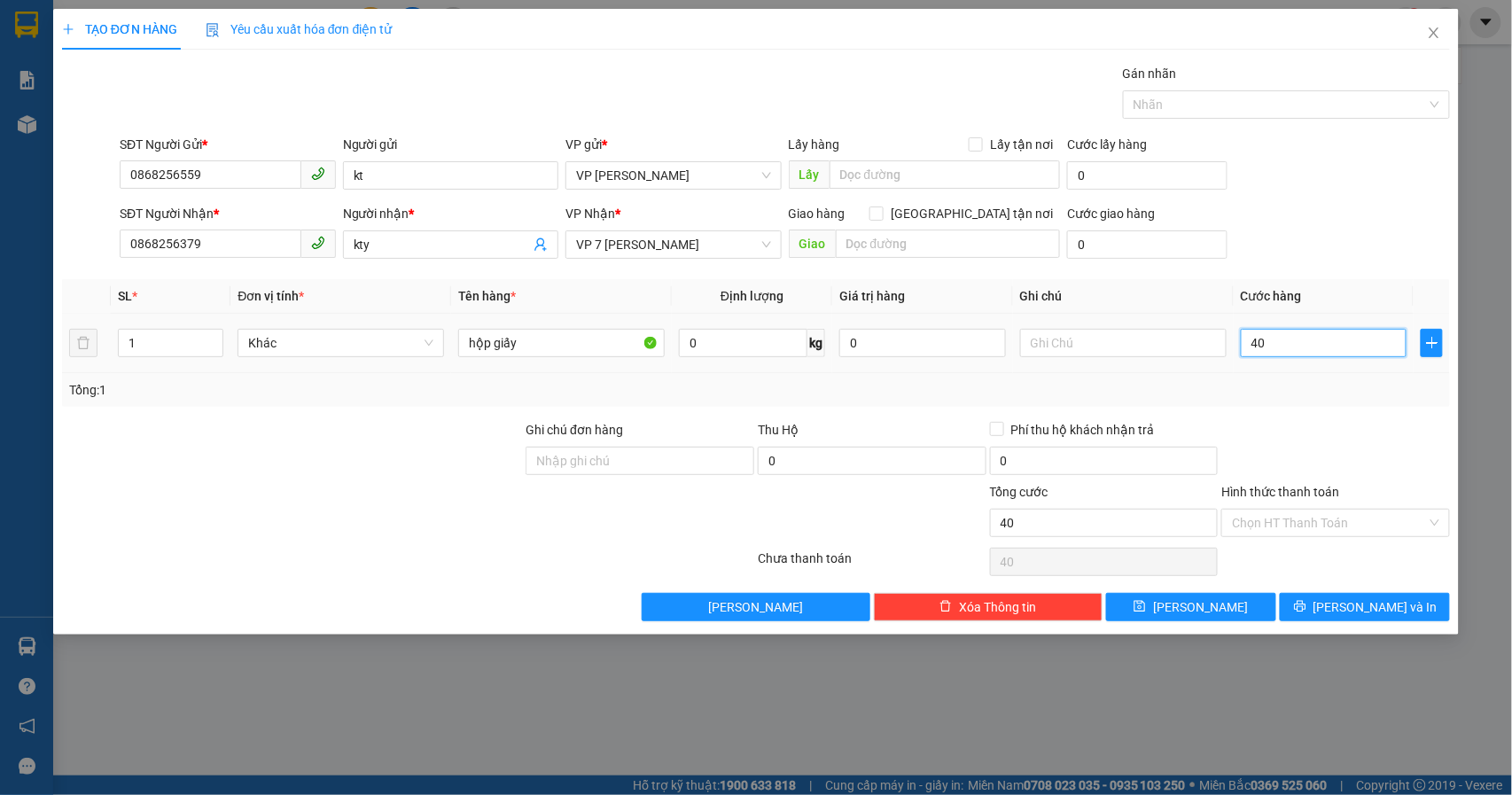
type input "400"
type input "4.000"
type input "40.000"
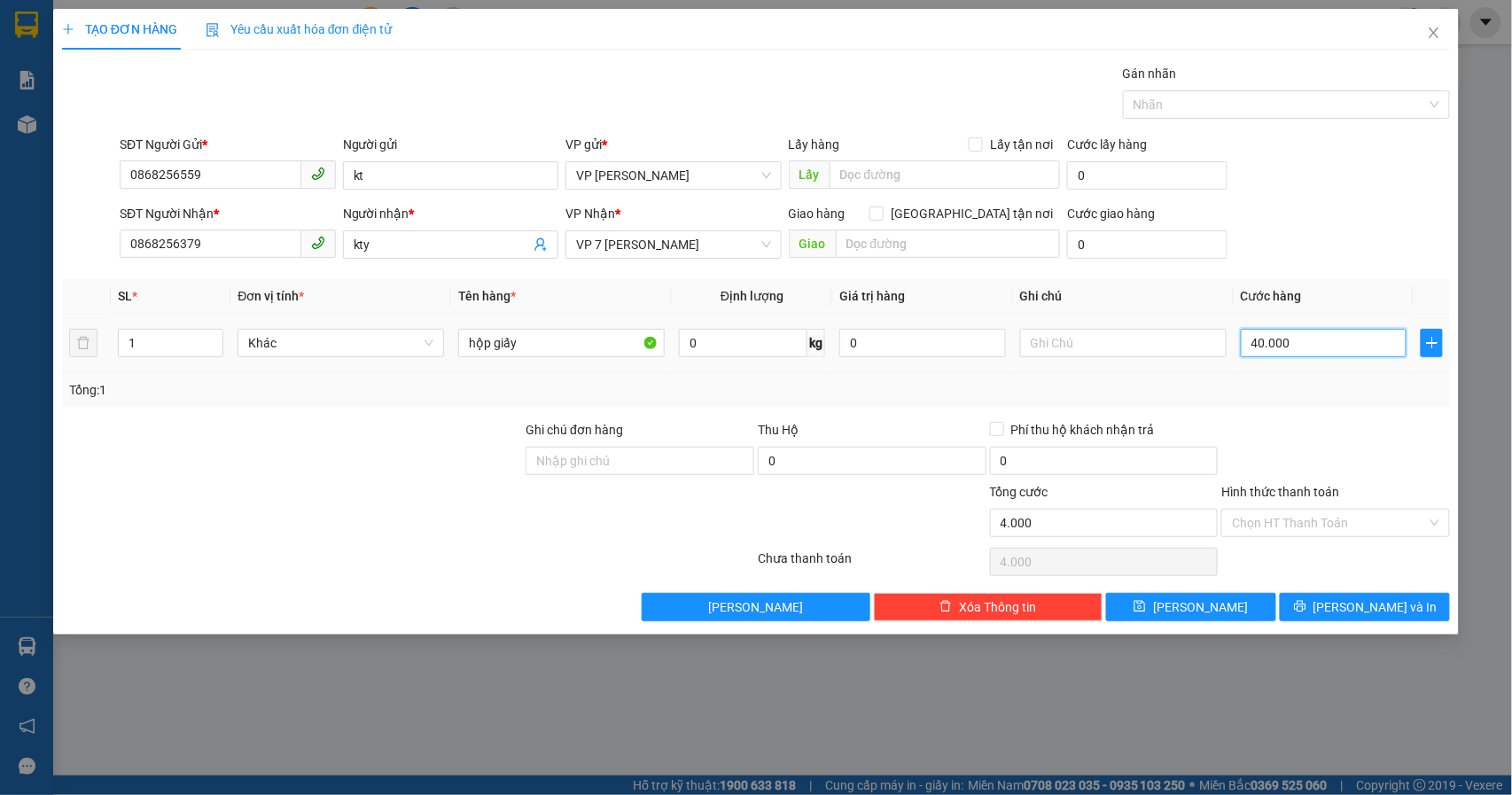
type input "40.000"
click at [1394, 531] on input "Hình thức thanh toán" at bounding box center [1329, 523] width 195 height 27
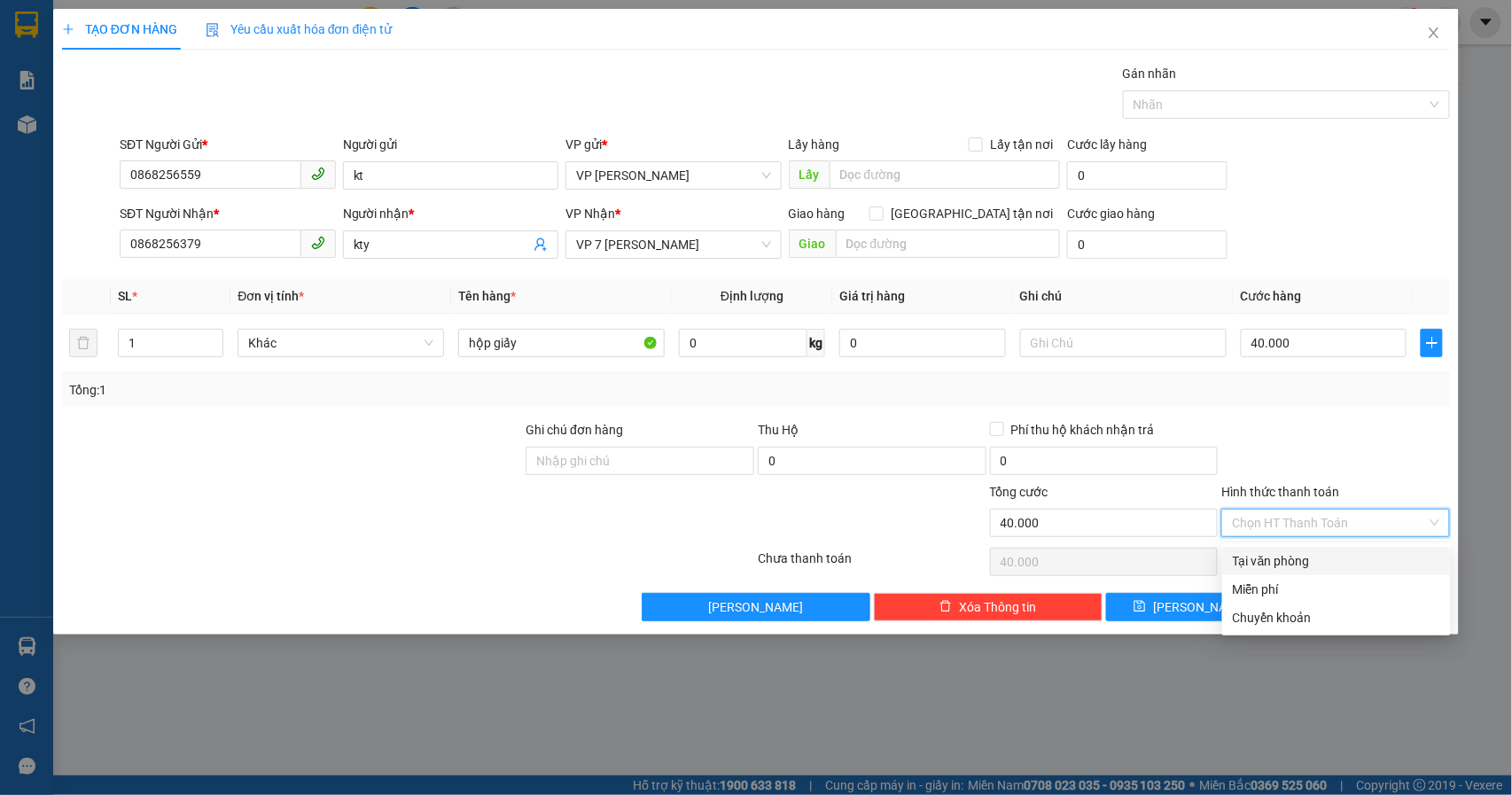
click at [1295, 557] on div "Tại văn phòng" at bounding box center [1336, 561] width 207 height 19
type input "0"
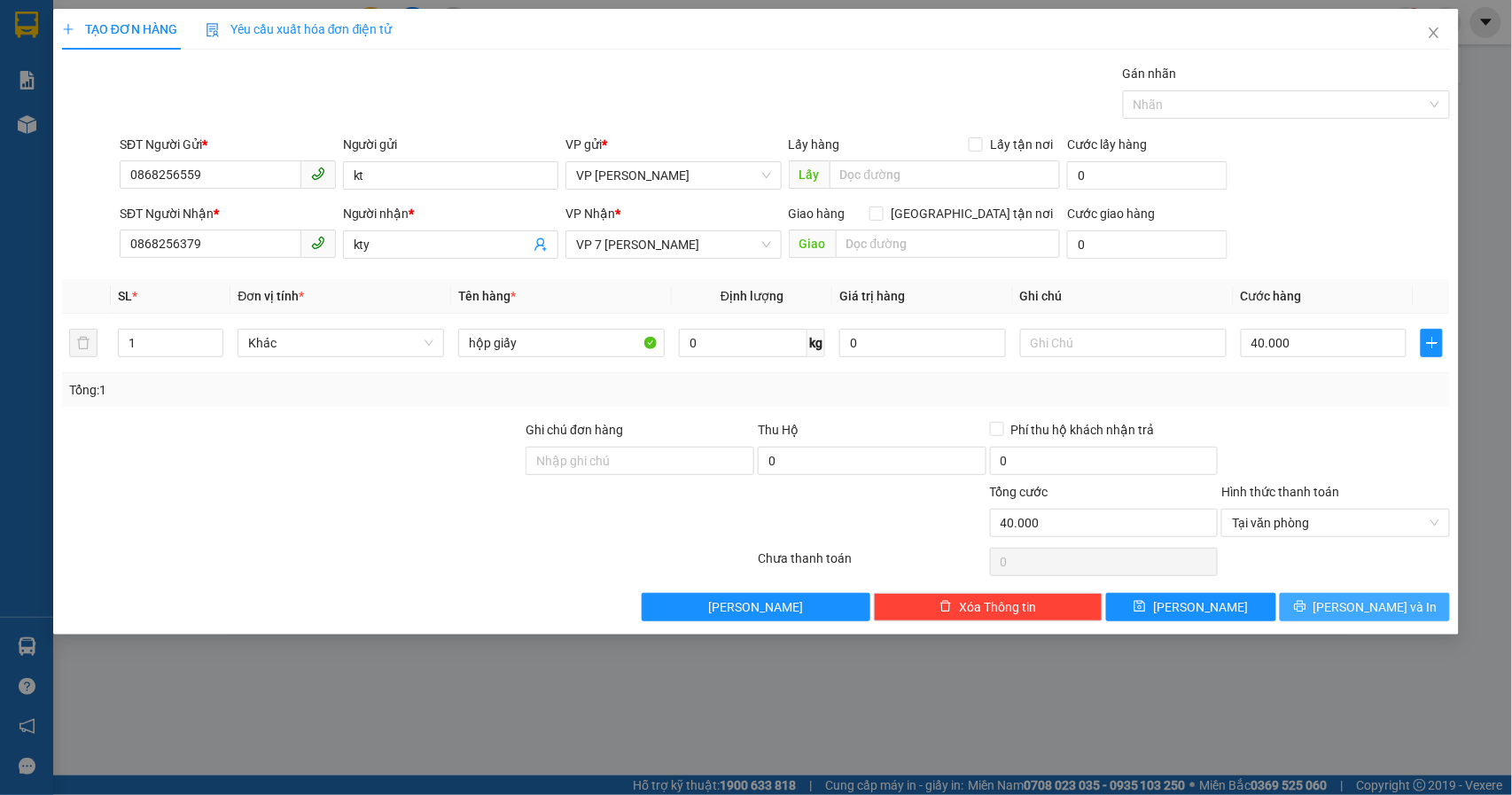
click at [1380, 620] on button "[PERSON_NAME] và In" at bounding box center [1365, 607] width 170 height 29
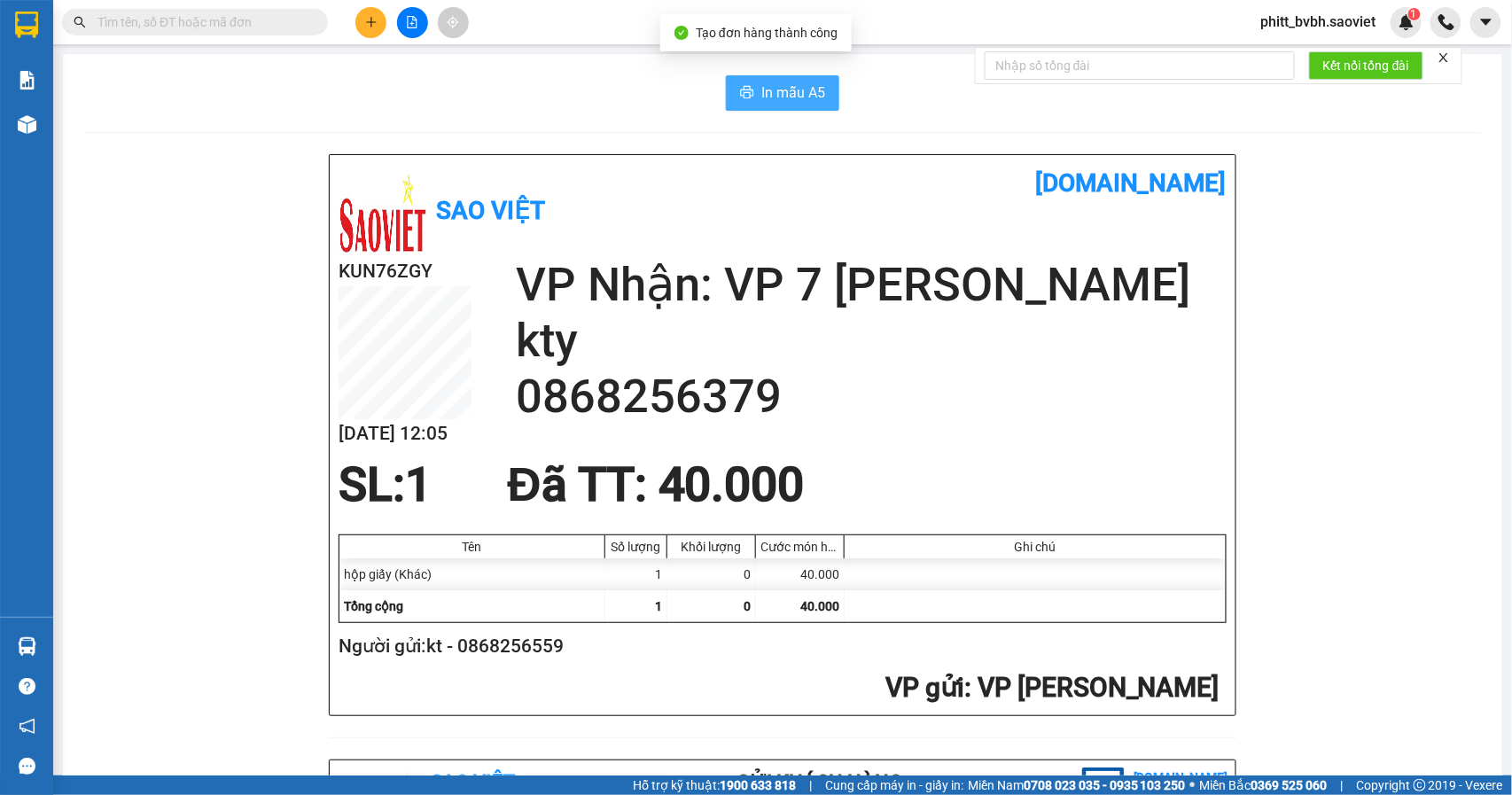
click at [794, 78] on button "In mẫu A5" at bounding box center [783, 93] width 114 height 35
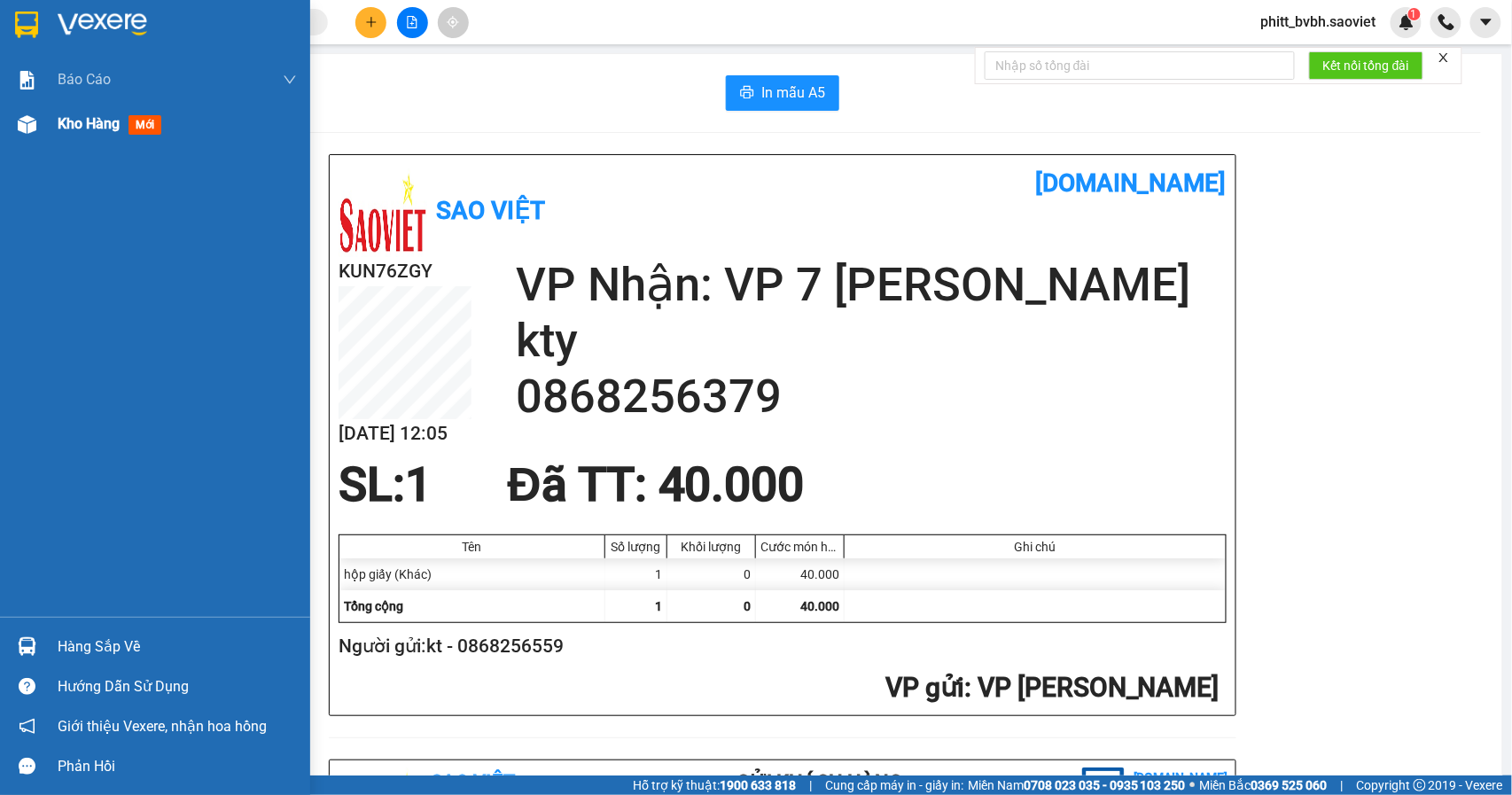
click at [73, 128] on span "Kho hàng" at bounding box center [88, 124] width 62 height 17
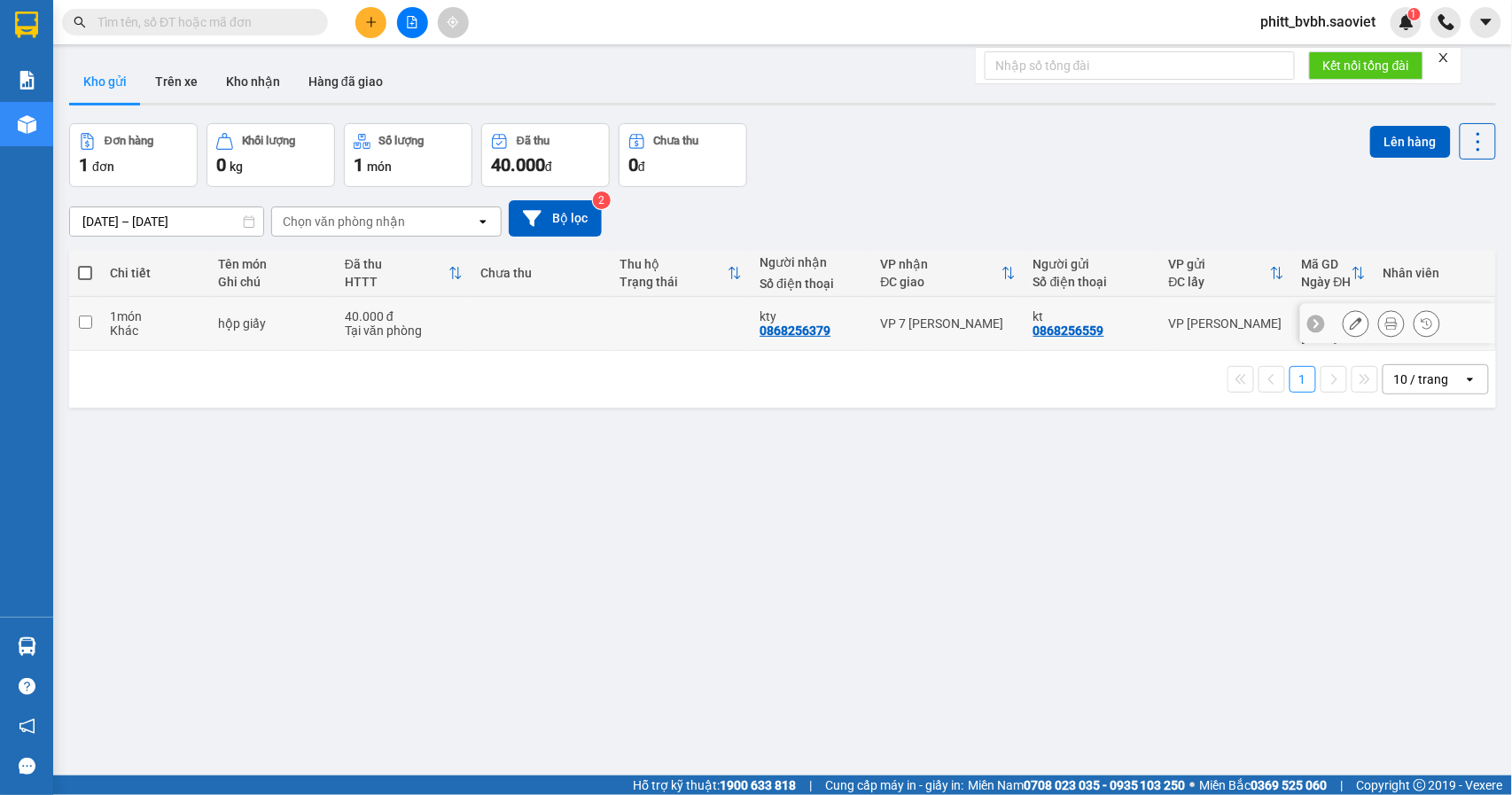
click at [642, 323] on td at bounding box center [681, 324] width 140 height 54
checkbox input "true"
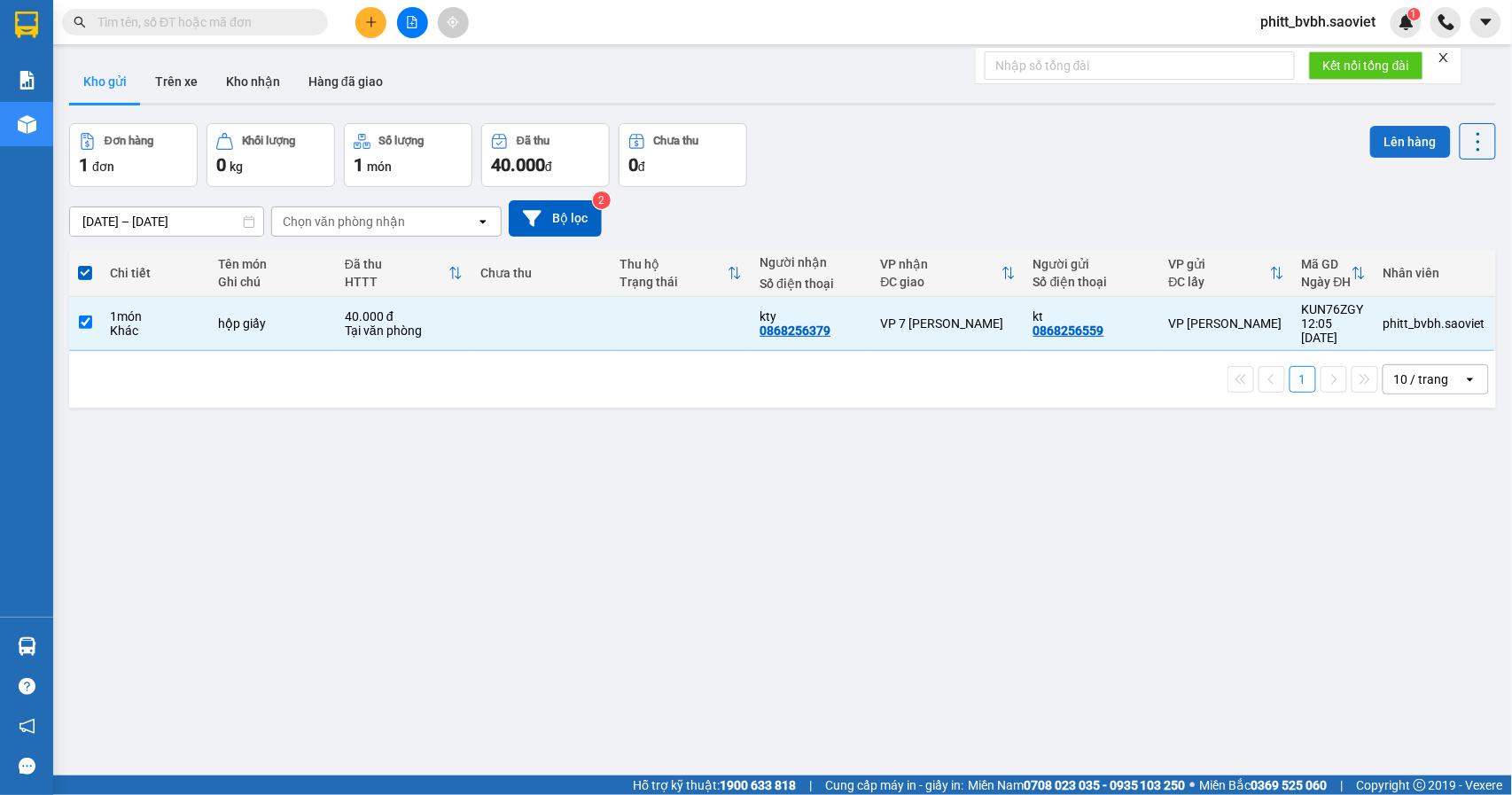
click at [1383, 136] on button "Lên hàng" at bounding box center [1411, 141] width 80 height 32
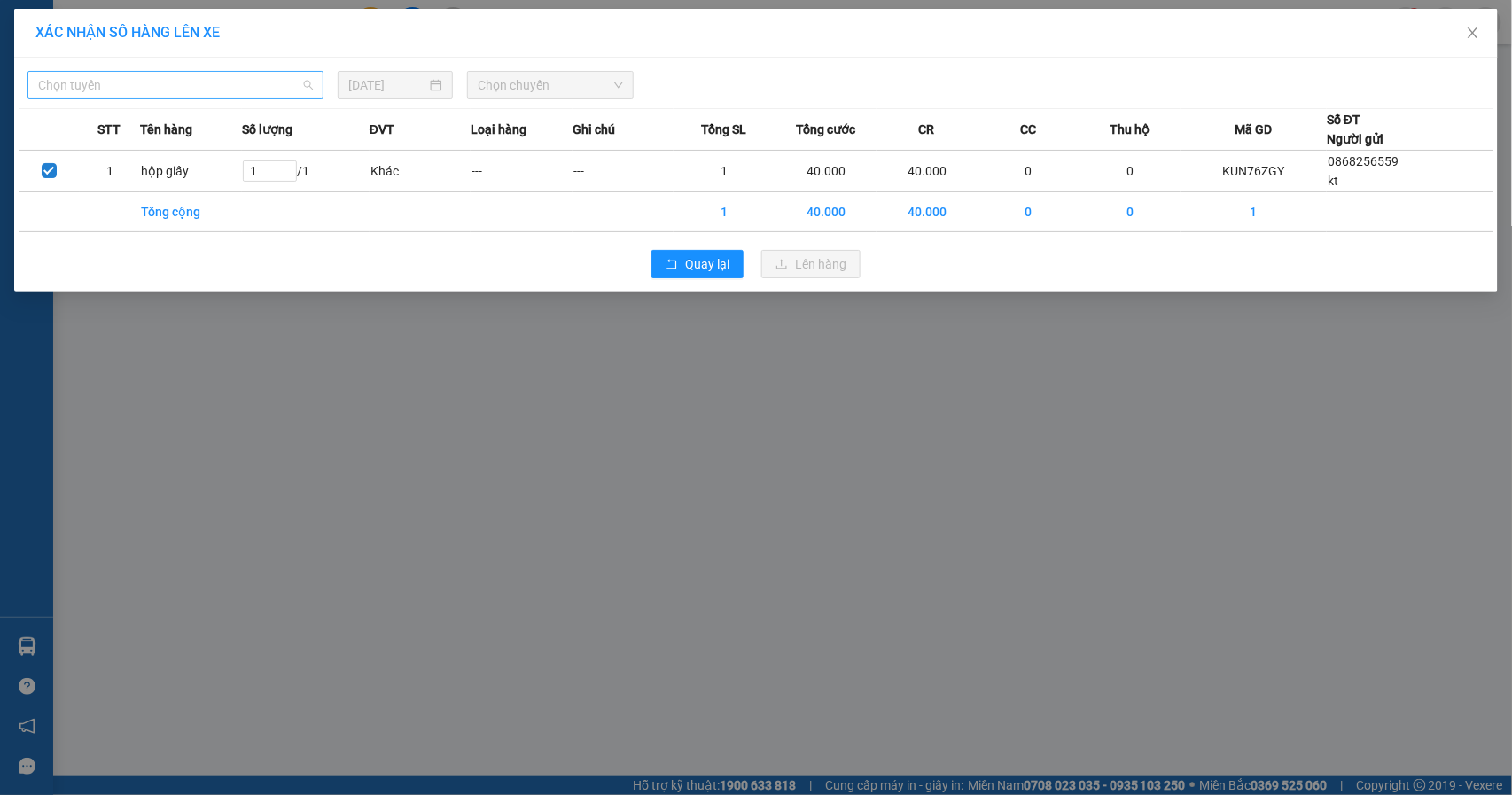
click at [140, 82] on span "Chọn tuyến" at bounding box center [175, 85] width 274 height 27
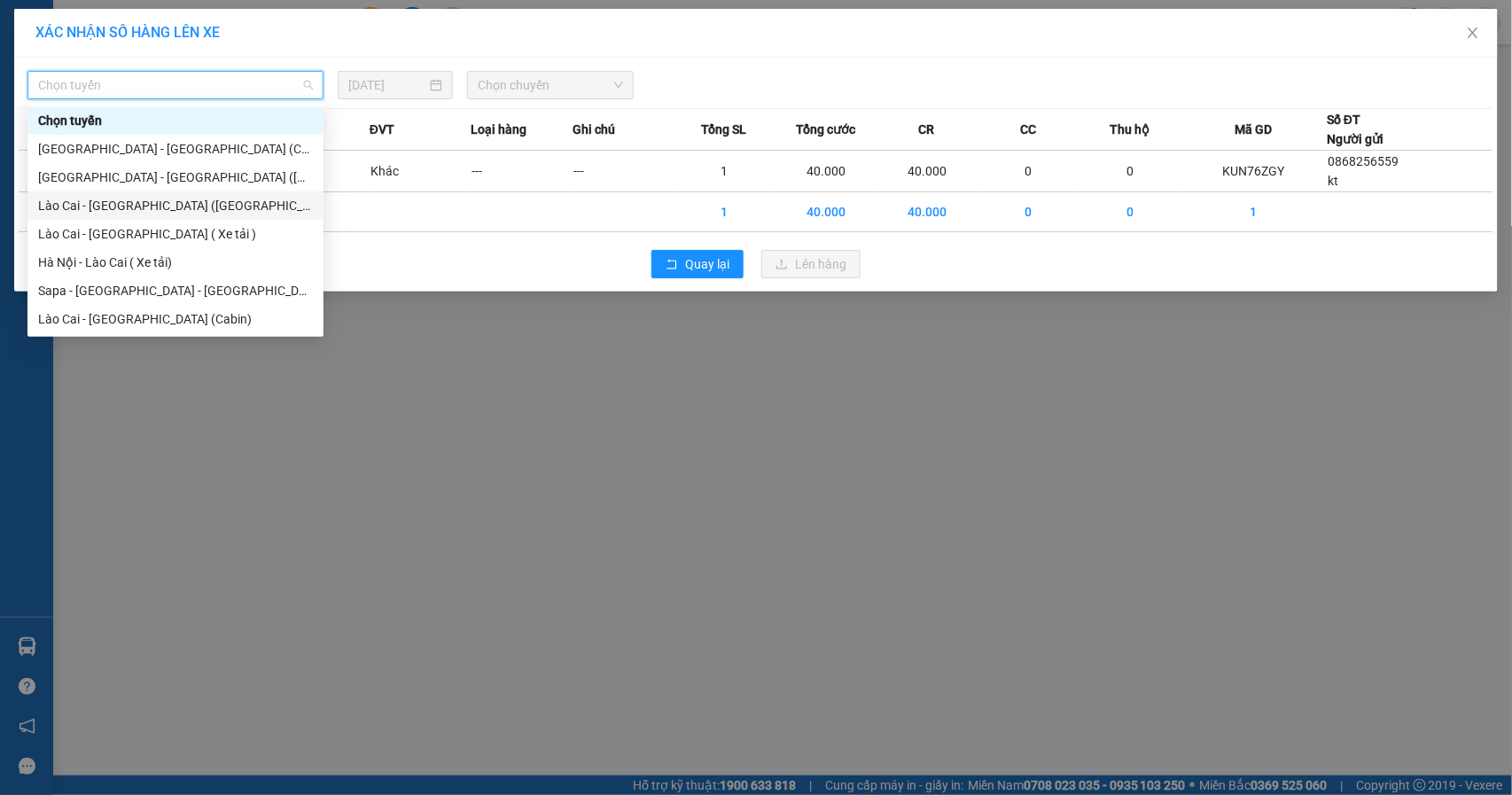
drag, startPoint x: 160, startPoint y: 213, endPoint x: 522, endPoint y: 140, distance: 369.3
click at [160, 211] on div "Lào Cai - [GEOGRAPHIC_DATA] ([GEOGRAPHIC_DATA])" at bounding box center [175, 205] width 274 height 19
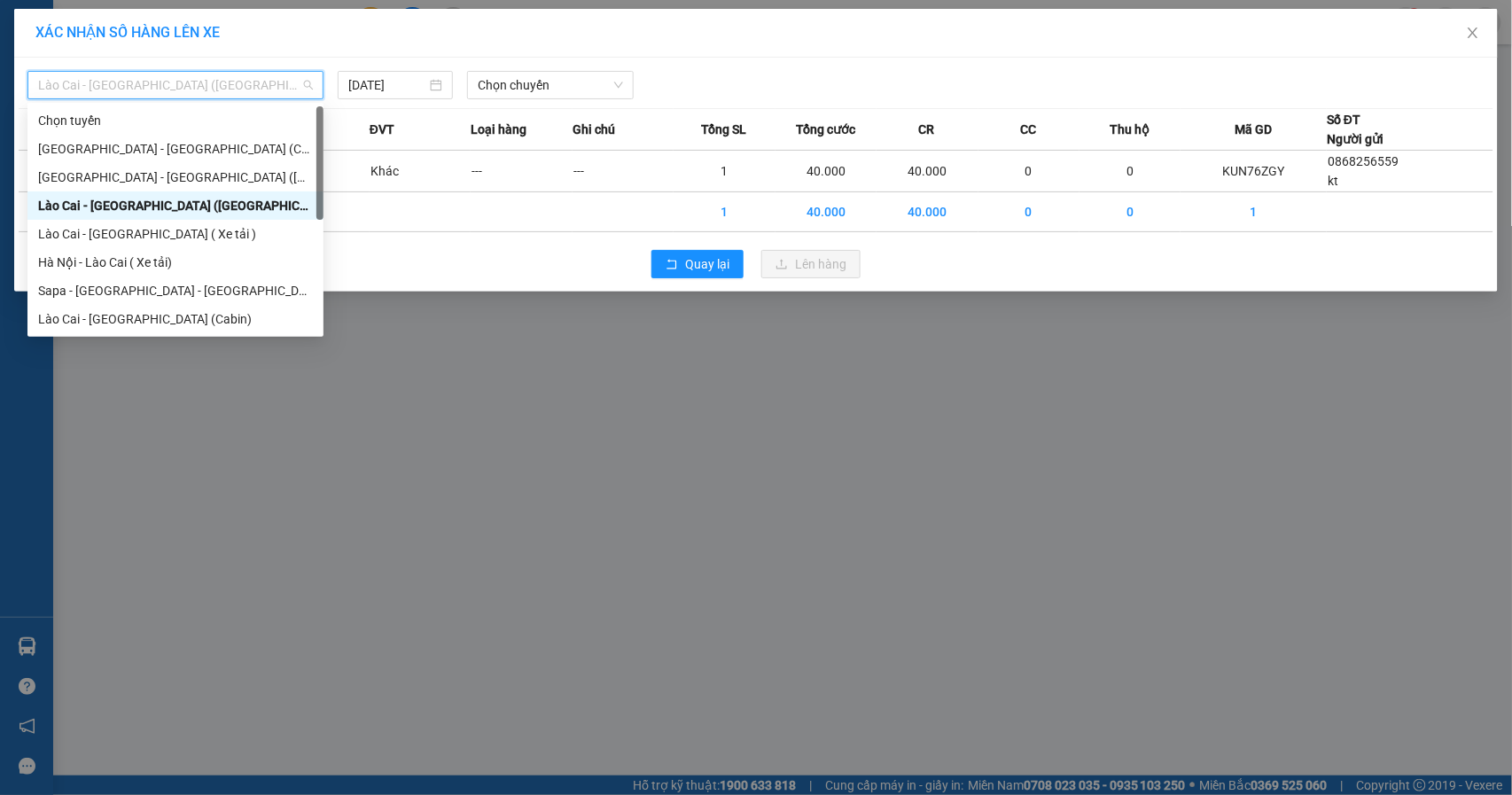
click at [221, 97] on span "Lào Cai - [GEOGRAPHIC_DATA] ([GEOGRAPHIC_DATA])" at bounding box center [175, 85] width 274 height 27
drag, startPoint x: 186, startPoint y: 296, endPoint x: 236, endPoint y: 276, distance: 53.9
click at [185, 296] on div "Sapa - [GEOGRAPHIC_DATA] - [GEOGRAPHIC_DATA] ([GEOGRAPHIC_DATA])" at bounding box center [175, 290] width 274 height 19
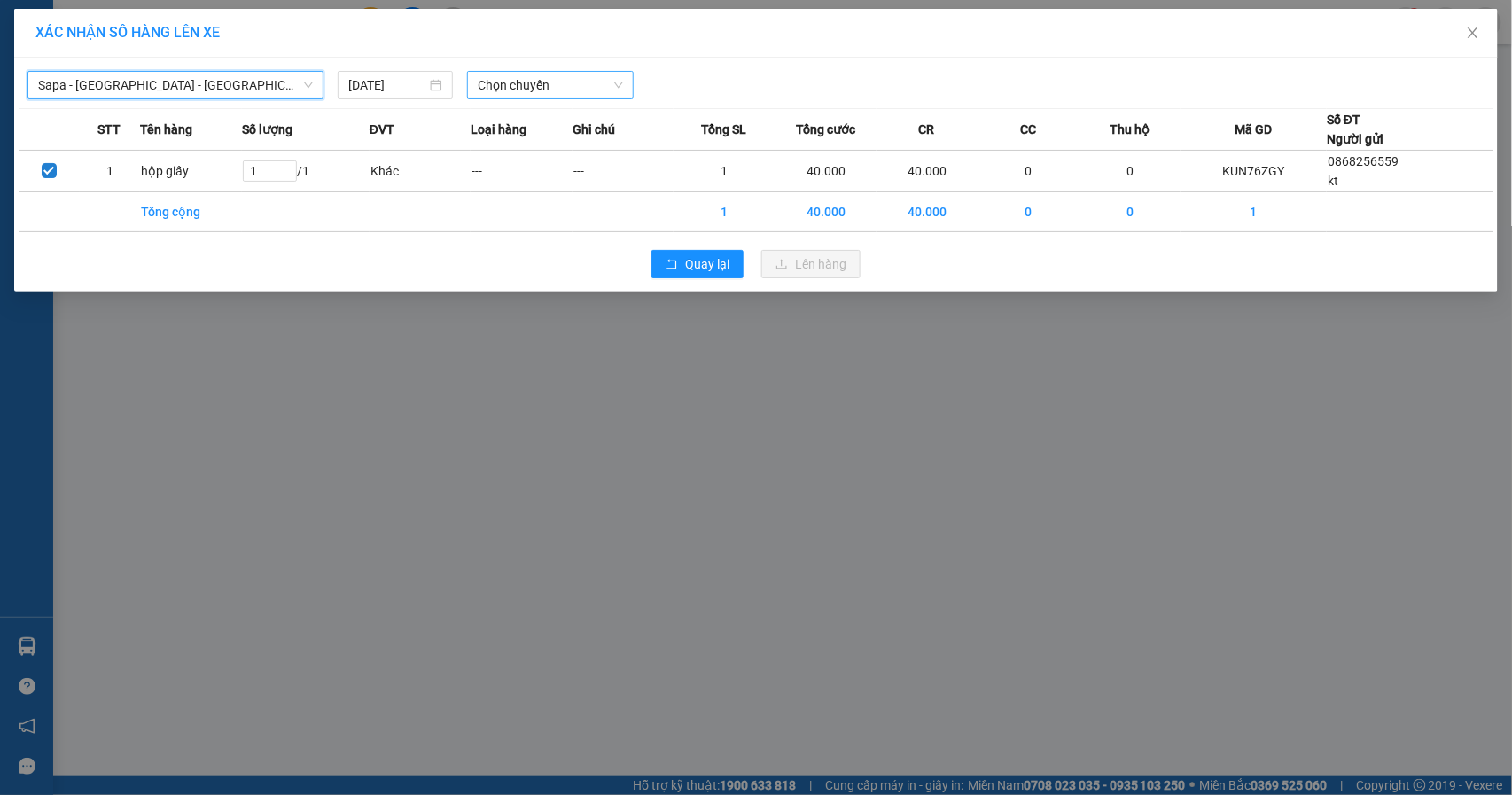
click at [553, 92] on span "Chọn chuyến" at bounding box center [551, 85] width 145 height 27
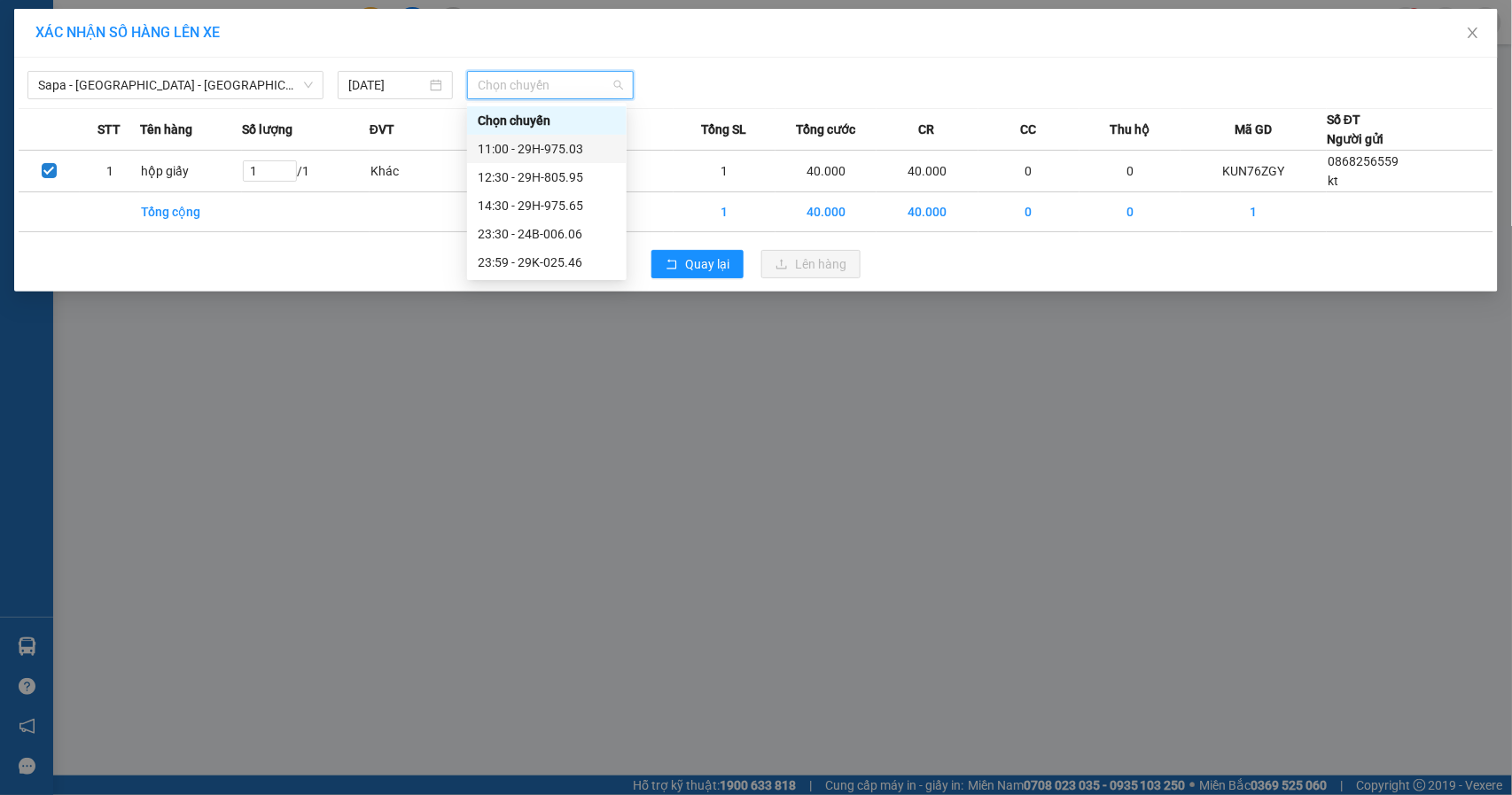
click at [578, 145] on div "11:00 - 29H-975.03" at bounding box center [547, 149] width 139 height 19
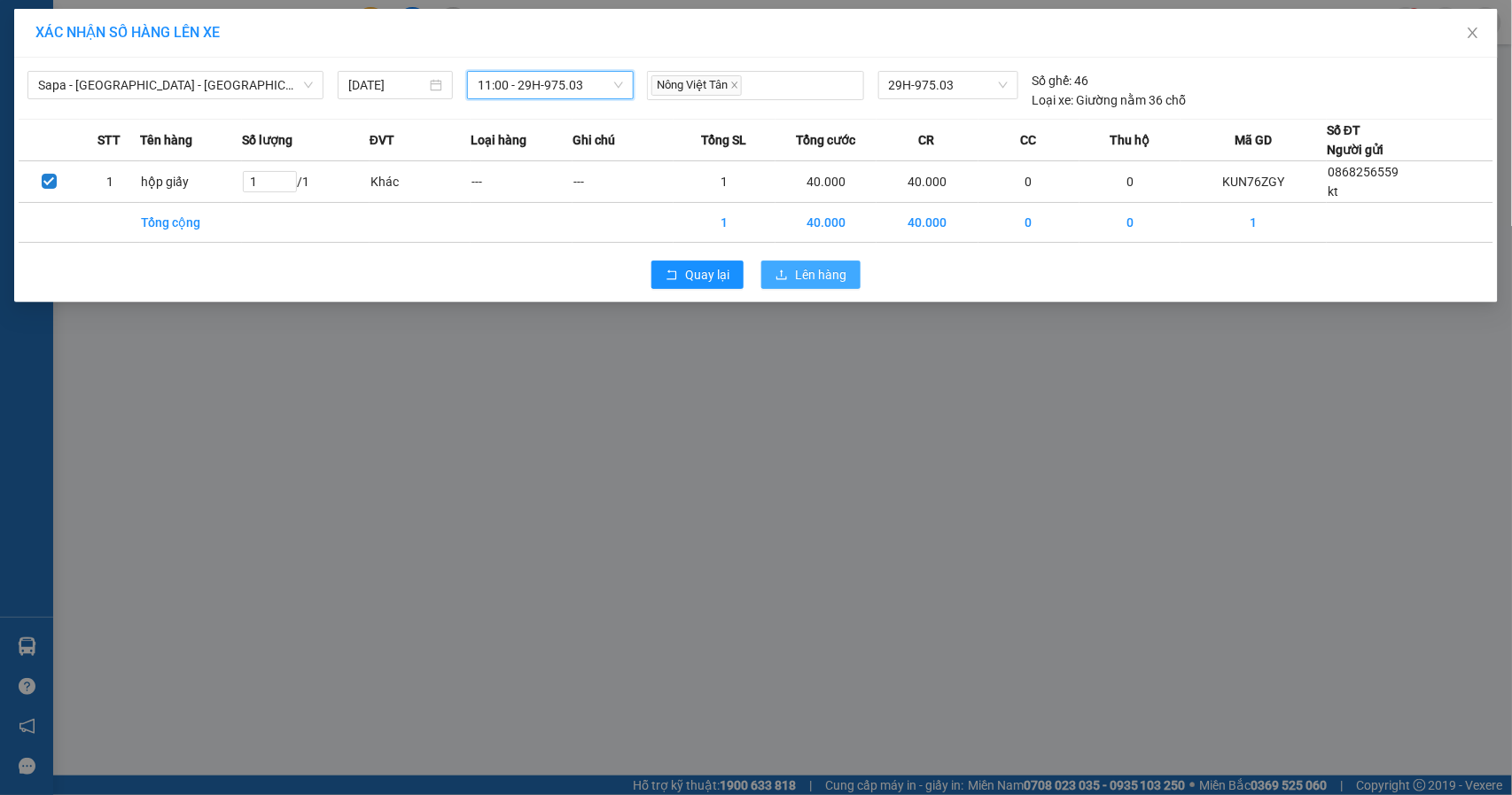
click at [849, 284] on button "Lên hàng" at bounding box center [811, 275] width 99 height 29
